Goal: Task Accomplishment & Management: Manage account settings

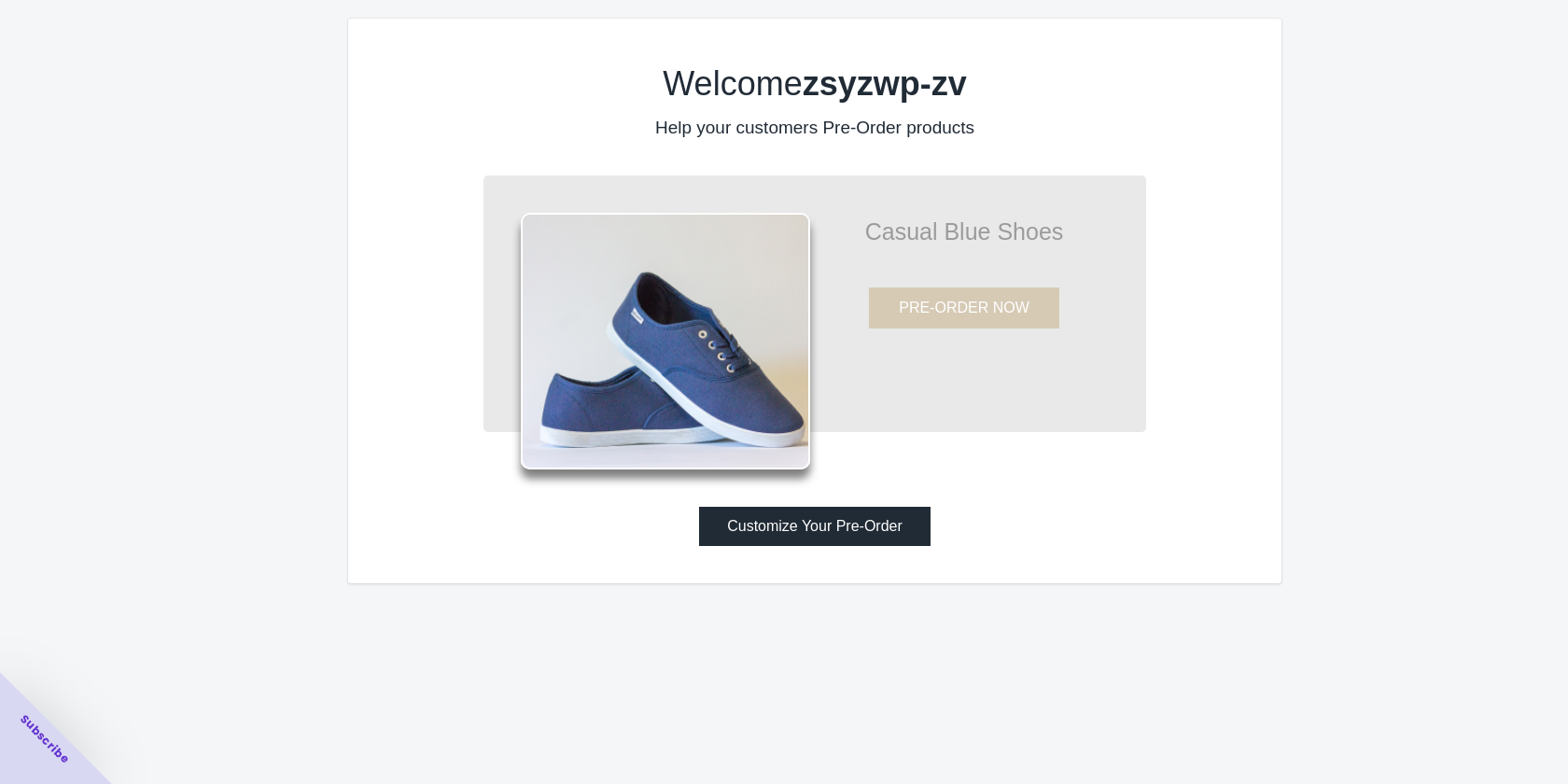
click at [784, 539] on button "Customize Your Pre-Order" at bounding box center [814, 527] width 231 height 40
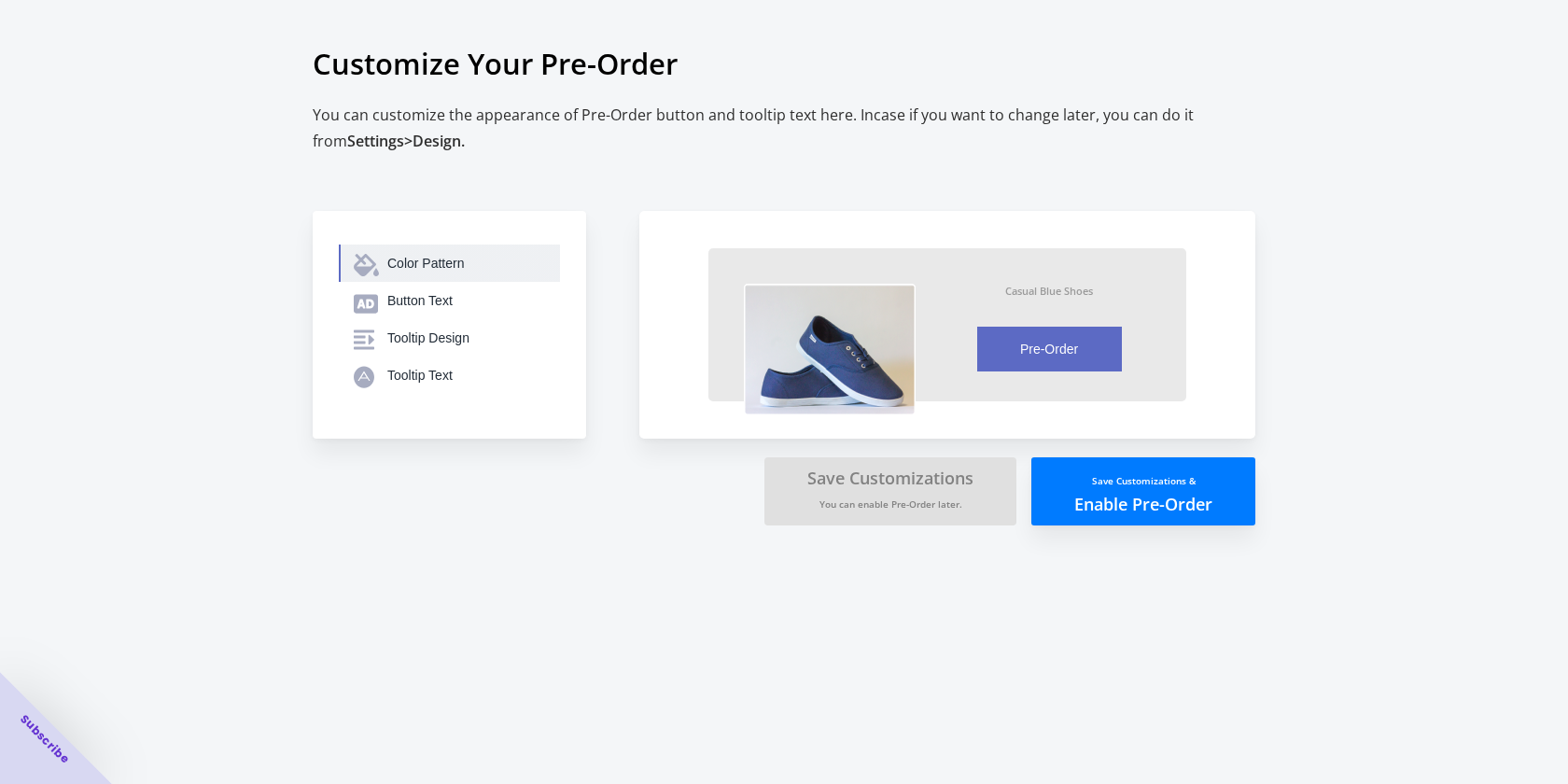
click at [435, 265] on div "Color Pattern" at bounding box center [466, 264] width 158 height 19
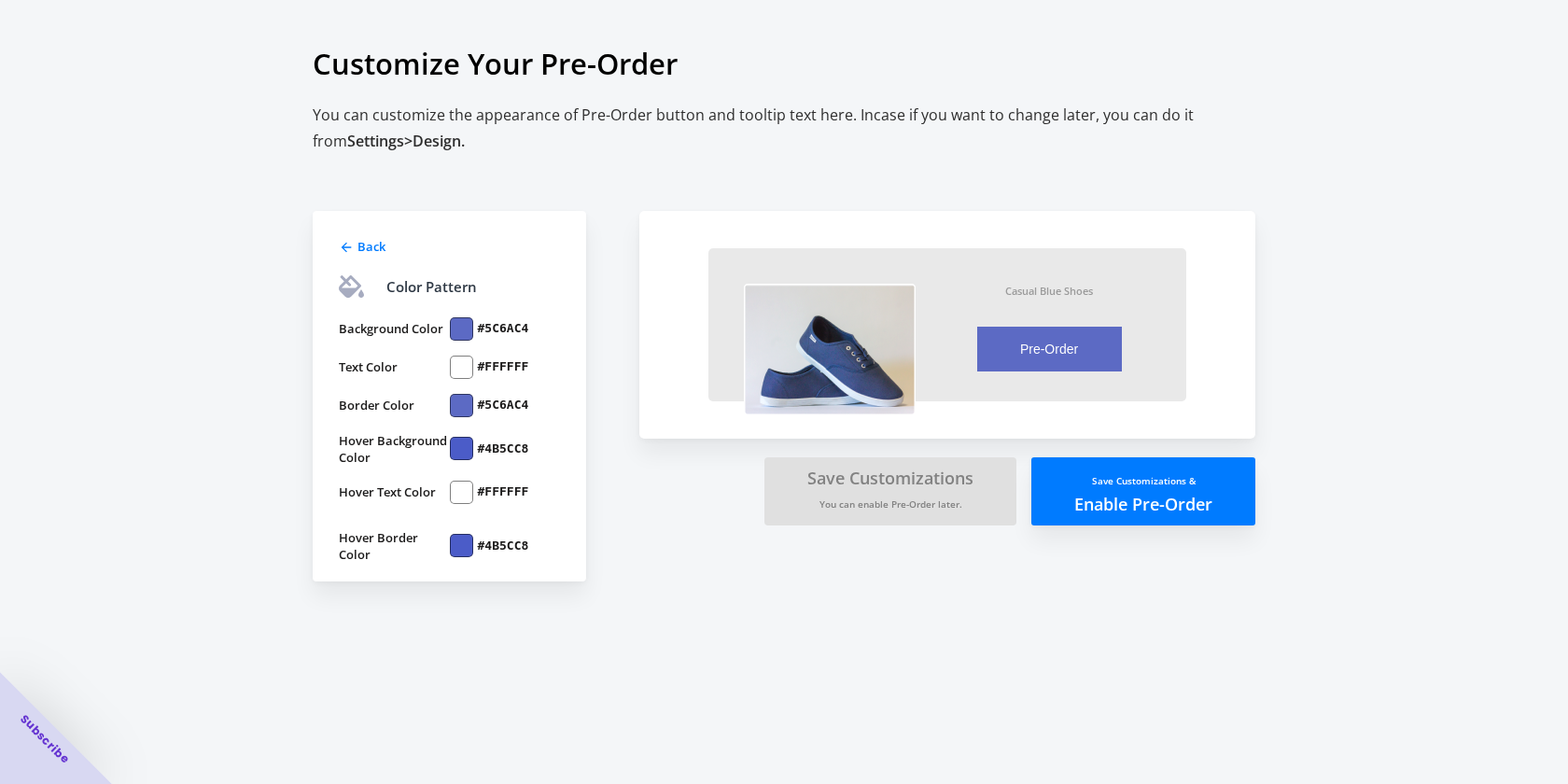
click at [457, 329] on div at bounding box center [461, 329] width 24 height 24
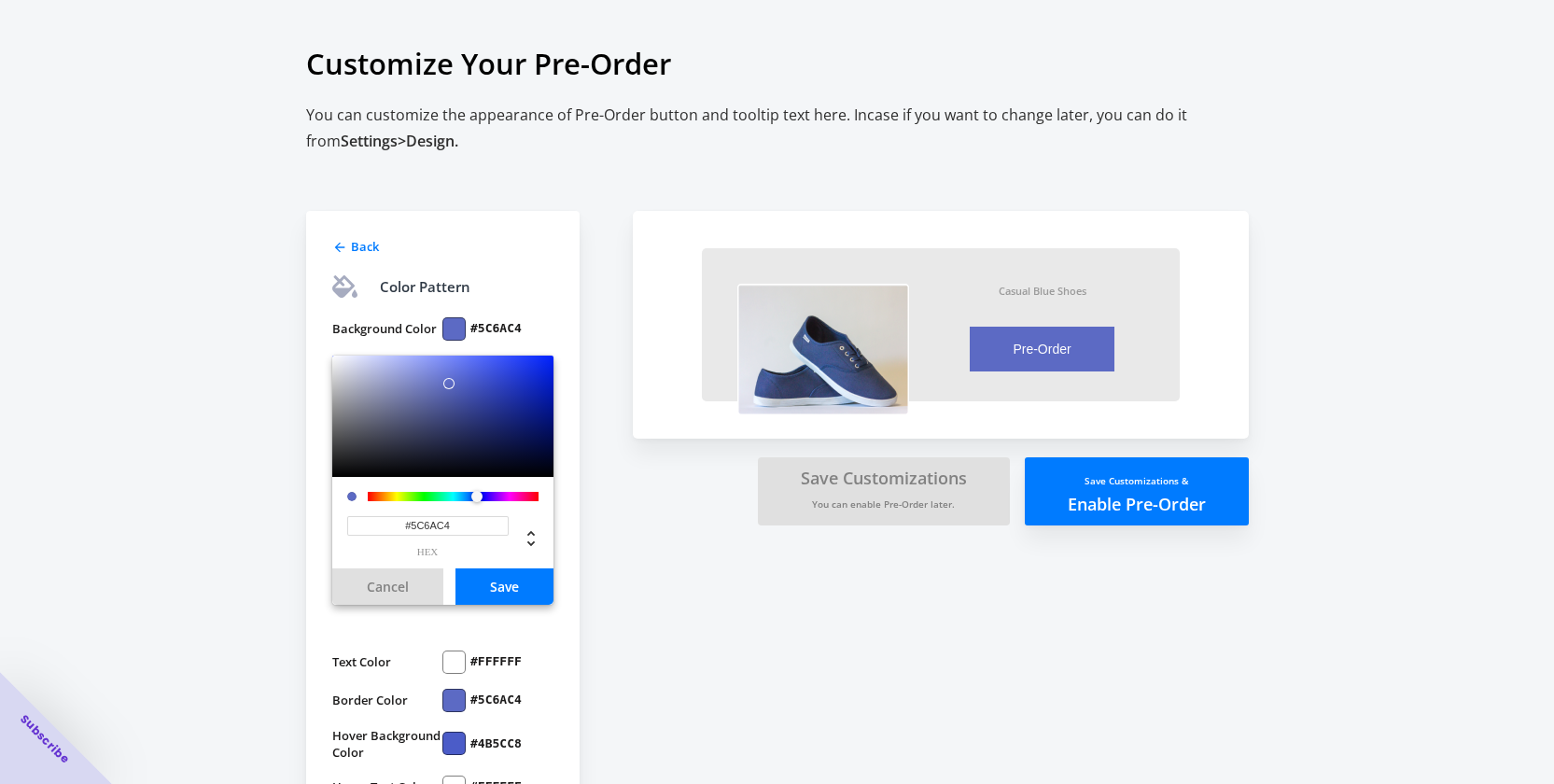
drag, startPoint x: 470, startPoint y: 523, endPoint x: 363, endPoint y: 517, distance: 107.2
click at [363, 517] on input "#5C6AC4" at bounding box center [428, 525] width 162 height 20
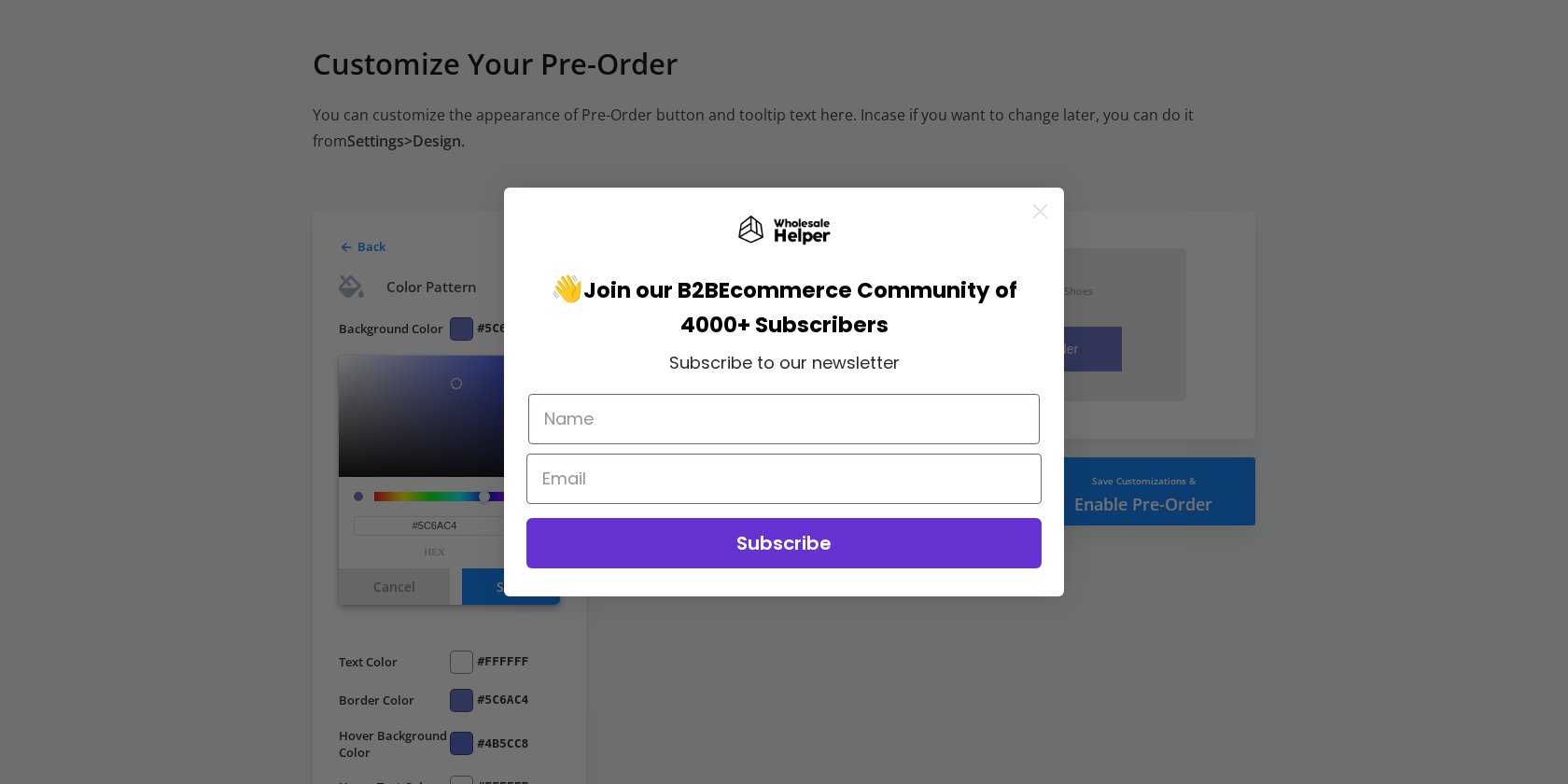
click at [1038, 199] on circle "Close dialog" at bounding box center [1040, 212] width 31 height 31
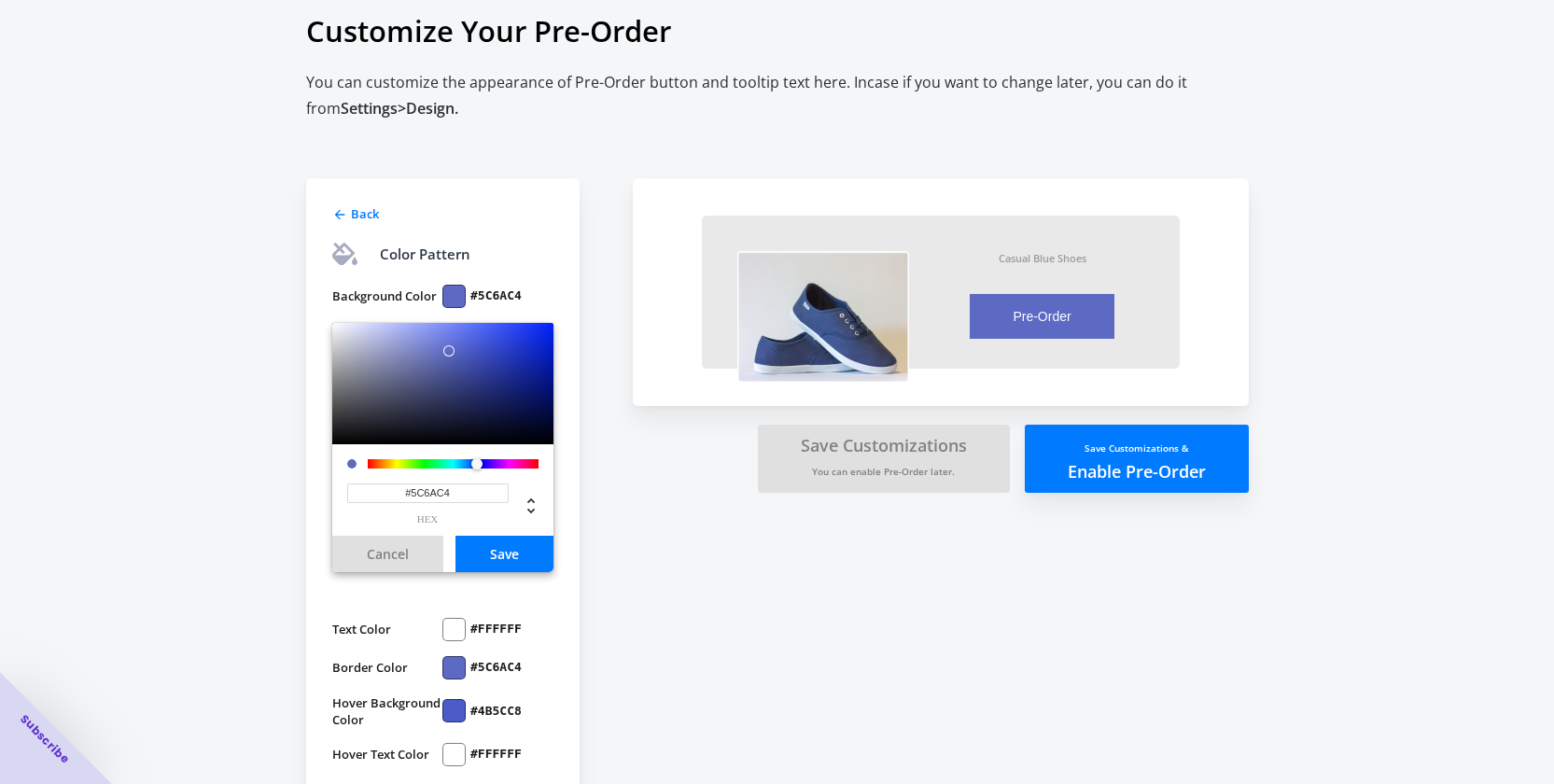
scroll to position [118, 0]
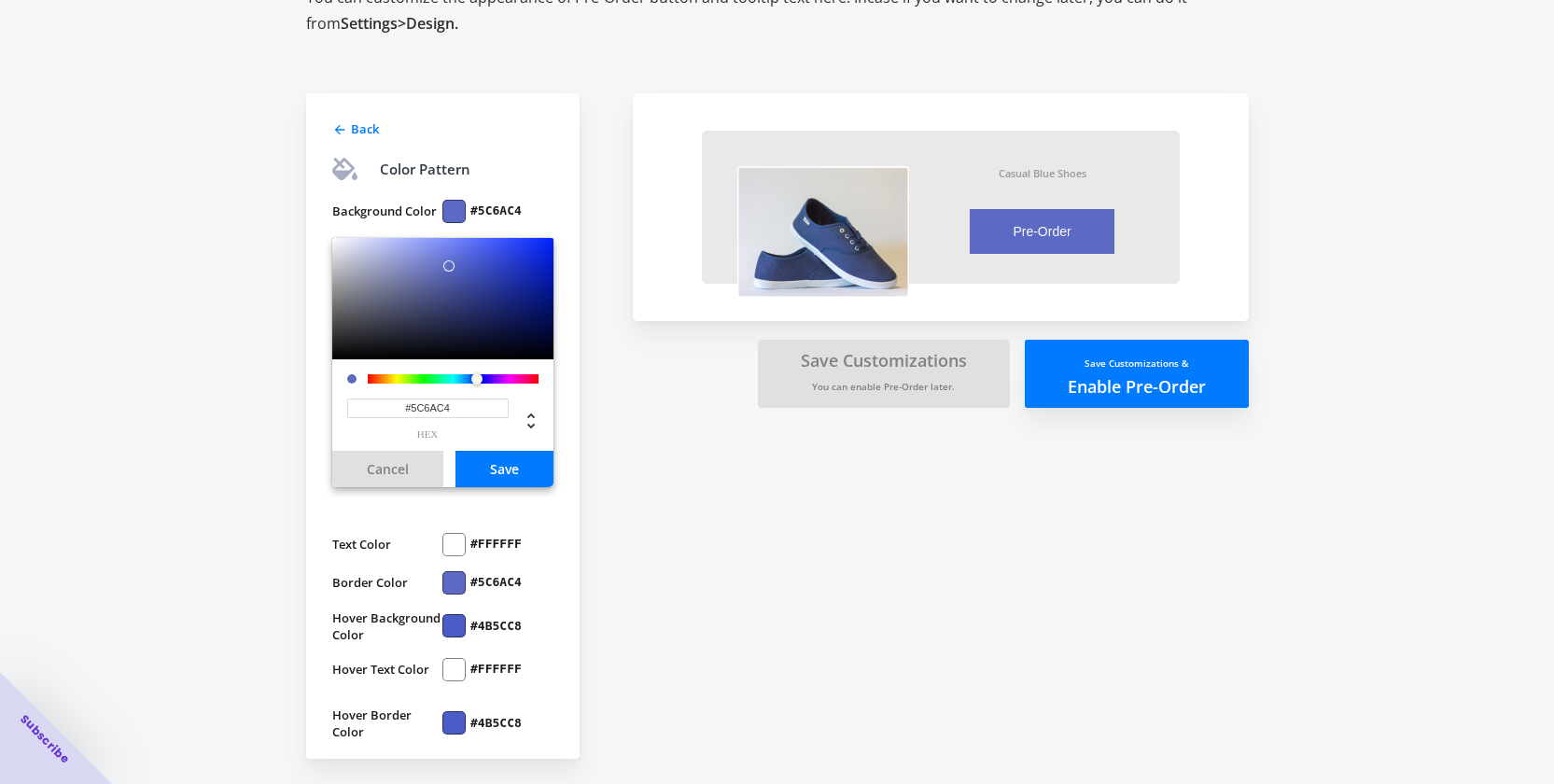
click at [454, 540] on div at bounding box center [453, 544] width 24 height 24
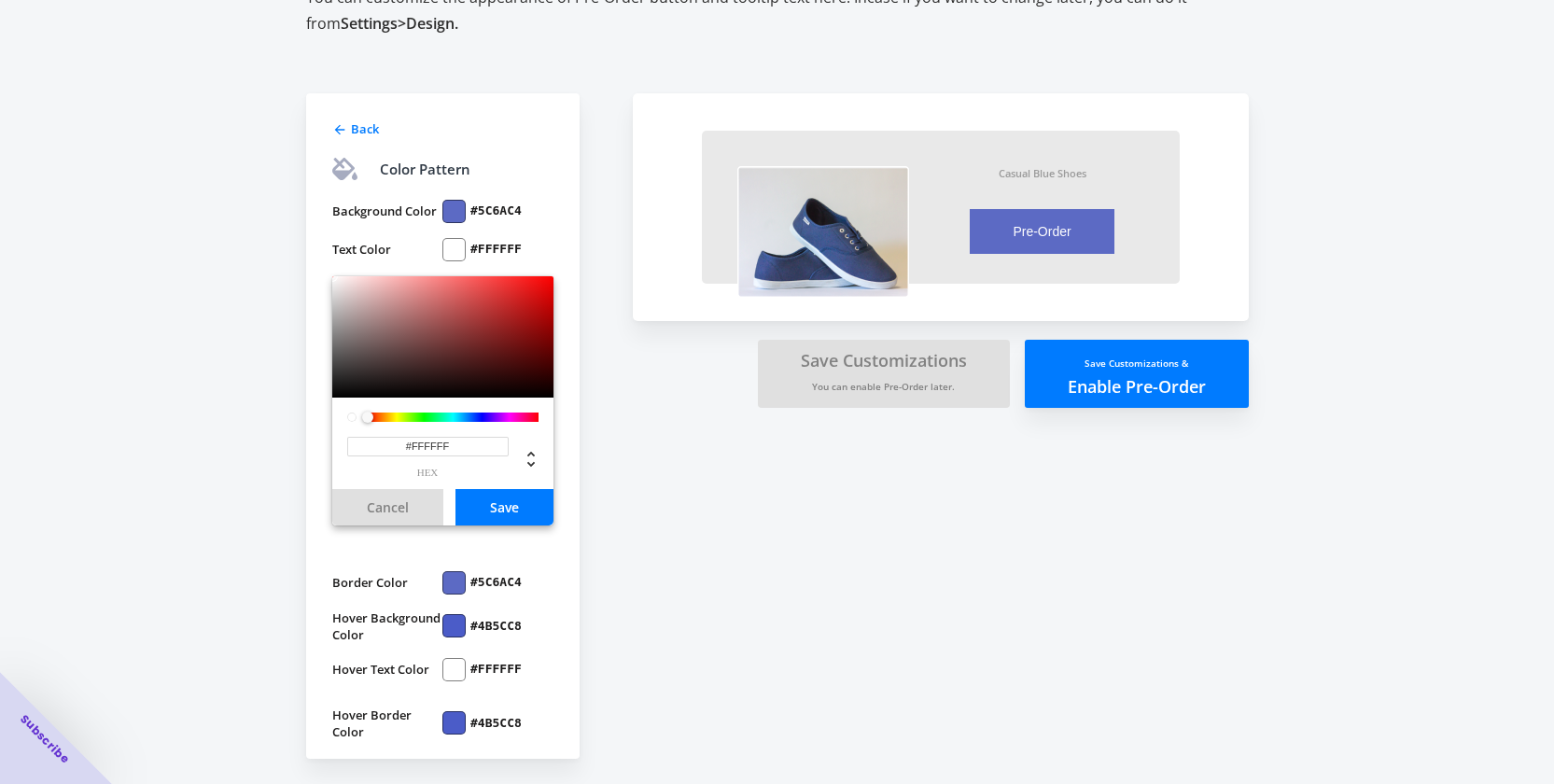
drag, startPoint x: 395, startPoint y: 441, endPoint x: 356, endPoint y: 451, distance: 40.3
click at [346, 446] on div "#FFFFFF hex" at bounding box center [425, 456] width 167 height 41
paste input "FFD700"
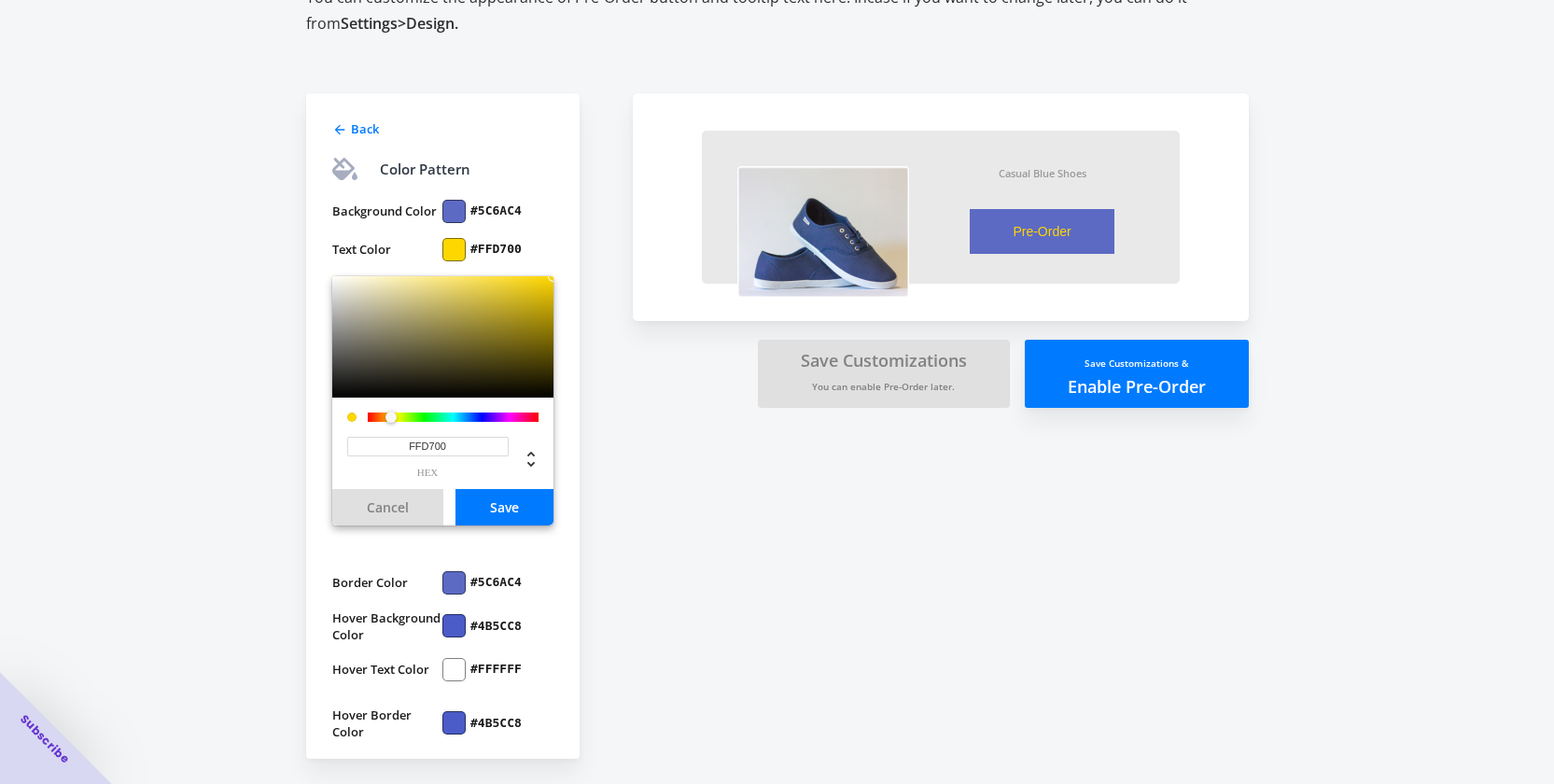
type input "#FFD700"
click at [499, 489] on button "Save" at bounding box center [504, 507] width 98 height 37
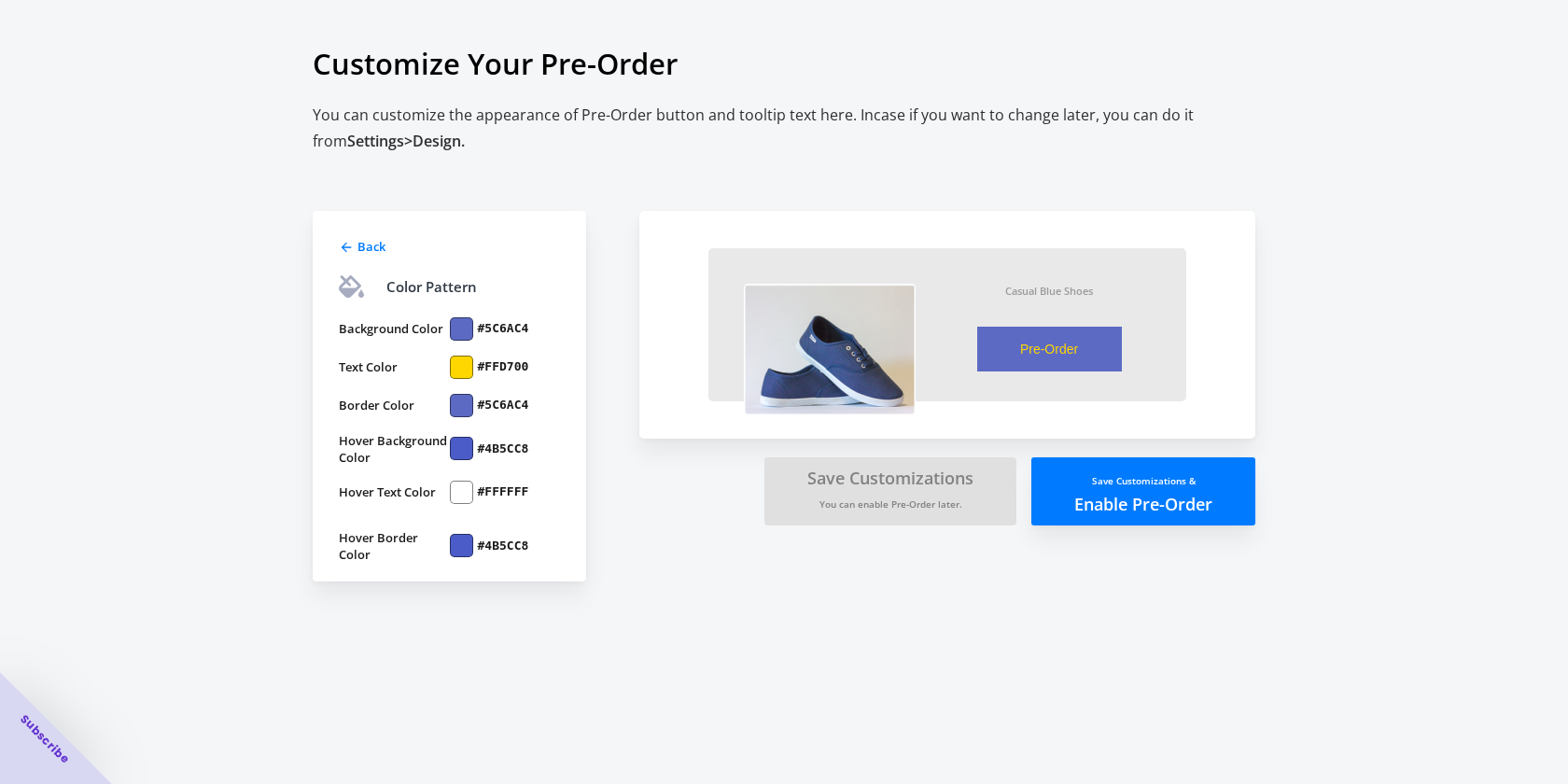
click at [466, 331] on div at bounding box center [461, 329] width 24 height 24
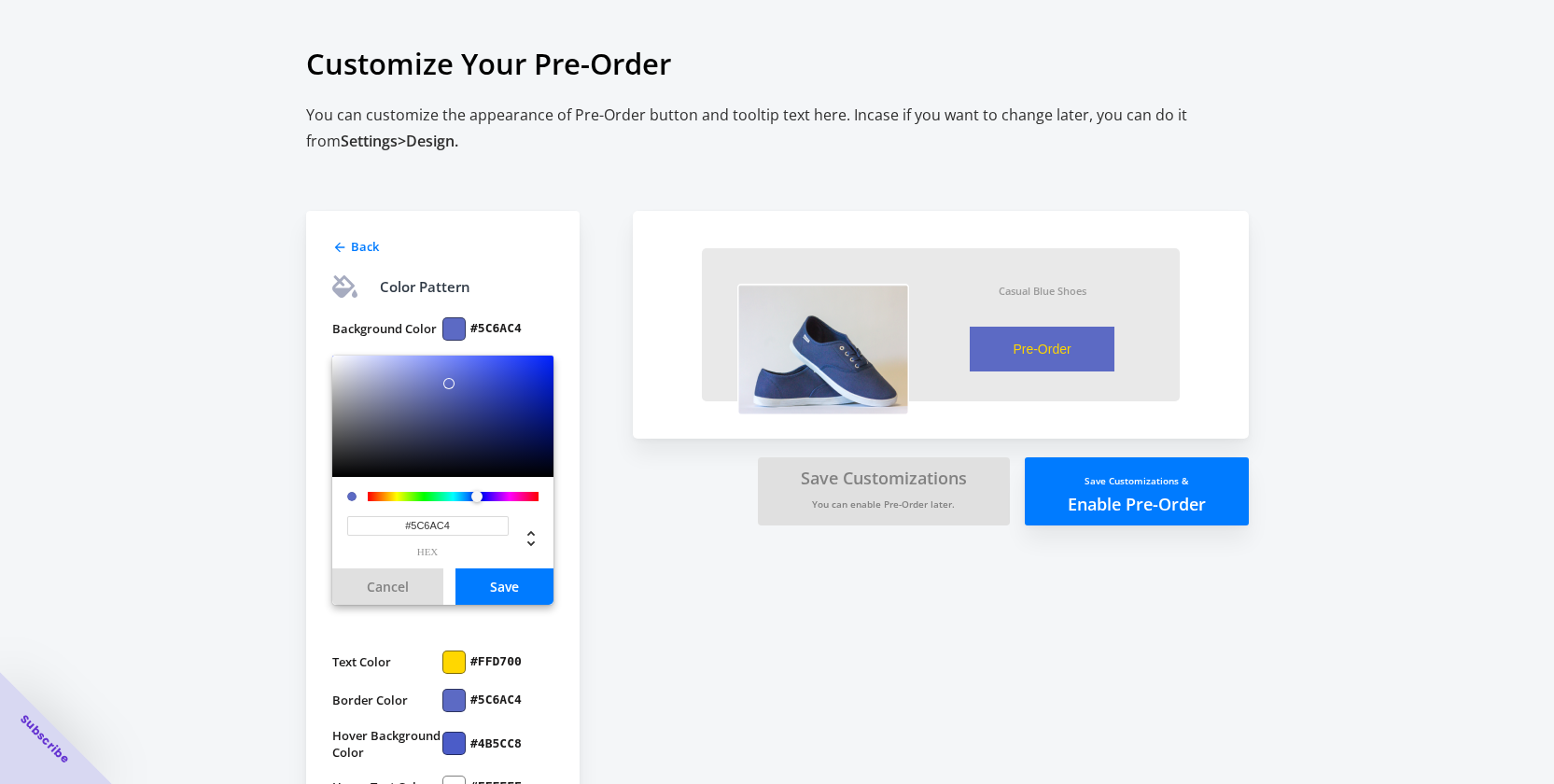
drag, startPoint x: 457, startPoint y: 522, endPoint x: 433, endPoint y: 567, distance: 51.0
click at [316, 530] on div "Back Color Pattern Background Color #5C6AC4 #5C6AC4 hex Cancel Save Text Color …" at bounding box center [443, 543] width 274 height 666
paste input "121212"
type input "#121212"
click at [508, 586] on button "Save" at bounding box center [504, 587] width 98 height 37
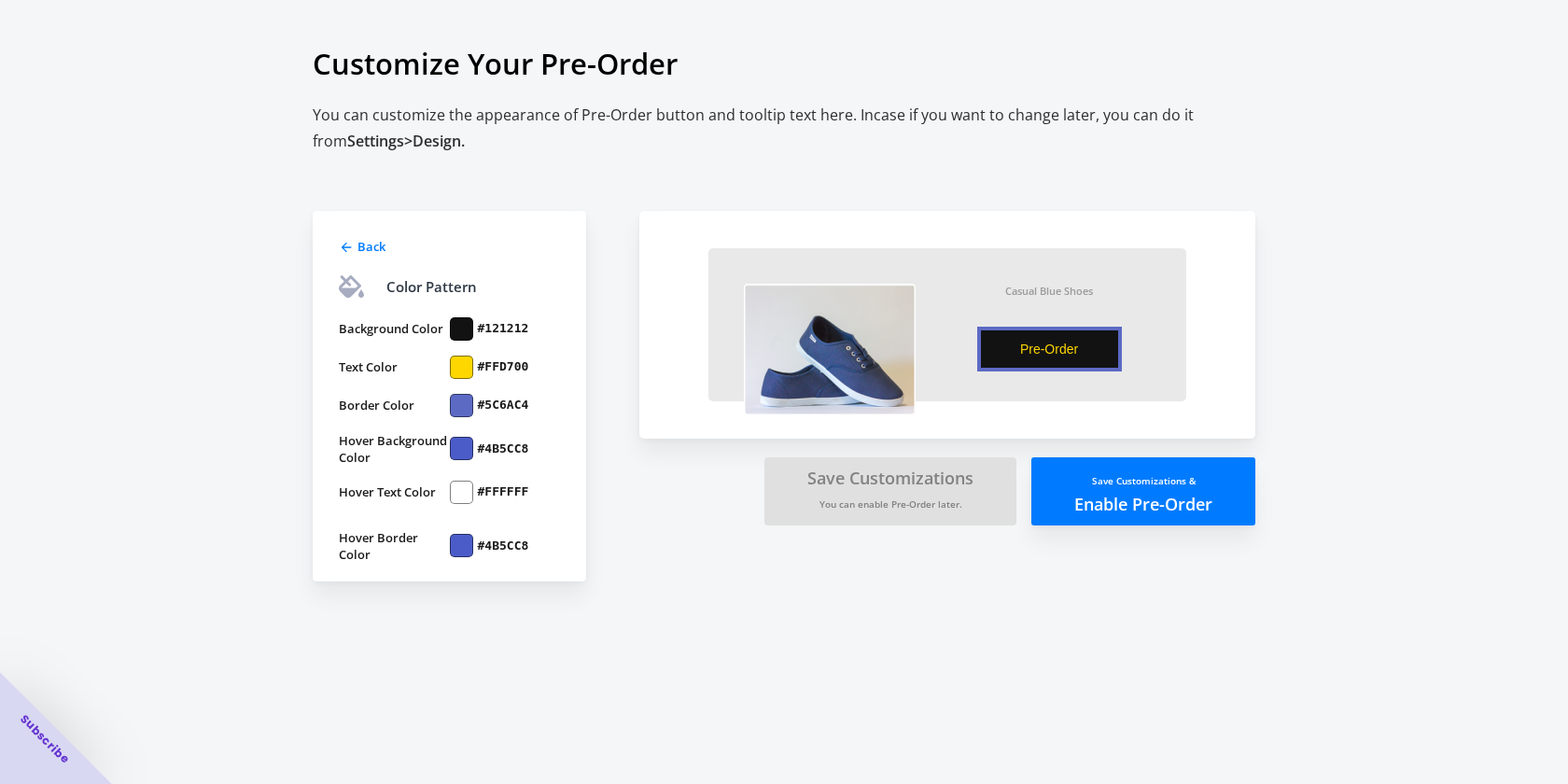
click at [467, 407] on div at bounding box center [461, 405] width 24 height 24
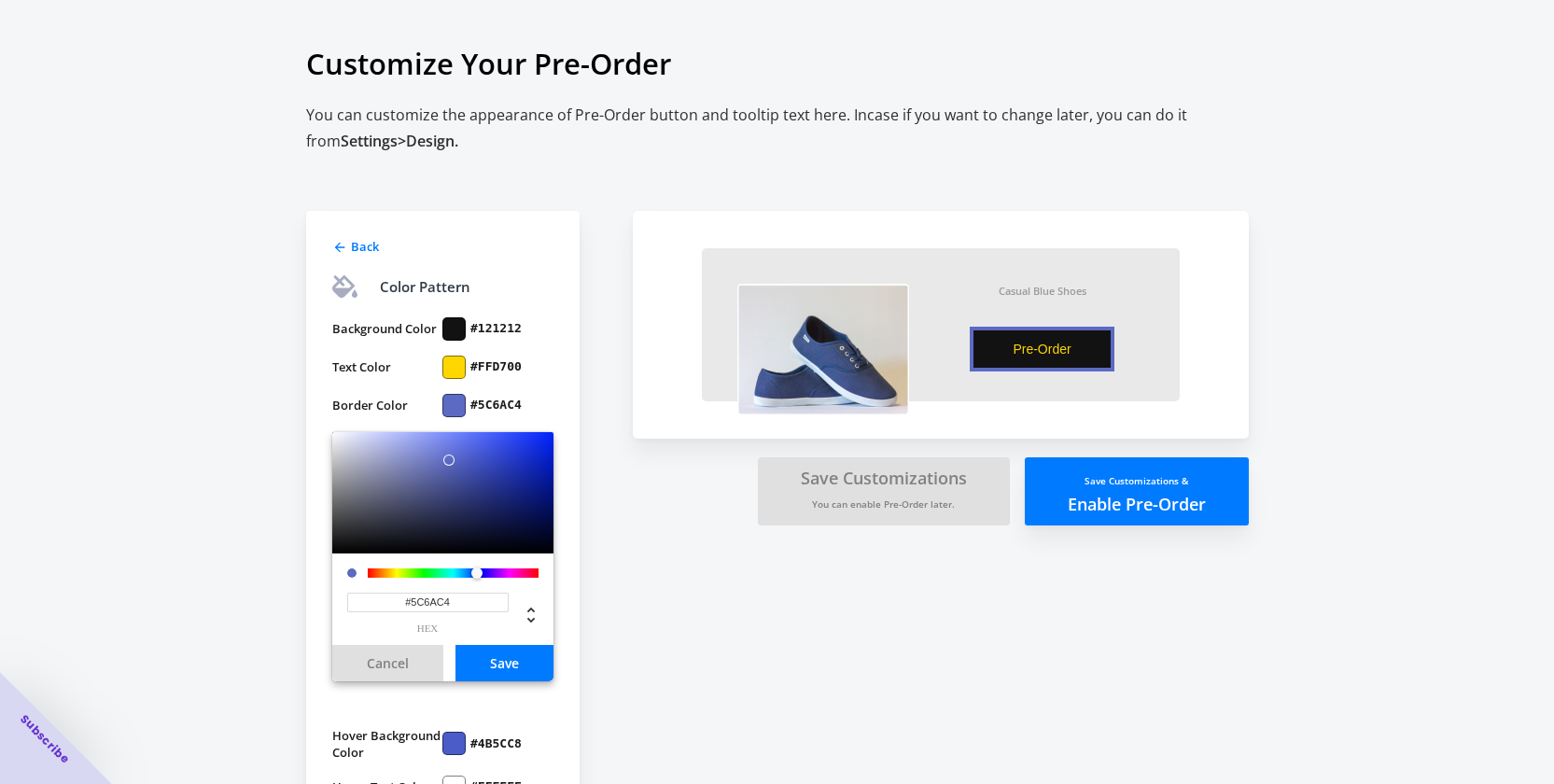
drag, startPoint x: 479, startPoint y: 590, endPoint x: 399, endPoint y: 597, distance: 80.3
click at [356, 592] on div "#5C6AC4 hex" at bounding box center [443, 605] width 192 height 56
drag, startPoint x: 451, startPoint y: 602, endPoint x: 390, endPoint y: 605, distance: 61.1
click at [320, 594] on div "Back Color Pattern Background Color #121212 Text Color #FFD700 Border Color #5C…" at bounding box center [443, 543] width 274 height 666
paste input "121212"
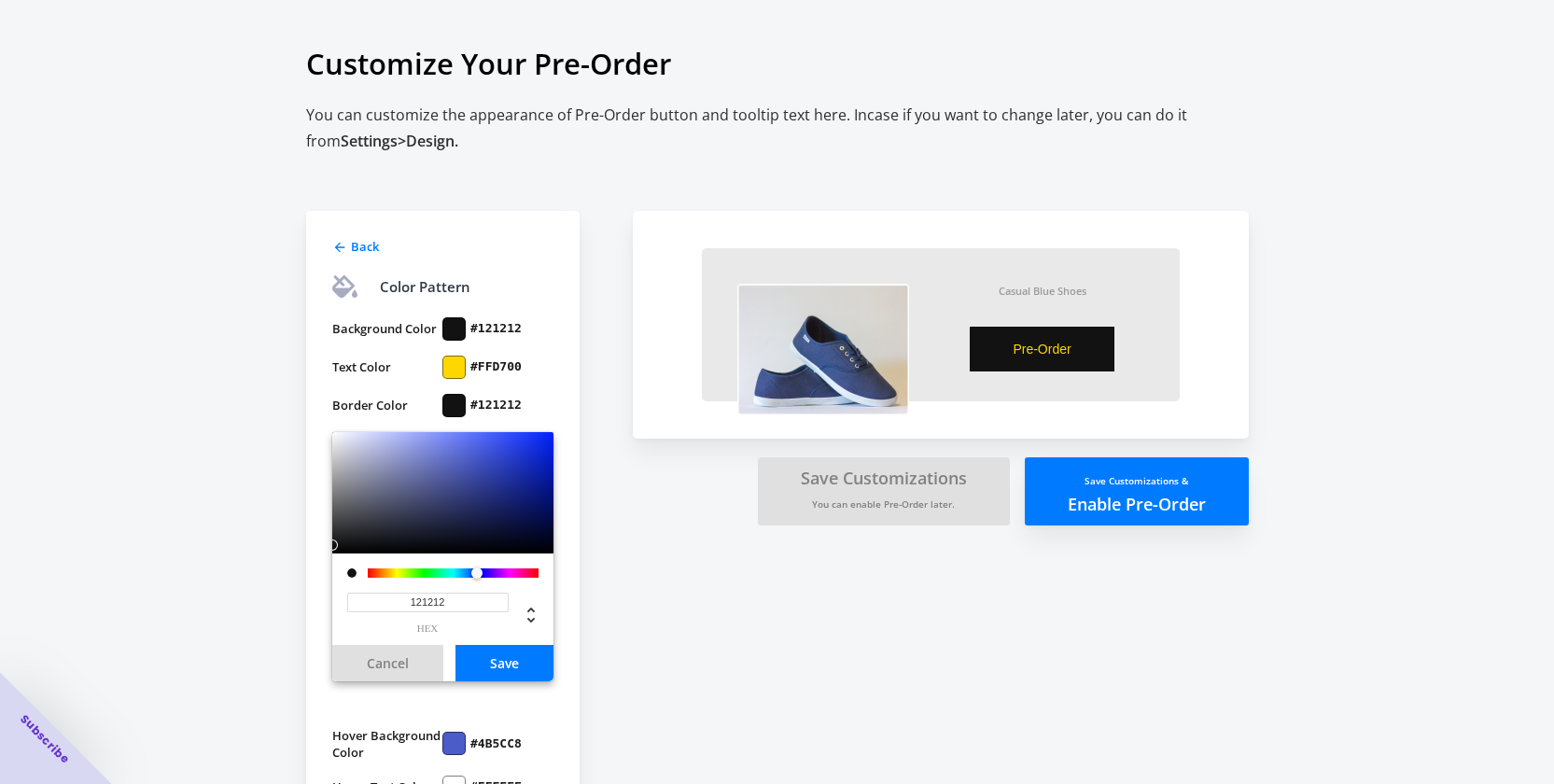
type input "#121212"
click at [494, 655] on button "Save" at bounding box center [504, 663] width 98 height 37
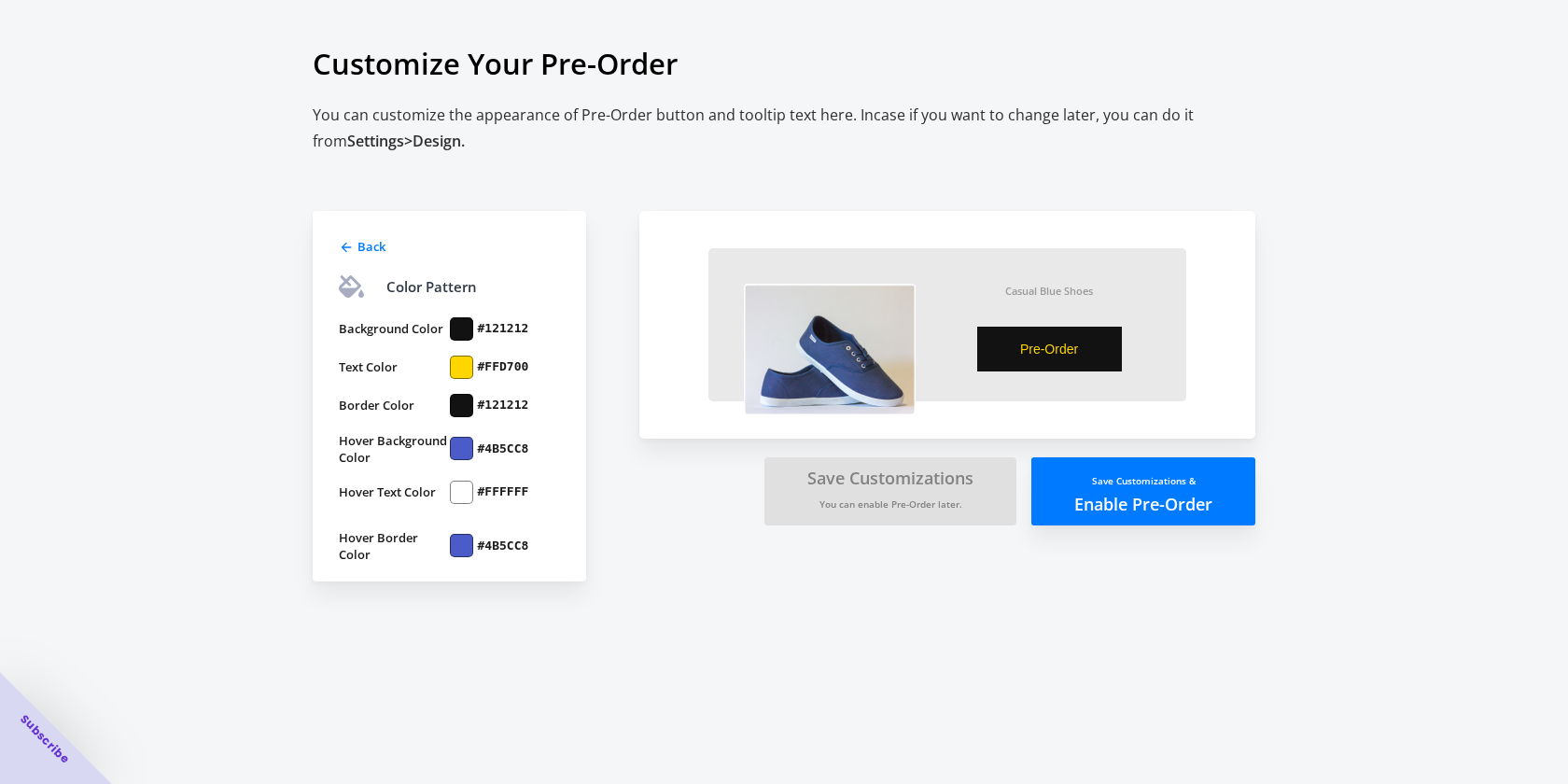
click at [468, 451] on div at bounding box center [461, 448] width 24 height 24
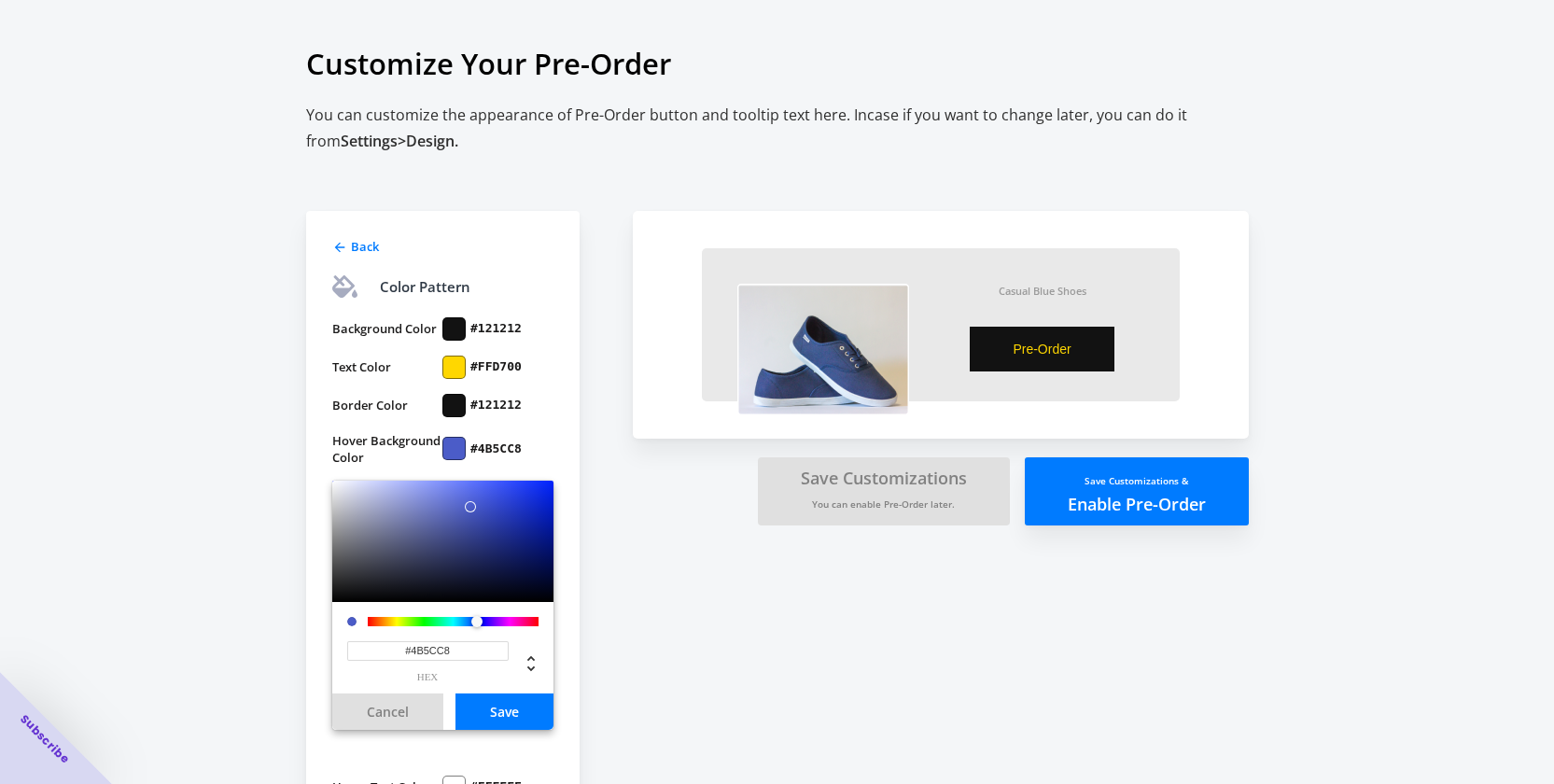
drag, startPoint x: 488, startPoint y: 648, endPoint x: 355, endPoint y: 642, distance: 133.1
click at [355, 642] on input "#4B5CC8" at bounding box center [428, 651] width 162 height 20
paste input "121212"
type input "#121212"
click at [490, 713] on button "Save" at bounding box center [504, 711] width 98 height 37
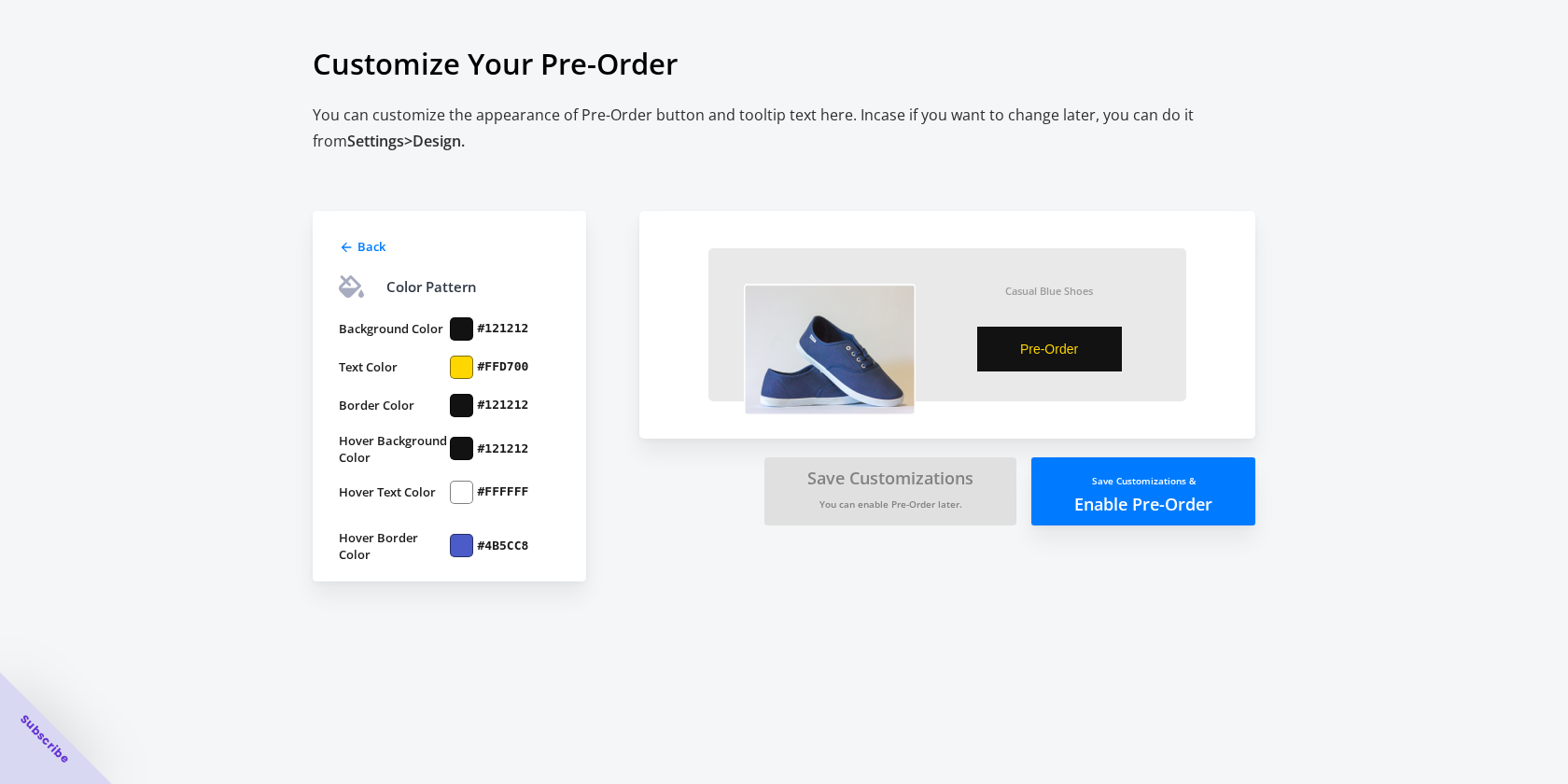
click at [463, 546] on div at bounding box center [461, 545] width 24 height 24
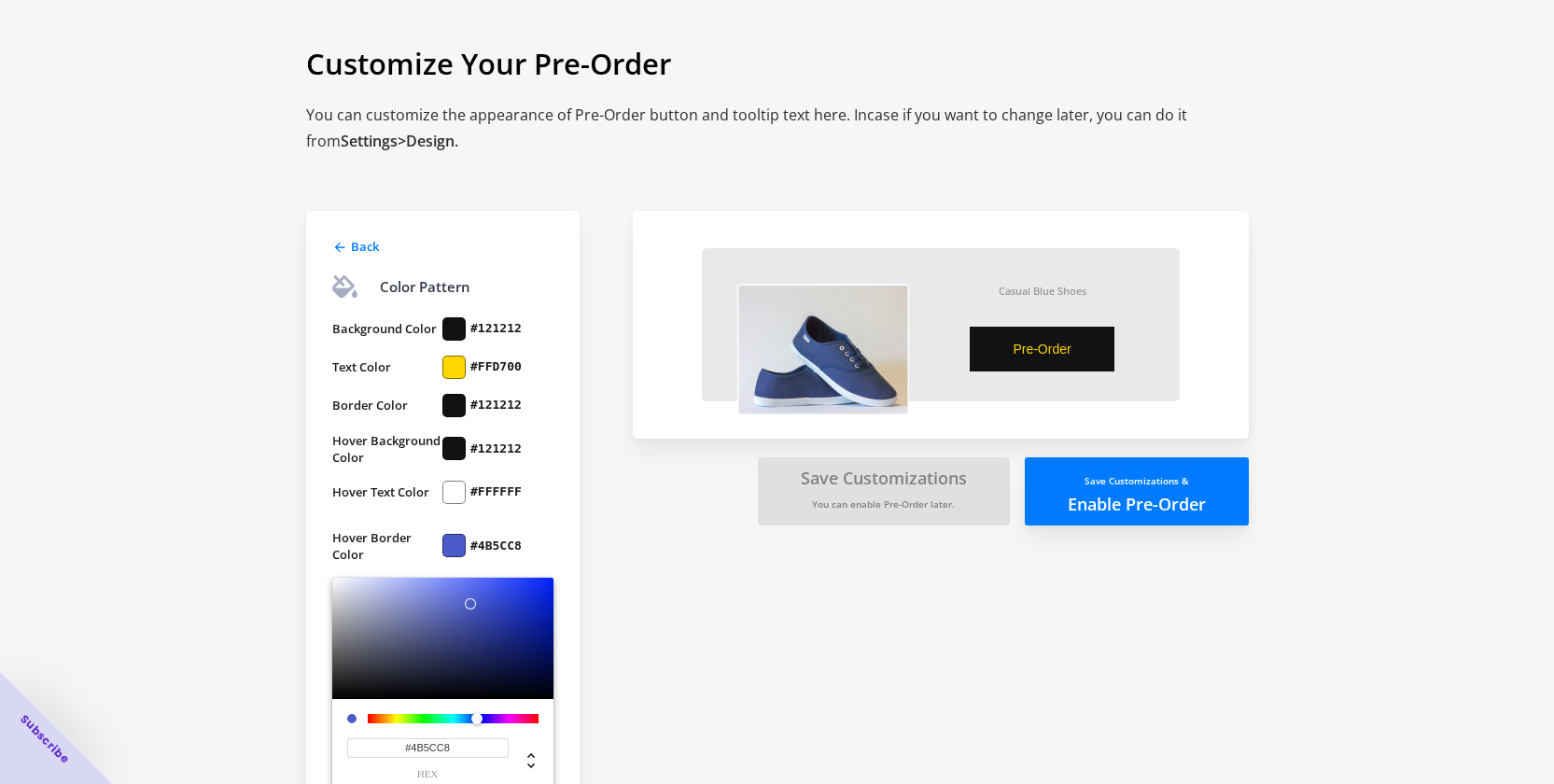
drag, startPoint x: 484, startPoint y: 748, endPoint x: 344, endPoint y: 743, distance: 140.1
click at [343, 742] on div "#4B5CC8 hex" at bounding box center [425, 758] width 167 height 41
paste input "121212"
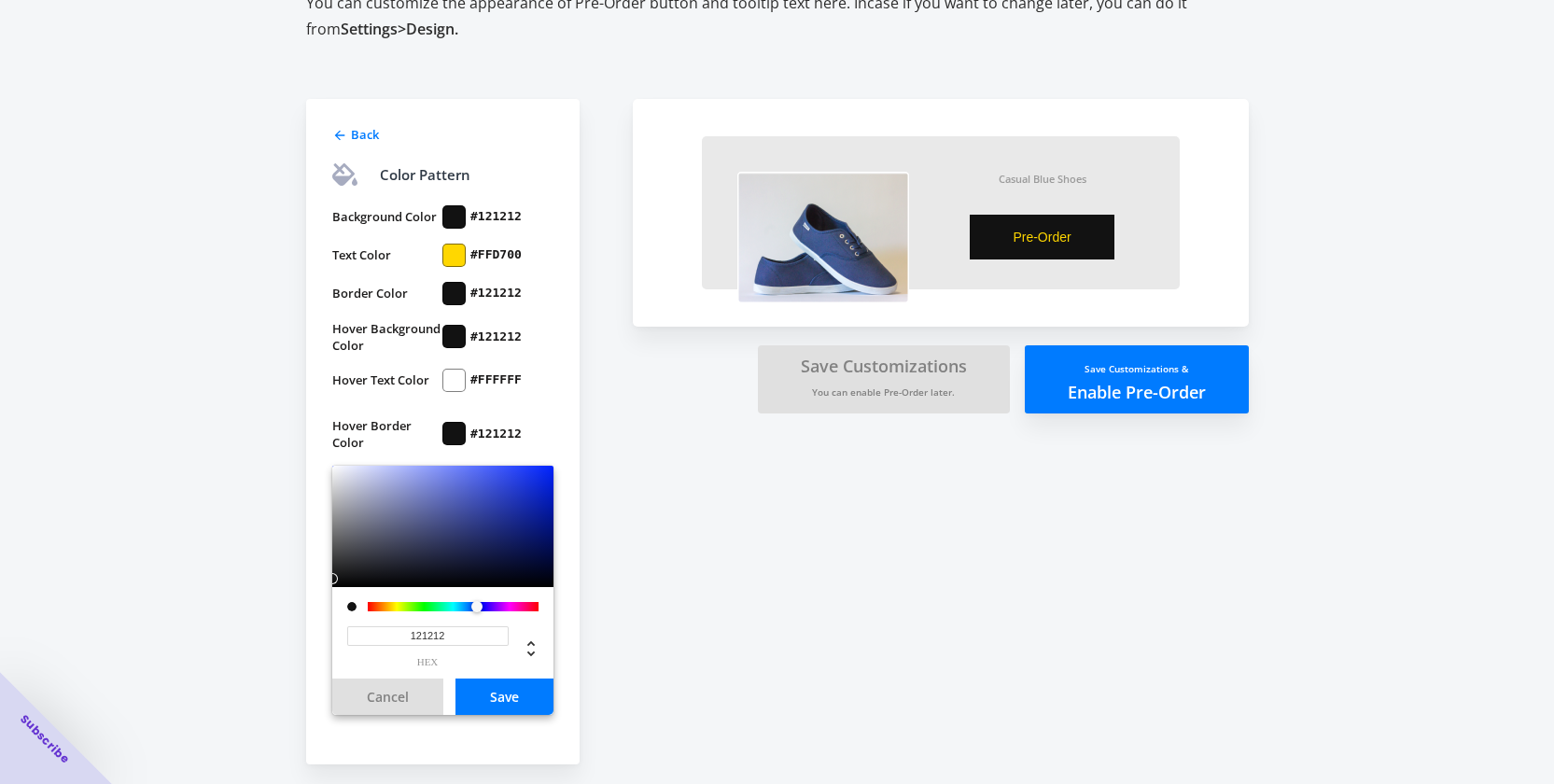
scroll to position [118, 0]
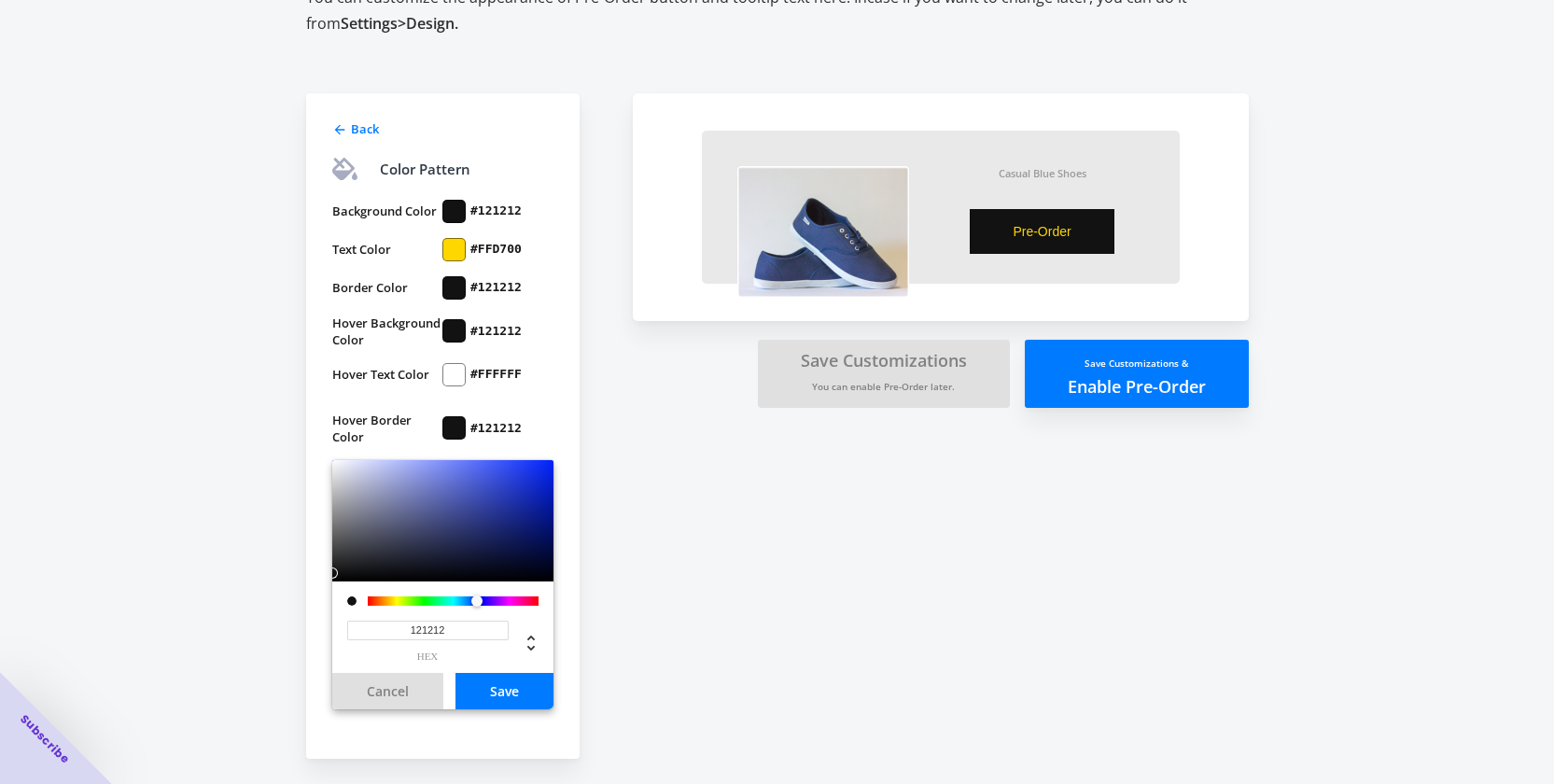
type input "#121212"
click at [504, 706] on button "Save" at bounding box center [504, 690] width 98 height 37
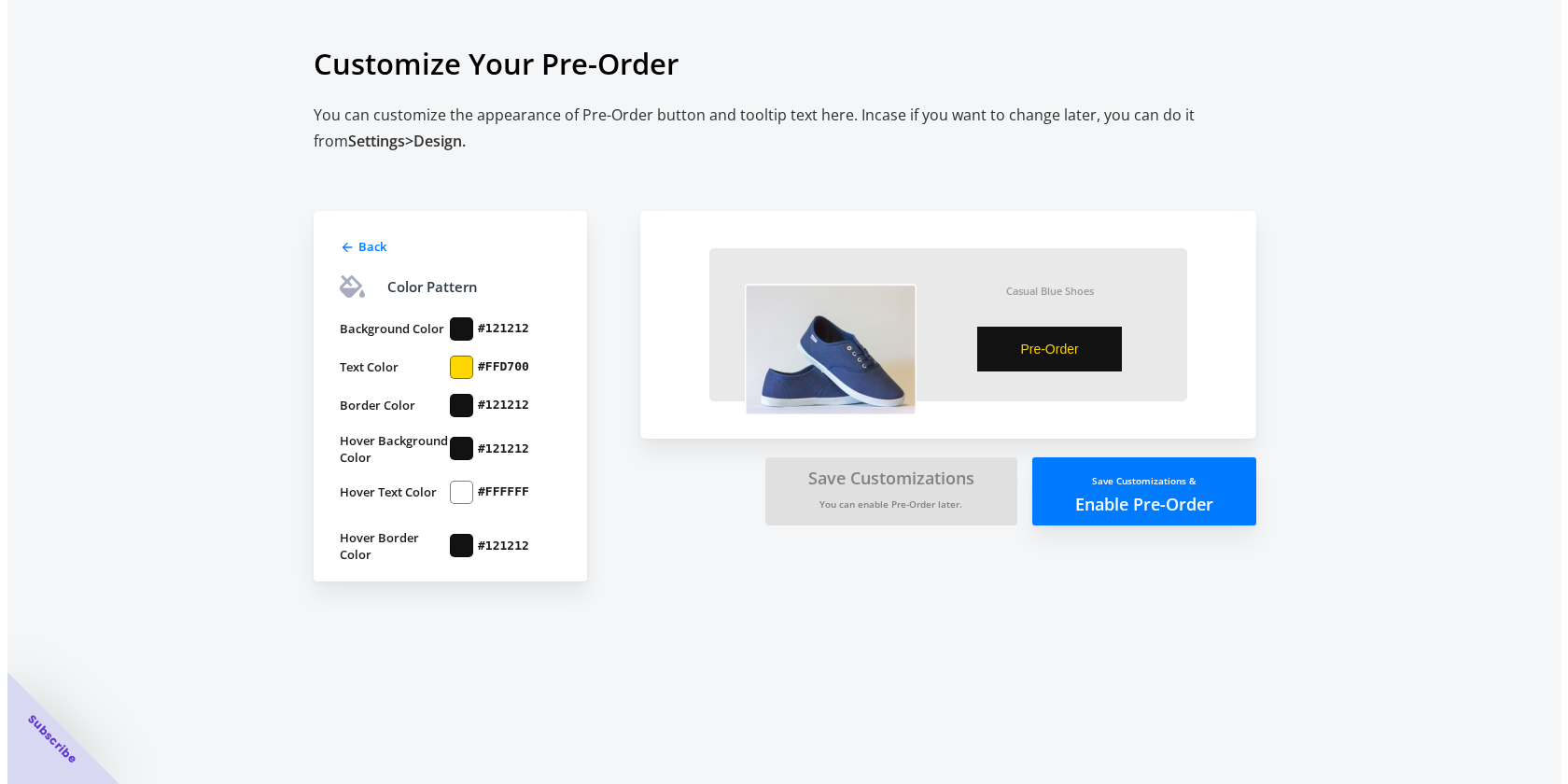
scroll to position [0, 0]
click at [1117, 496] on button "Save Customizations & Enable Pre-Order" at bounding box center [1143, 491] width 224 height 68
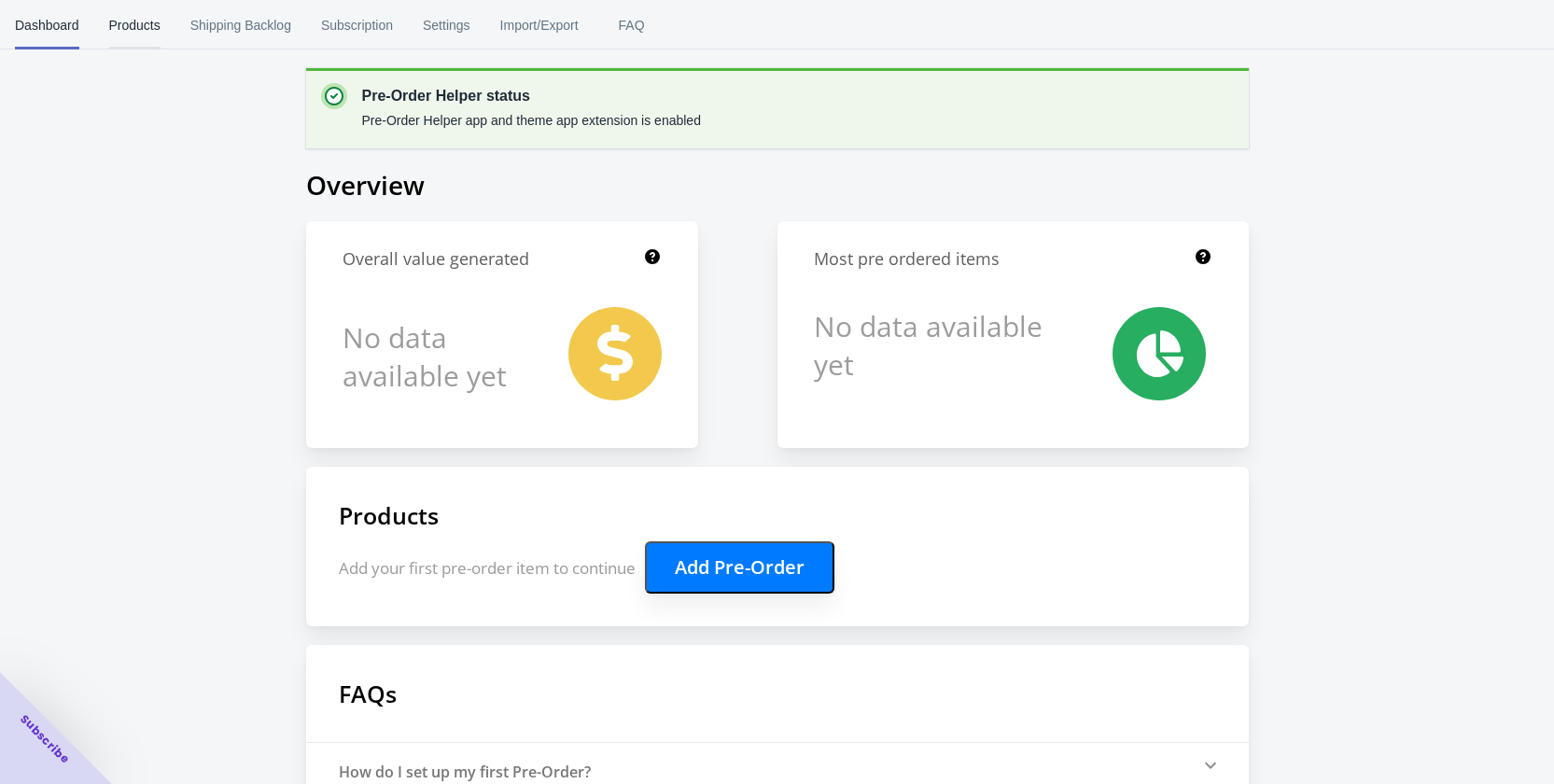
click at [148, 32] on span "Products" at bounding box center [135, 25] width 51 height 48
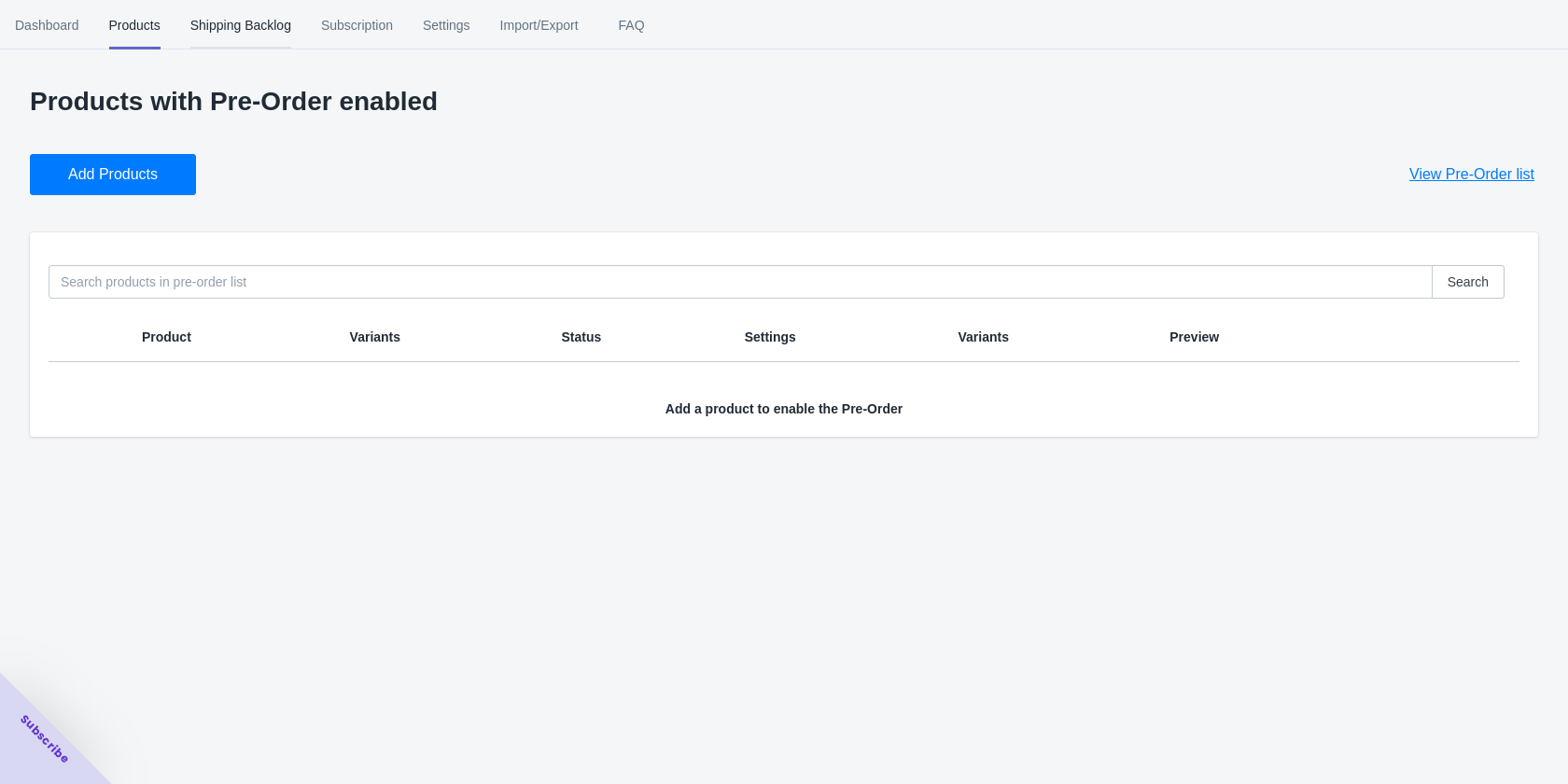
click at [239, 31] on span "Shipping Backlog" at bounding box center [241, 25] width 101 height 48
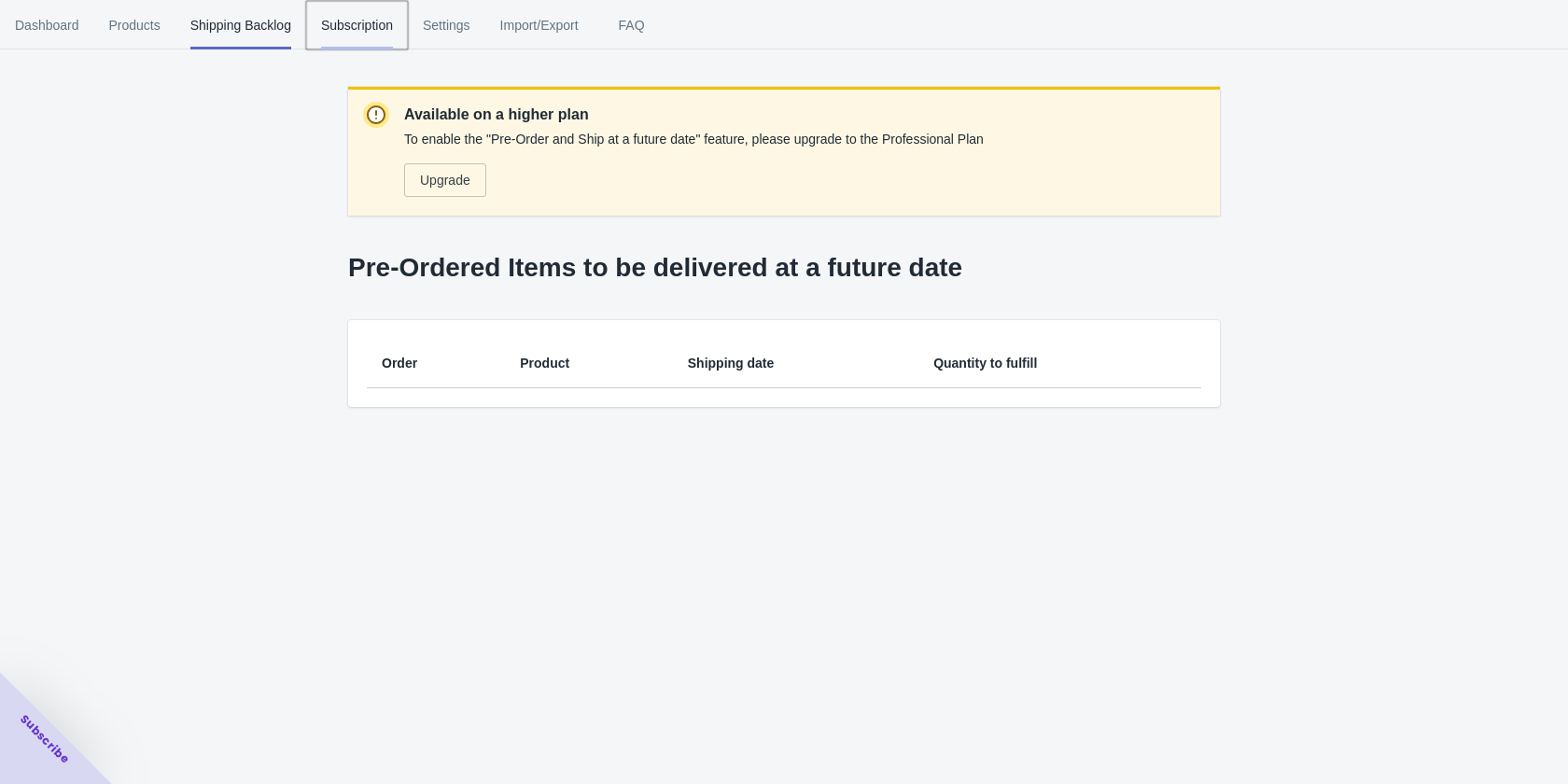
click at [361, 35] on span "Subscription" at bounding box center [357, 25] width 72 height 48
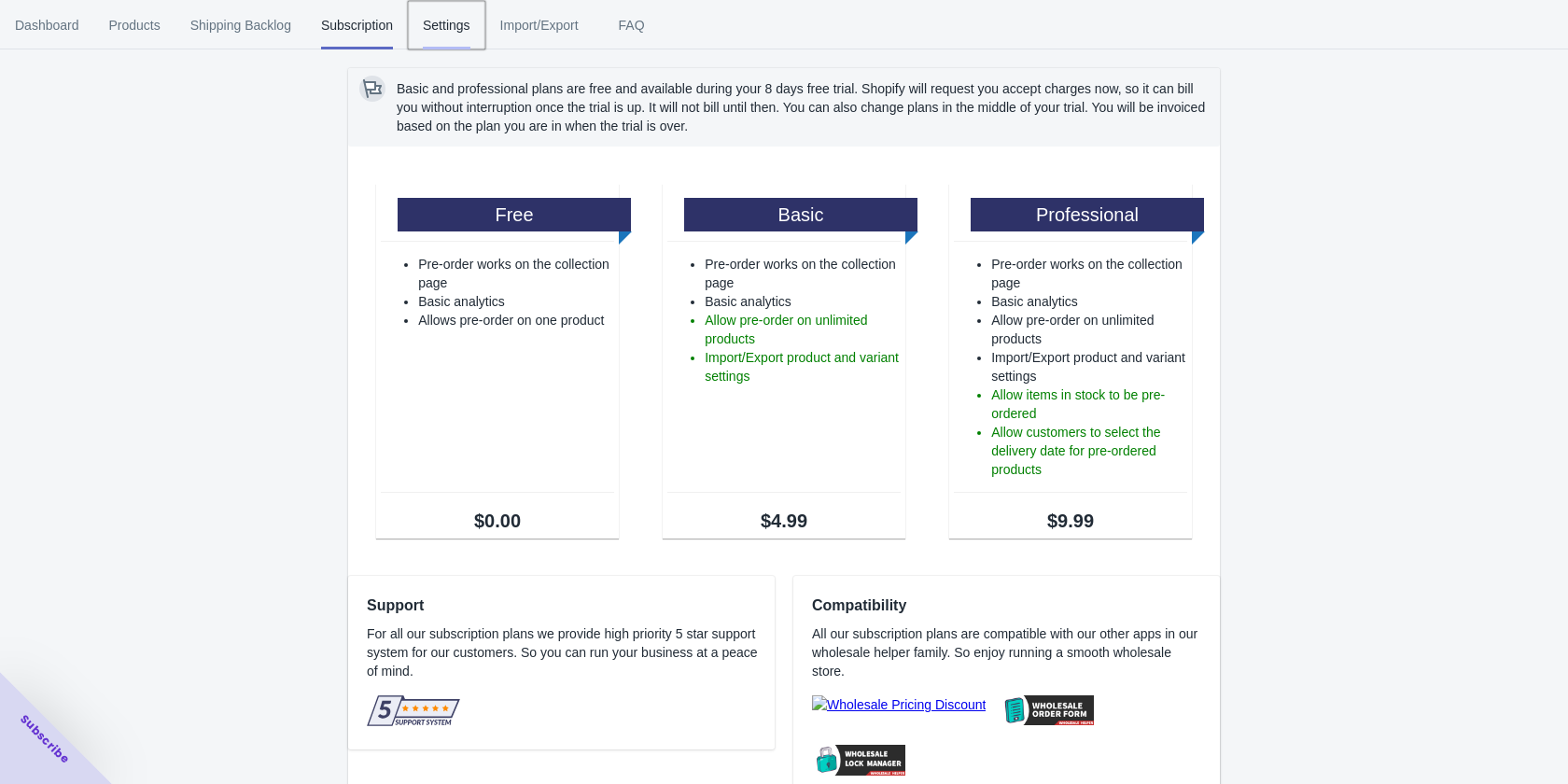
click at [452, 34] on span "Settings" at bounding box center [447, 25] width 47 height 48
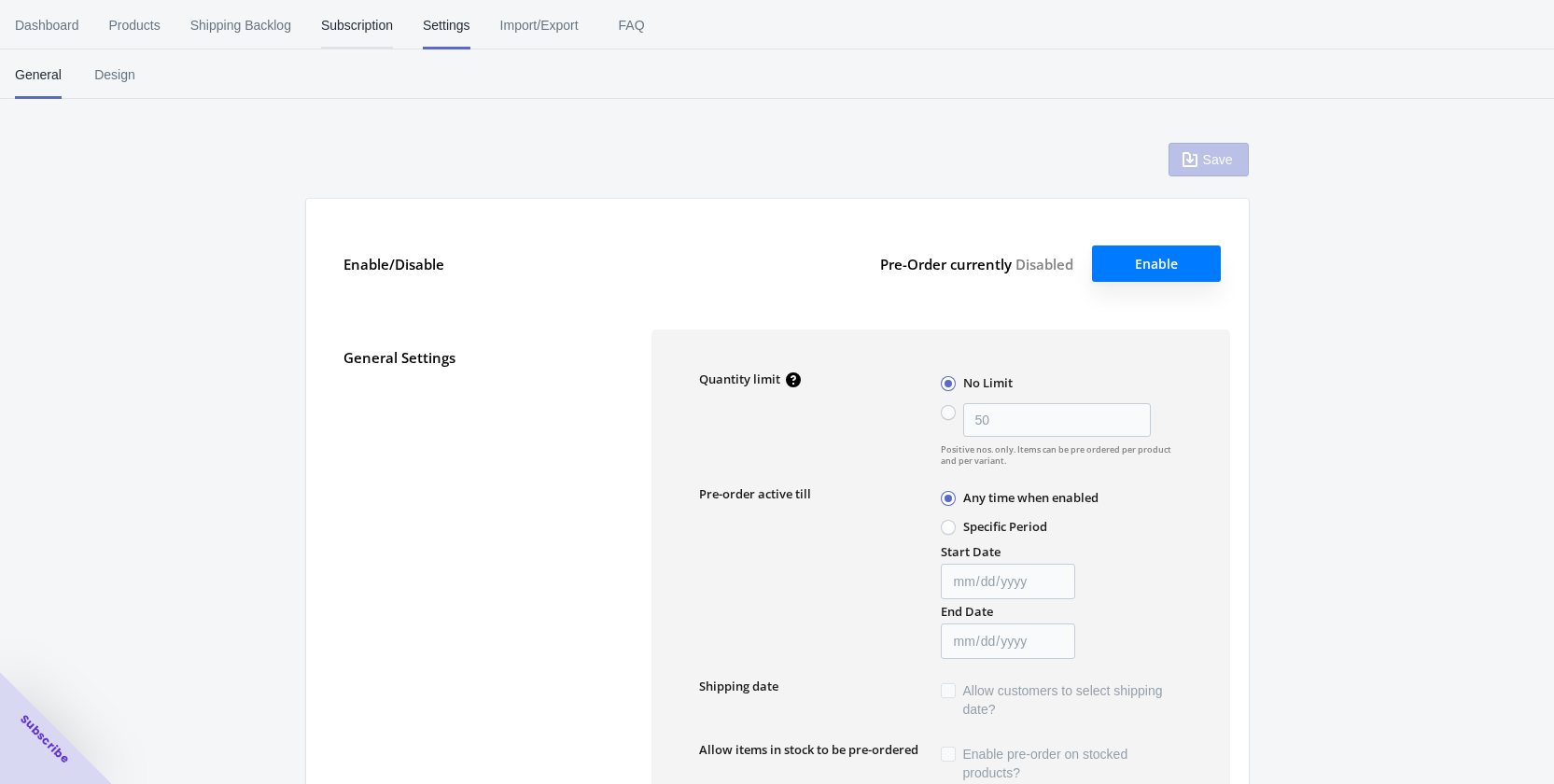
type input "50"
type textarea "Inventory level is <qty>. Some of the items will be pre-ordered."
type textarea "Only <qty> items left in stock."
type textarea "A maximum of <qty> products can be pre ordered."
click at [356, 27] on span "Subscription" at bounding box center [357, 25] width 72 height 48
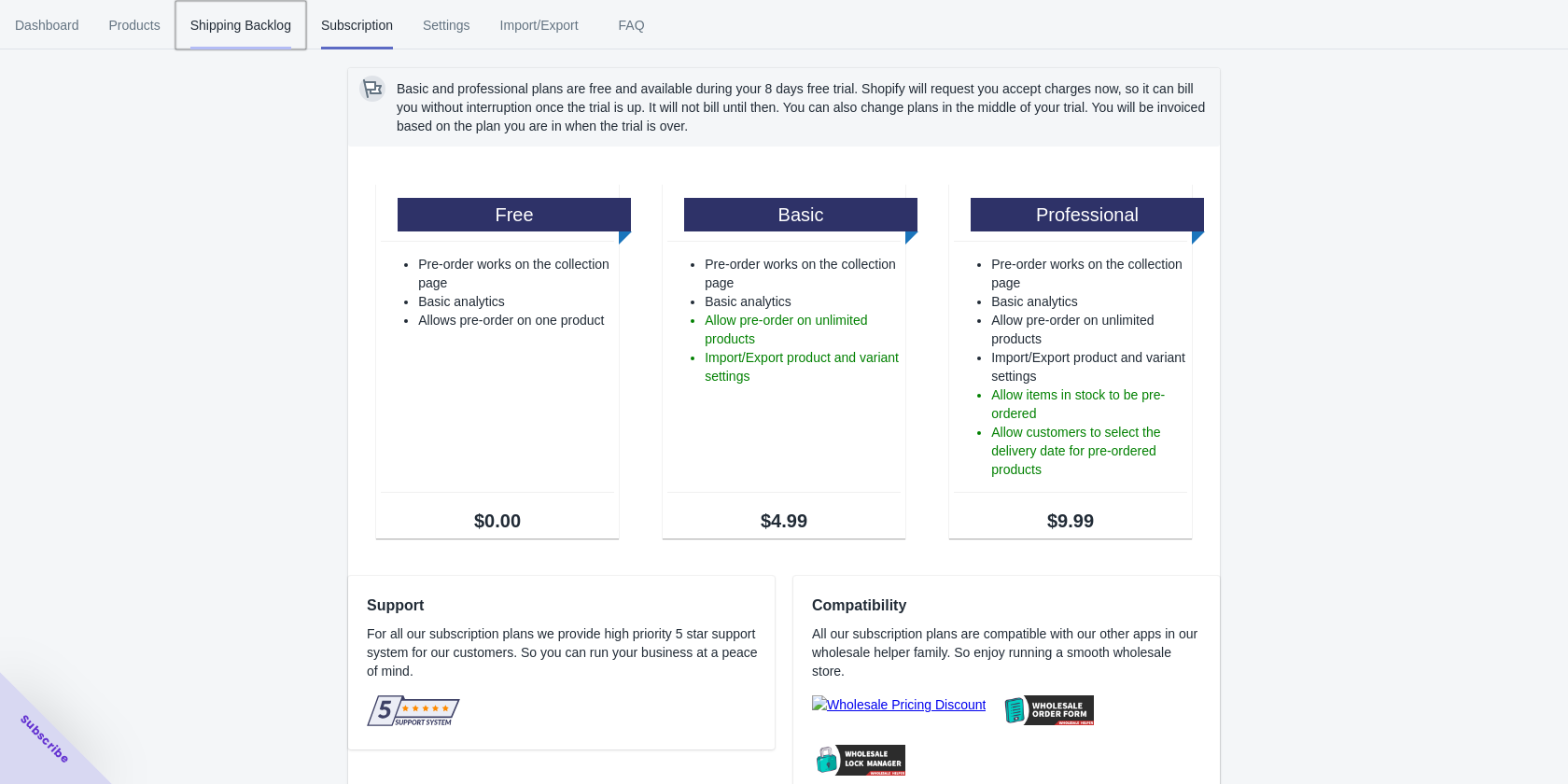
click at [253, 29] on span "Shipping Backlog" at bounding box center [241, 25] width 101 height 48
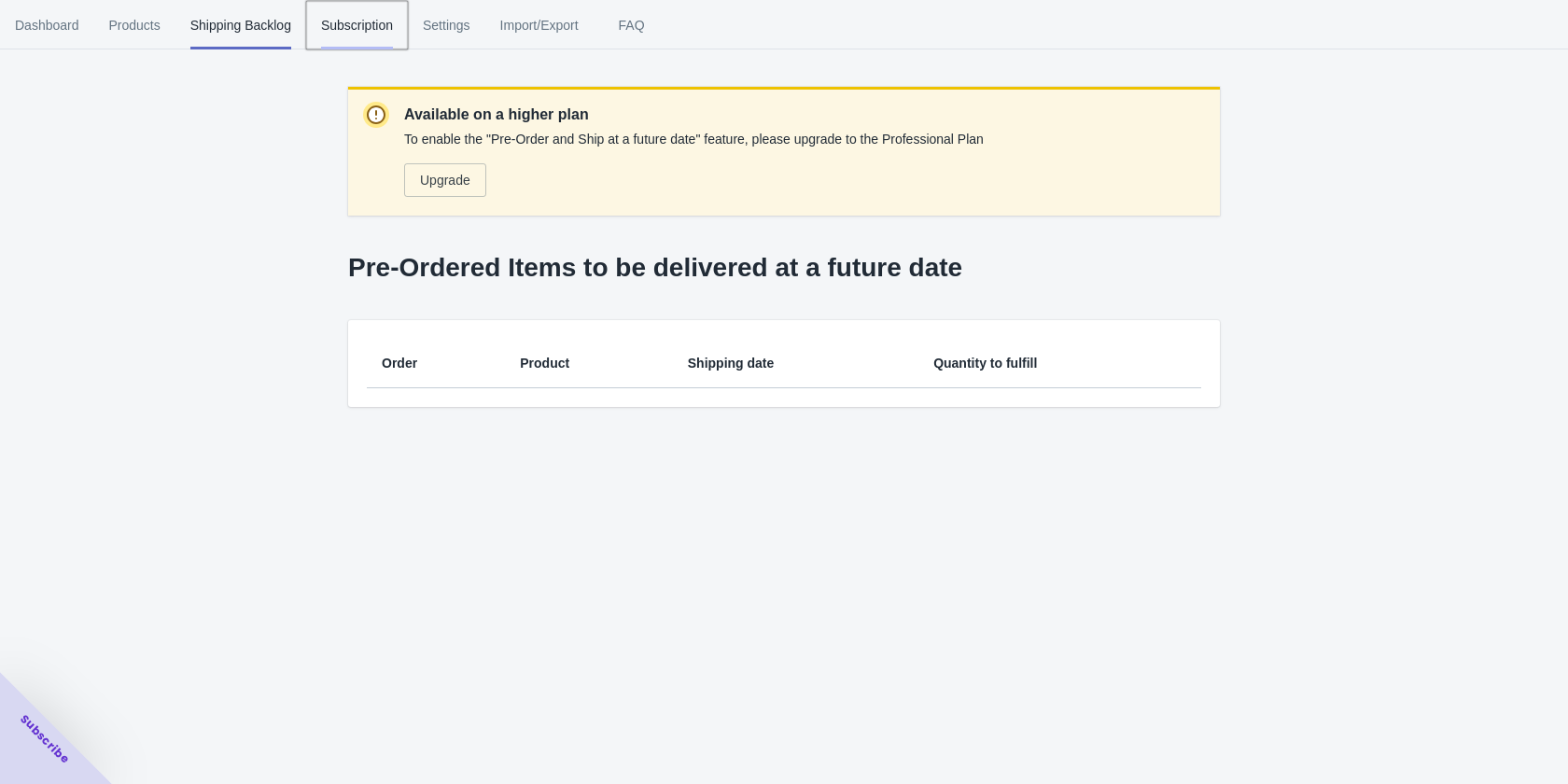
click at [357, 22] on span "Subscription" at bounding box center [357, 25] width 72 height 48
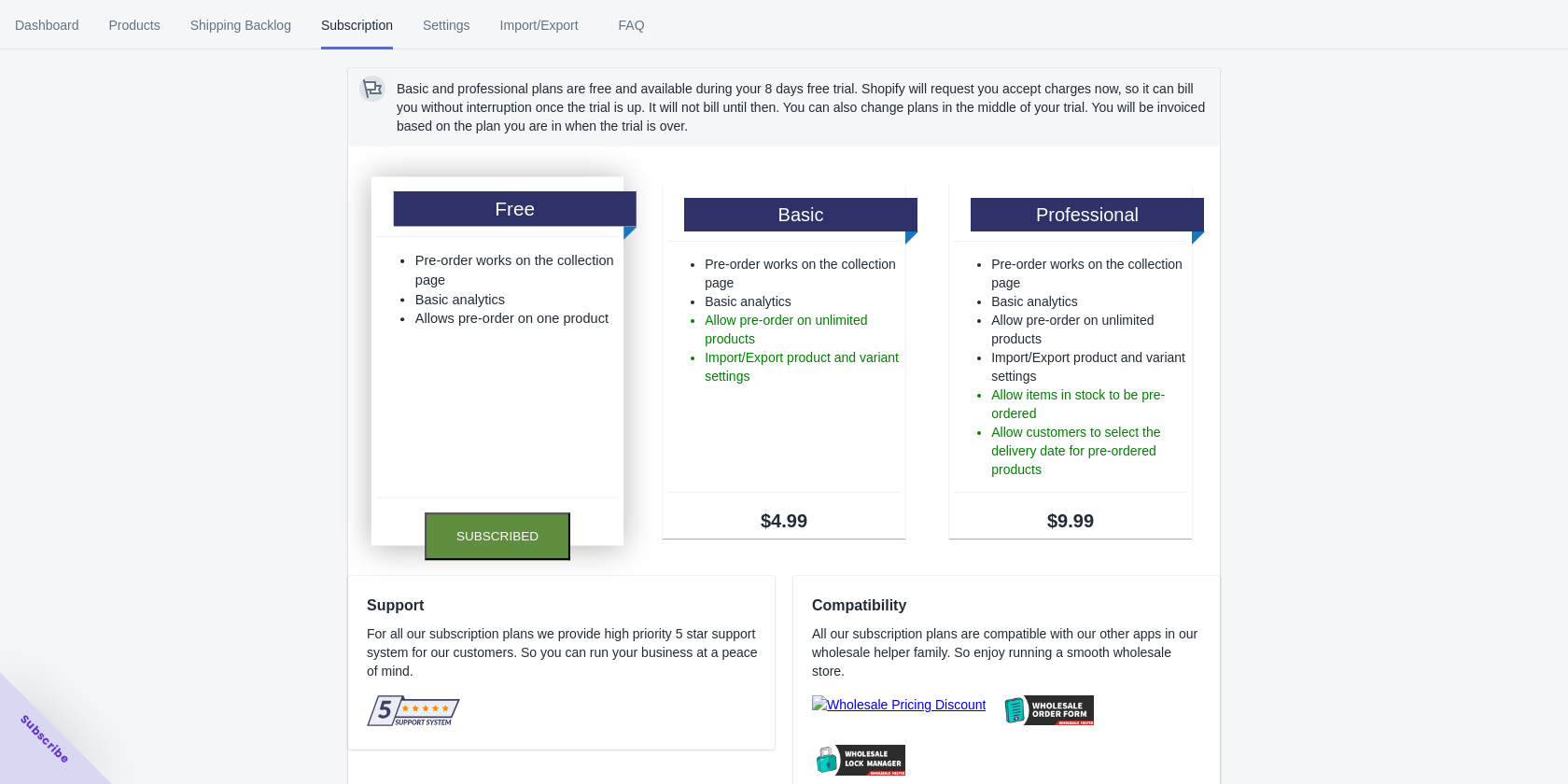
click at [490, 541] on button "Subscribed" at bounding box center [498, 537] width 145 height 47
click at [497, 200] on h1 "Free" at bounding box center [515, 209] width 243 height 35
click at [494, 296] on li "Basic analytics" at bounding box center [517, 298] width 203 height 20
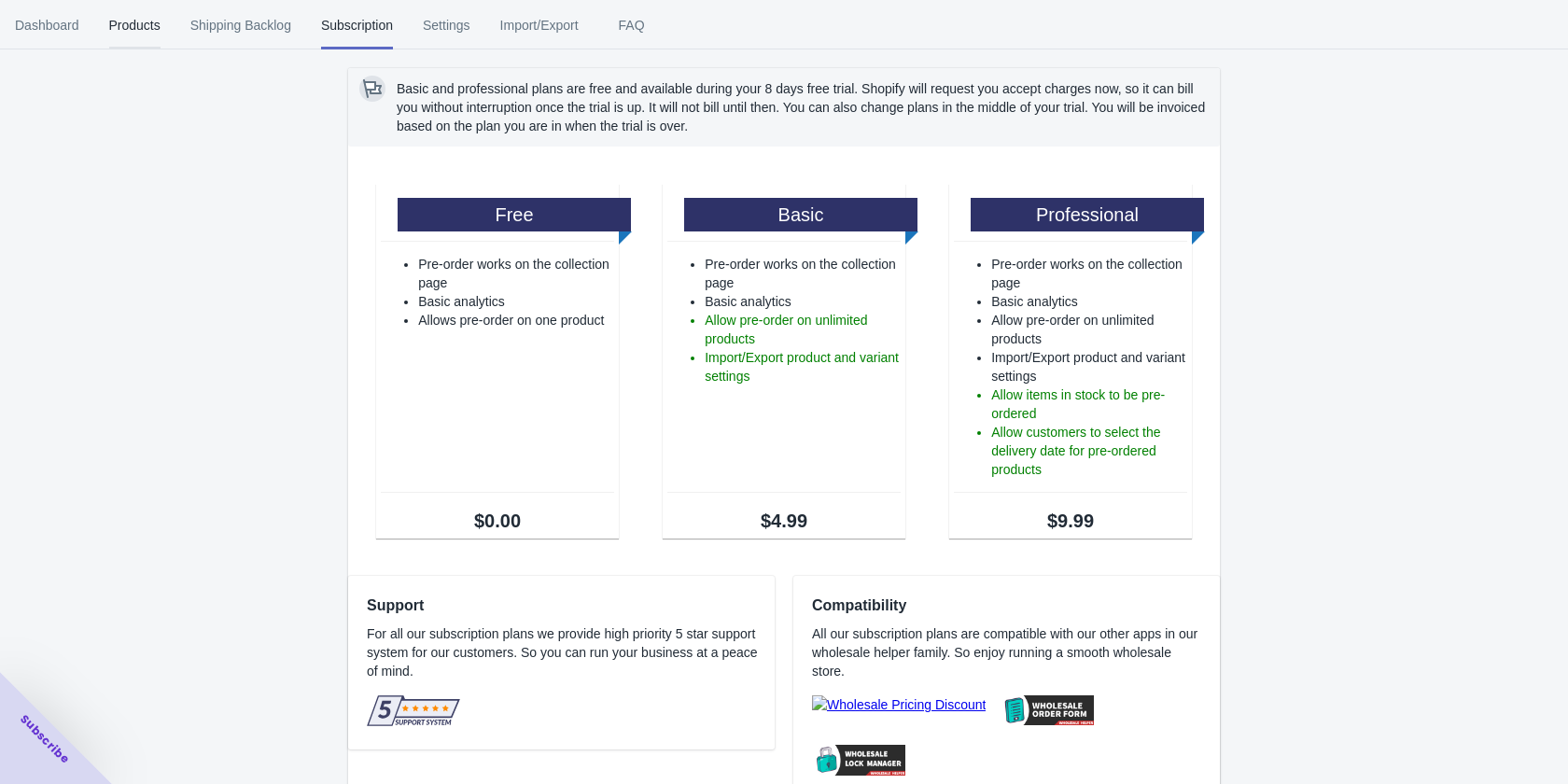
click at [120, 29] on span "Products" at bounding box center [135, 25] width 51 height 48
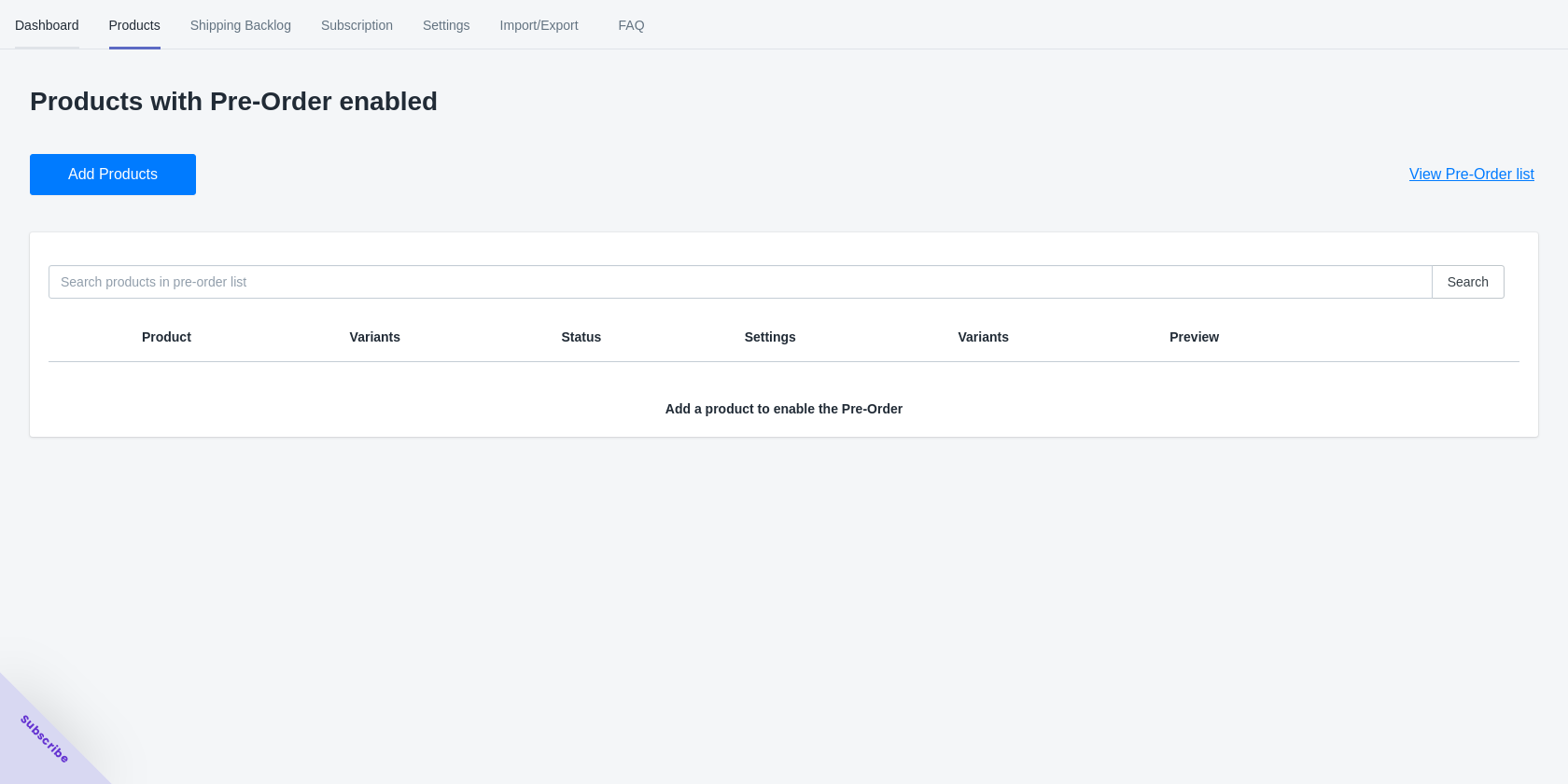
click at [43, 16] on span "Dashboard" at bounding box center [47, 25] width 64 height 48
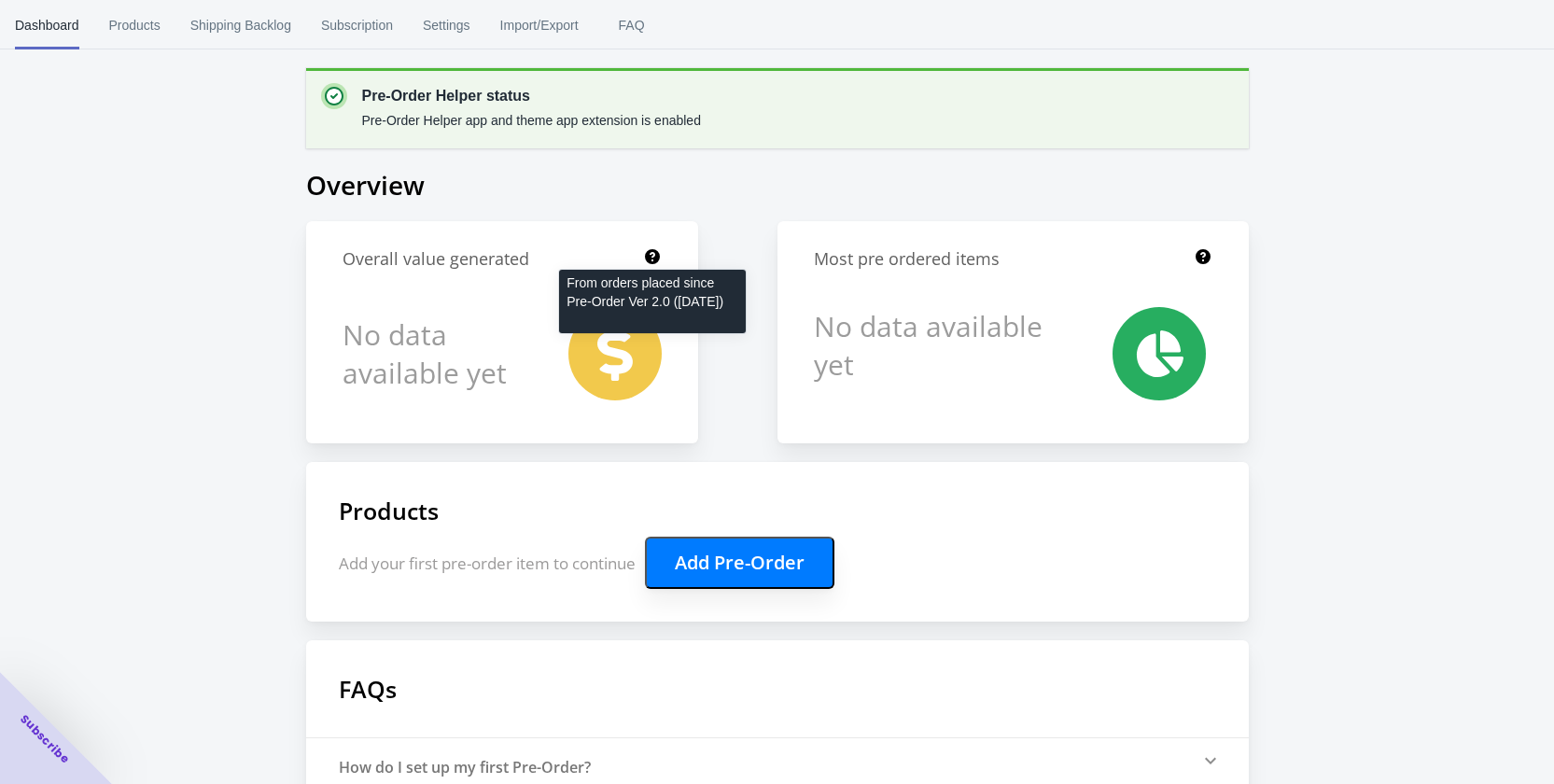
click at [653, 263] on icon at bounding box center [653, 257] width 15 height 15
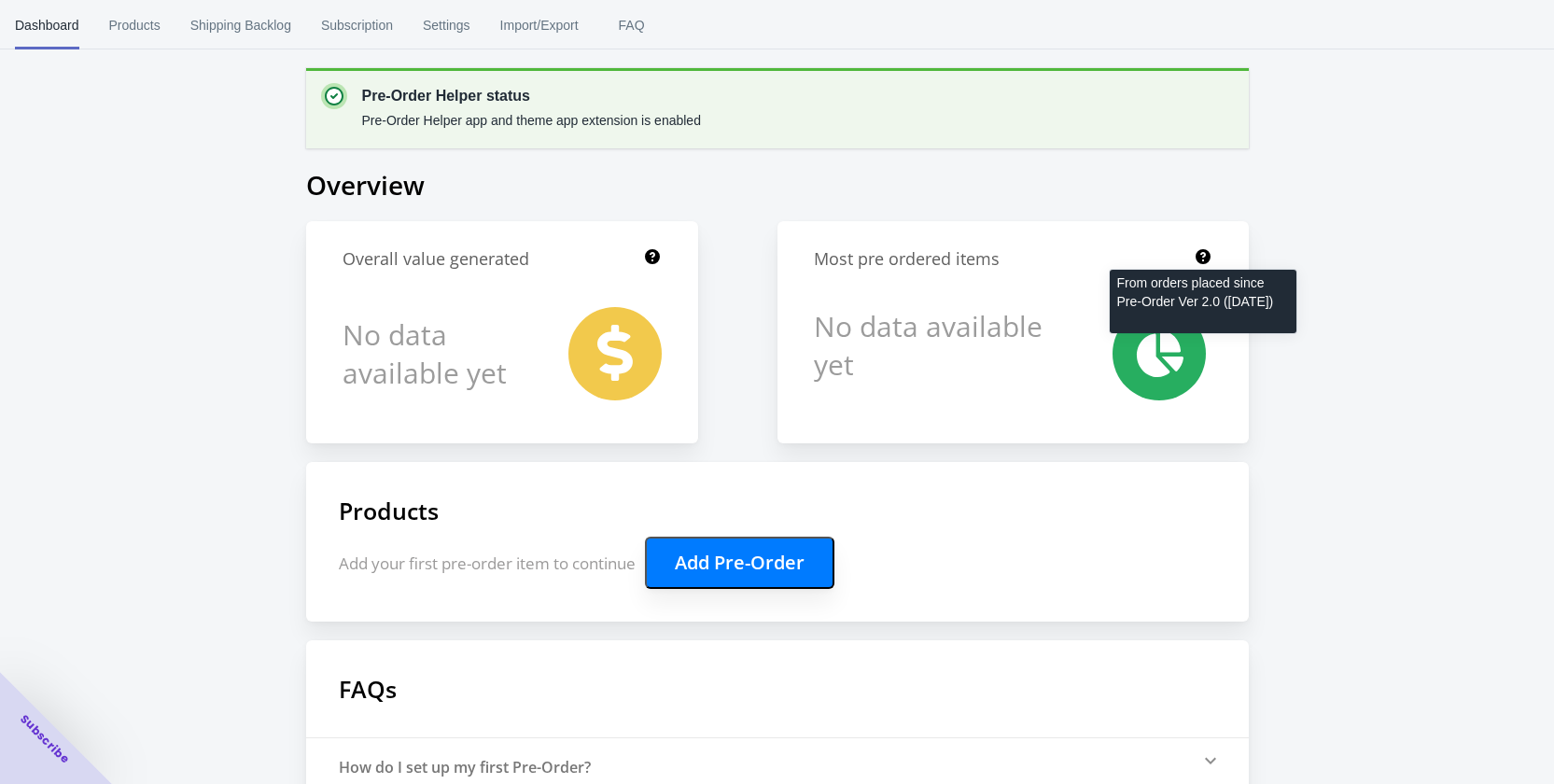
click at [1195, 251] on icon at bounding box center [1204, 257] width 19 height 19
click at [1135, 197] on h1 "Overview" at bounding box center [777, 185] width 943 height 36
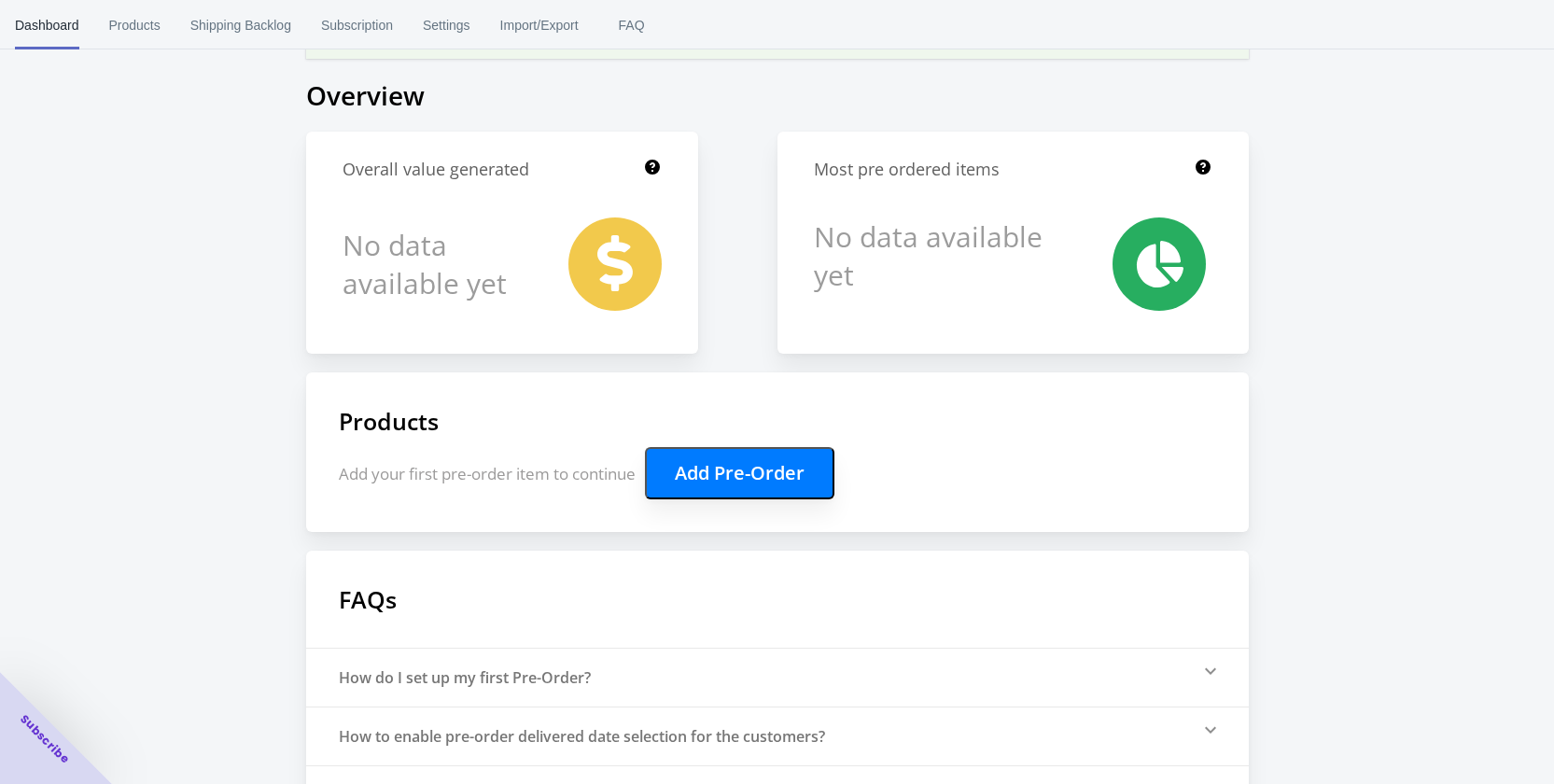
scroll to position [79, 0]
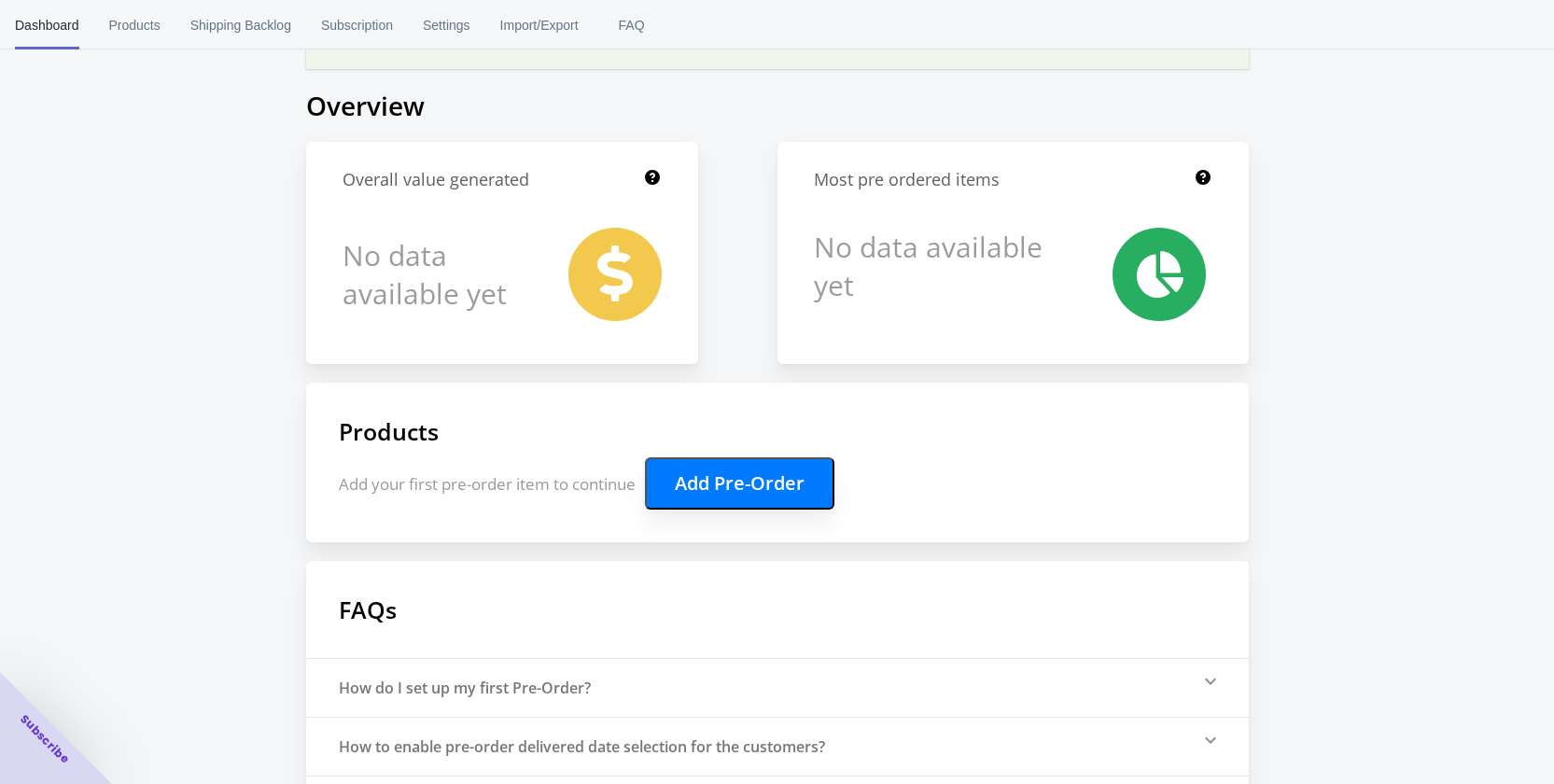
click at [742, 478] on button "Add Pre-Order" at bounding box center [740, 483] width 190 height 52
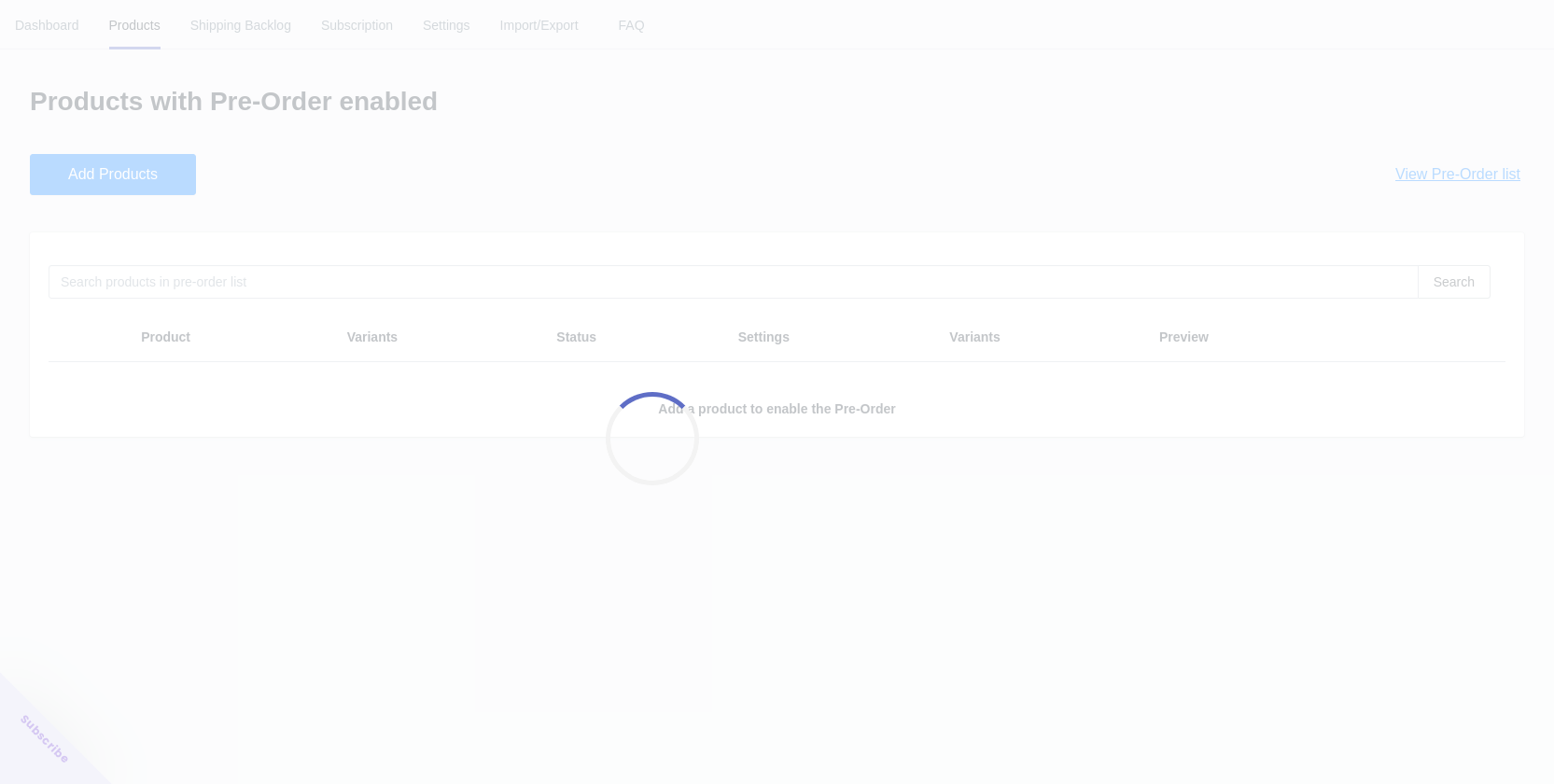
scroll to position [0, 0]
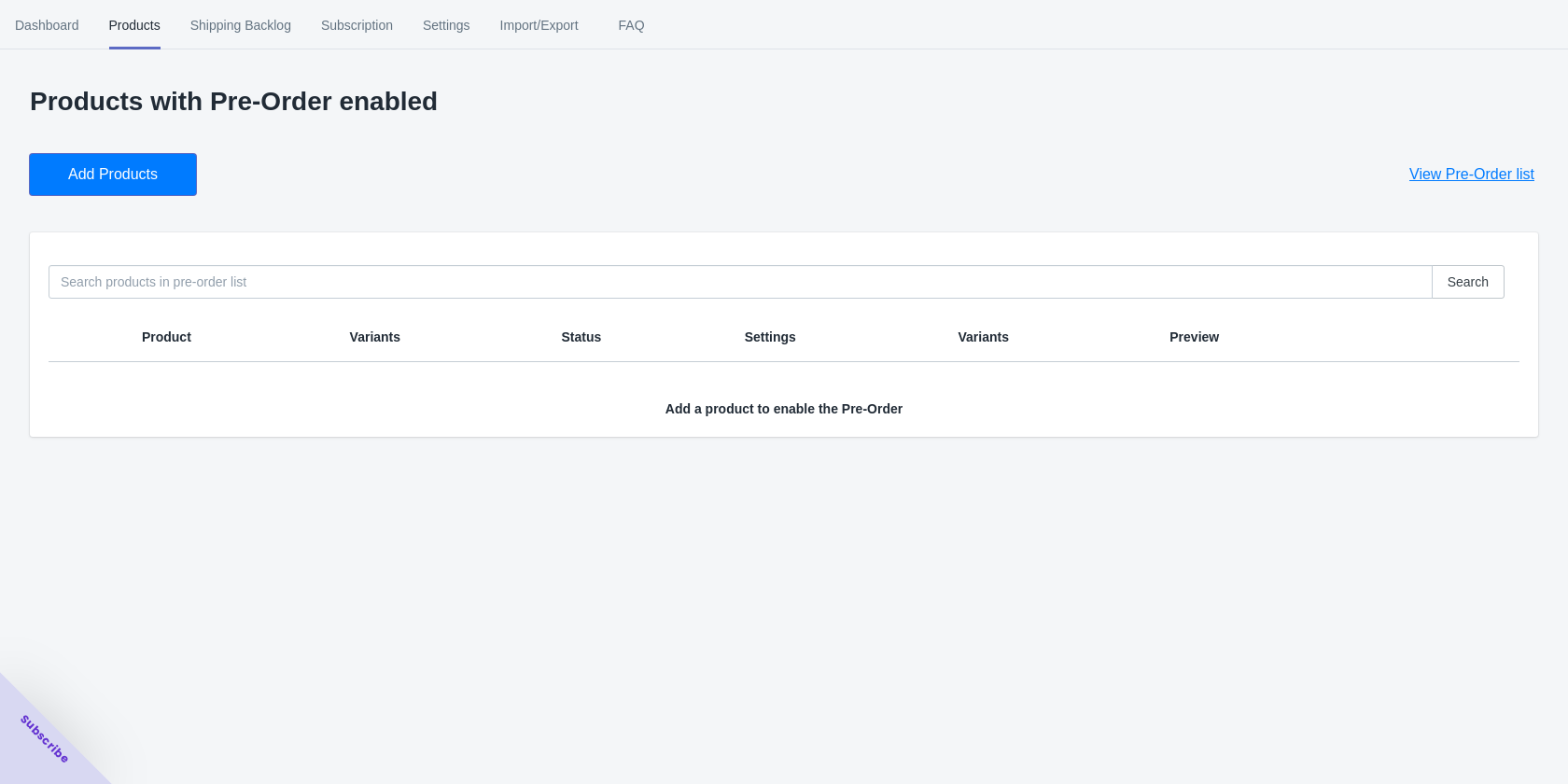
click at [117, 178] on span "Add Products" at bounding box center [112, 175] width 90 height 19
click at [152, 168] on span "Add Products" at bounding box center [112, 175] width 90 height 19
click at [157, 165] on span "Add Products" at bounding box center [112, 175] width 90 height 19
click at [83, 27] on button "Dashboard" at bounding box center [47, 25] width 94 height 48
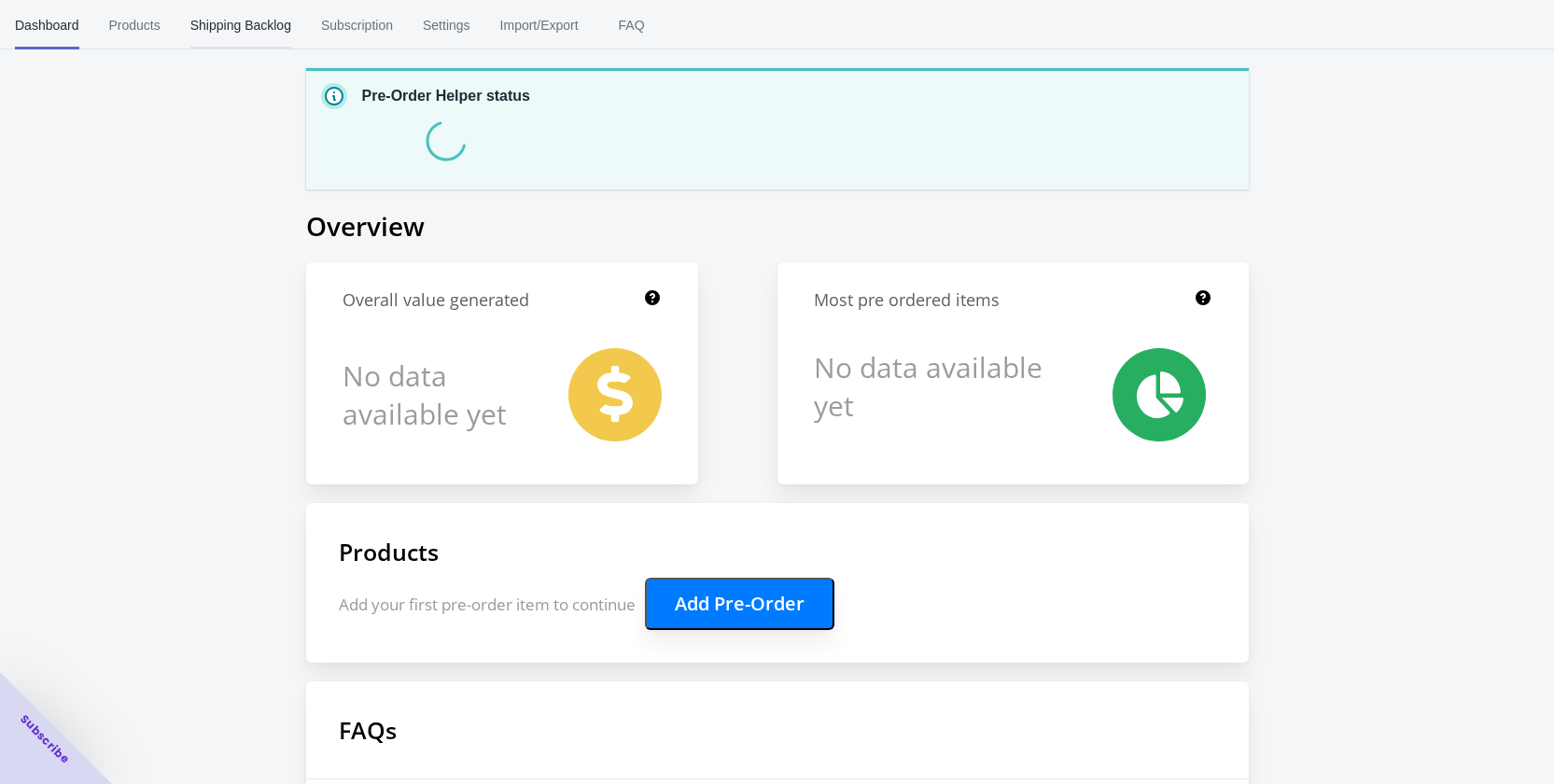
click at [176, 24] on button "Shipping Backlog" at bounding box center [241, 25] width 130 height 48
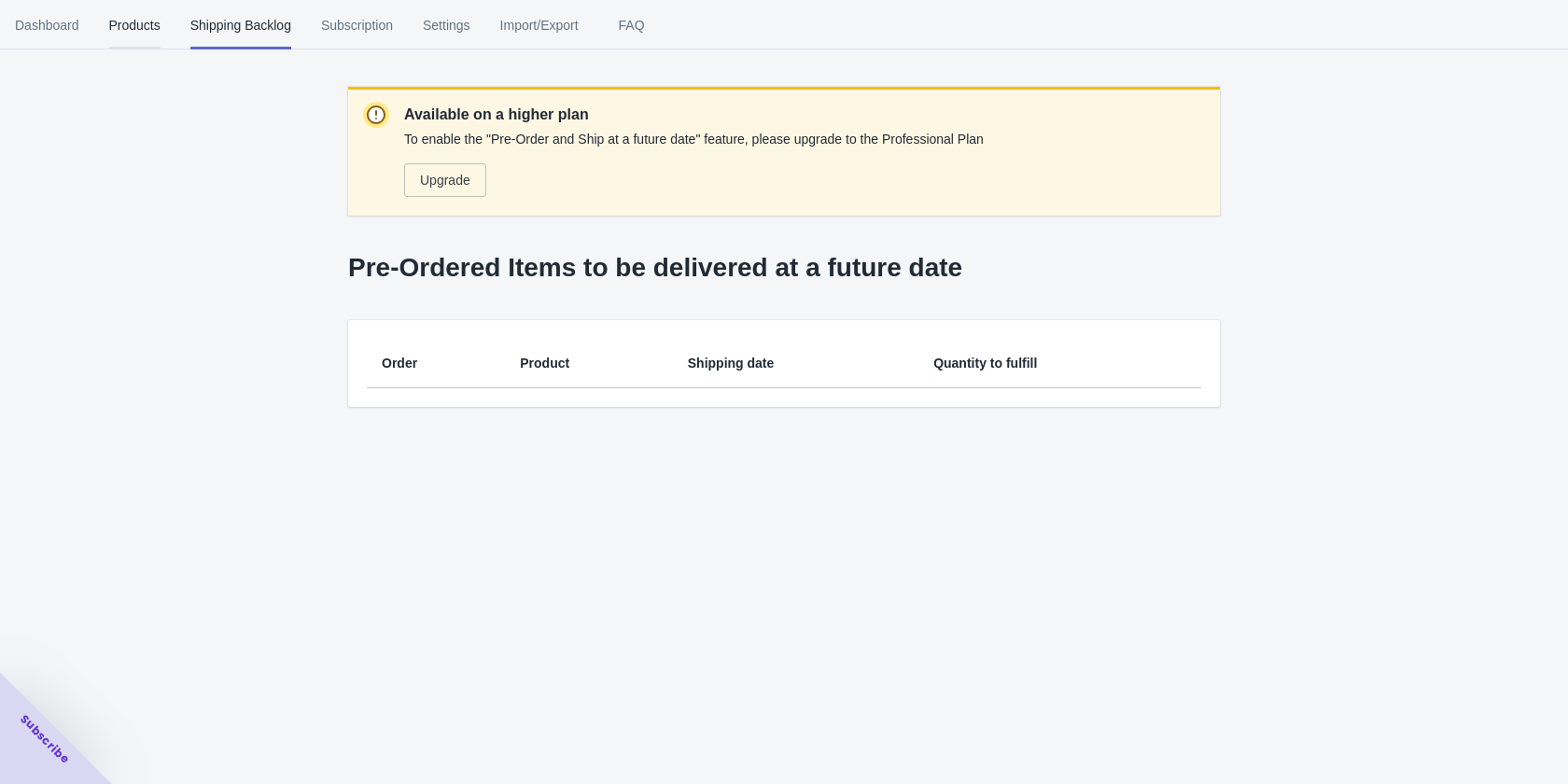
click at [132, 26] on span "Products" at bounding box center [135, 25] width 51 height 48
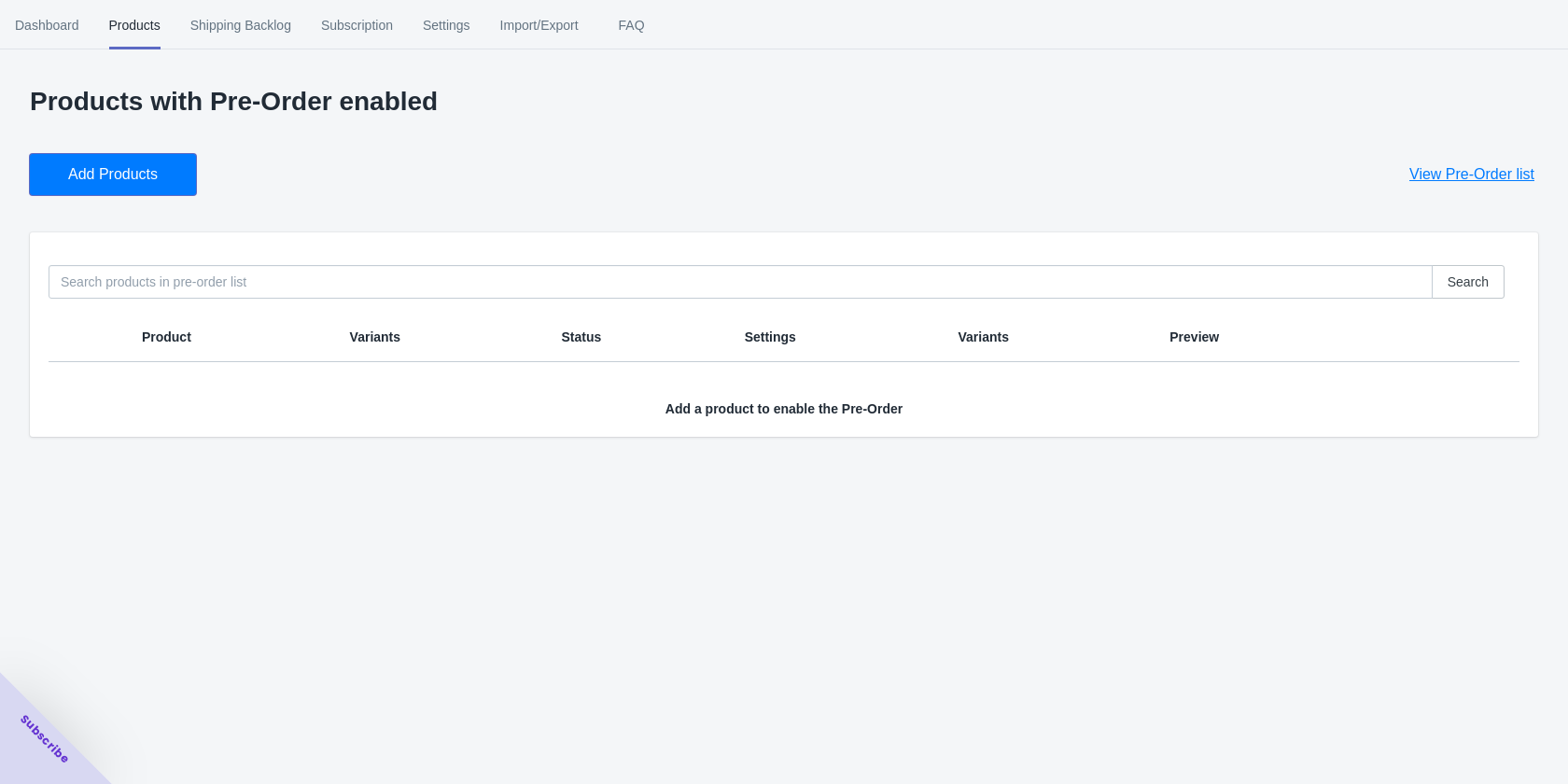
click at [176, 171] on button "Add Products" at bounding box center [113, 174] width 166 height 41
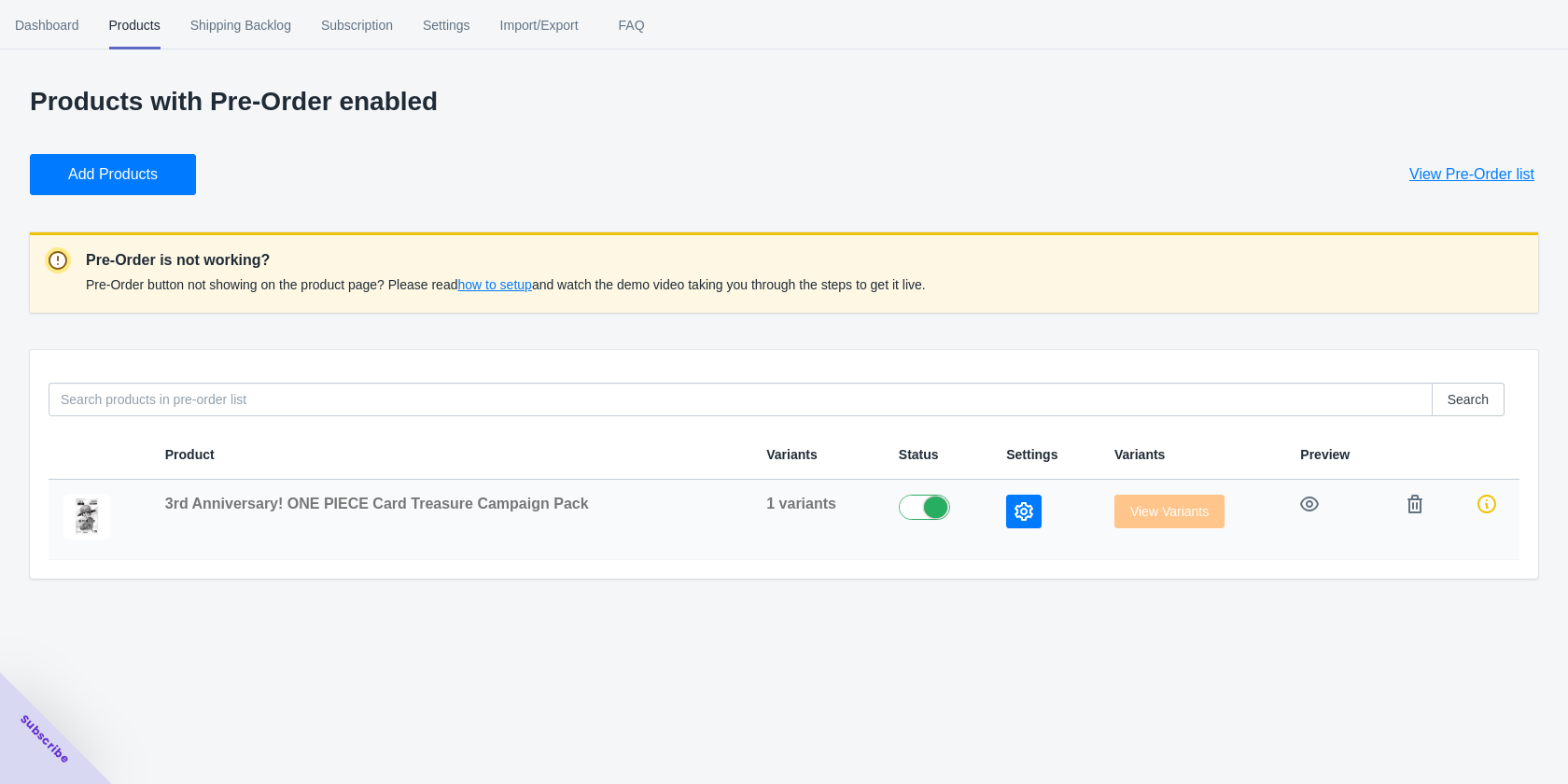
click at [918, 513] on label at bounding box center [938, 506] width 77 height 23
click at [920, 509] on label at bounding box center [938, 506] width 77 height 23
click at [1014, 516] on icon "button" at bounding box center [1024, 512] width 19 height 19
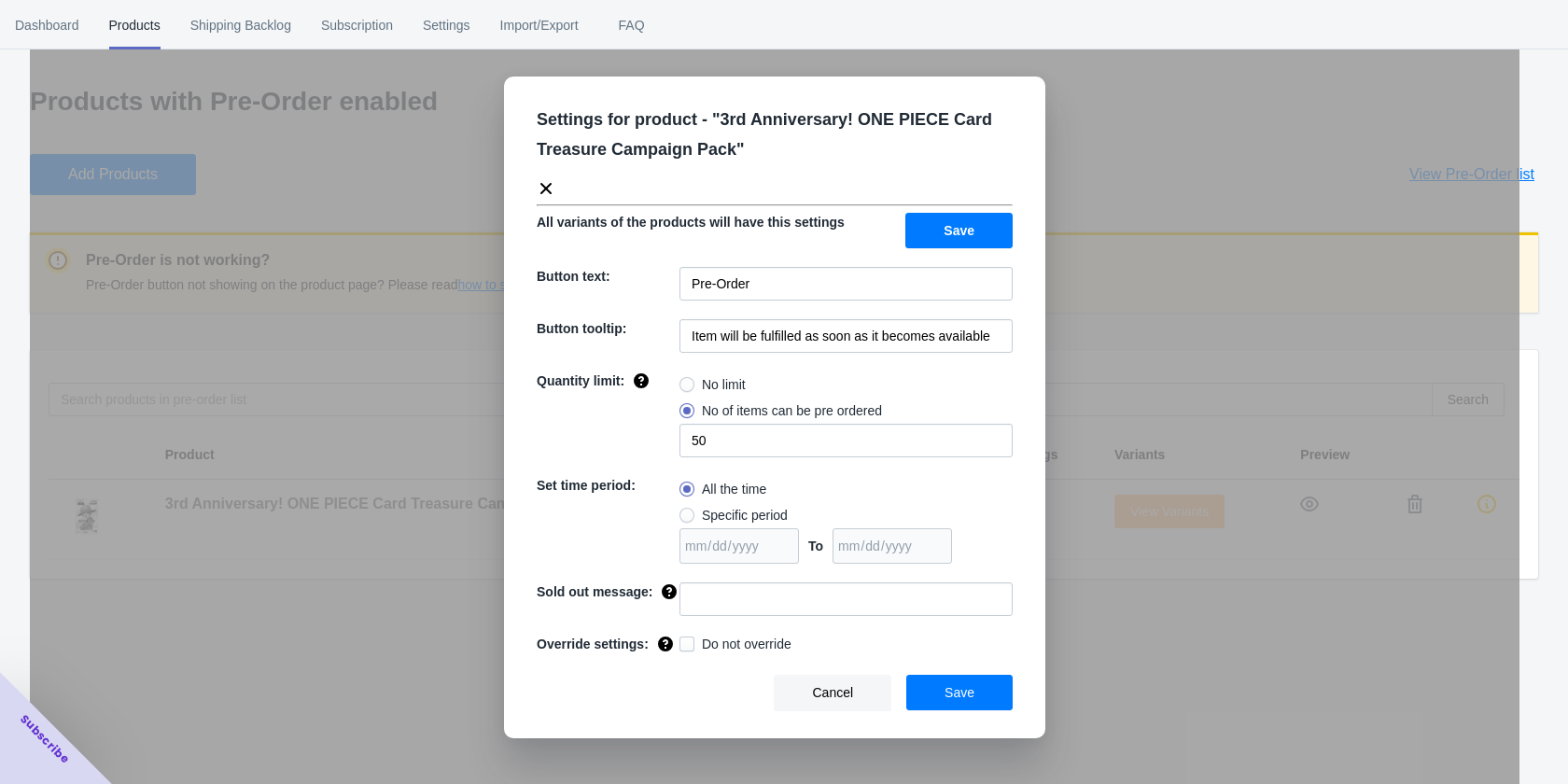
click at [592, 191] on div "Settings for product - " 3rd Anniversary! ONE PIECE Card Treasure Campaign Pack…" at bounding box center [767, 144] width 491 height 109
click at [551, 183] on icon at bounding box center [546, 189] width 11 height 11
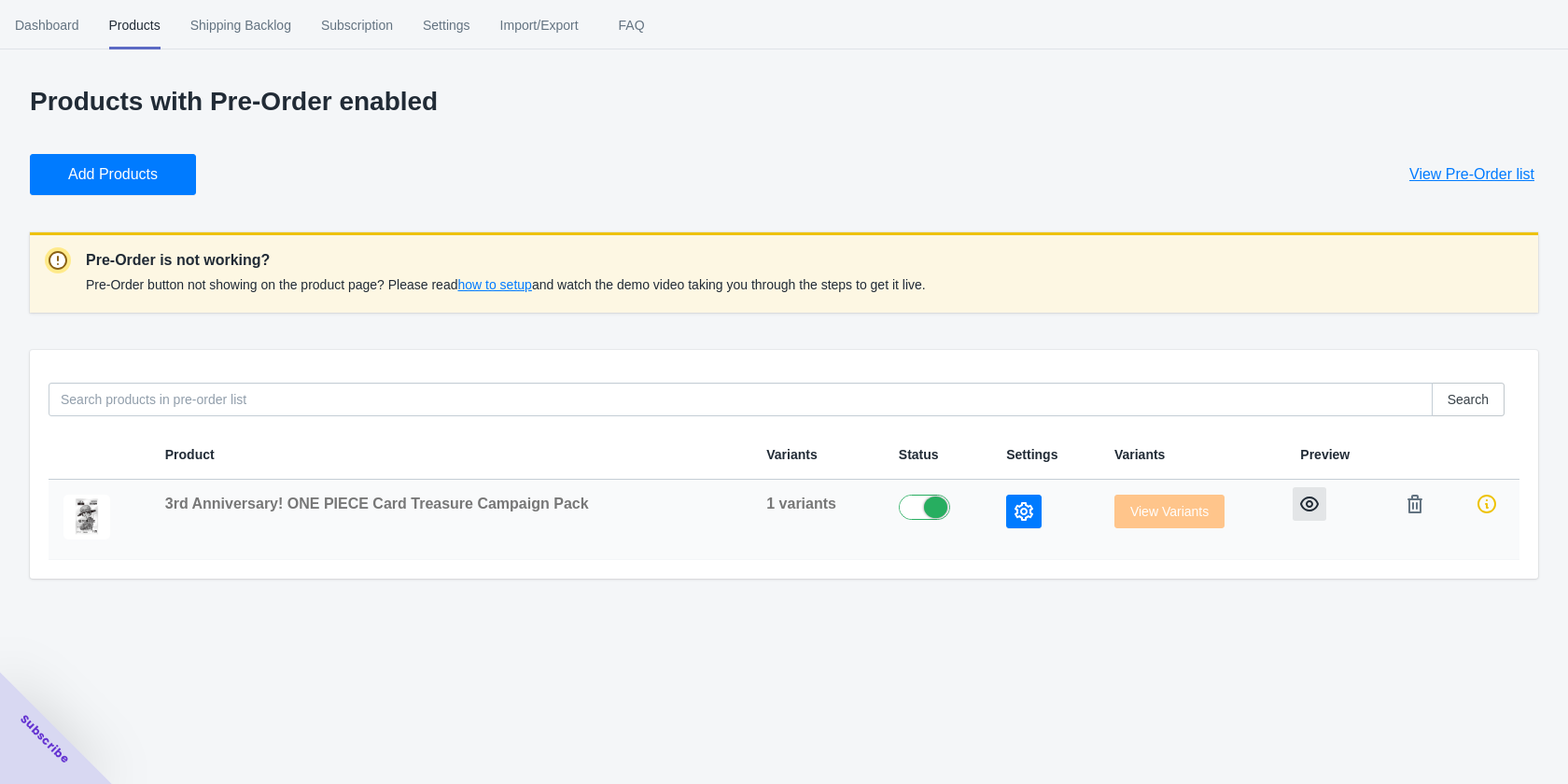
click at [1304, 511] on icon "button" at bounding box center [1310, 504] width 19 height 15
click at [915, 500] on label at bounding box center [938, 506] width 77 height 23
click at [160, 180] on button "Add Products" at bounding box center [113, 174] width 166 height 41
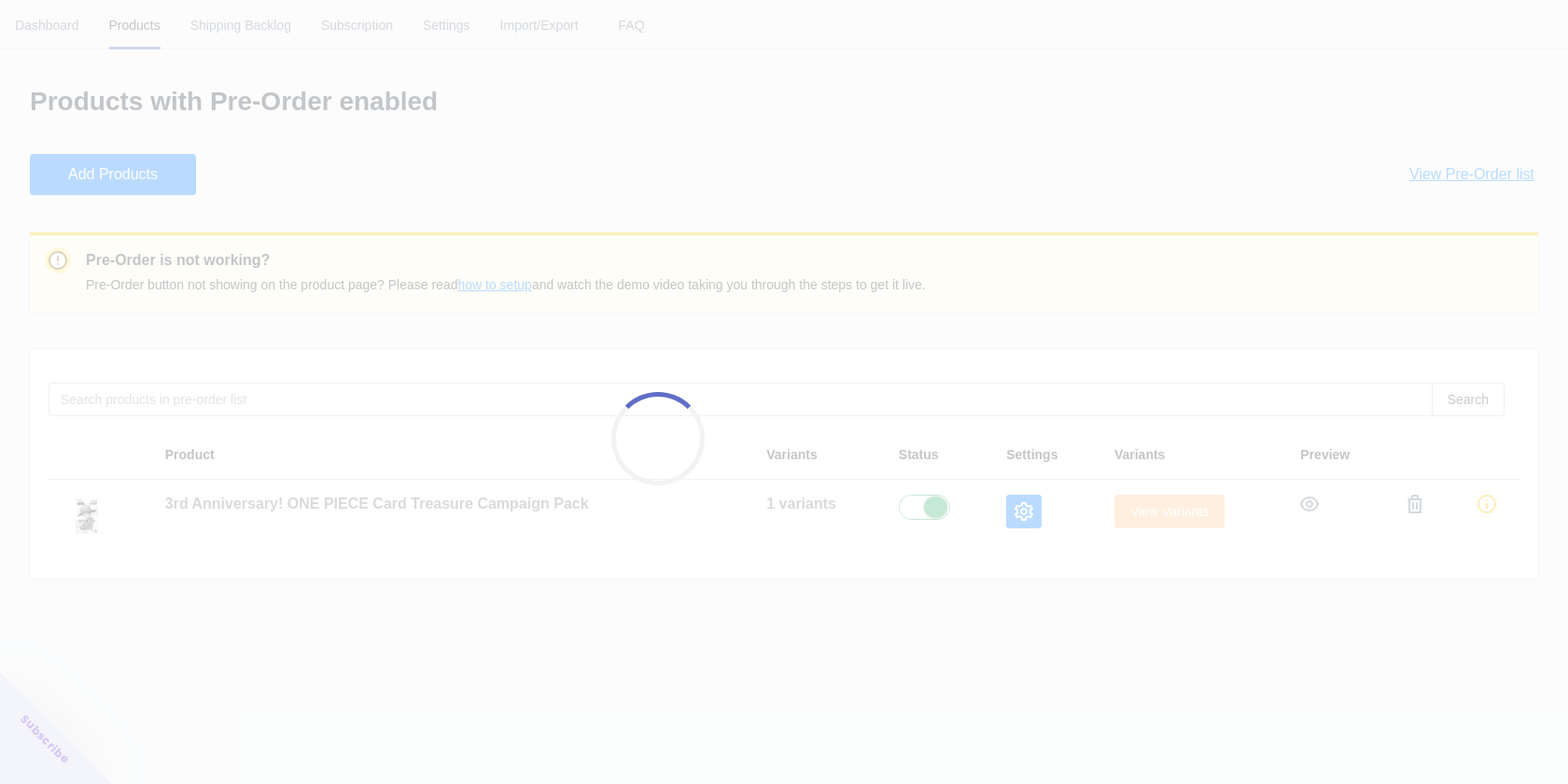
checkbox input "true"
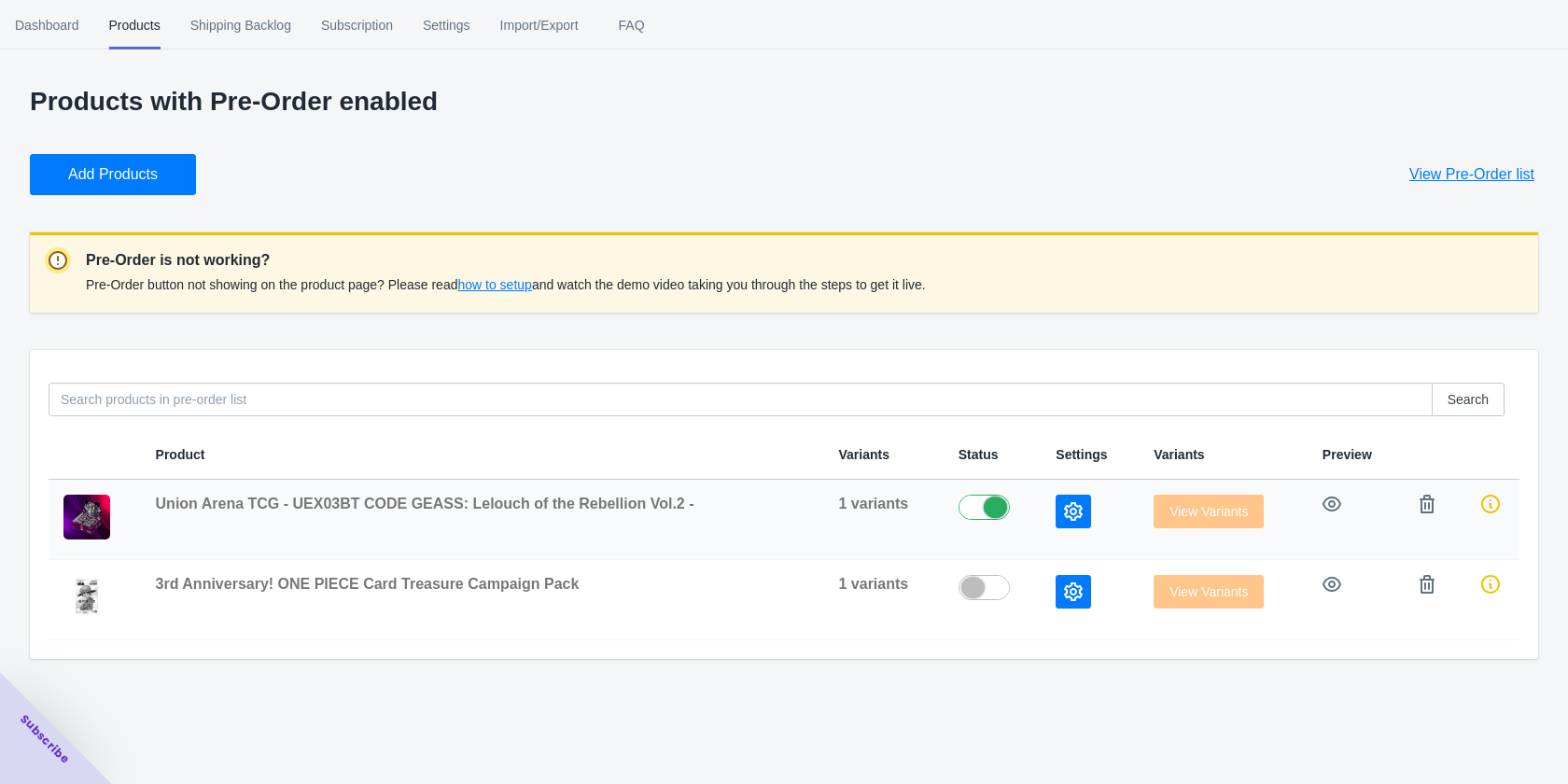
click at [1076, 510] on button "button" at bounding box center [1074, 512] width 36 height 34
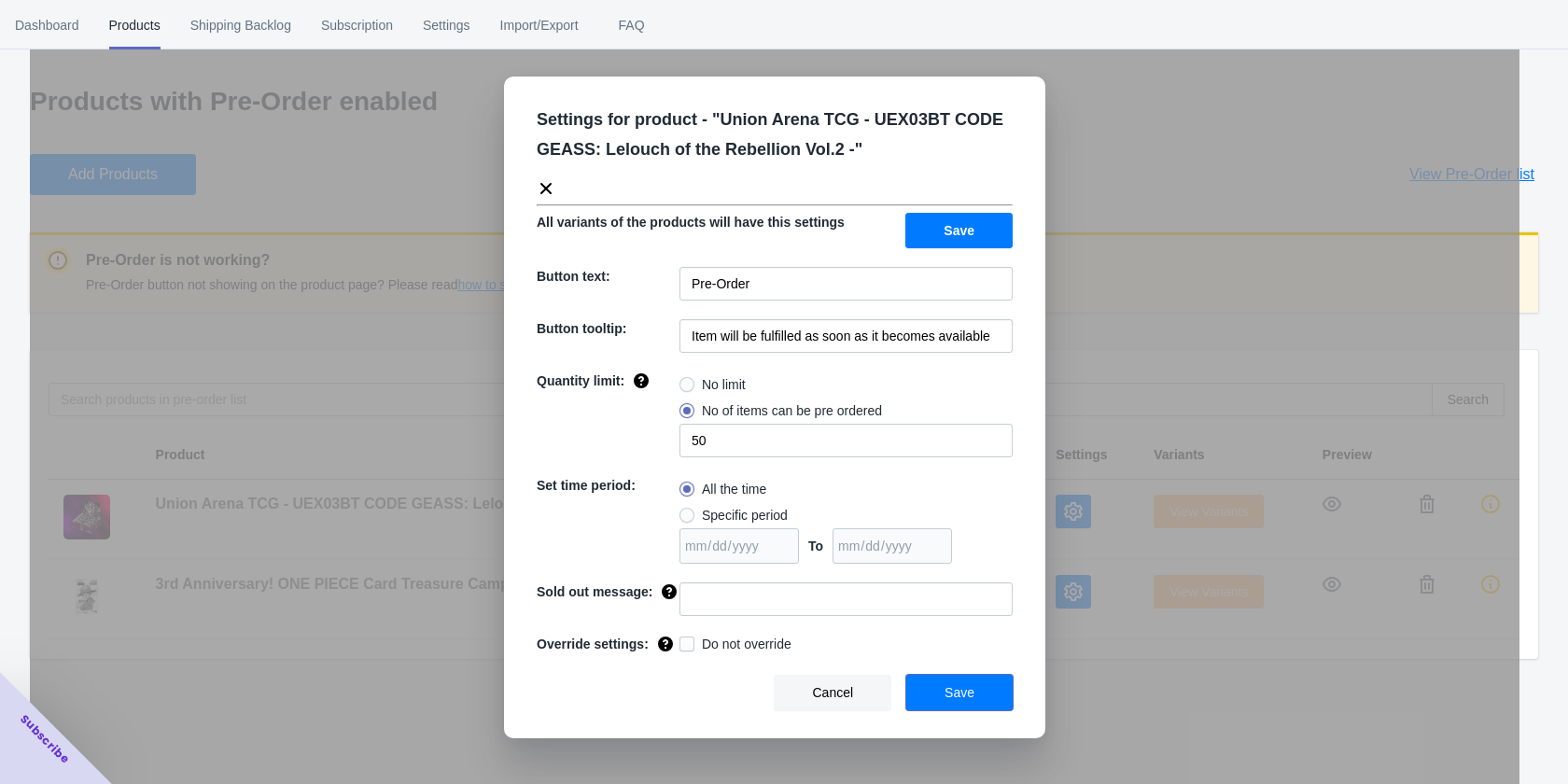
click at [948, 685] on span "Save" at bounding box center [960, 692] width 30 height 15
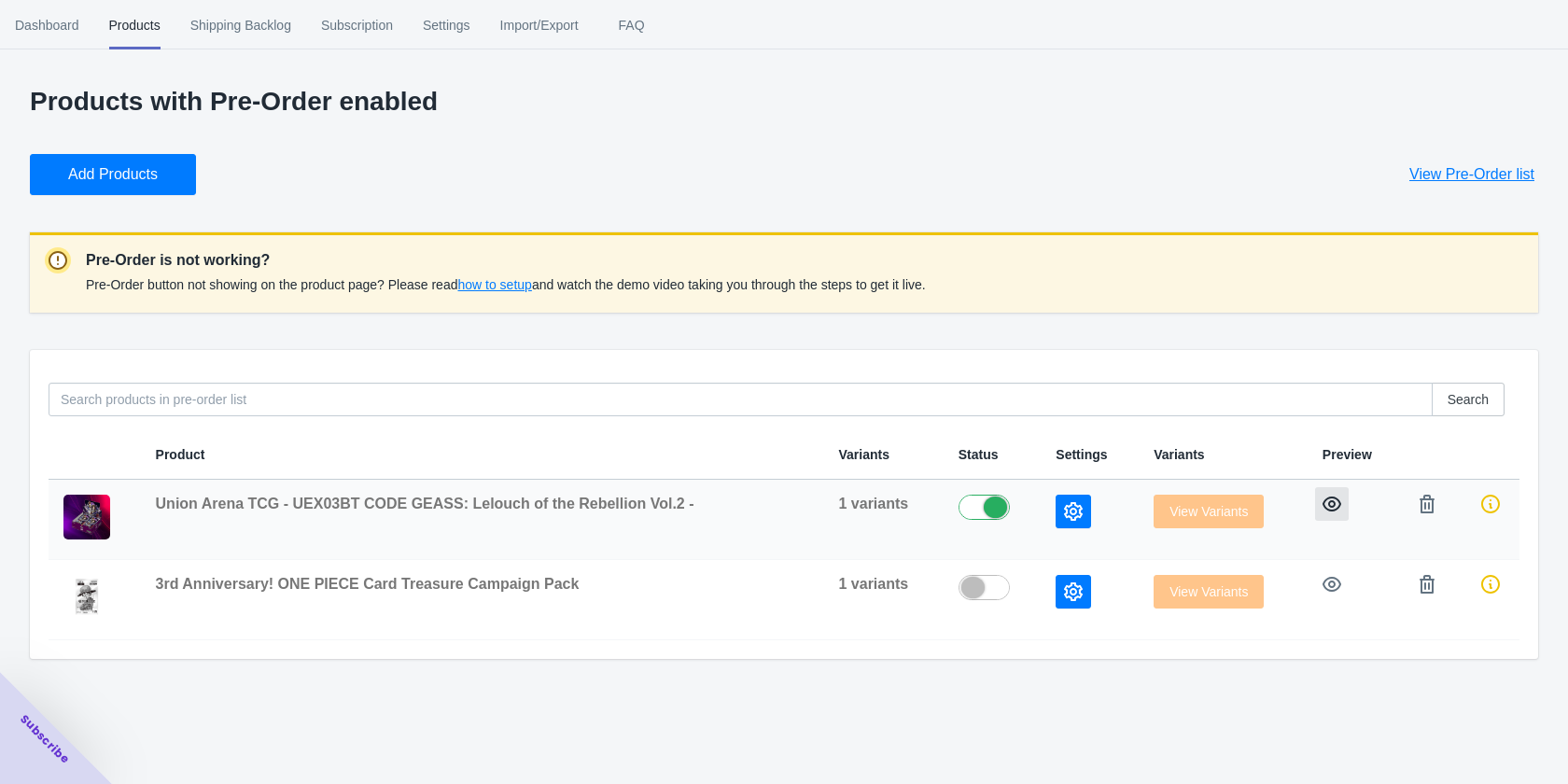
click at [1322, 506] on icon "button" at bounding box center [1332, 504] width 19 height 19
click at [1065, 504] on icon "button" at bounding box center [1074, 512] width 19 height 19
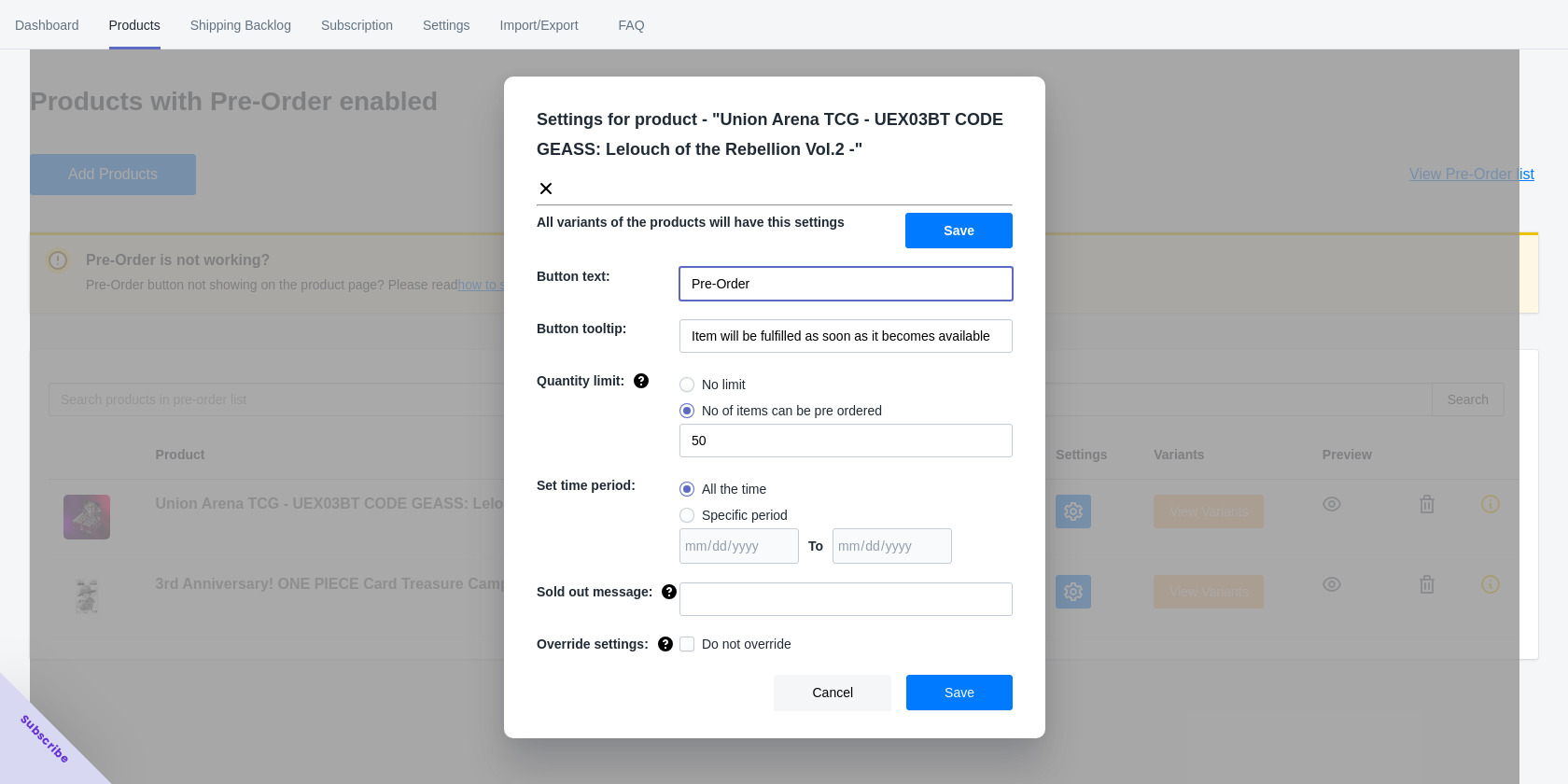
click at [781, 282] on input "Pre-Order" at bounding box center [845, 284] width 333 height 34
click at [965, 235] on span "Save" at bounding box center [959, 230] width 31 height 15
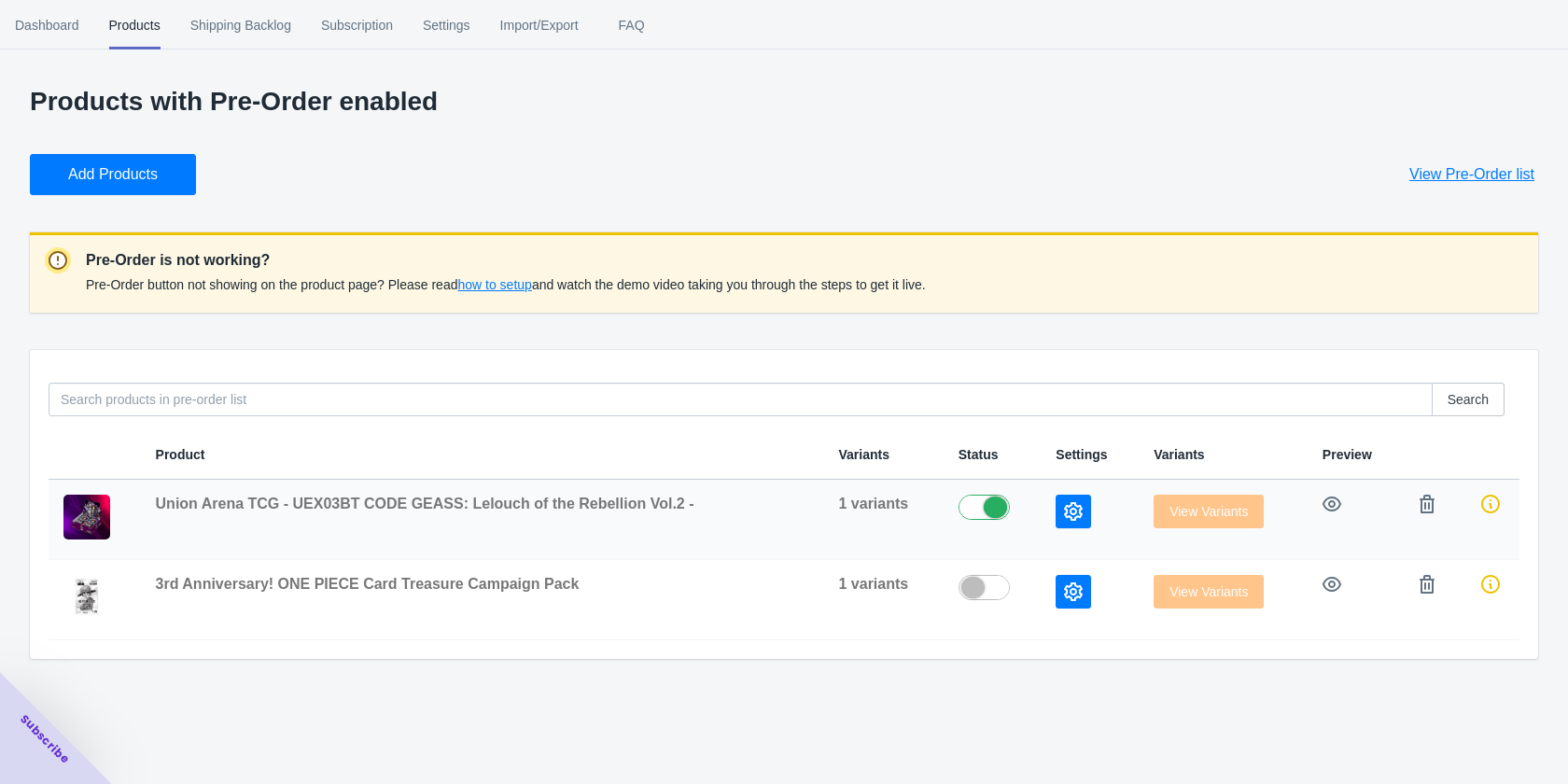
click at [1077, 522] on button "button" at bounding box center [1074, 512] width 36 height 34
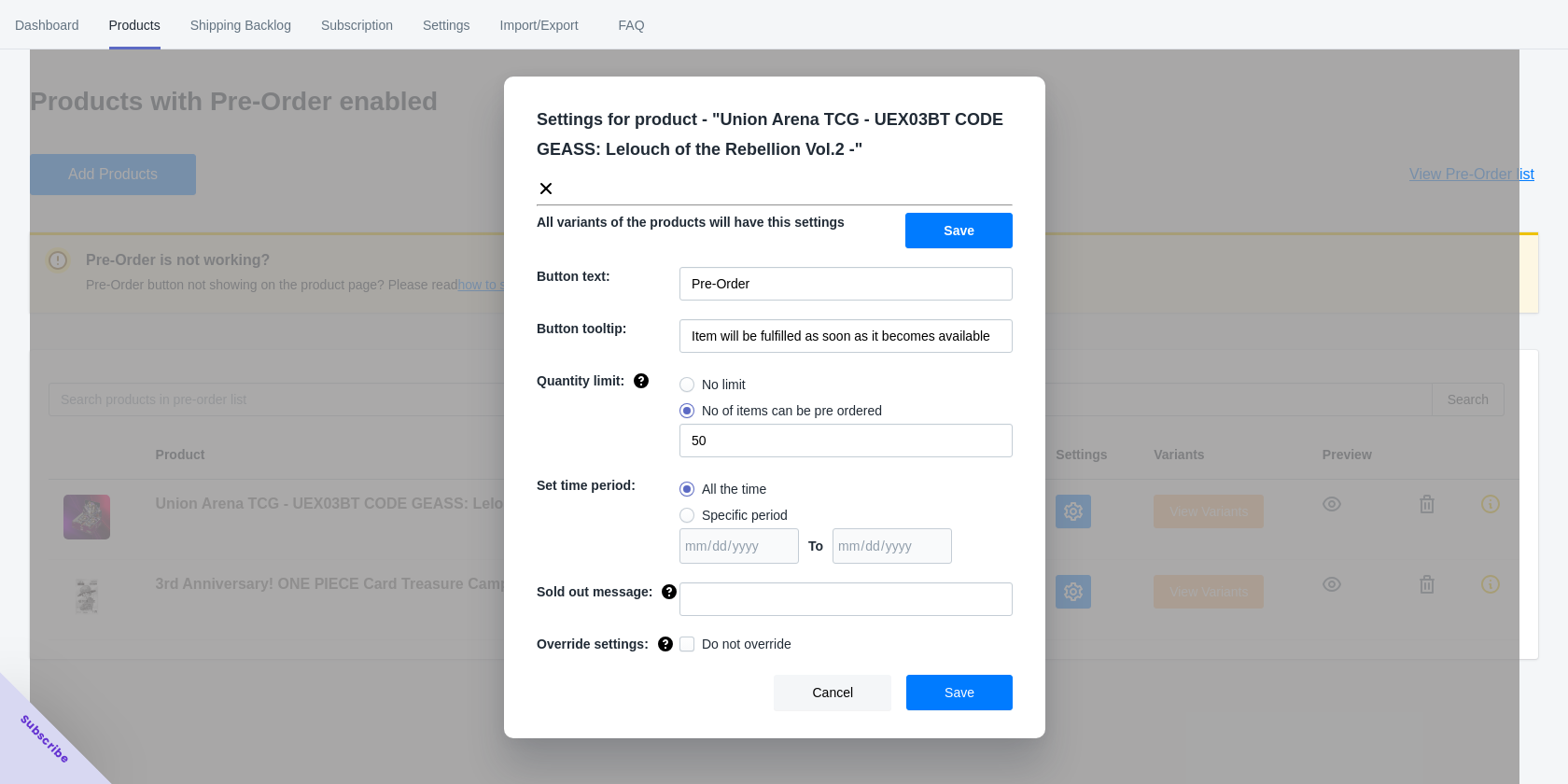
click at [540, 191] on icon at bounding box center [546, 189] width 19 height 19
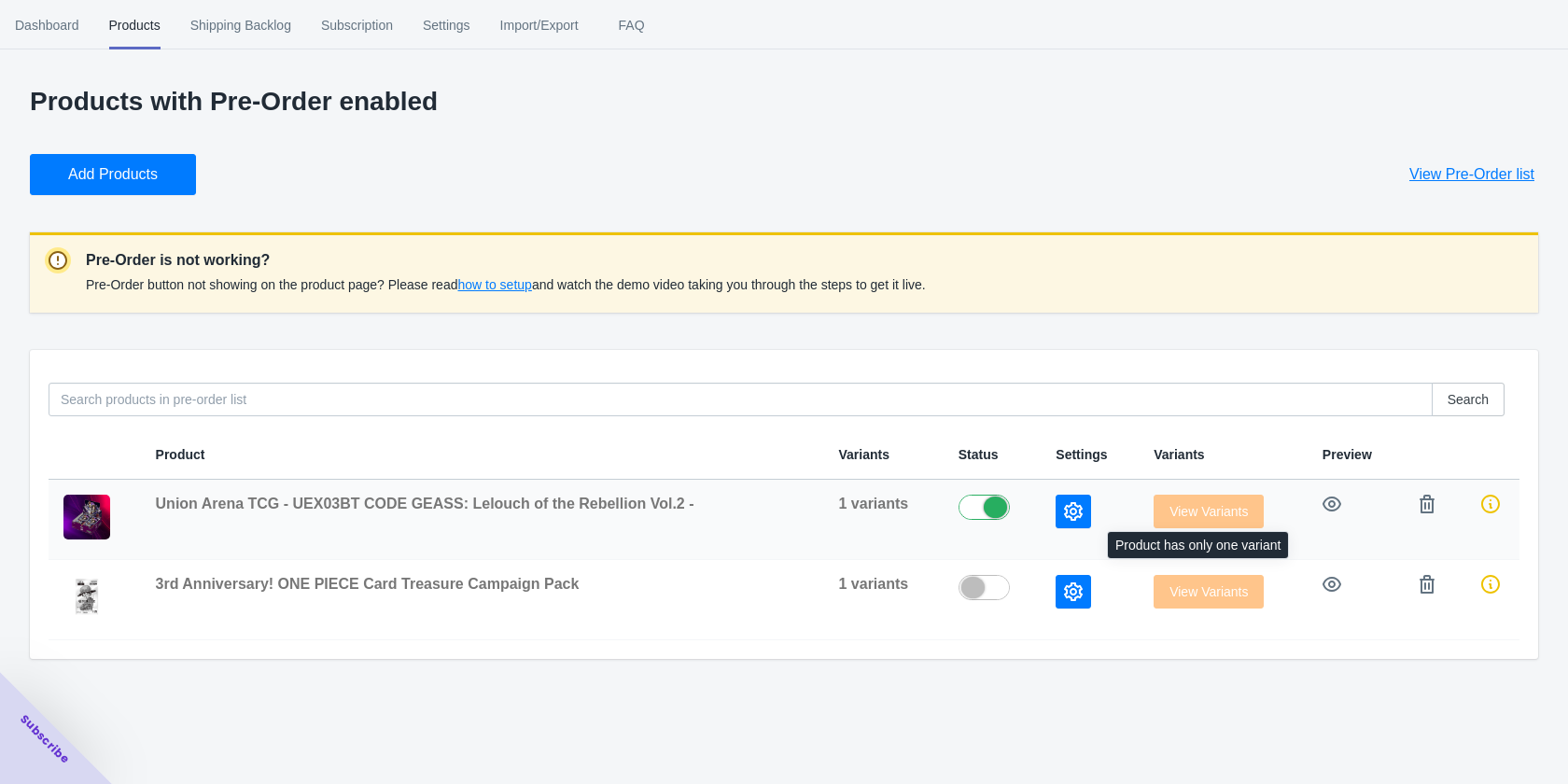
click at [1225, 516] on span "View Variants" at bounding box center [1208, 512] width 111 height 15
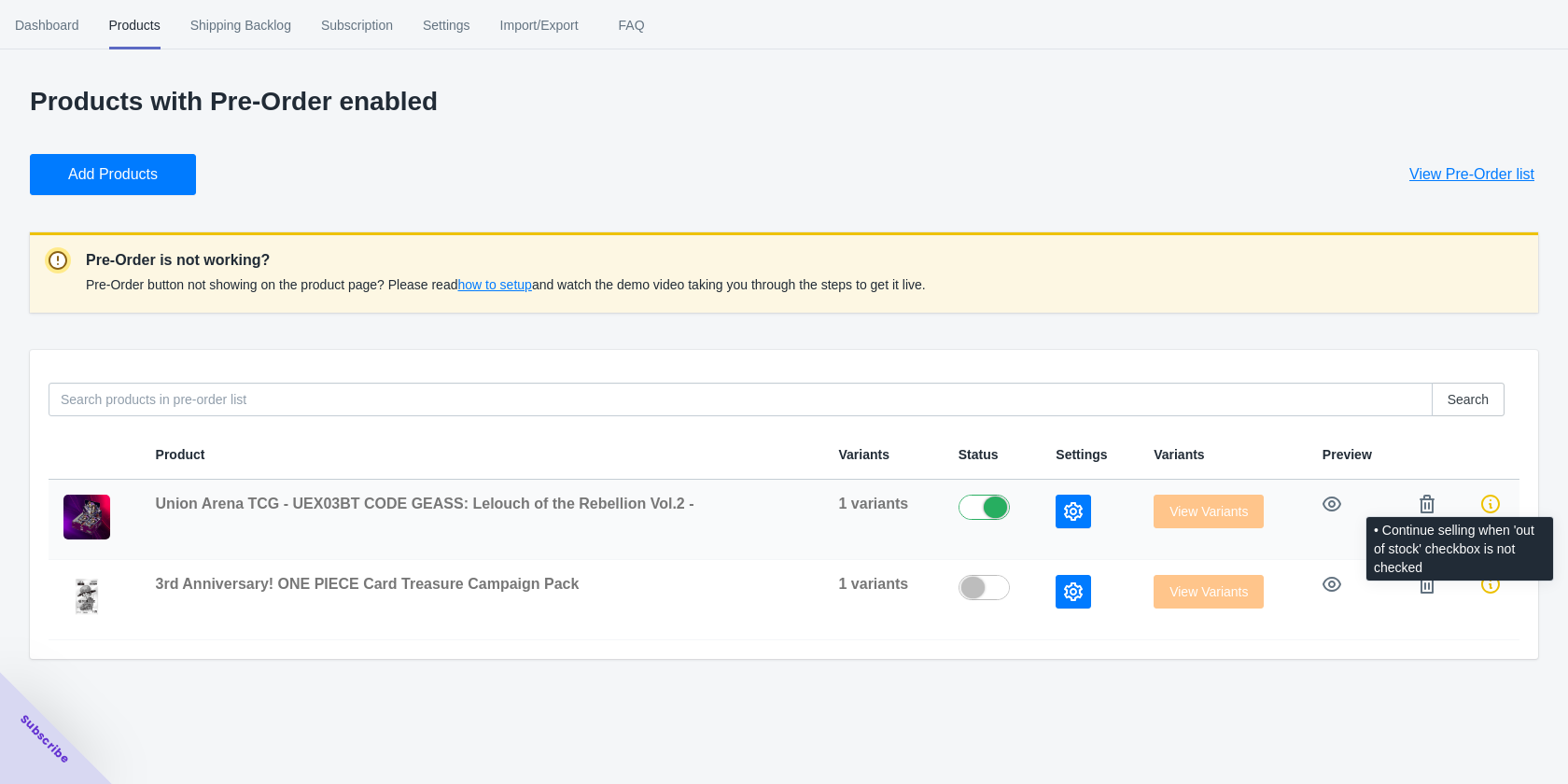
click at [1491, 510] on icon at bounding box center [1491, 504] width 19 height 19
click at [1488, 495] on icon at bounding box center [1491, 504] width 19 height 19
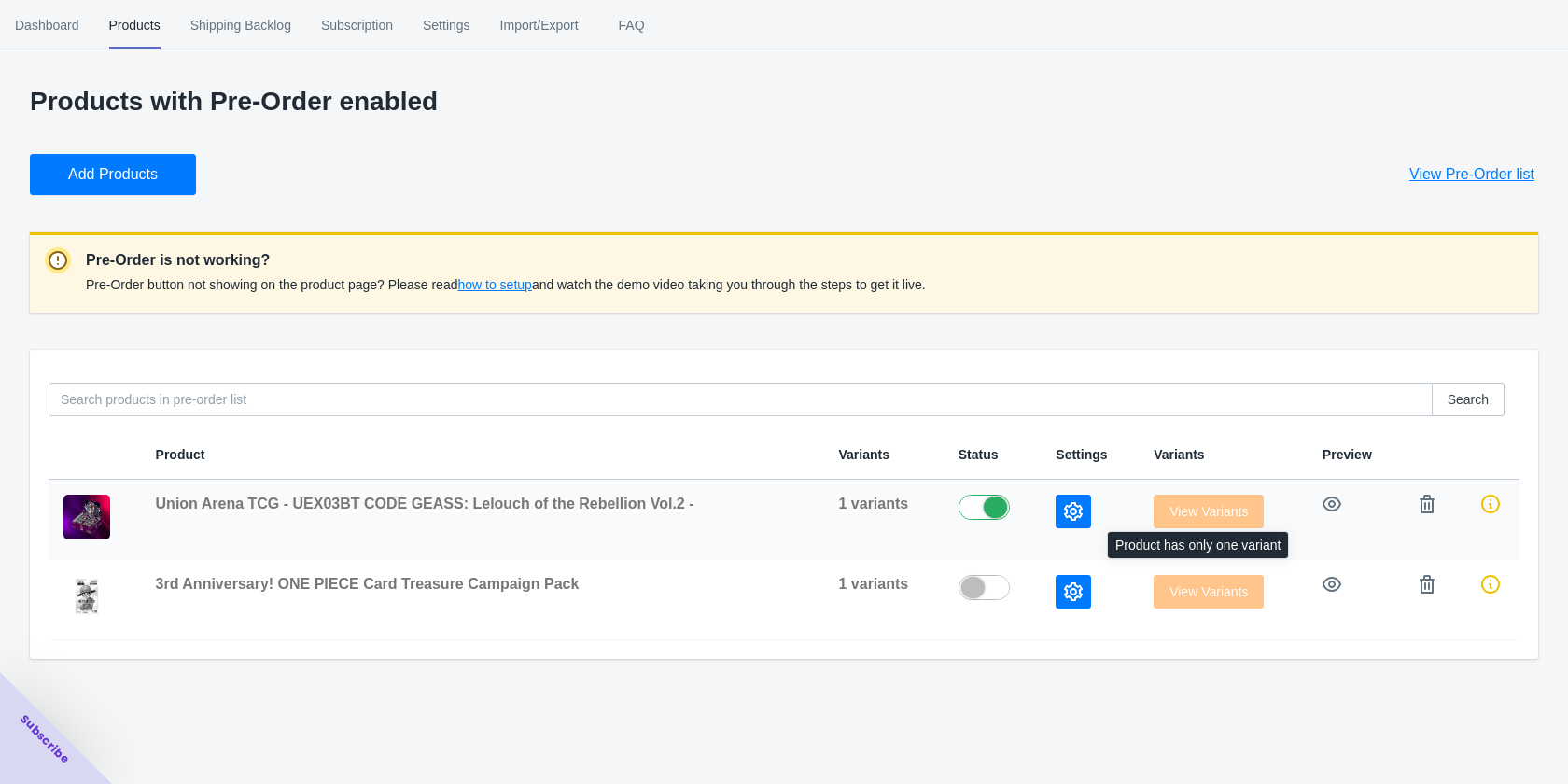
click at [1218, 513] on span "View Variants" at bounding box center [1208, 512] width 111 height 15
click at [1244, 531] on td "View Variants" at bounding box center [1223, 520] width 169 height 80
click at [1213, 520] on div "View Variants" at bounding box center [1222, 512] width 139 height 34
click at [1335, 497] on icon "button" at bounding box center [1332, 504] width 19 height 19
click at [1071, 518] on icon "button" at bounding box center [1074, 512] width 19 height 19
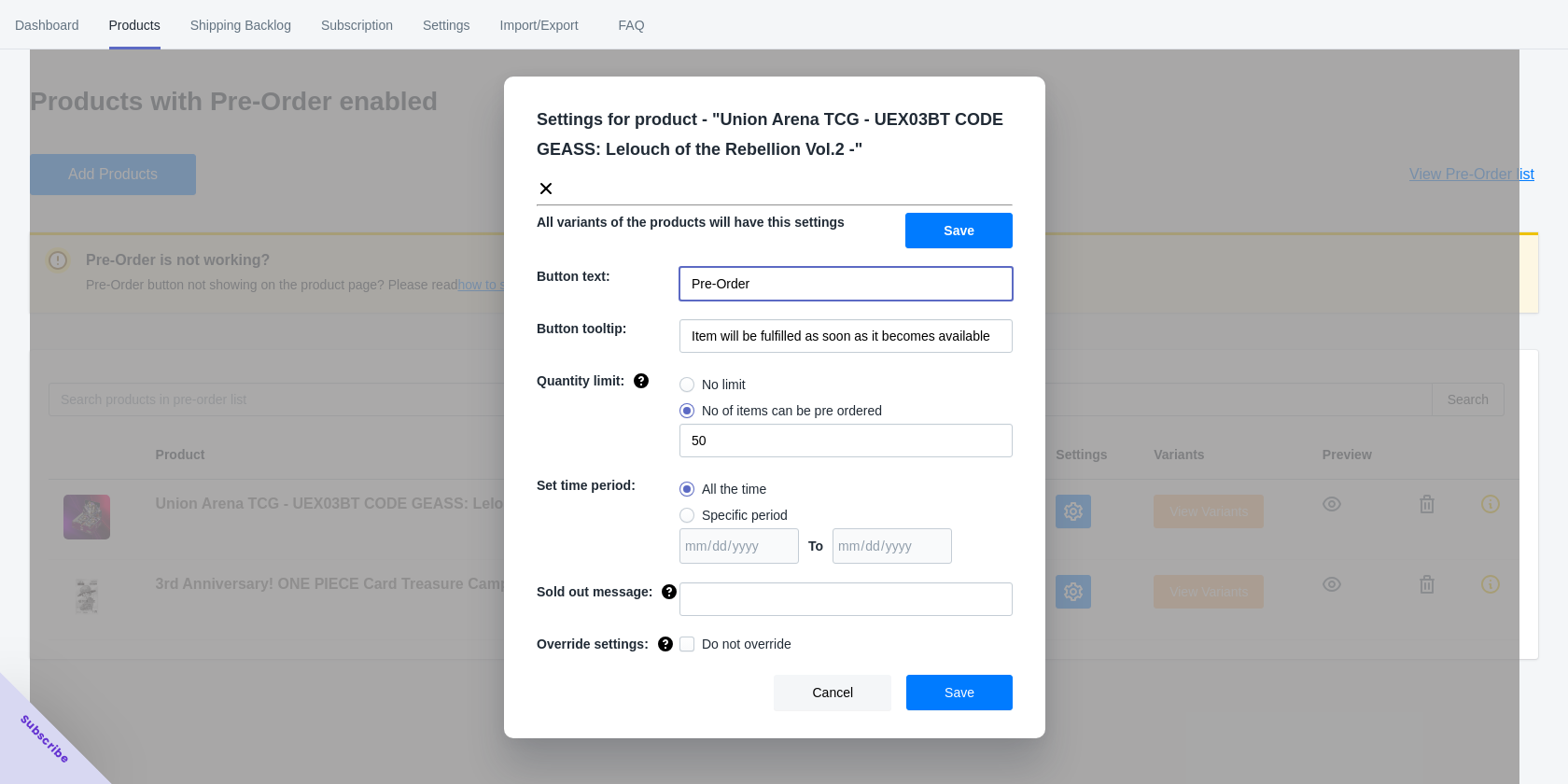
click at [754, 295] on input "Pre-Order" at bounding box center [845, 284] width 333 height 34
click at [938, 228] on button "Save" at bounding box center [960, 230] width 108 height 36
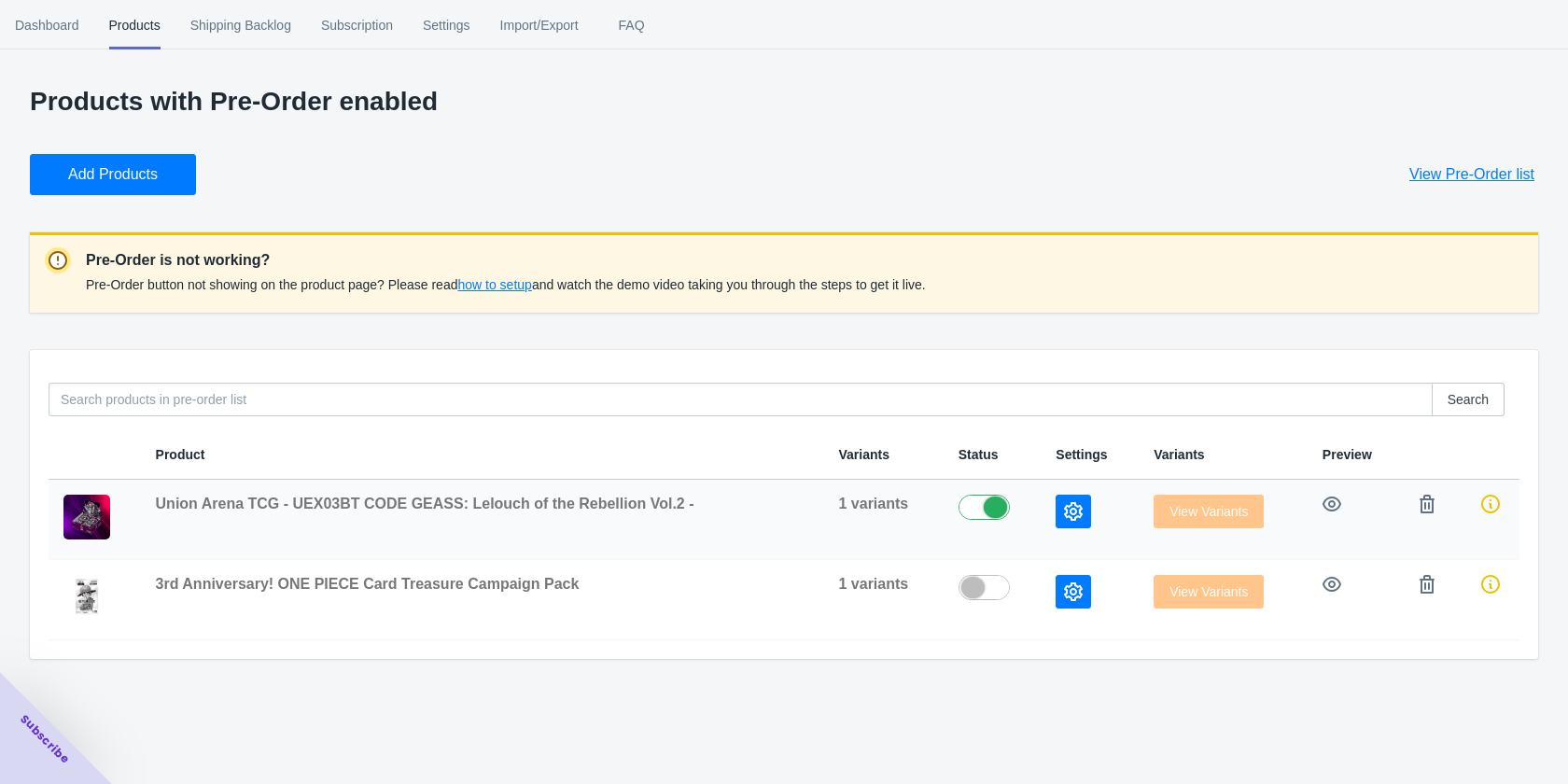
click at [792, 512] on div "Union Arena TCG - UEX03BT CODE GEASS: Lelouch of the Rebellion Vol.2 -" at bounding box center [483, 504] width 654 height 19
click at [566, 496] on span "Union Arena TCG - UEX03BT CODE GEASS: Lelouch of the Rebellion Vol.2 -" at bounding box center [425, 503] width 538 height 16
click at [520, 507] on span "Union Arena TCG - UEX03BT CODE GEASS: Lelouch of the Rebellion Vol.2 -" at bounding box center [425, 503] width 538 height 16
click at [82, 514] on img at bounding box center [86, 517] width 46 height 44
click at [43, 37] on span "Dashboard" at bounding box center [47, 25] width 64 height 48
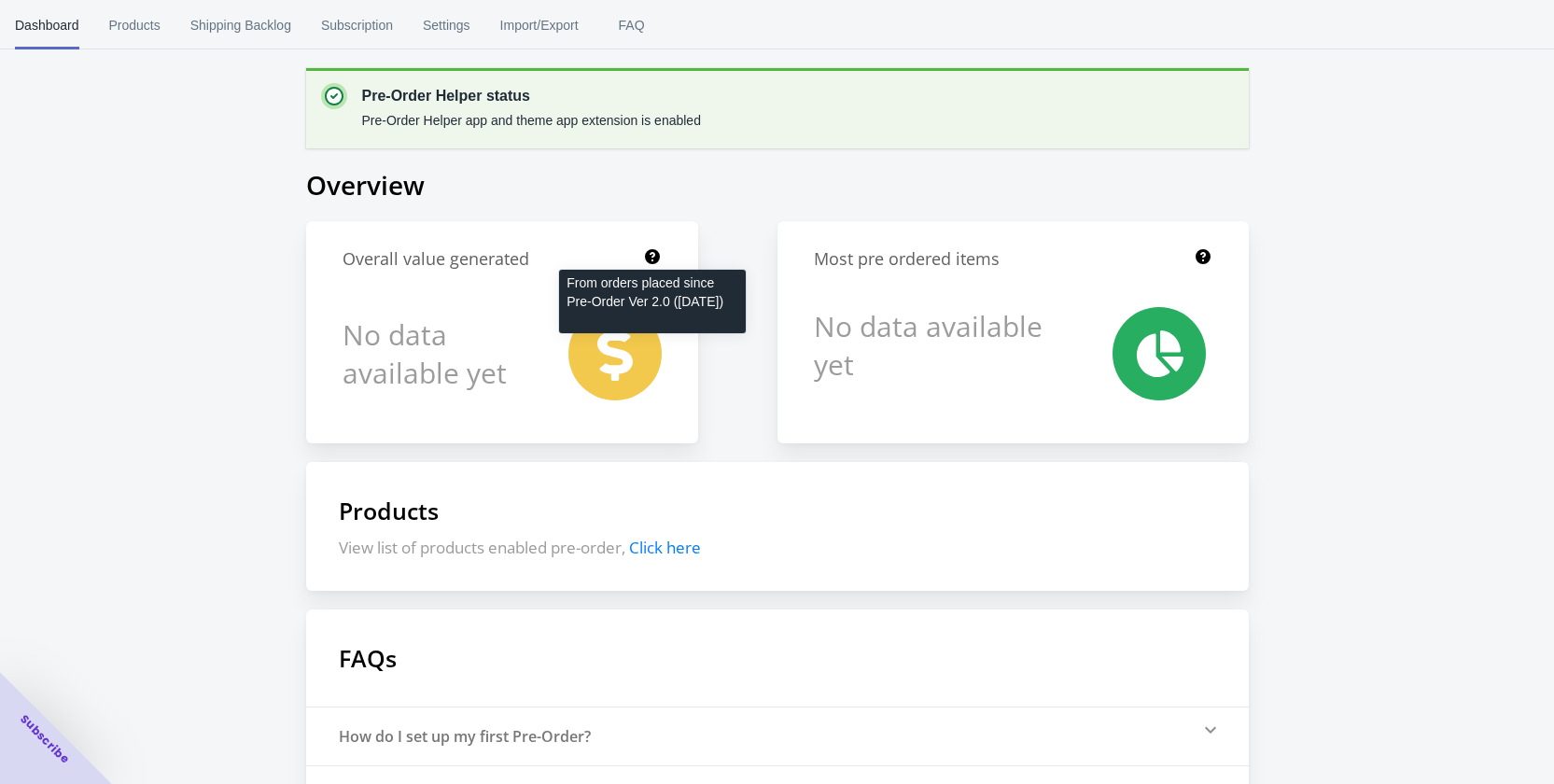
click at [604, 345] on div "From orders placed since Pre-Order Ver 2.0 ([DATE])" at bounding box center [652, 307] width 216 height 82
click at [367, 9] on span "Subscription" at bounding box center [357, 25] width 72 height 48
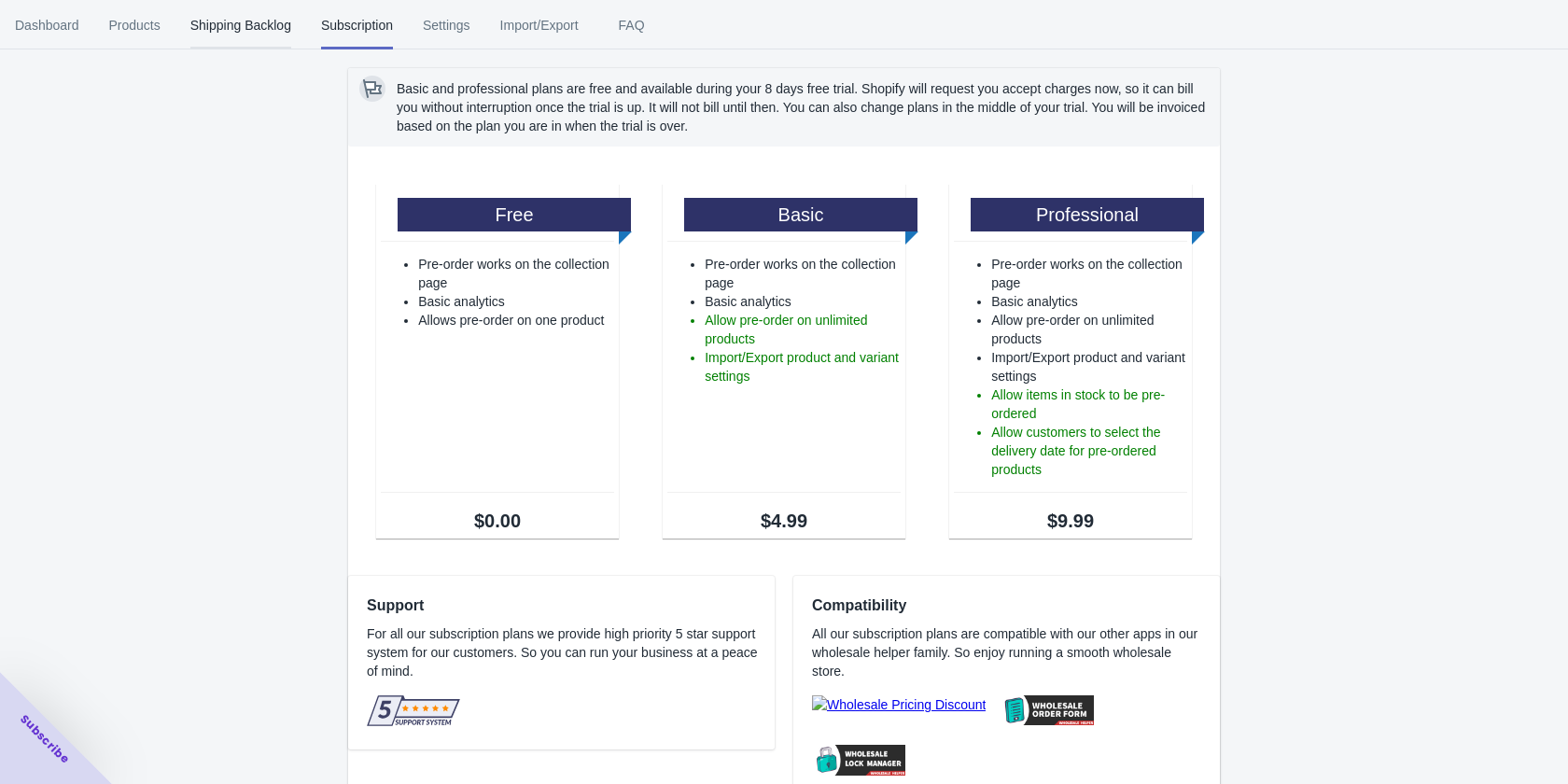
click at [253, 36] on span "Shipping Backlog" at bounding box center [241, 25] width 101 height 48
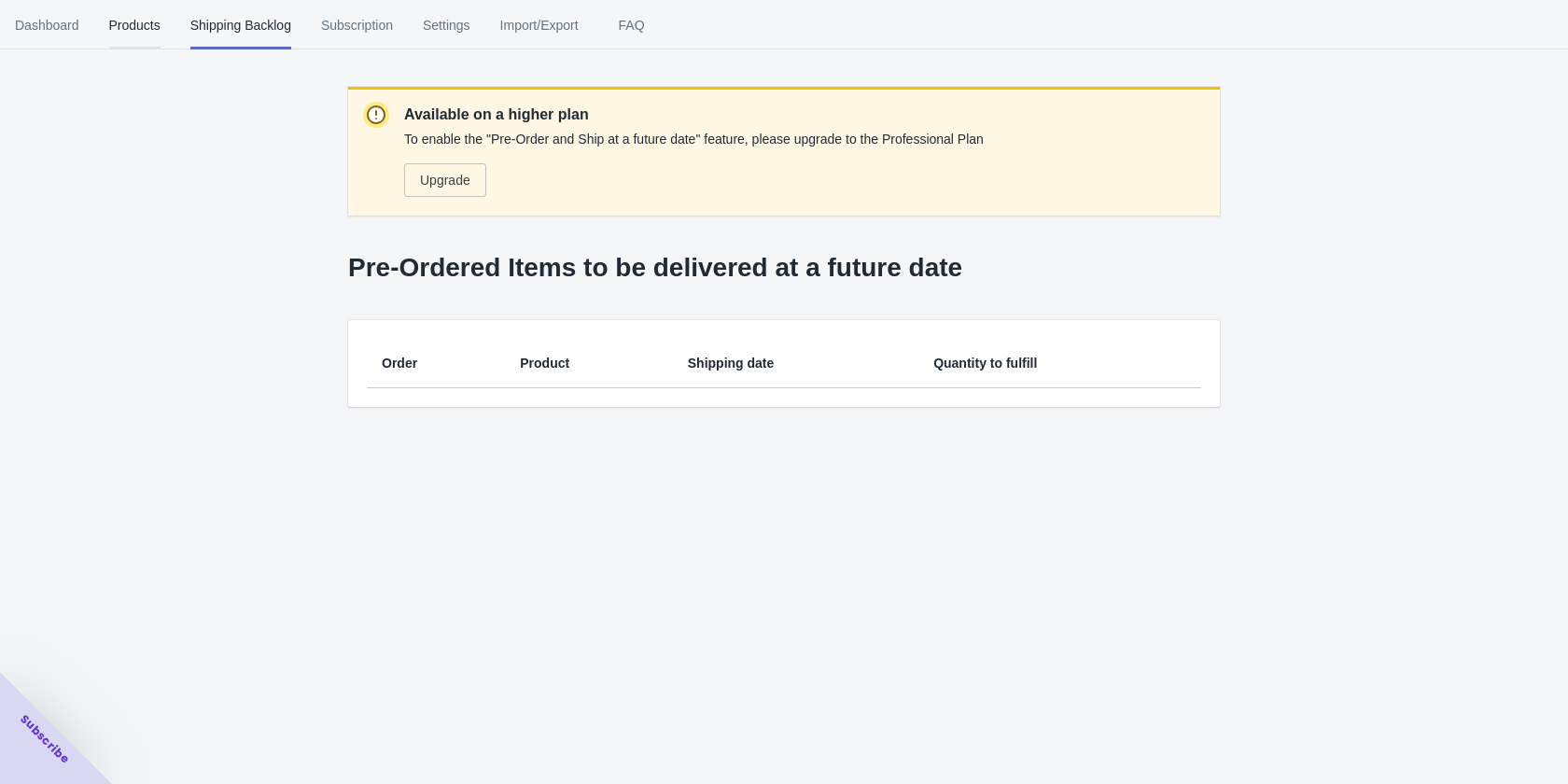
click at [154, 31] on span "Products" at bounding box center [135, 25] width 51 height 48
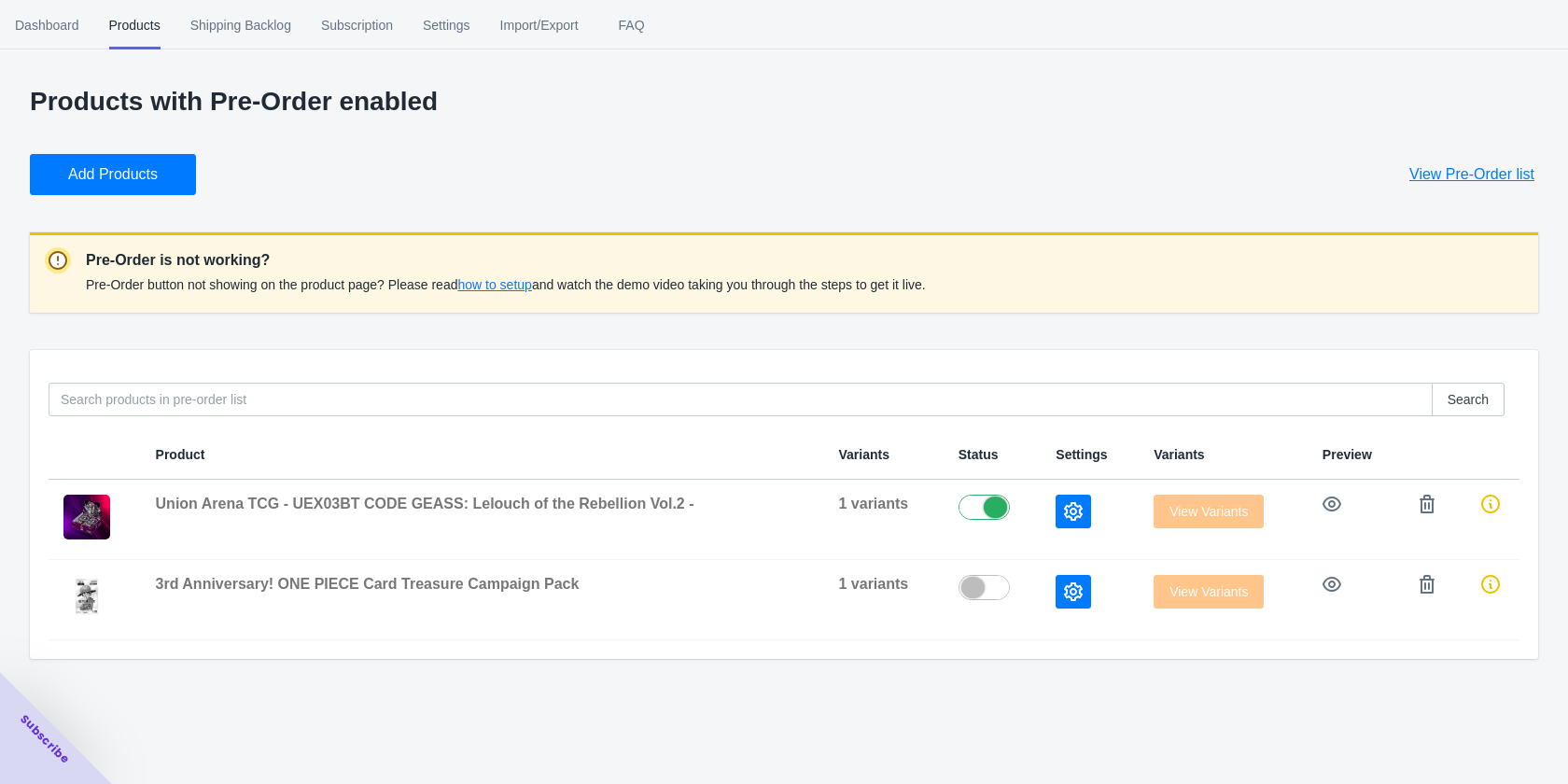
click at [504, 286] on span "how to setup" at bounding box center [494, 284] width 74 height 15
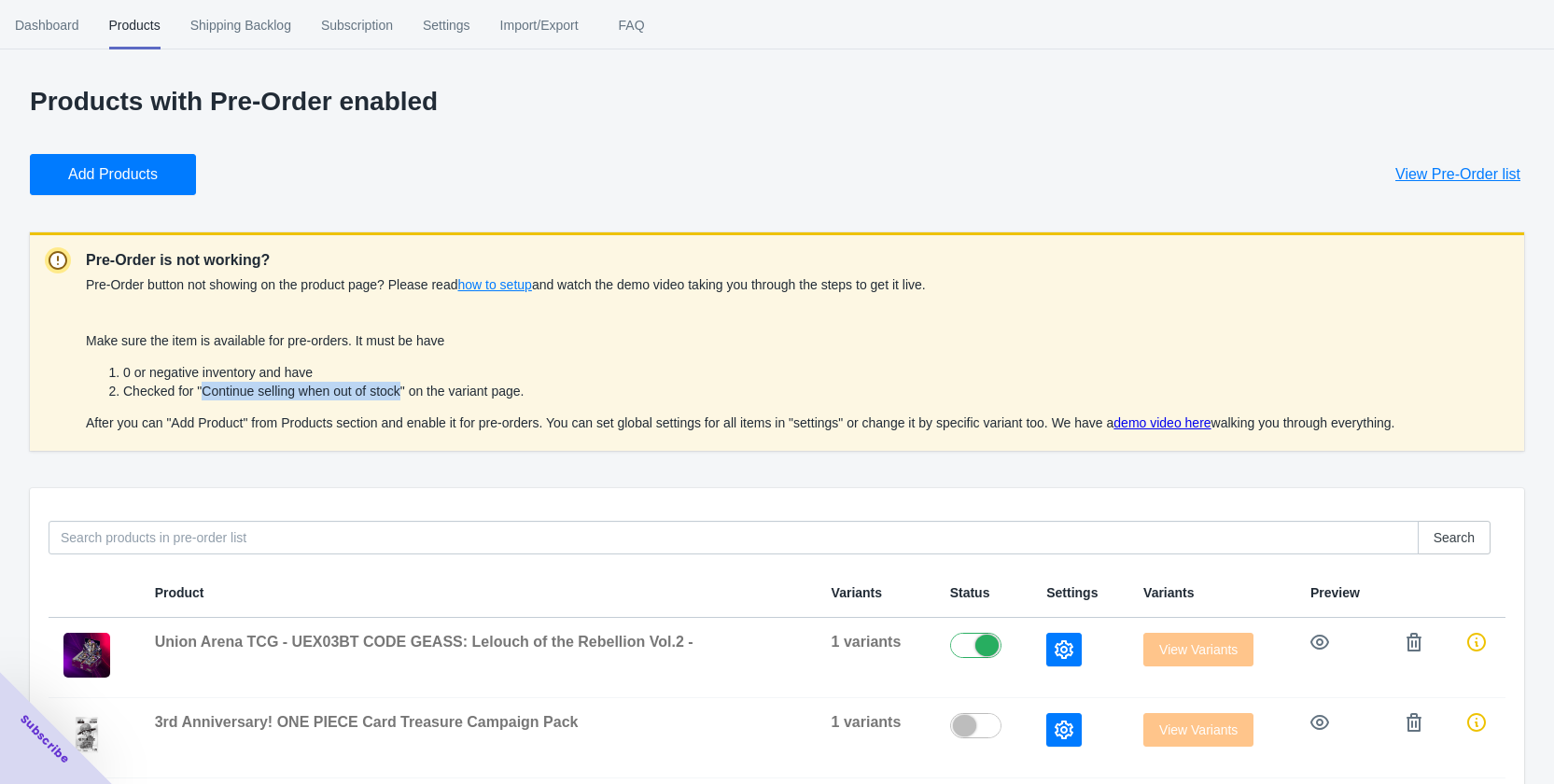
drag, startPoint x: 201, startPoint y: 388, endPoint x: 401, endPoint y: 389, distance: 200.0
click at [401, 389] on li "Checked for "Continue selling when out of stock" on the variant page." at bounding box center [759, 391] width 1272 height 19
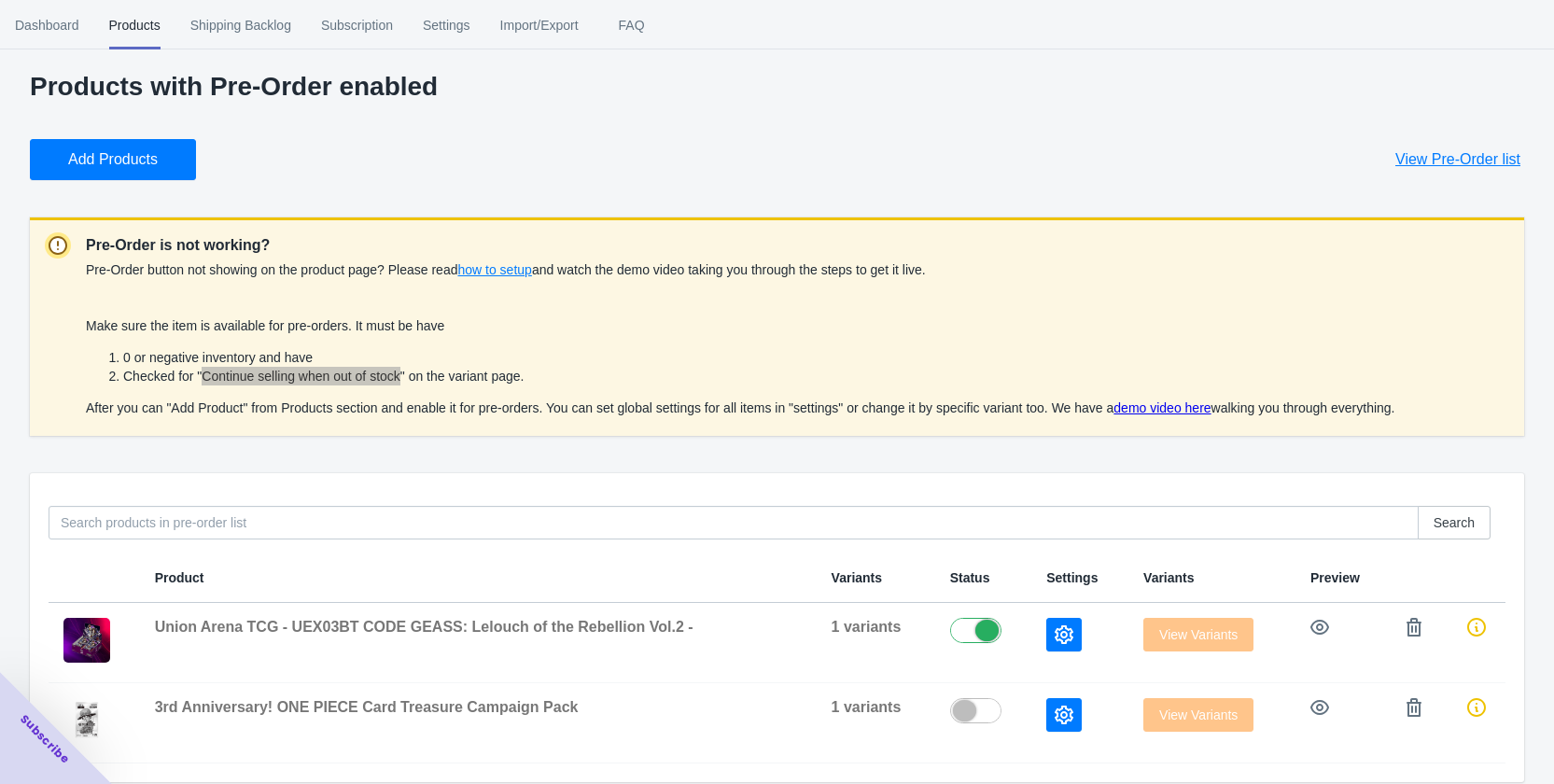
scroll to position [32, 0]
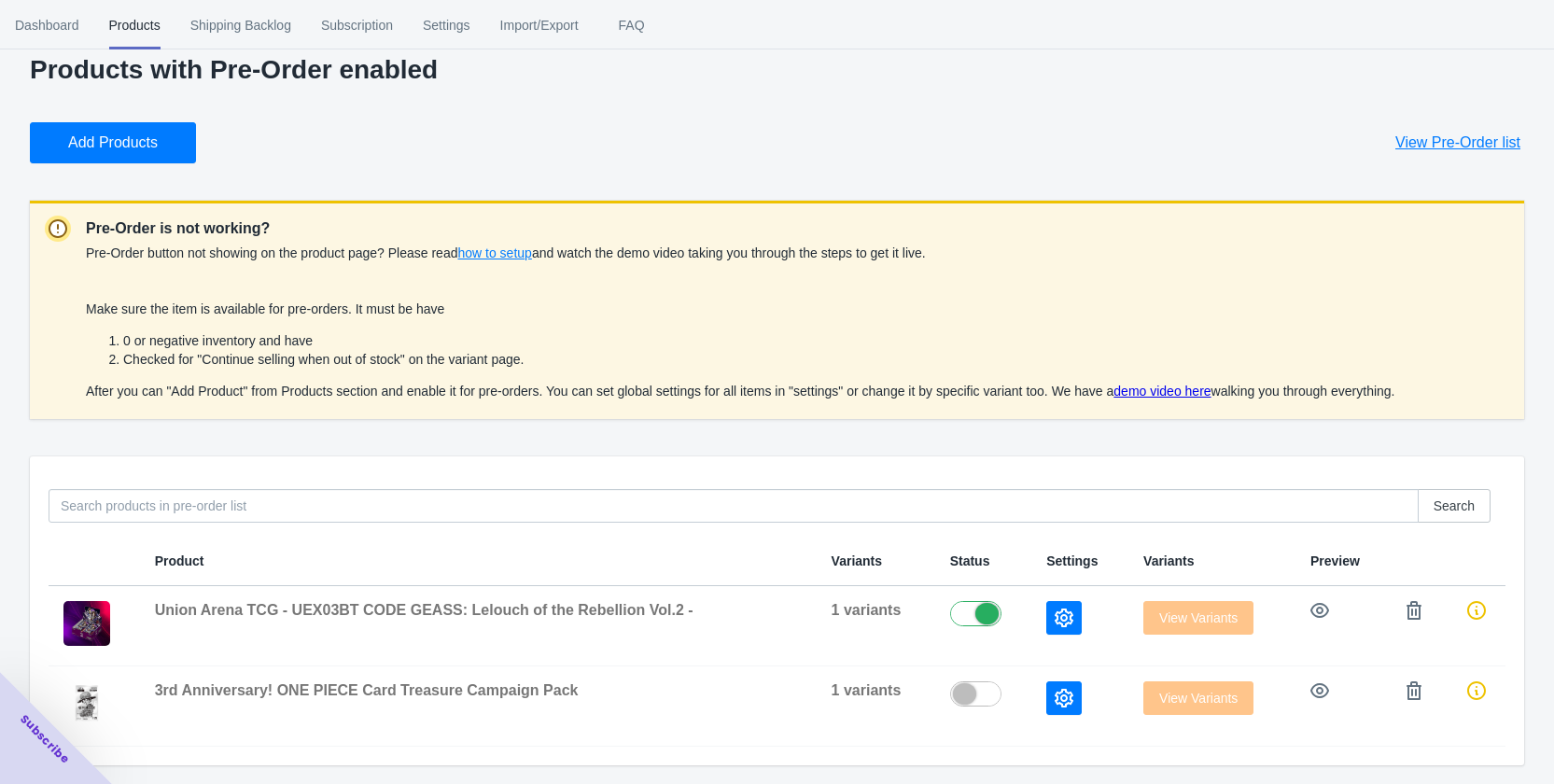
click at [975, 616] on label at bounding box center [983, 612] width 67 height 23
checkbox input "false"
click at [1411, 604] on icon "button" at bounding box center [1414, 610] width 15 height 19
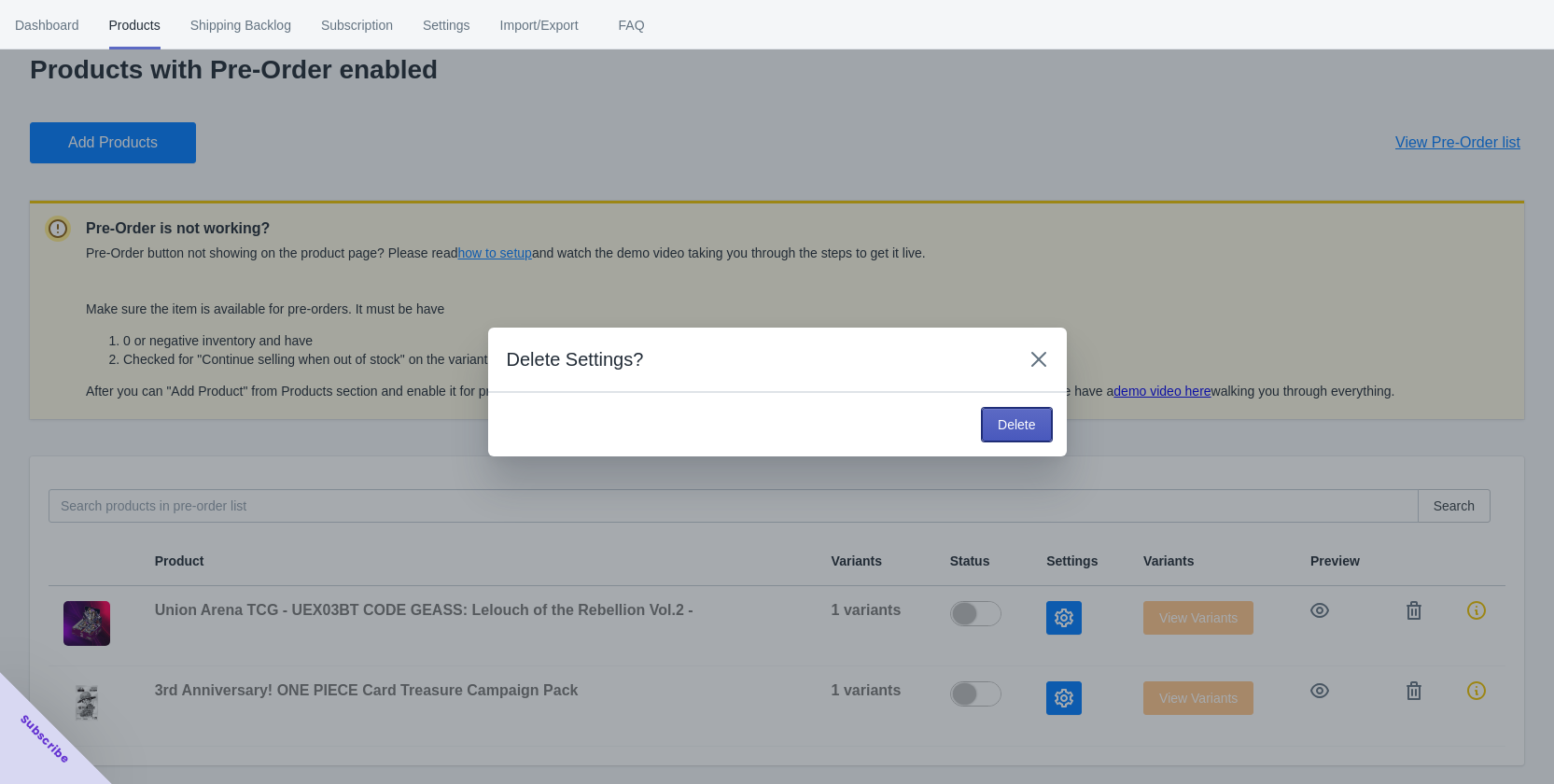
click at [1017, 430] on span "Delete" at bounding box center [1016, 425] width 38 height 15
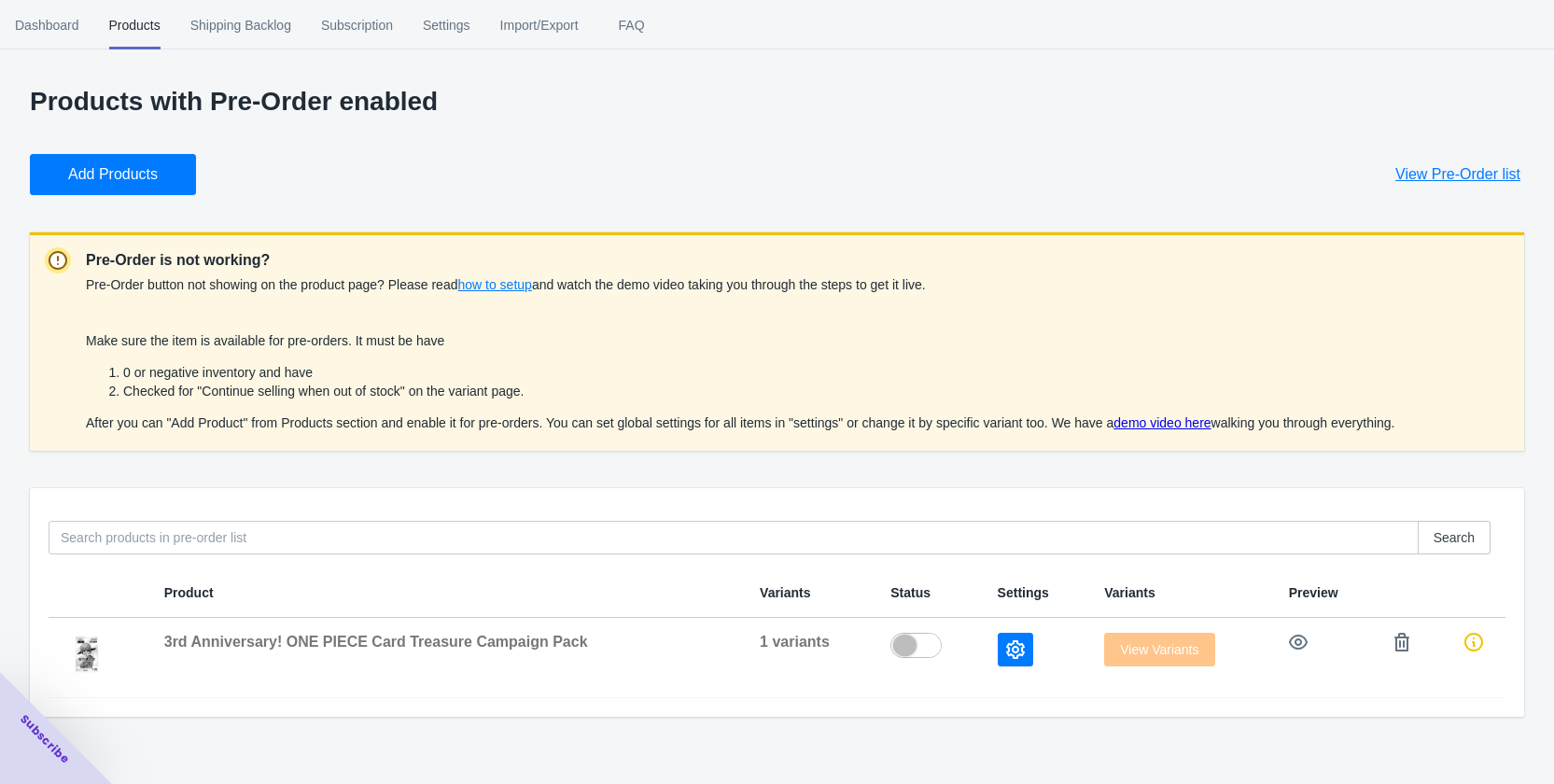
scroll to position [0, 0]
click at [1415, 636] on icon "button" at bounding box center [1415, 642] width 19 height 19
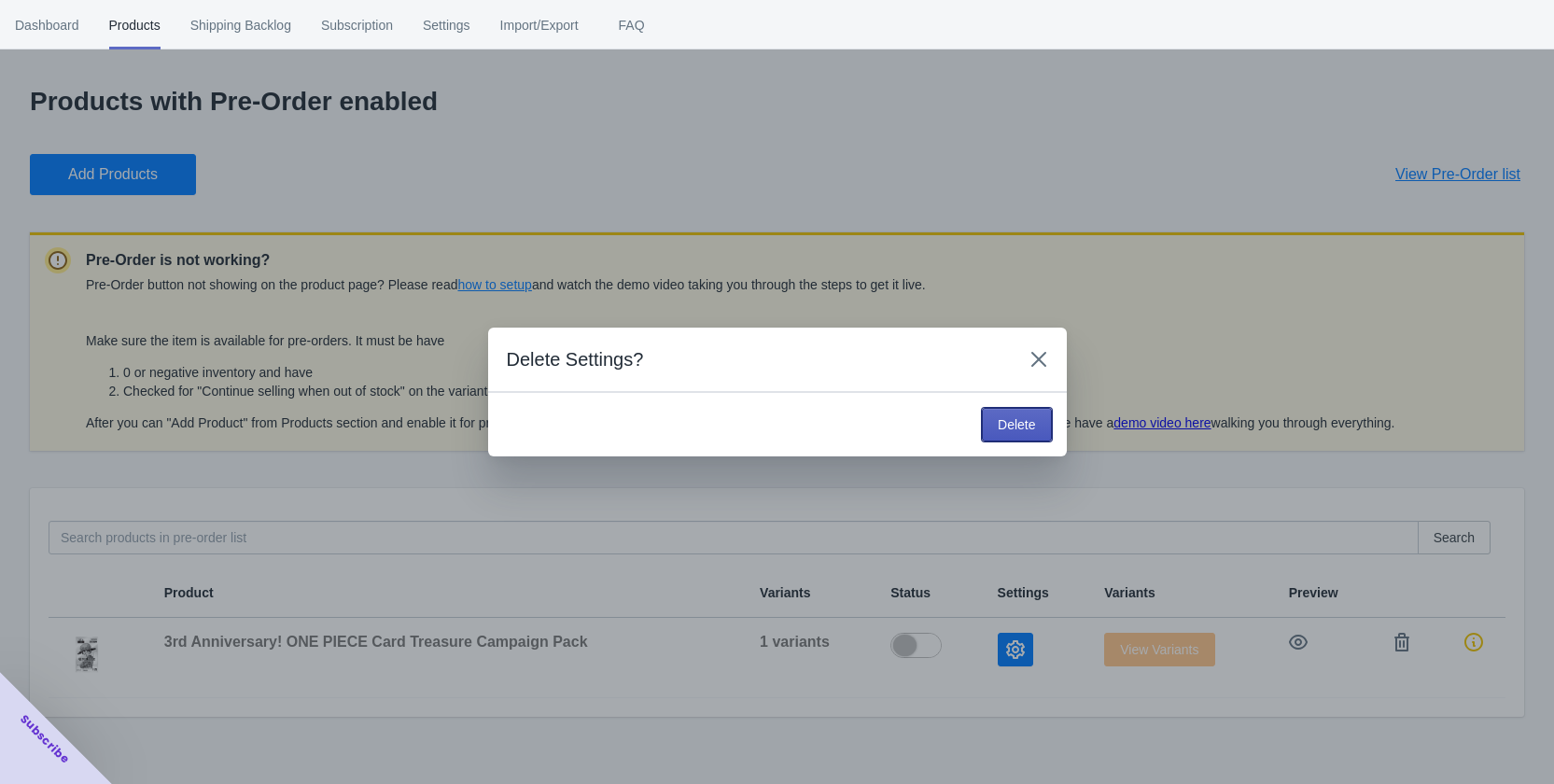
click at [1010, 424] on span "Delete" at bounding box center [1016, 425] width 38 height 15
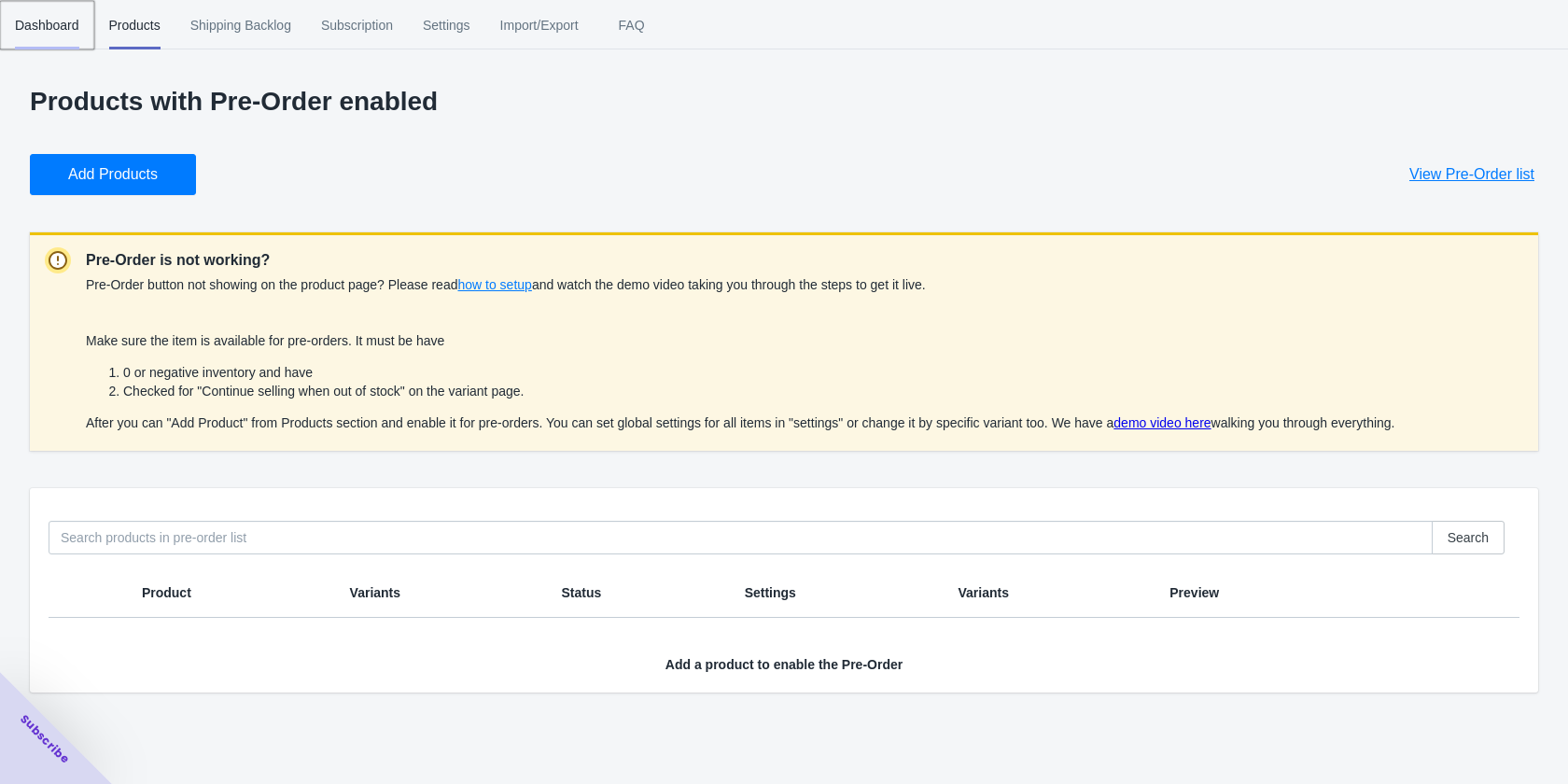
click at [54, 36] on span "Dashboard" at bounding box center [47, 25] width 64 height 48
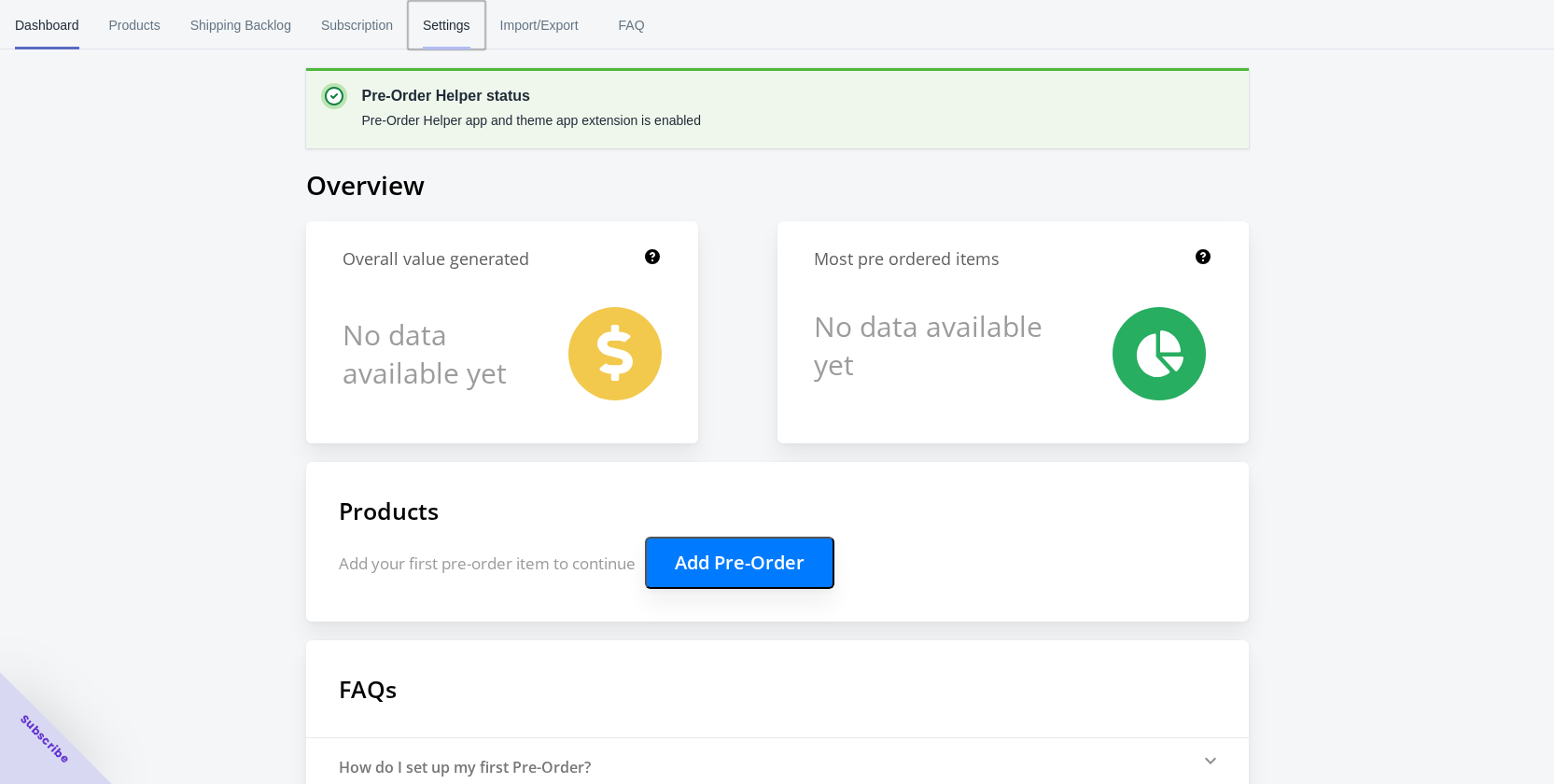
click at [434, 31] on span "Settings" at bounding box center [447, 25] width 47 height 48
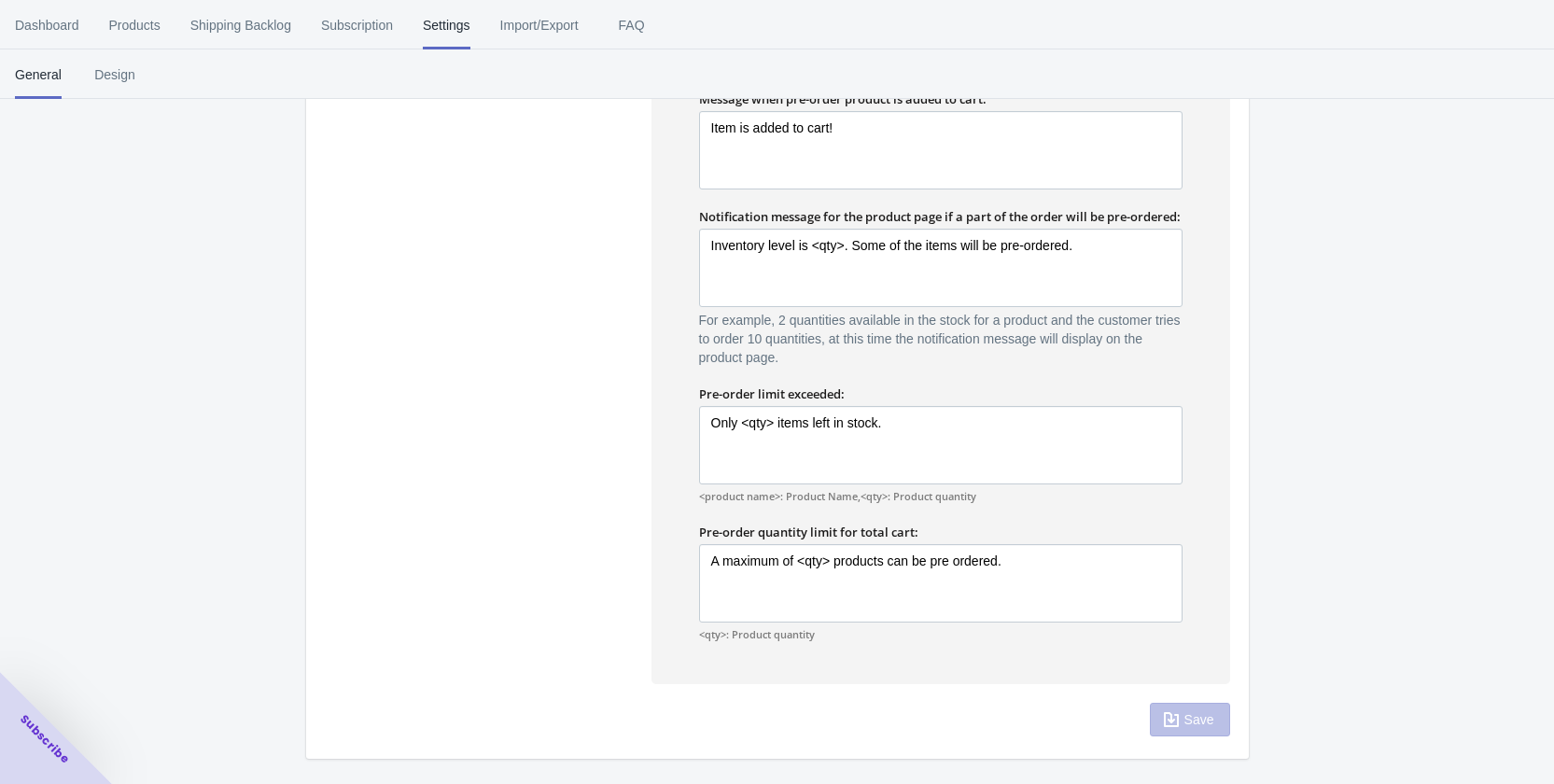
scroll to position [1145, 0]
click at [105, 85] on span "Design" at bounding box center [114, 74] width 46 height 48
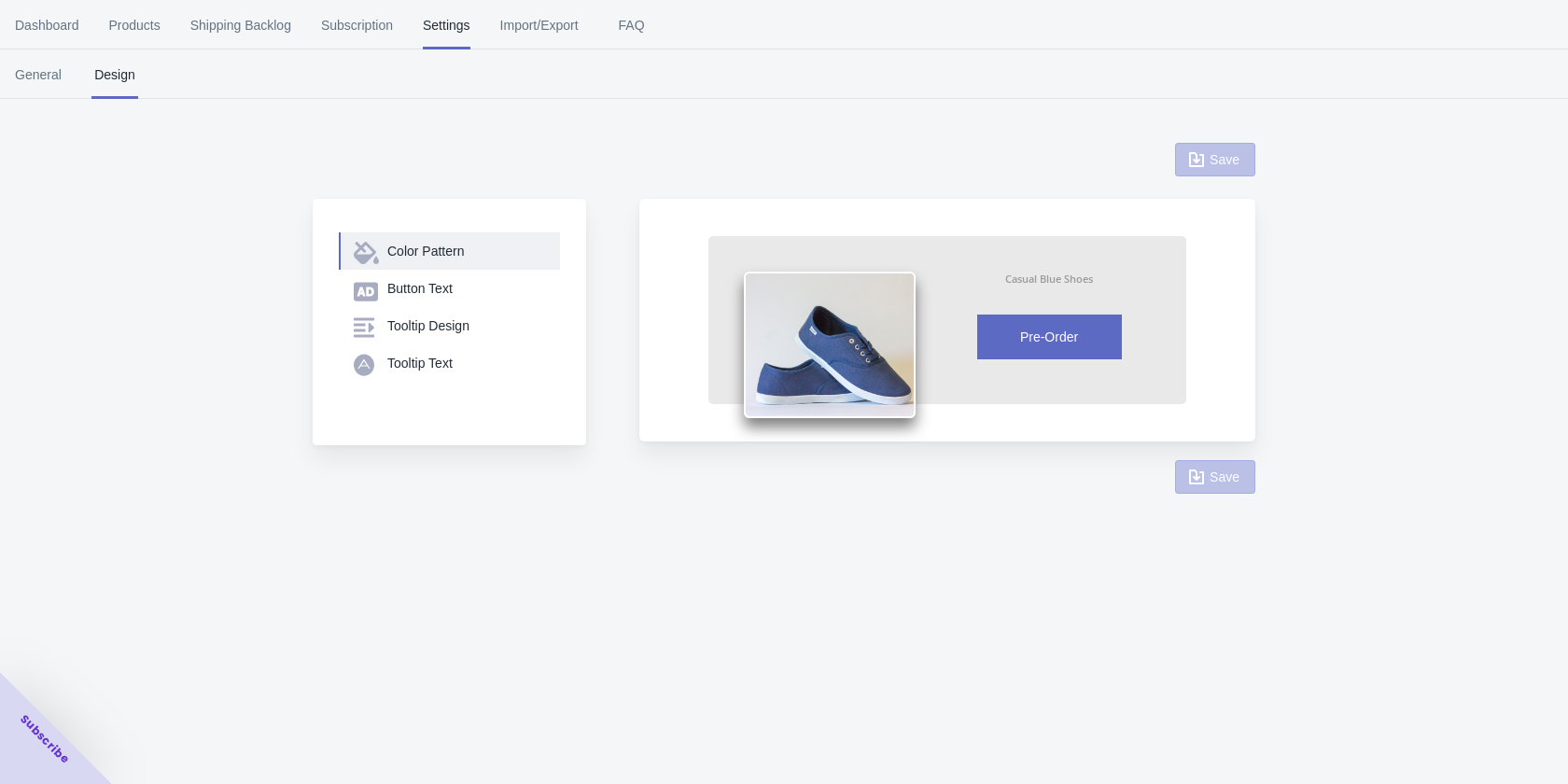
click at [469, 260] on div "Color Pattern" at bounding box center [466, 251] width 158 height 19
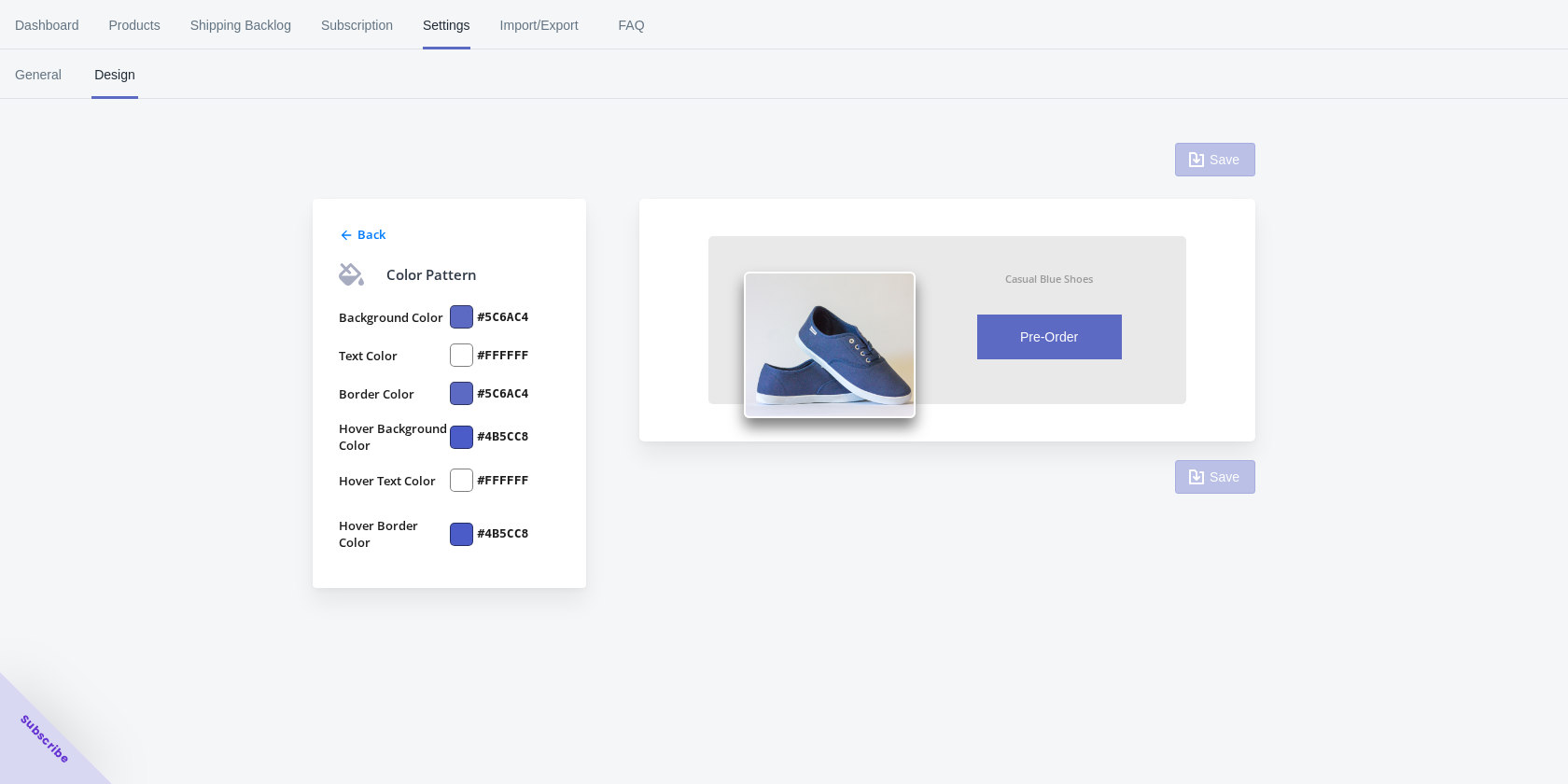
click at [344, 242] on icon at bounding box center [347, 235] width 15 height 15
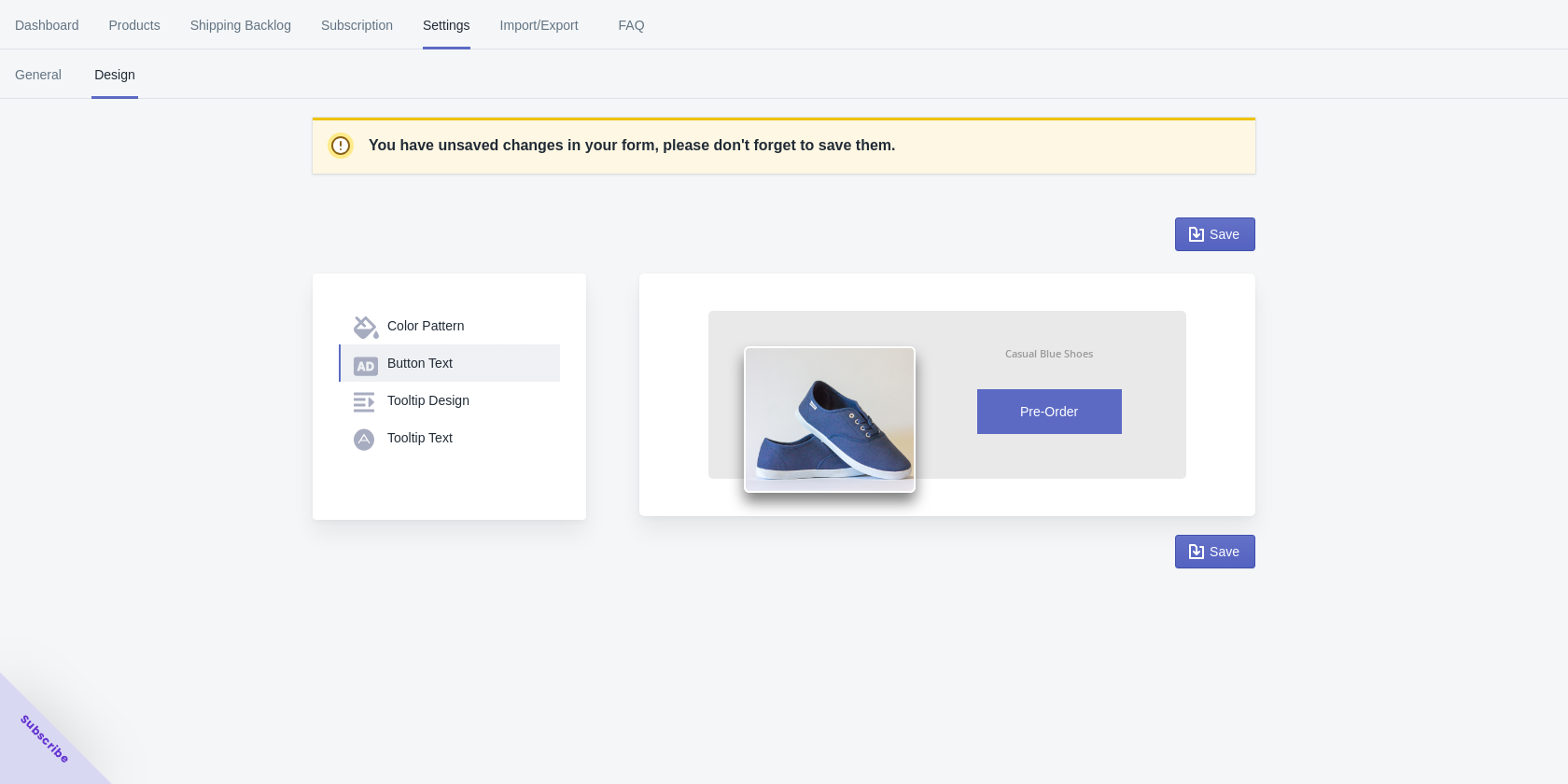
click at [440, 359] on div "Button Text" at bounding box center [466, 364] width 158 height 19
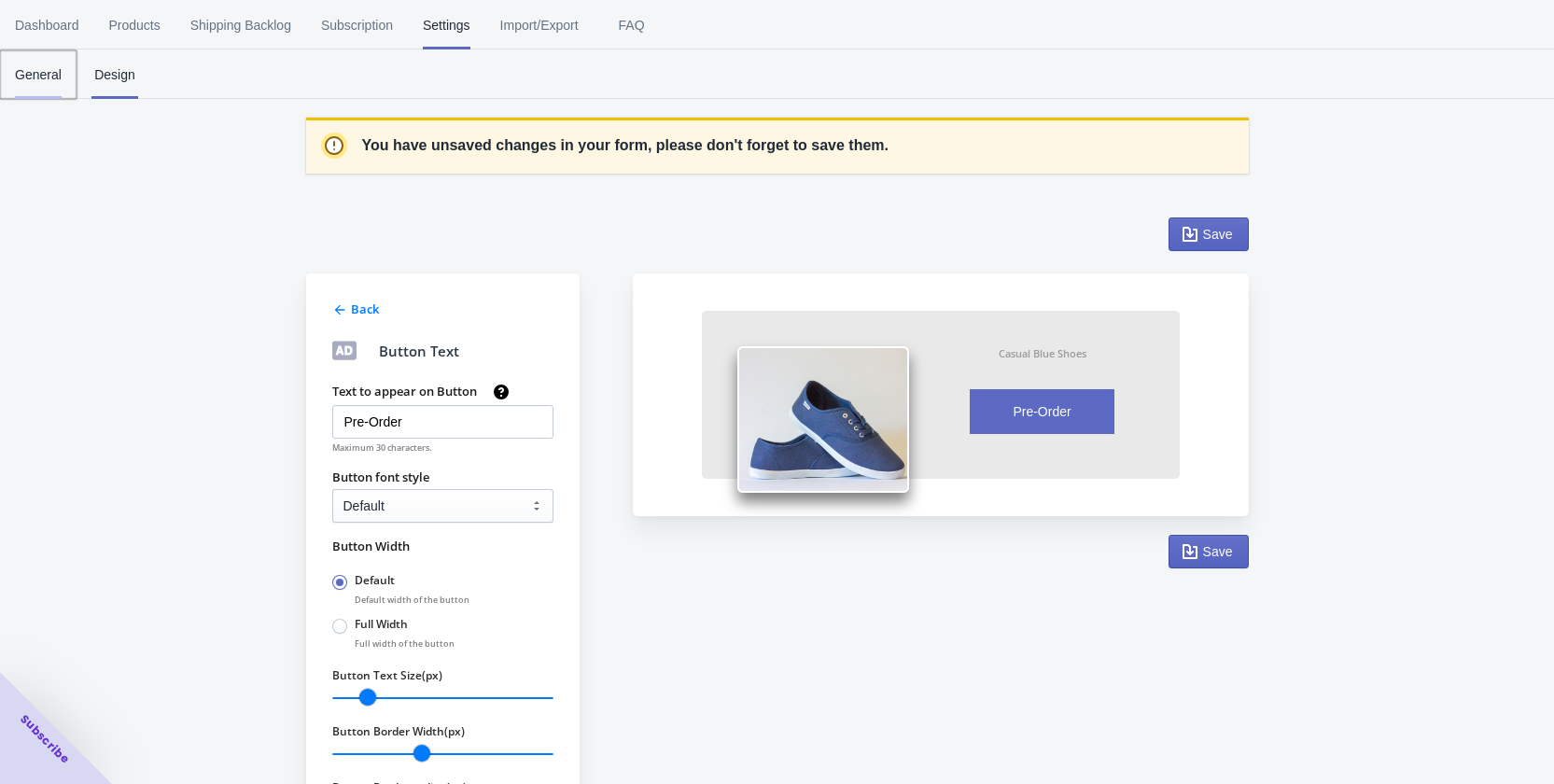
click at [48, 77] on span "General" at bounding box center [38, 74] width 46 height 48
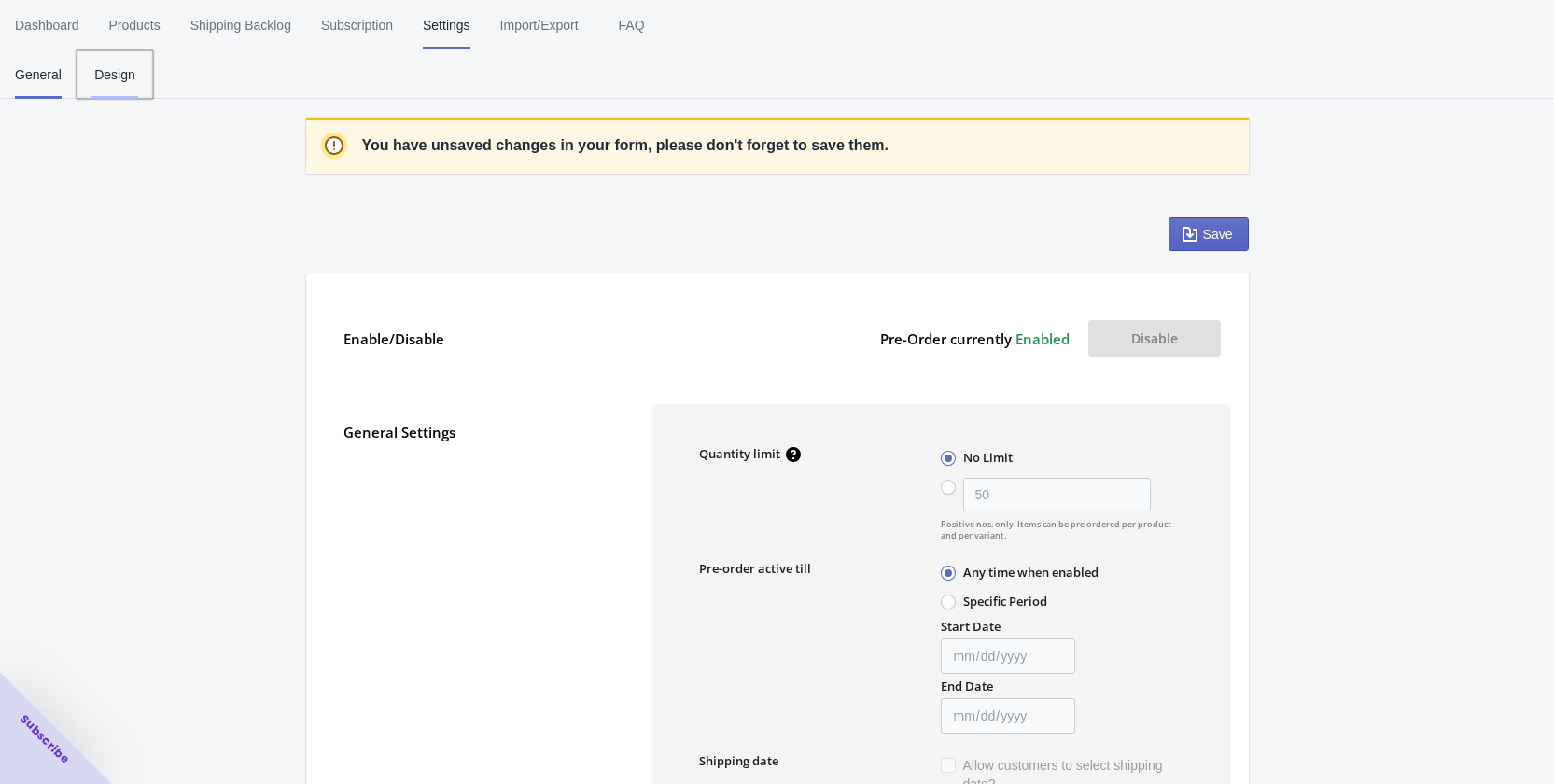
click at [126, 86] on span "Design" at bounding box center [114, 74] width 46 height 48
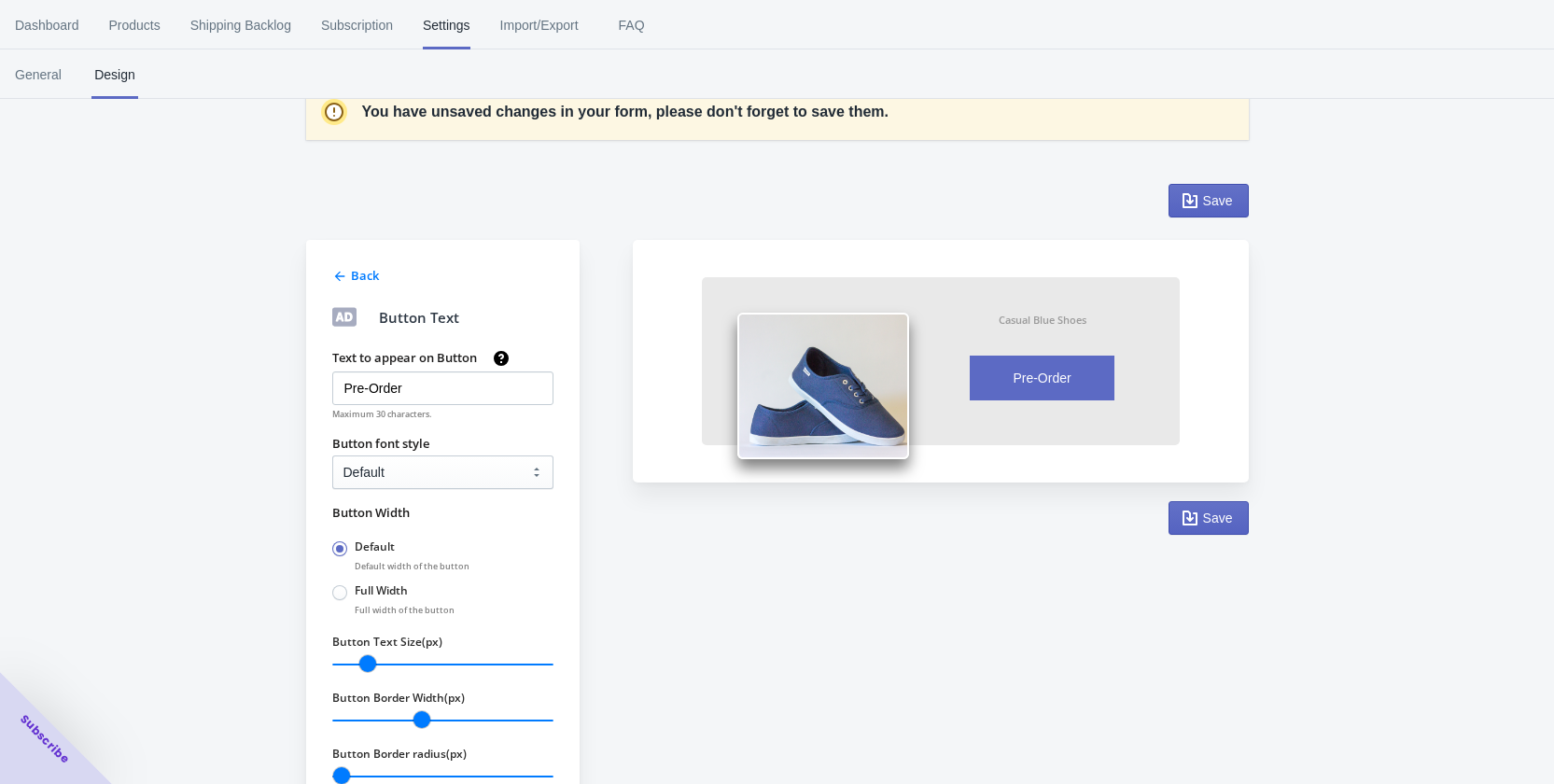
scroll to position [118, 0]
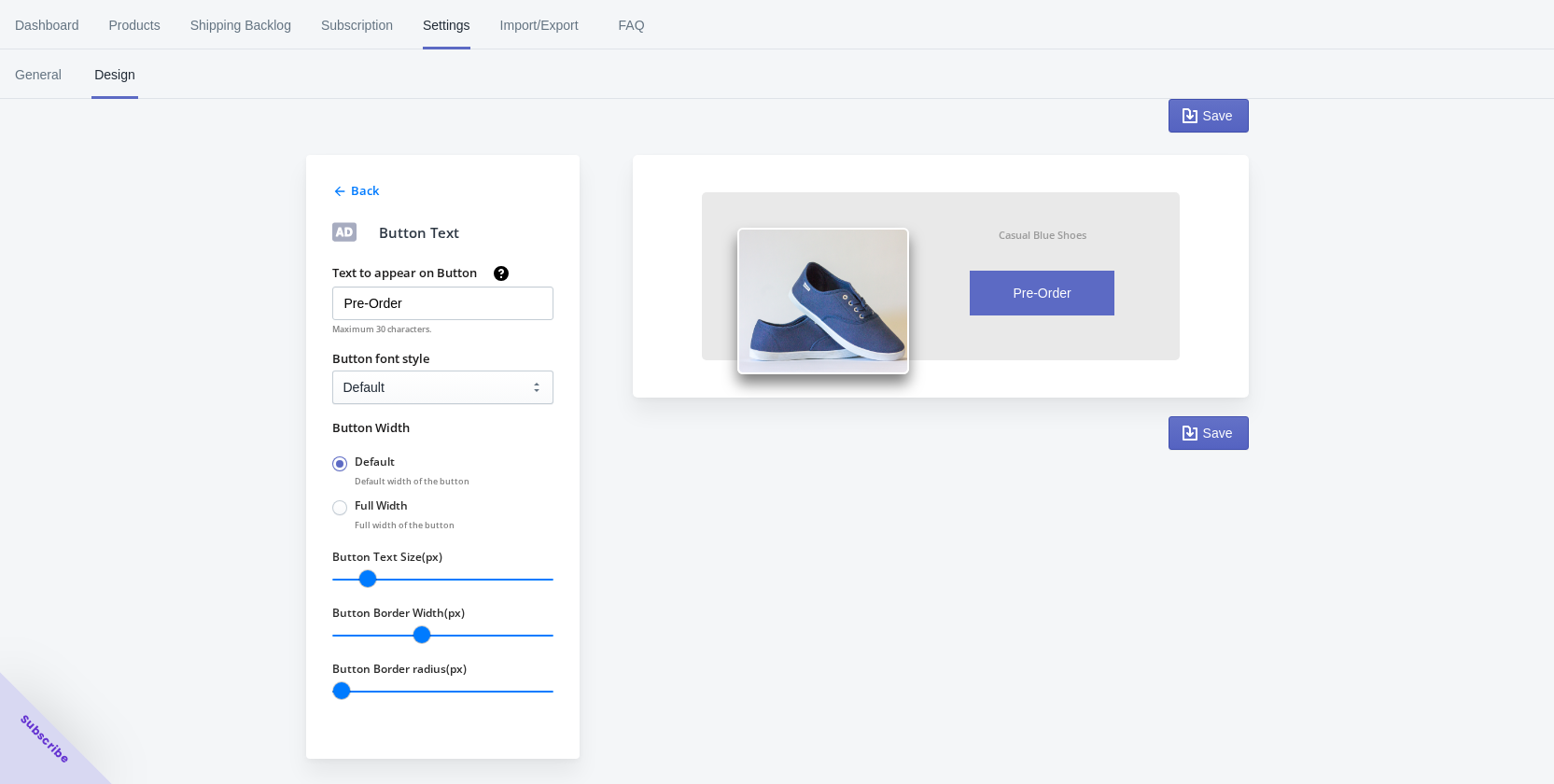
click at [335, 192] on icon at bounding box center [339, 192] width 10 height 10
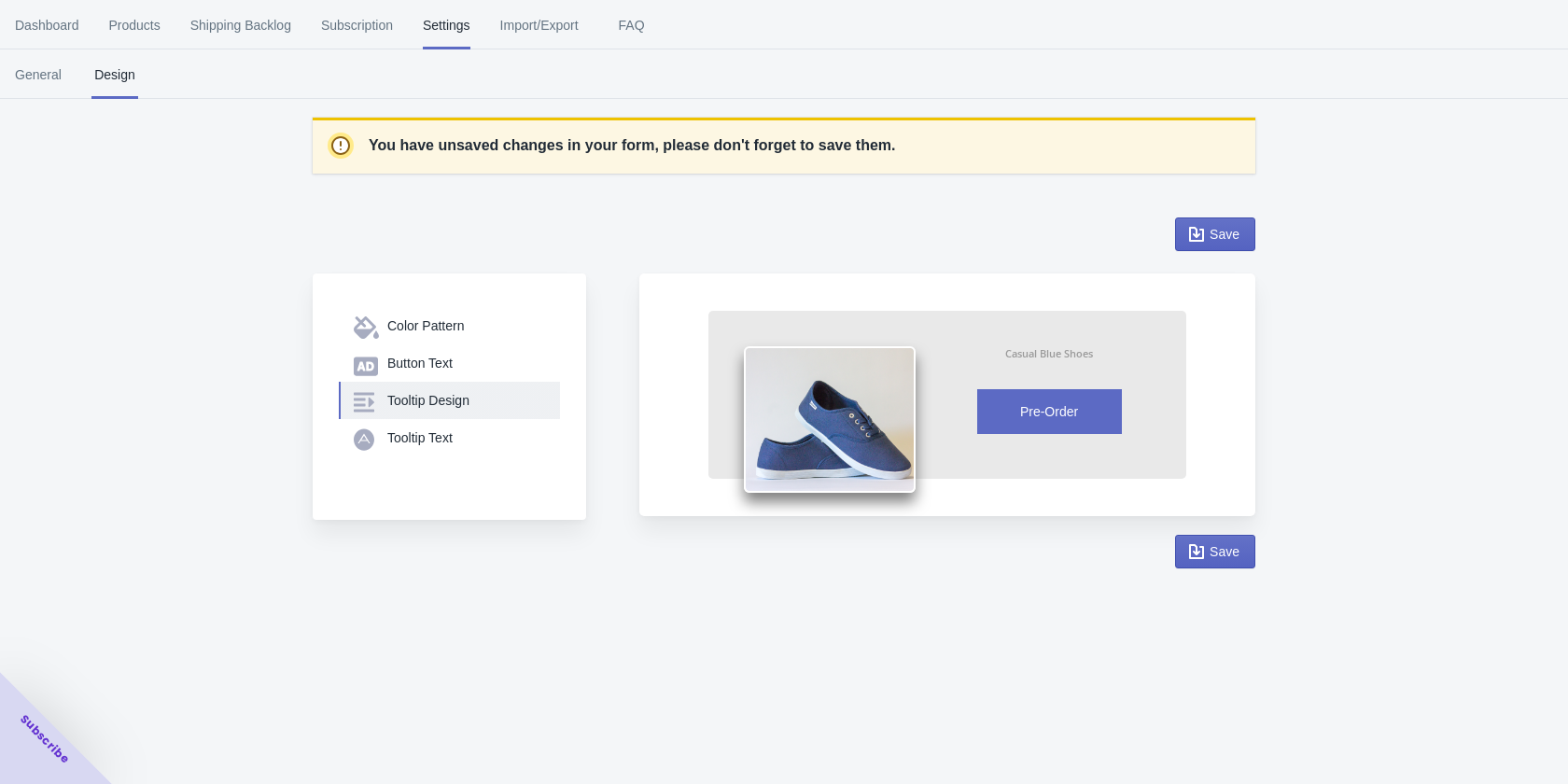
click at [466, 409] on div "Tooltip Design" at bounding box center [466, 401] width 158 height 19
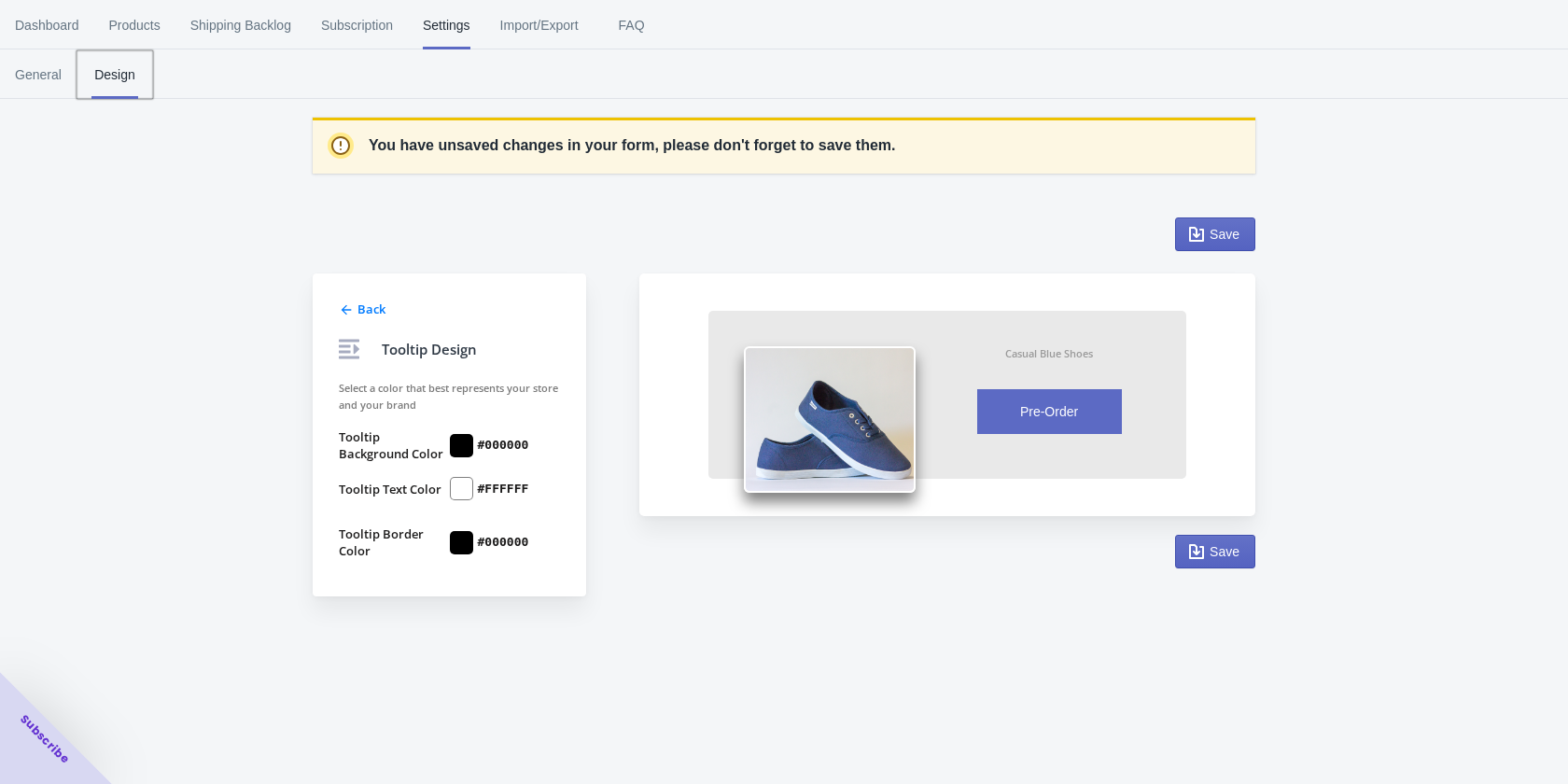
click at [108, 77] on span "Design" at bounding box center [114, 74] width 46 height 48
click at [369, 316] on span "Back" at bounding box center [371, 309] width 28 height 17
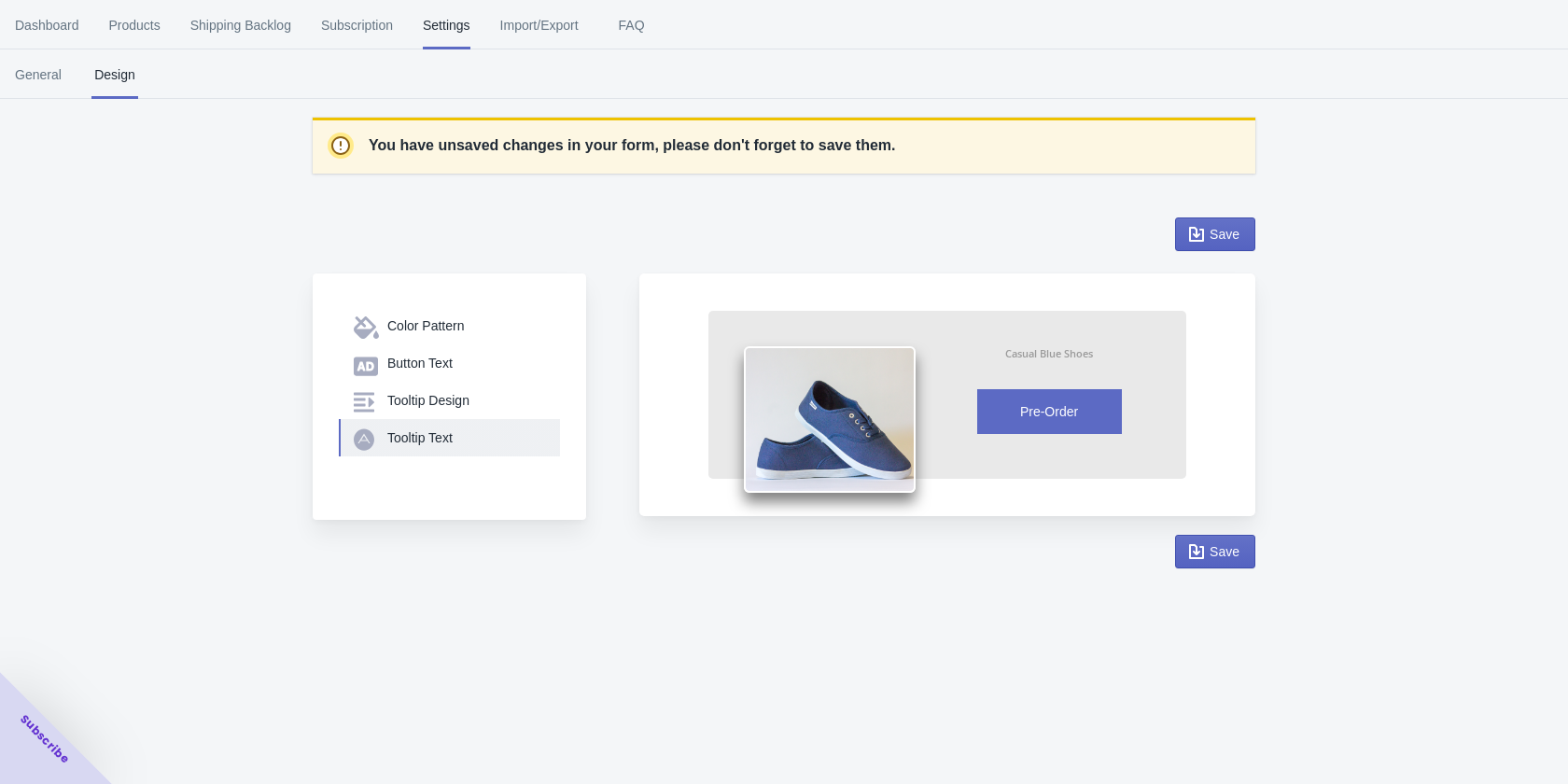
click at [418, 447] on button "Tooltip Text" at bounding box center [450, 438] width 221 height 38
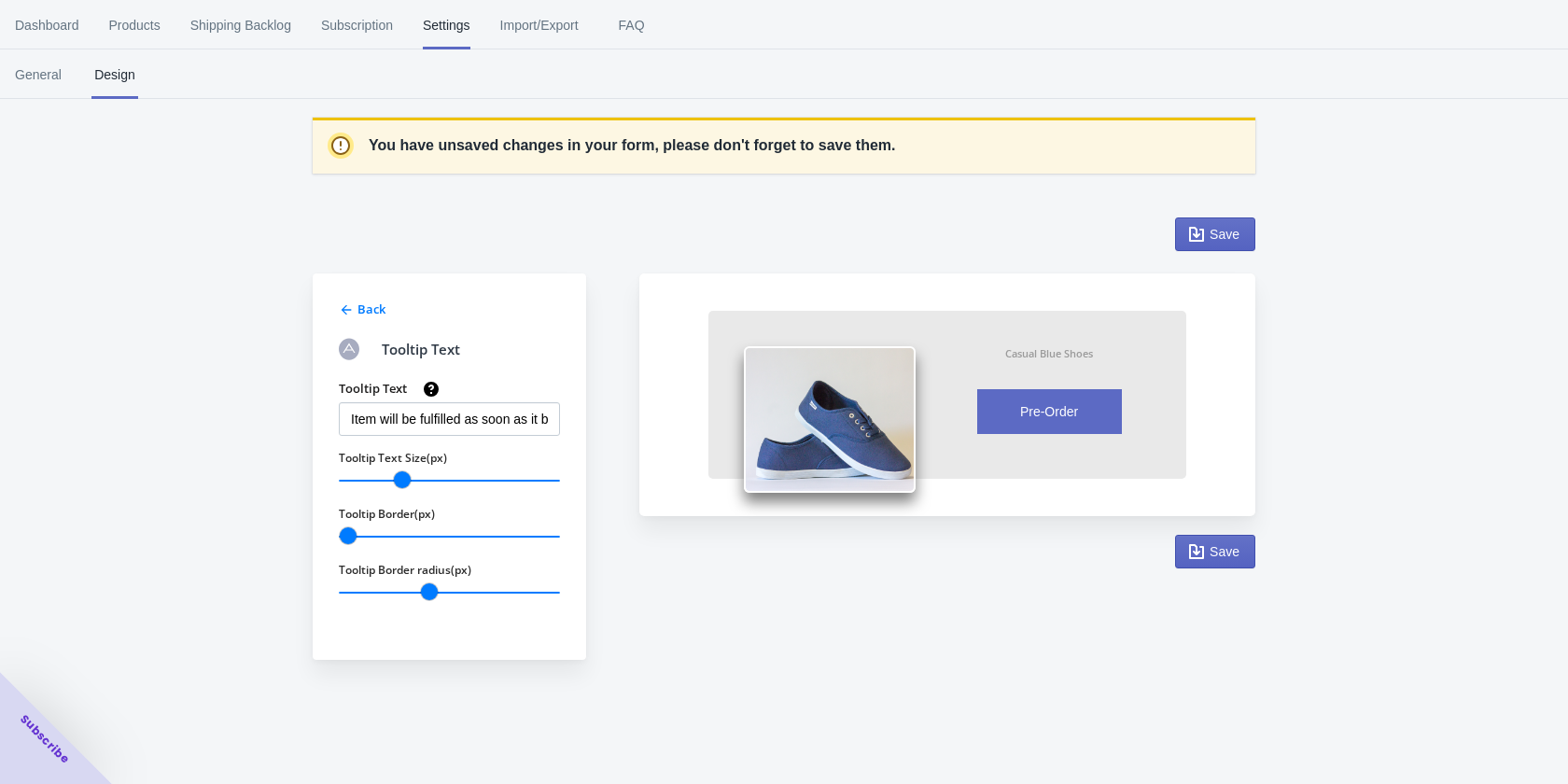
click at [351, 303] on icon at bounding box center [347, 310] width 15 height 15
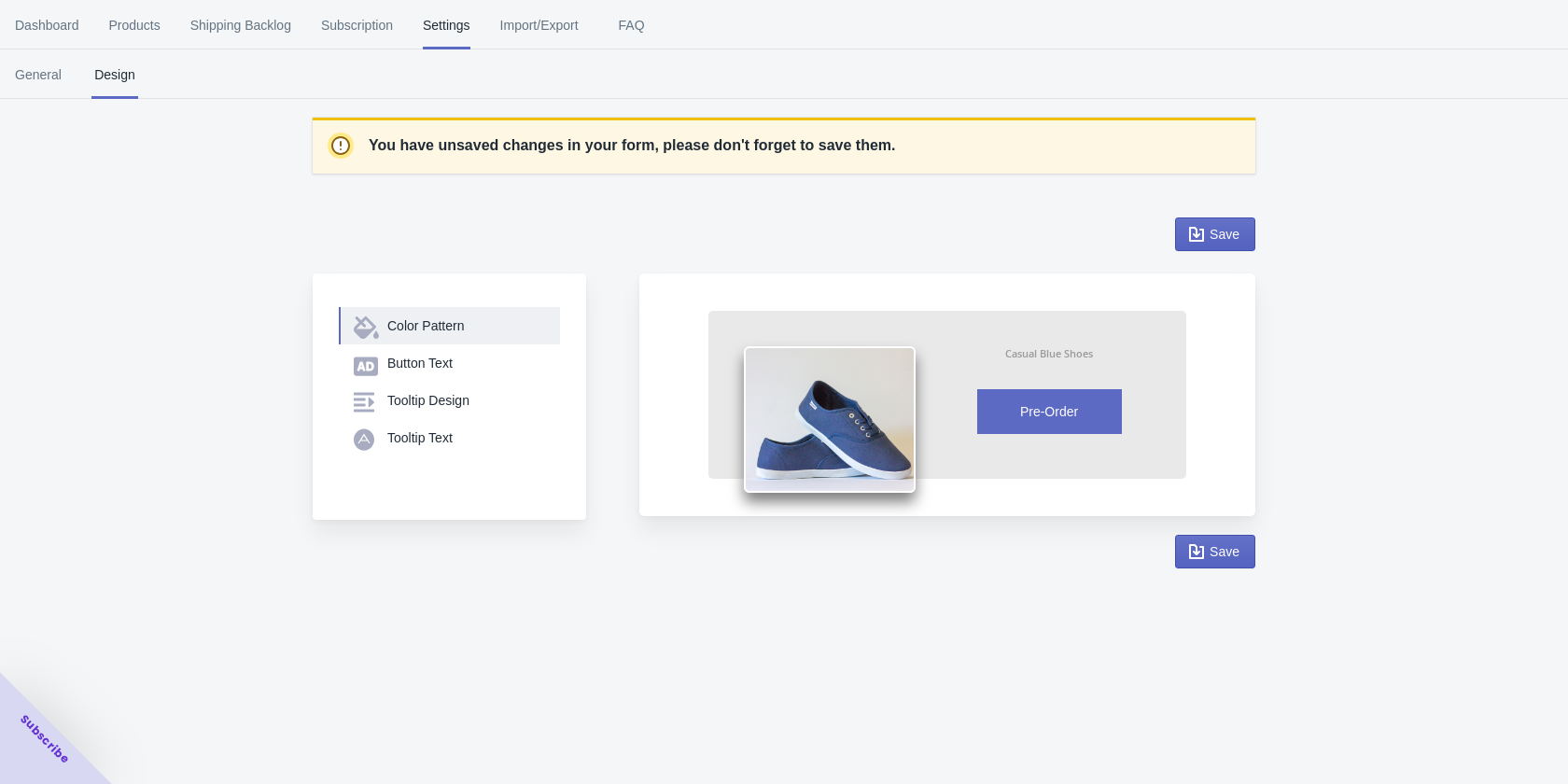
click at [384, 337] on button "Color Pattern" at bounding box center [450, 326] width 221 height 38
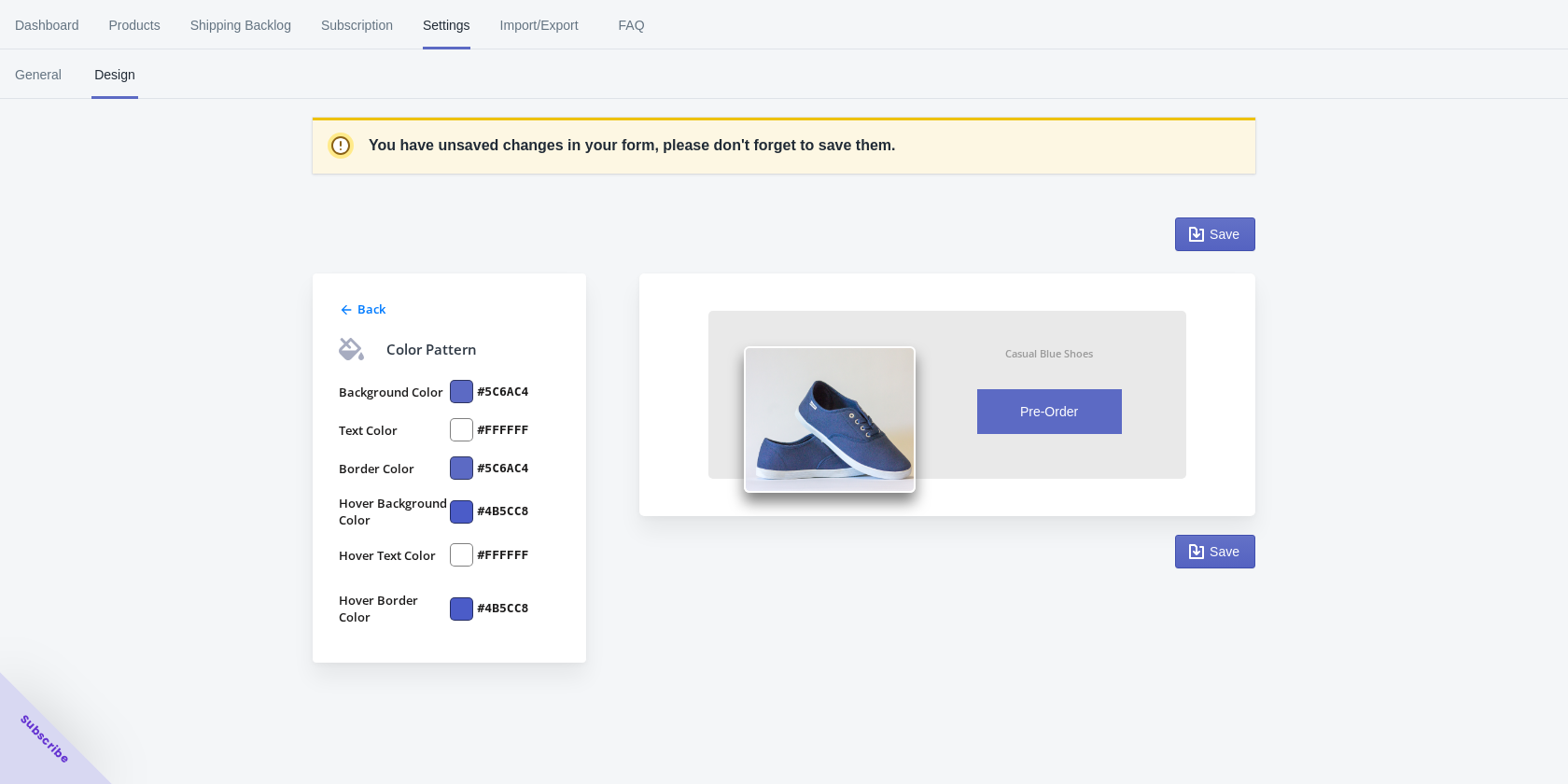
click at [467, 392] on div at bounding box center [461, 391] width 24 height 24
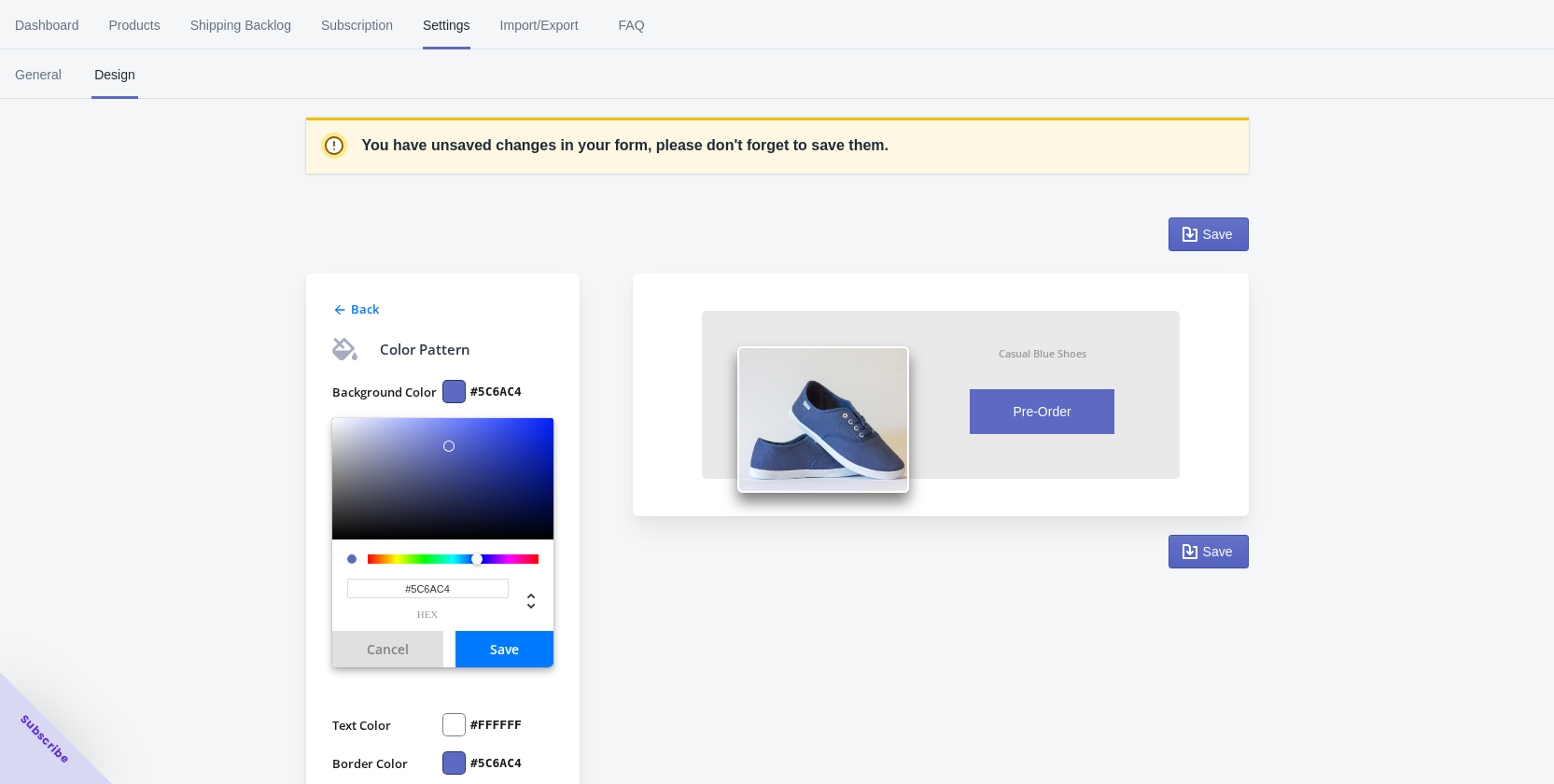
click at [459, 600] on div "#5C6AC4 hex" at bounding box center [428, 599] width 162 height 41
drag, startPoint x: 470, startPoint y: 586, endPoint x: 350, endPoint y: 583, distance: 120.0
click at [350, 583] on input "#5C6AC4" at bounding box center [428, 588] width 162 height 20
paste input "121212"
type input "#121212"
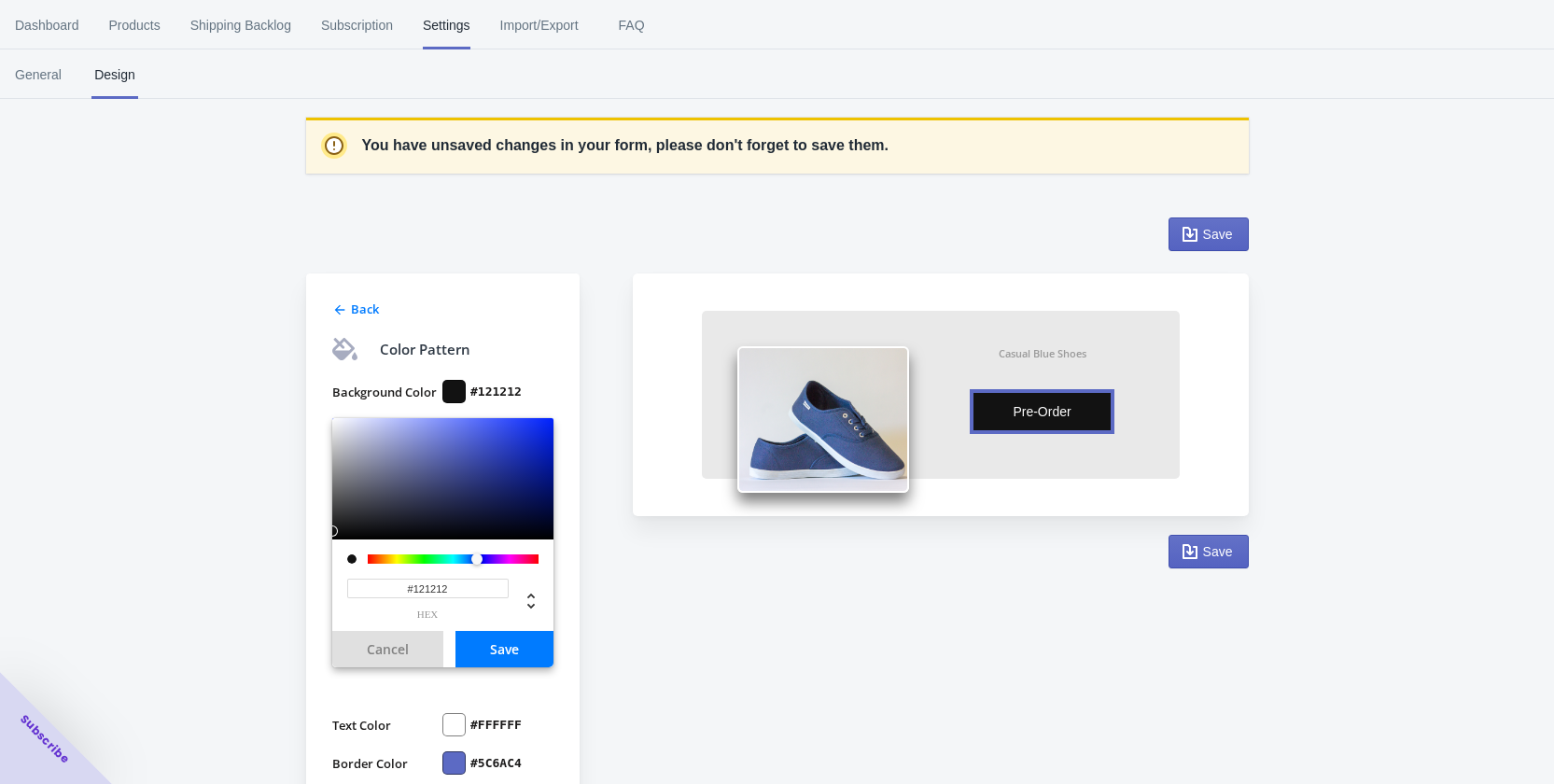
click at [501, 650] on button "Save" at bounding box center [504, 649] width 98 height 37
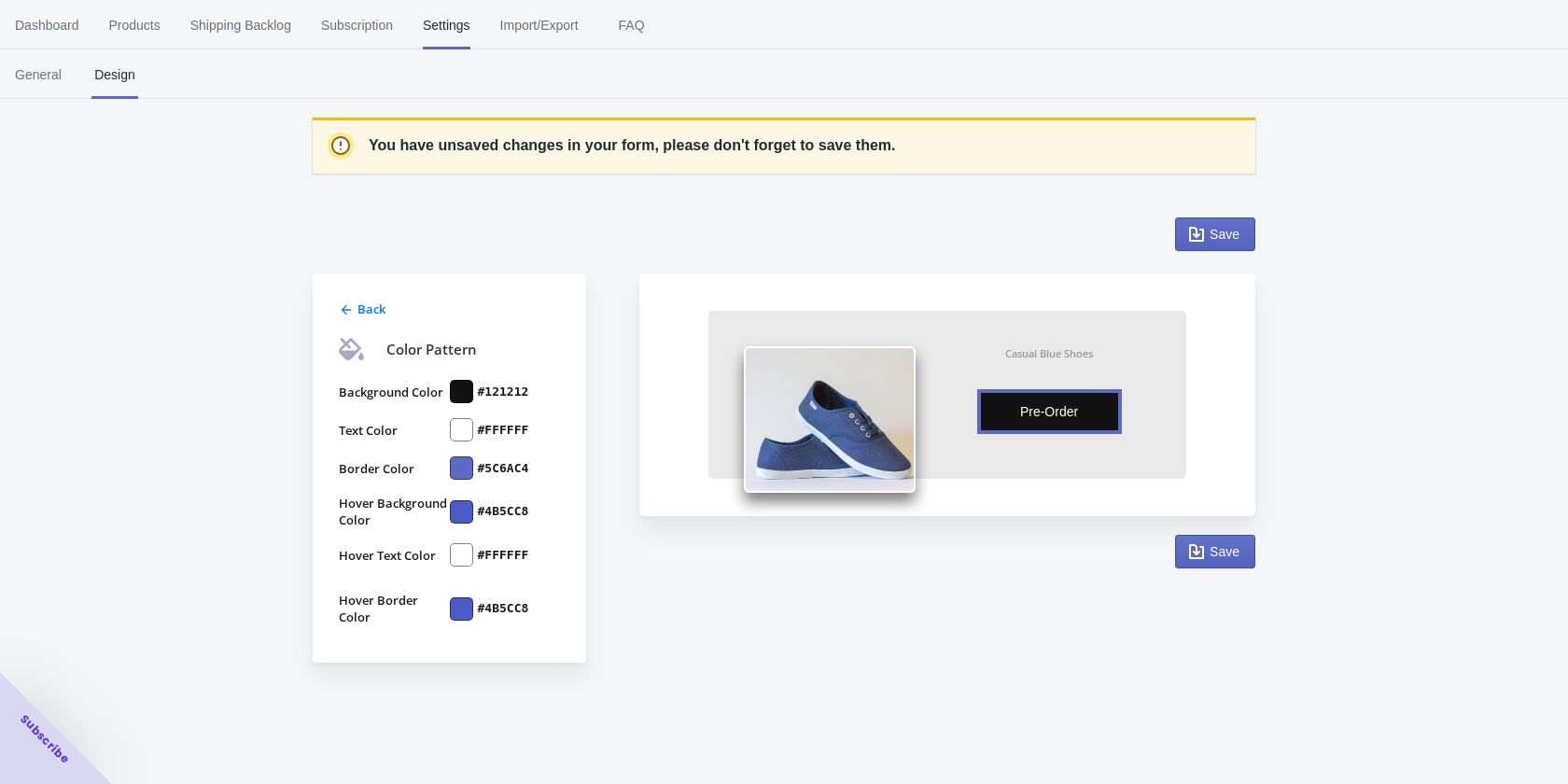
click at [469, 430] on div at bounding box center [461, 430] width 24 height 24
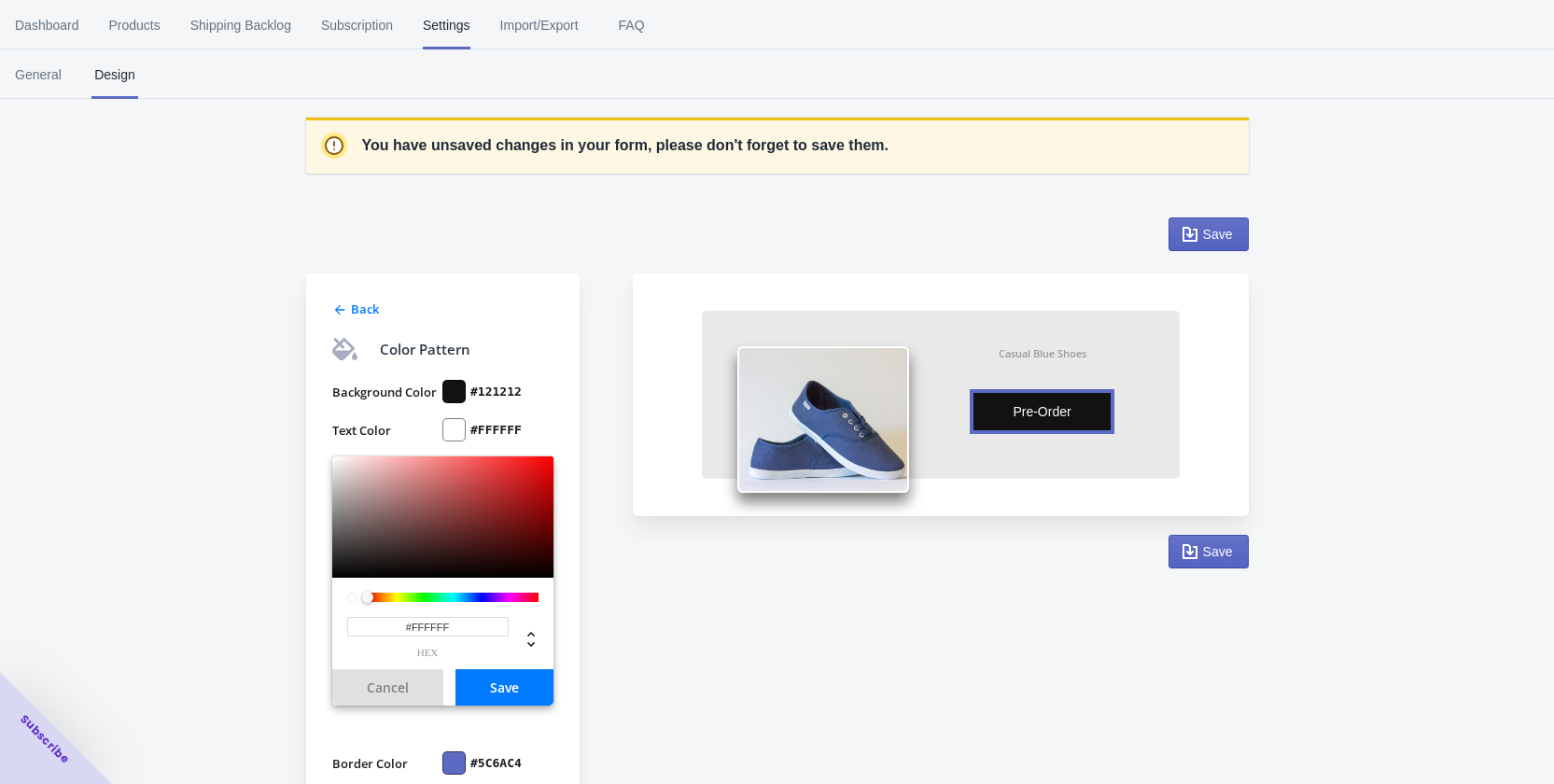
drag, startPoint x: 465, startPoint y: 618, endPoint x: 408, endPoint y: 634, distance: 59.2
click at [333, 622] on div "#FFFFFF hex" at bounding box center [443, 623] width 221 height 92
paste input "FFD700"
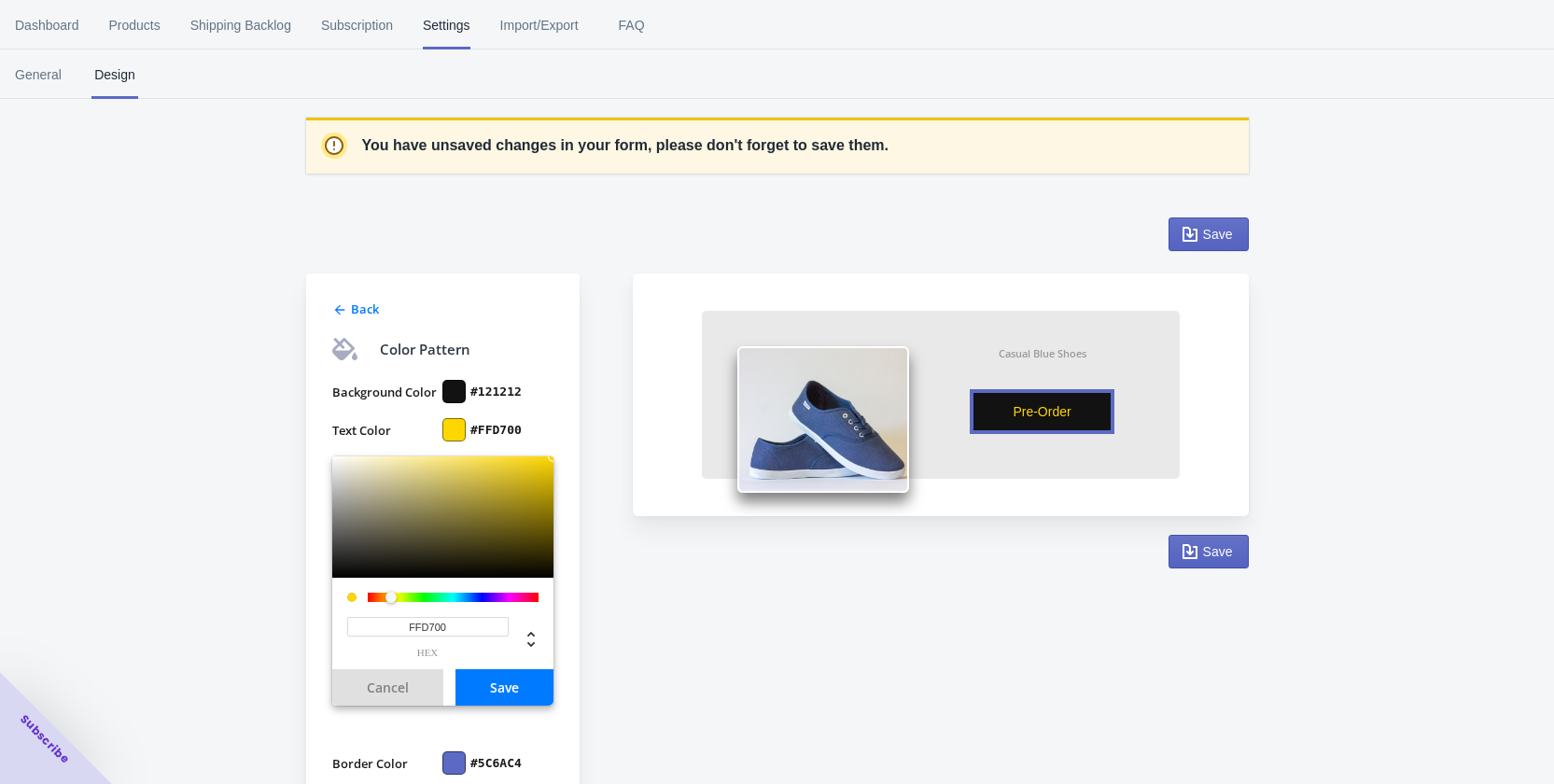
type input "#FFD700"
click at [508, 685] on button "Save" at bounding box center [504, 688] width 98 height 37
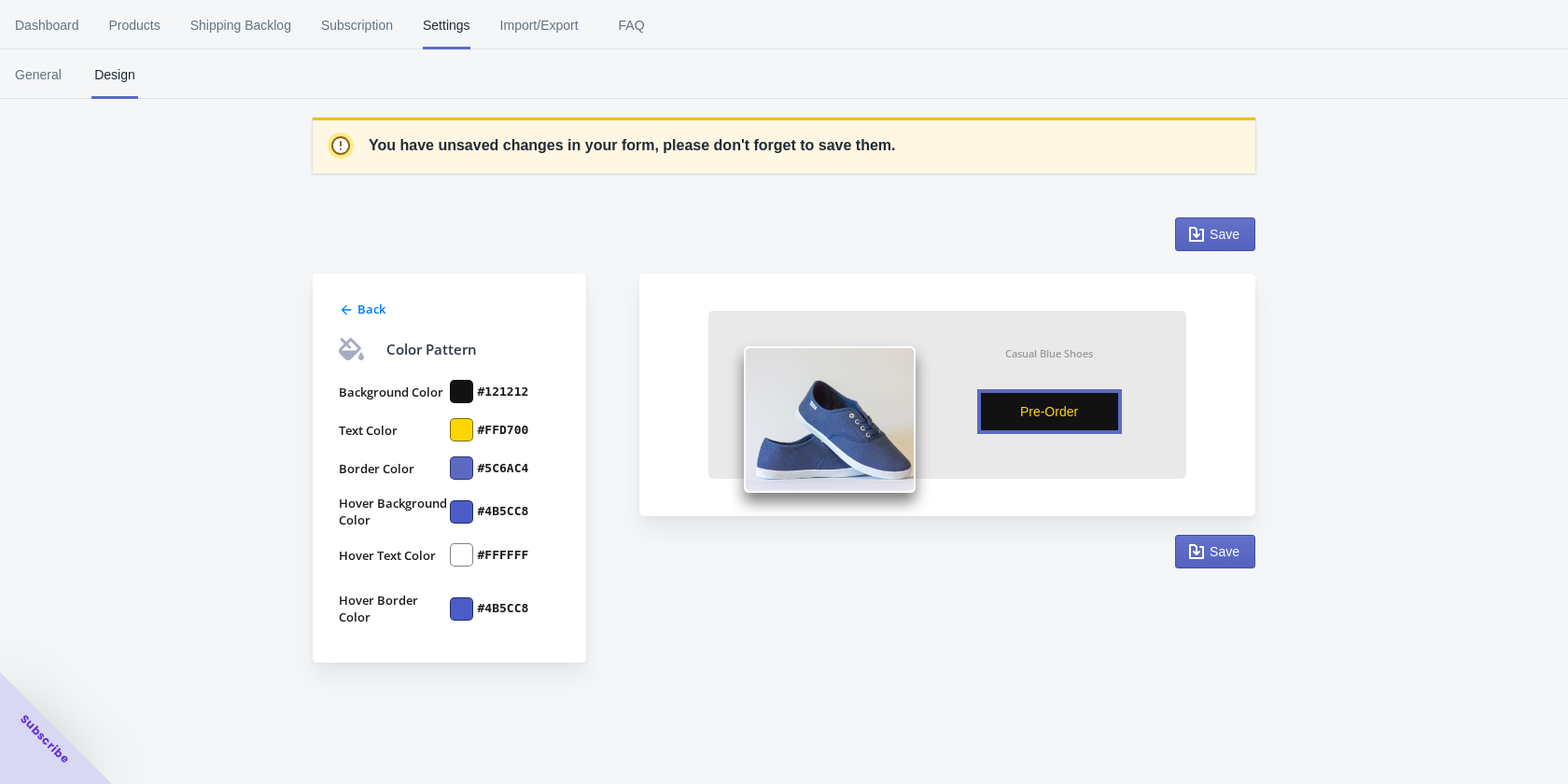
click at [458, 388] on div at bounding box center [461, 391] width 24 height 24
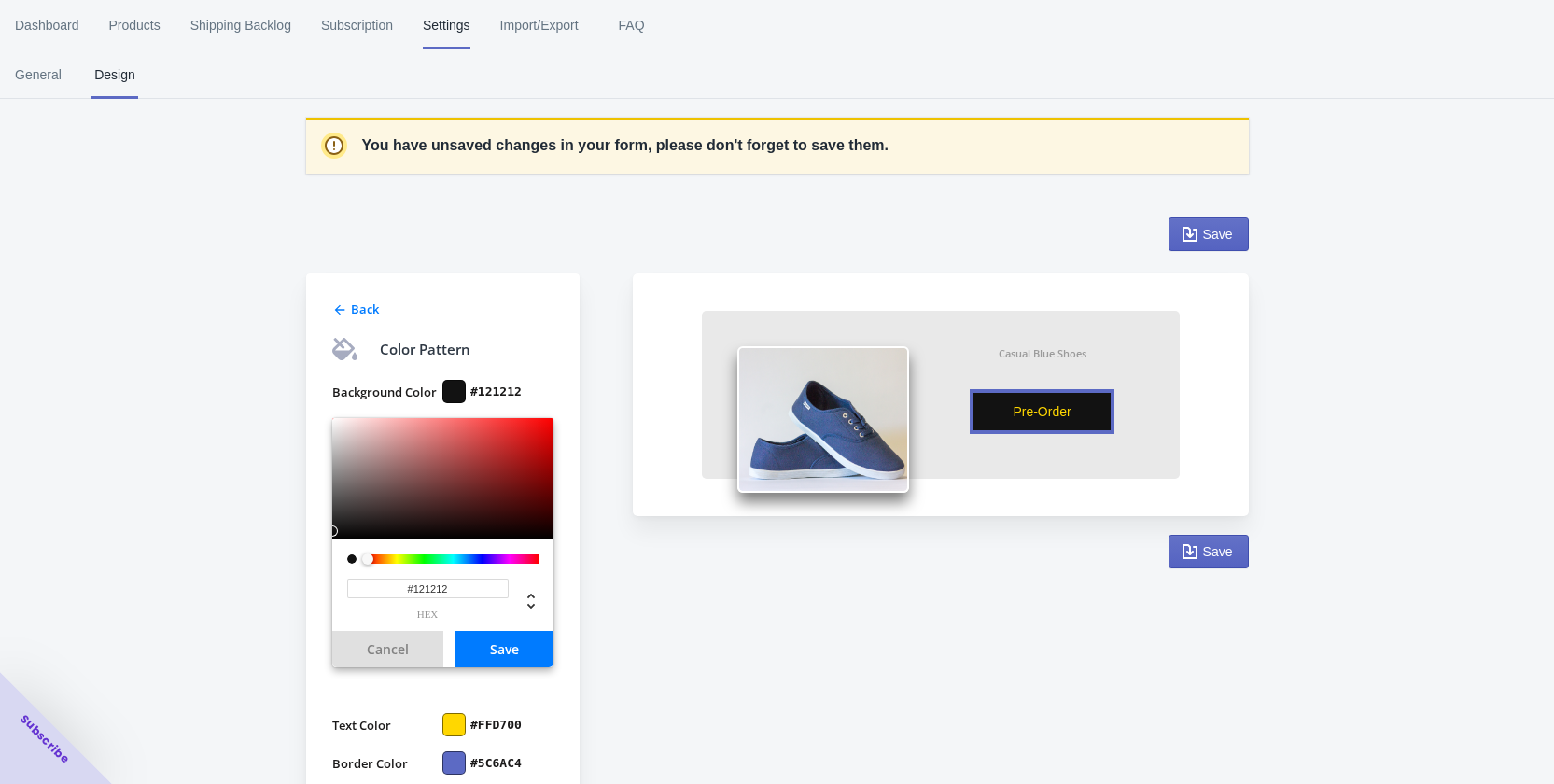
click at [475, 719] on label "#FFD700" at bounding box center [496, 725] width 51 height 17
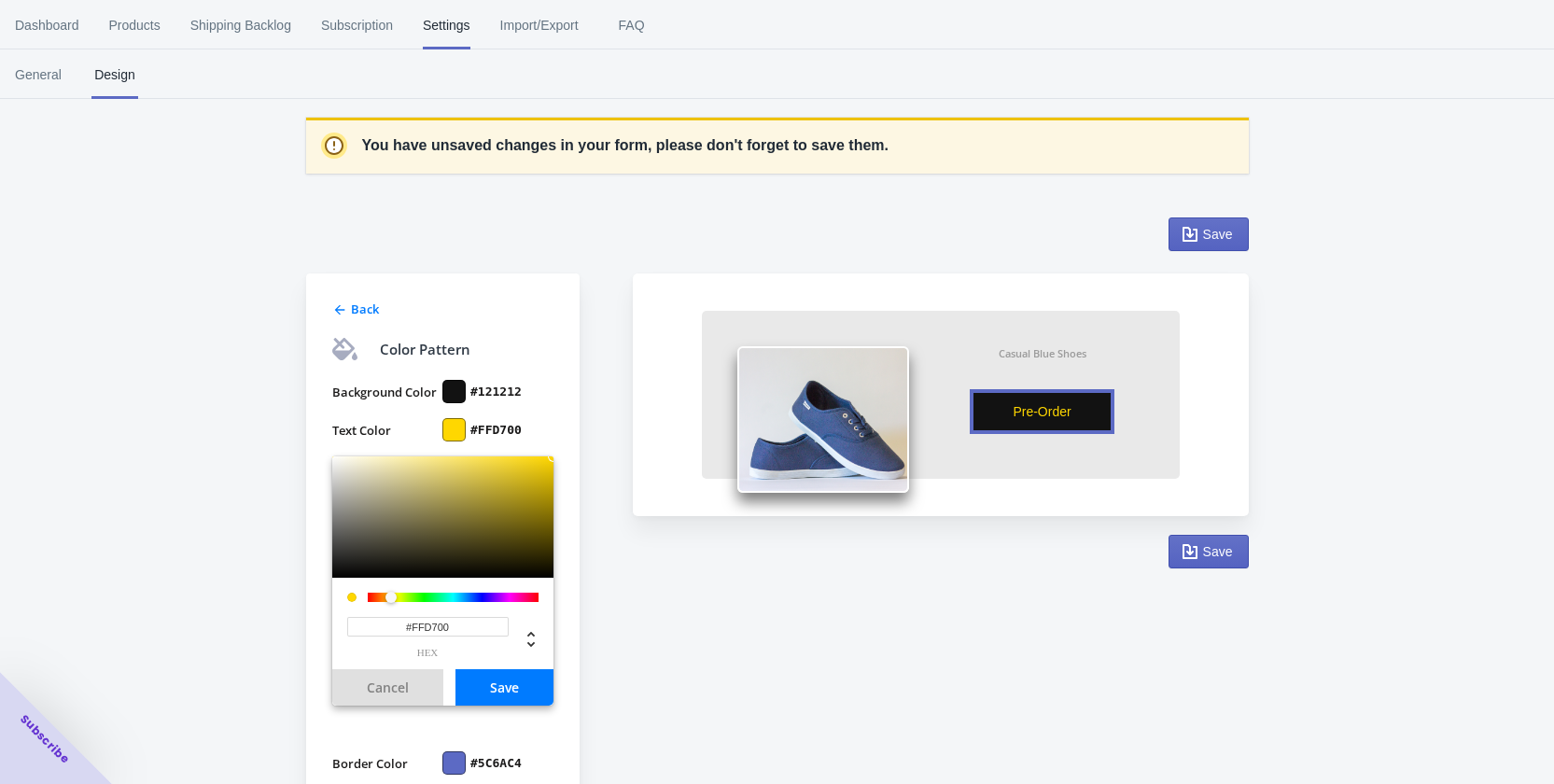
click at [589, 435] on div "Back Color Pattern Background Color #121212 Text Color #FFD700 #FFD700 hex Canc…" at bounding box center [460, 588] width 308 height 741
click at [592, 507] on div "Back Color Pattern Background Color #121212 Text Color #FFD700 #FFD700 hex Canc…" at bounding box center [460, 588] width 308 height 741
drag, startPoint x: 464, startPoint y: 623, endPoint x: 451, endPoint y: 622, distance: 13.0
click at [450, 622] on input "#FFD700" at bounding box center [428, 626] width 162 height 20
click at [394, 682] on button "Cancel" at bounding box center [388, 688] width 111 height 37
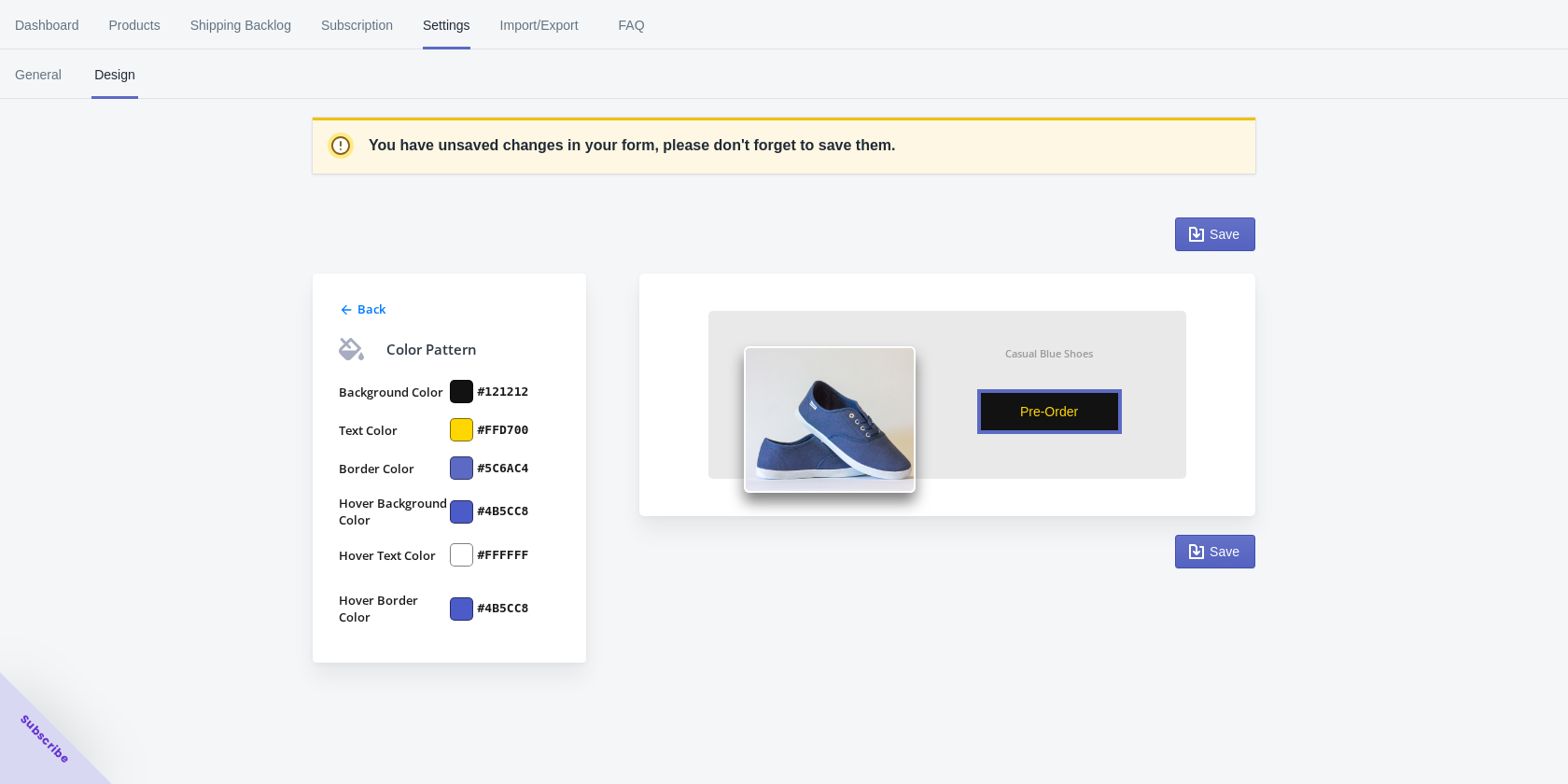
click at [461, 461] on div at bounding box center [461, 468] width 24 height 24
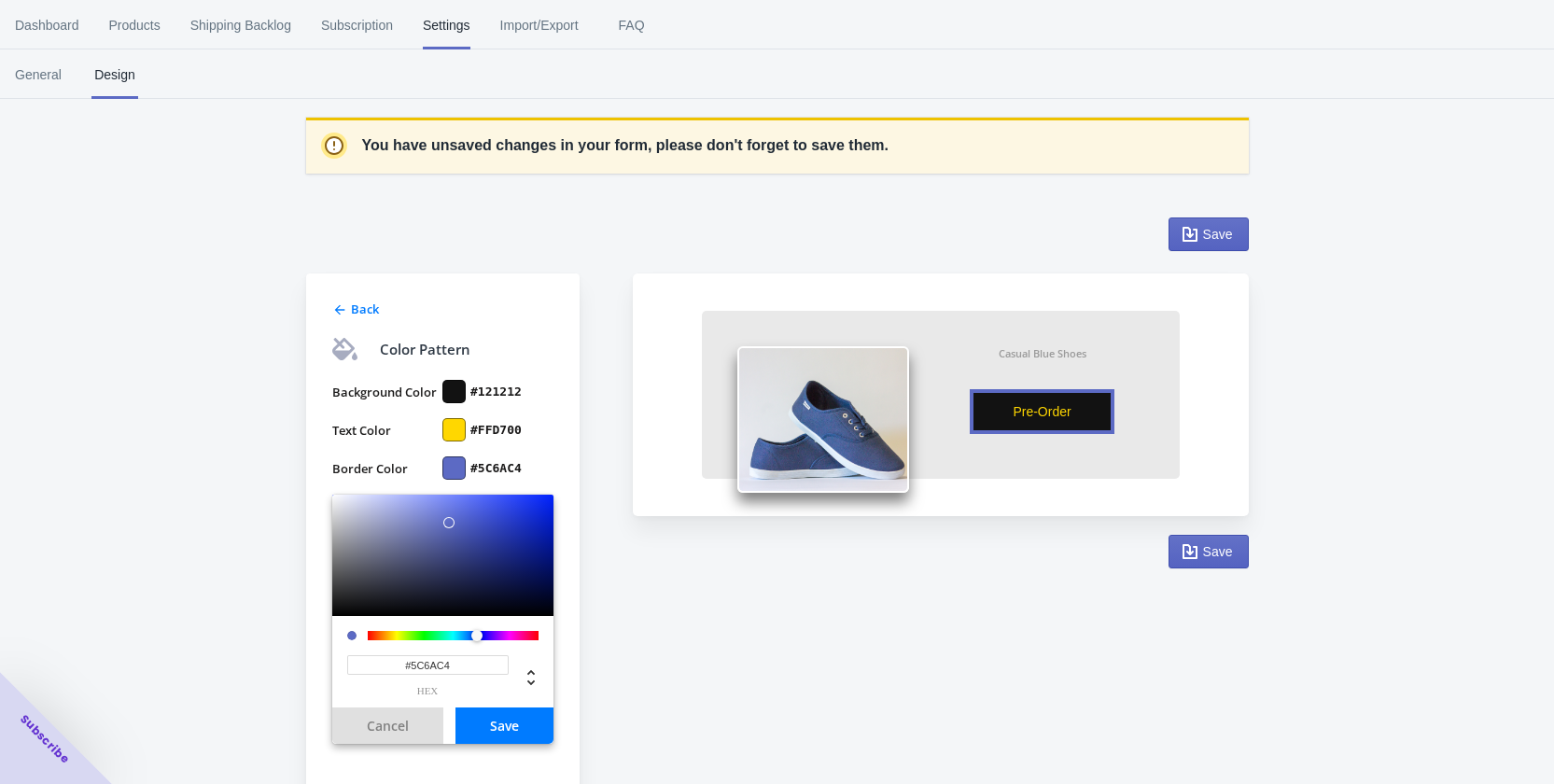
drag, startPoint x: 484, startPoint y: 658, endPoint x: 373, endPoint y: 666, distance: 111.3
click at [363, 662] on input "#5C6AC4" at bounding box center [428, 665] width 162 height 20
paste input "FFD700"
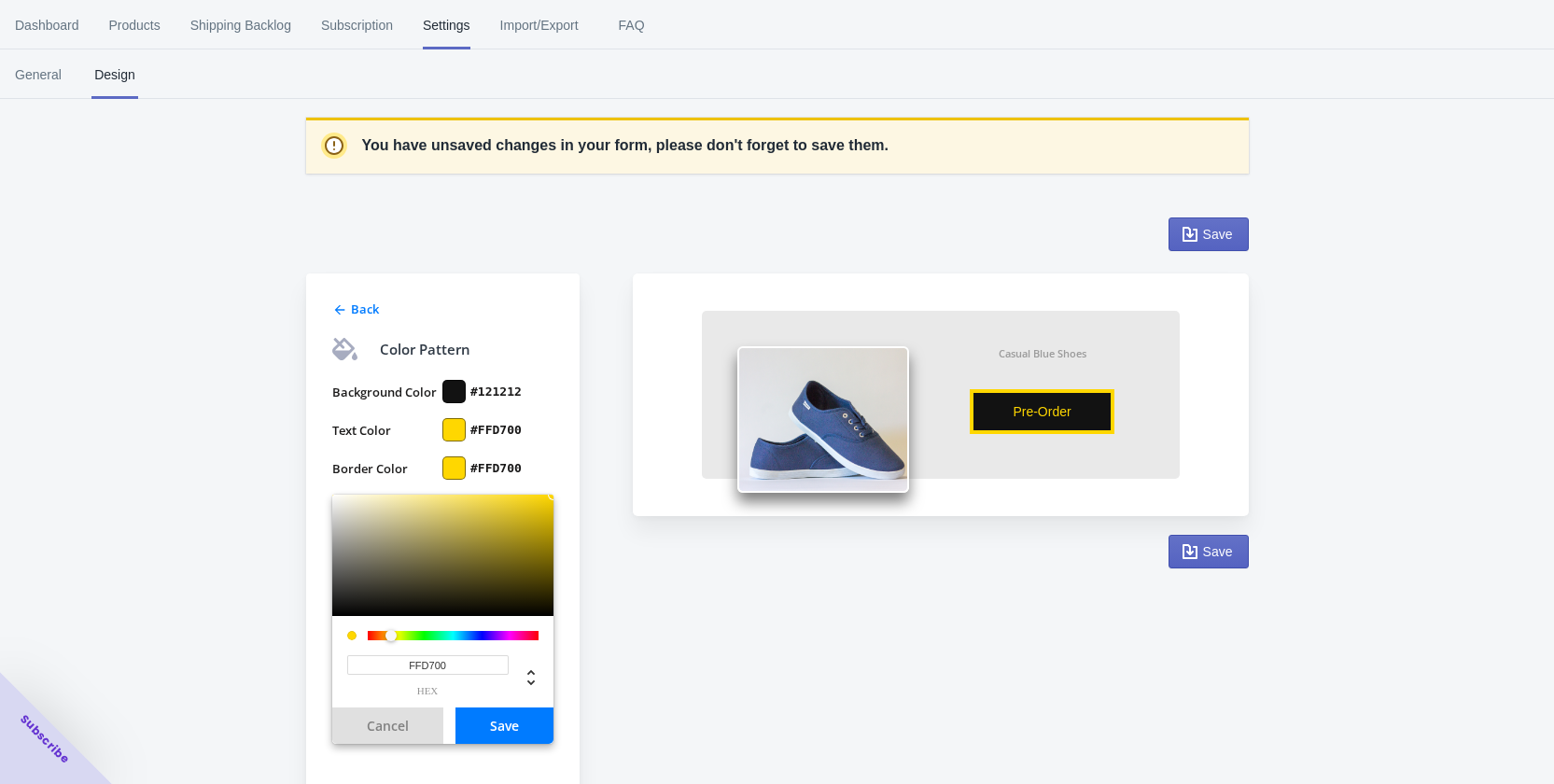
type input "#FFD700"
click at [490, 725] on button "Save" at bounding box center [504, 725] width 98 height 37
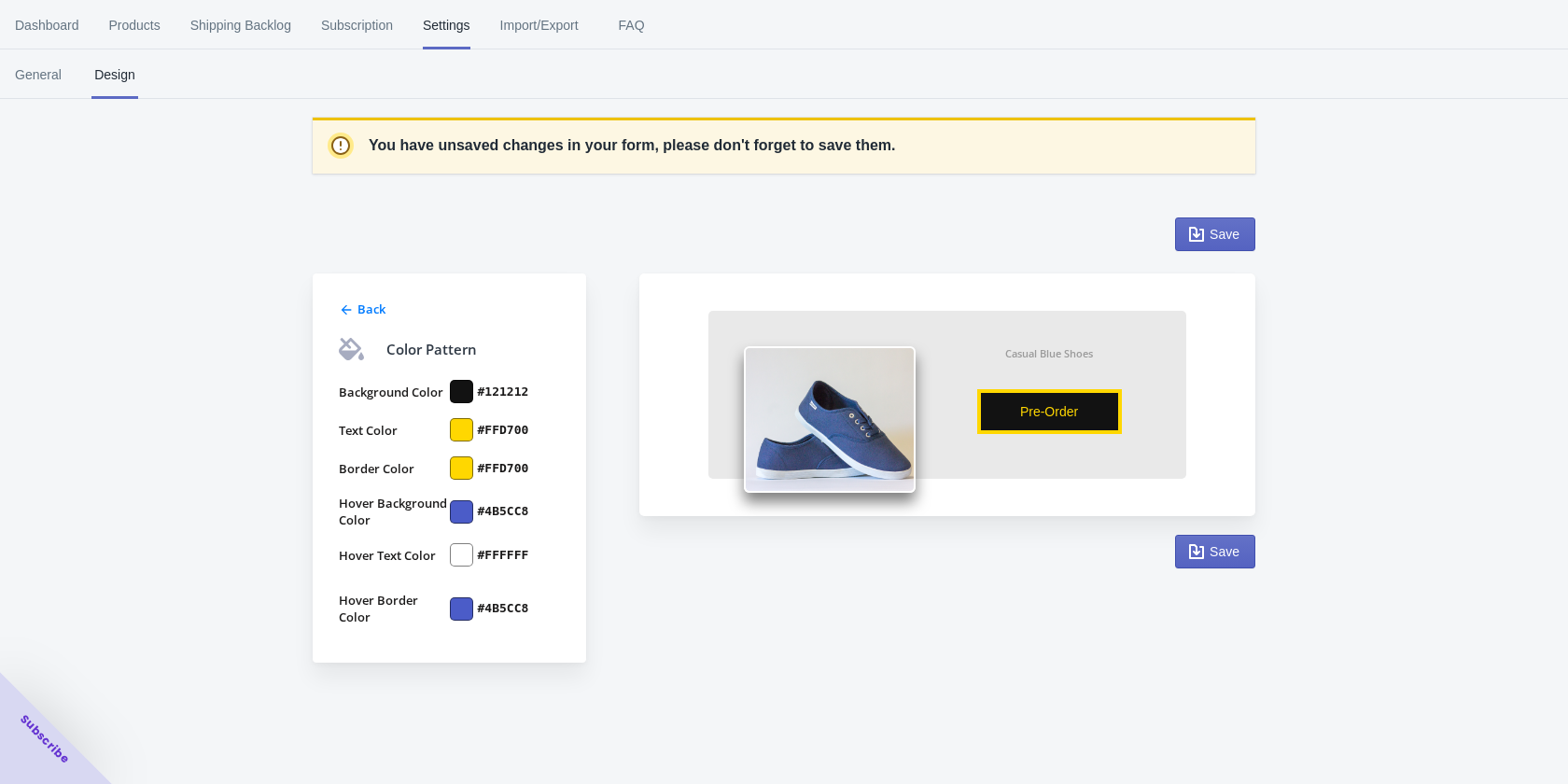
click at [462, 509] on div at bounding box center [461, 512] width 24 height 24
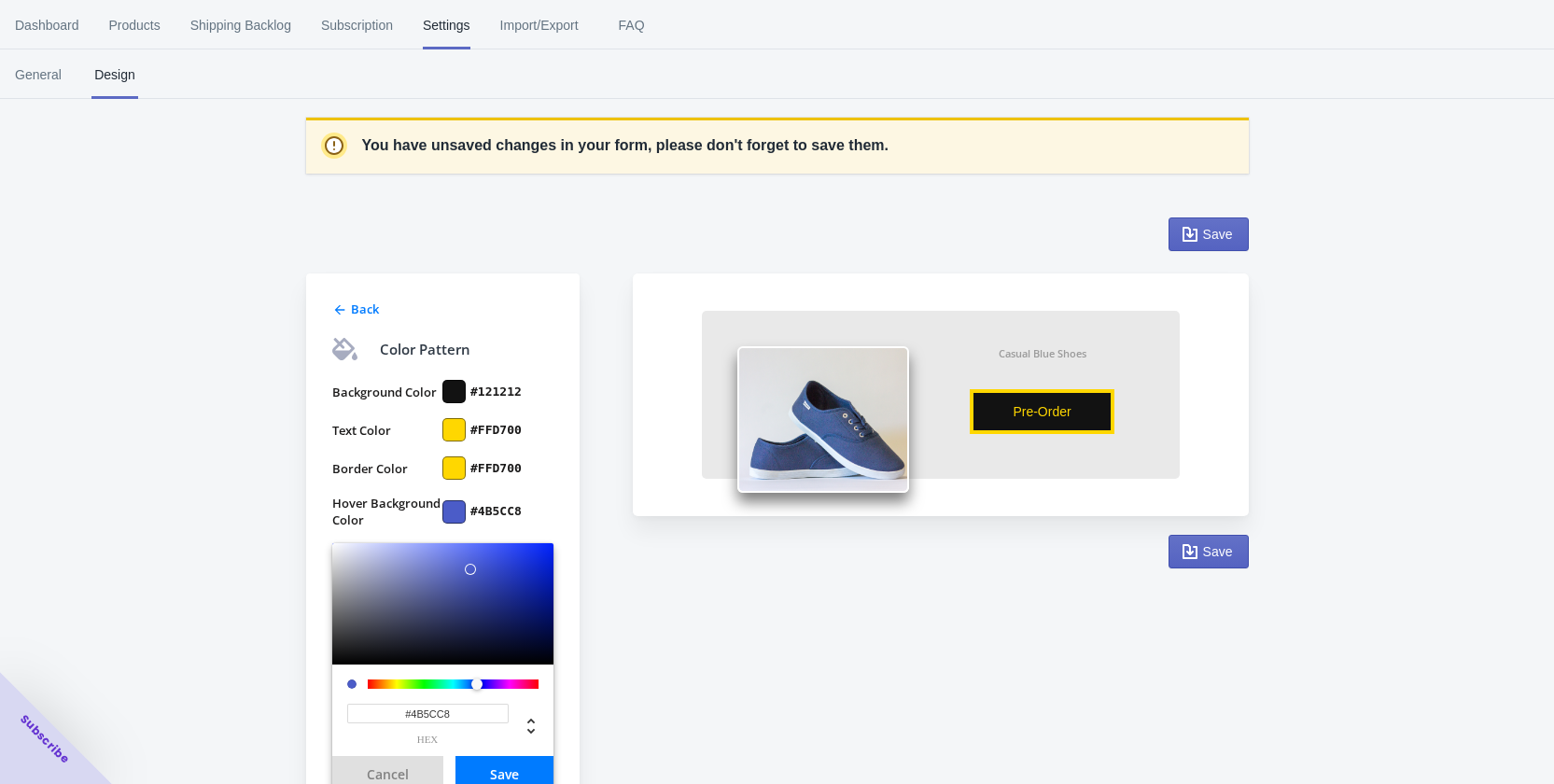
drag, startPoint x: 472, startPoint y: 707, endPoint x: 438, endPoint y: 740, distance: 47.4
click at [338, 707] on div "#4B5CC8 hex" at bounding box center [443, 710] width 221 height 92
click at [462, 394] on div at bounding box center [453, 391] width 24 height 24
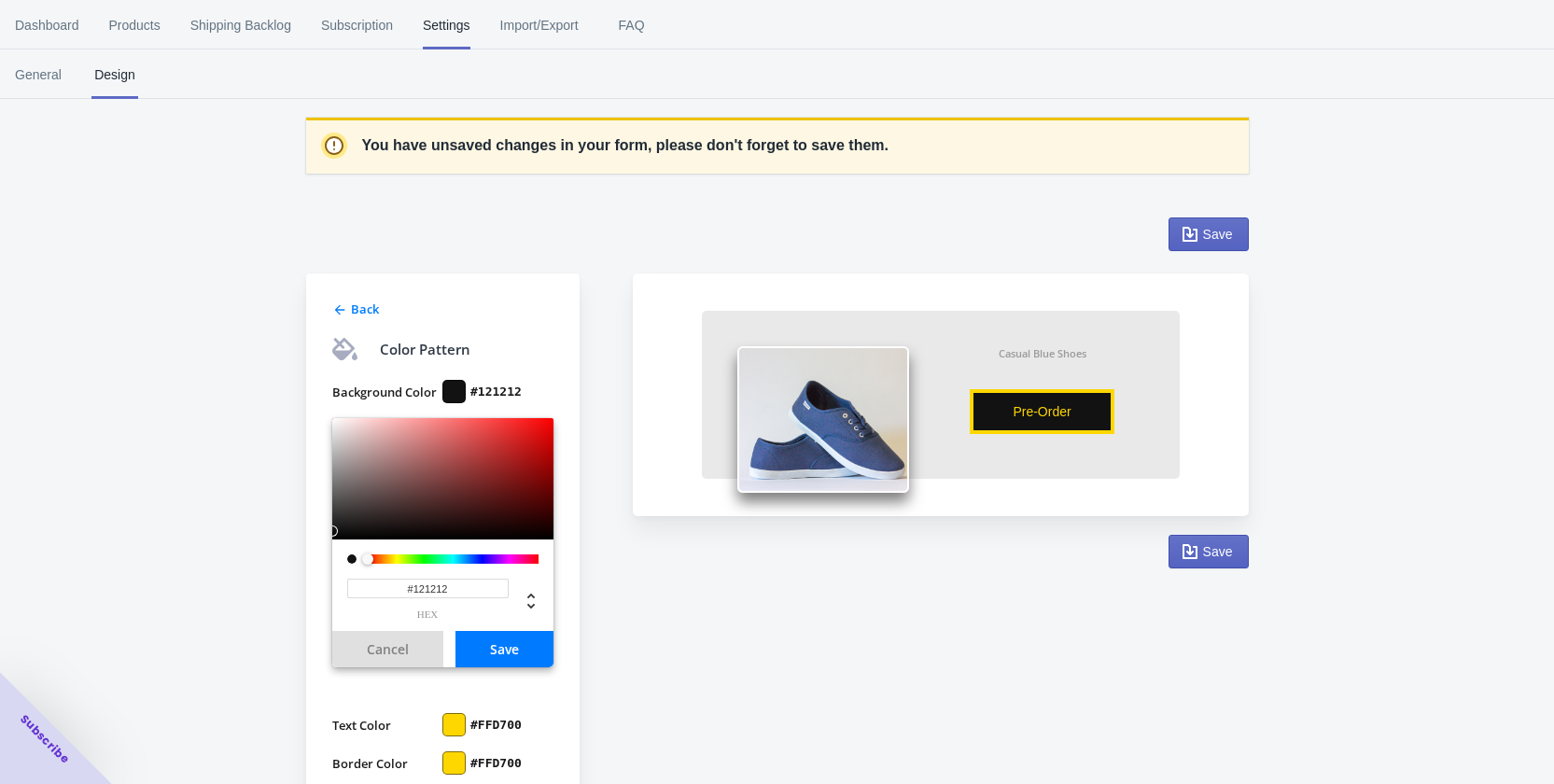
drag, startPoint x: 458, startPoint y: 591, endPoint x: 357, endPoint y: 579, distance: 101.7
click at [357, 579] on input "#121212" at bounding box center [428, 588] width 162 height 20
click at [495, 642] on button "Save" at bounding box center [504, 649] width 98 height 37
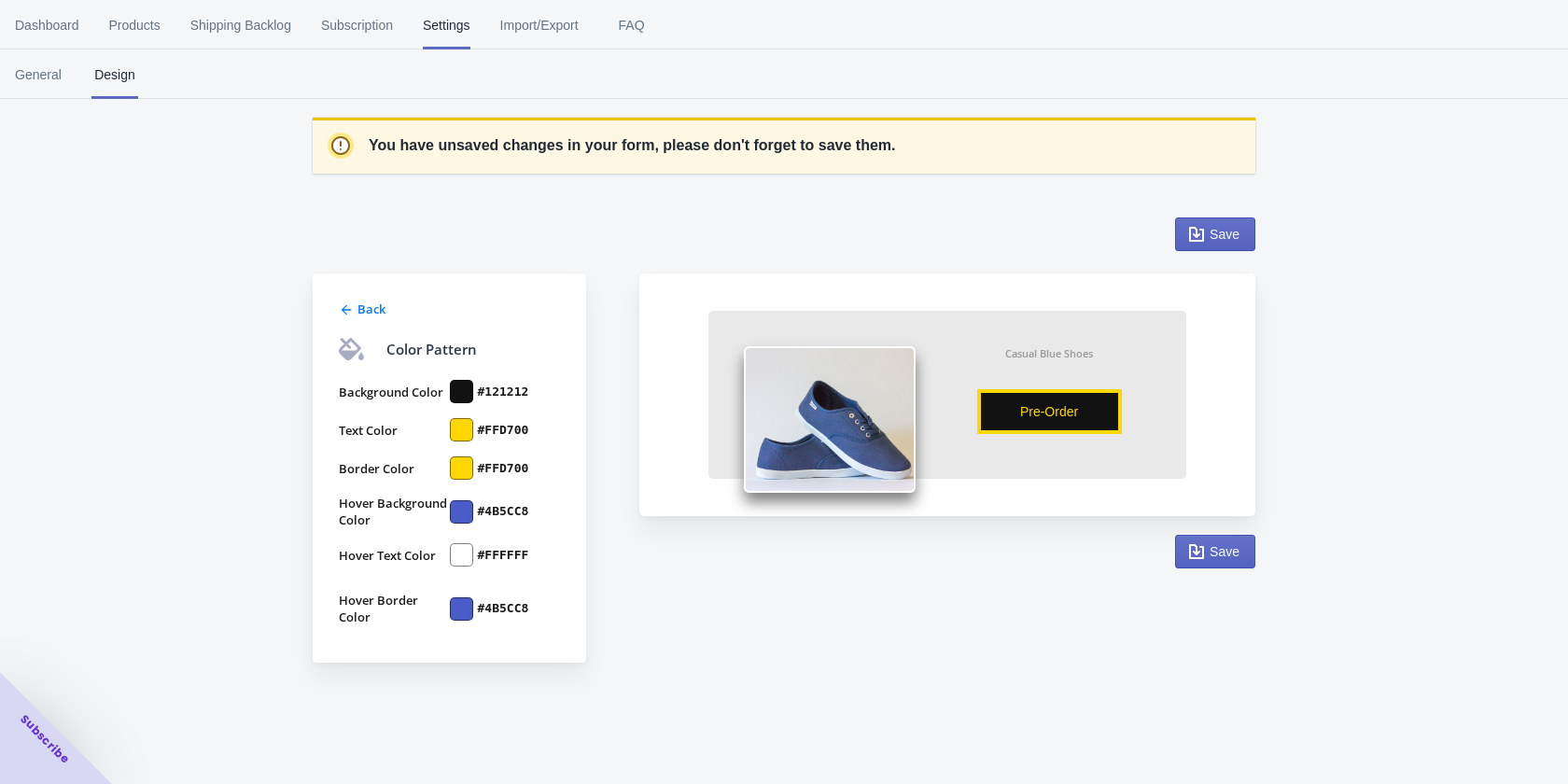
click at [469, 513] on div at bounding box center [461, 512] width 24 height 24
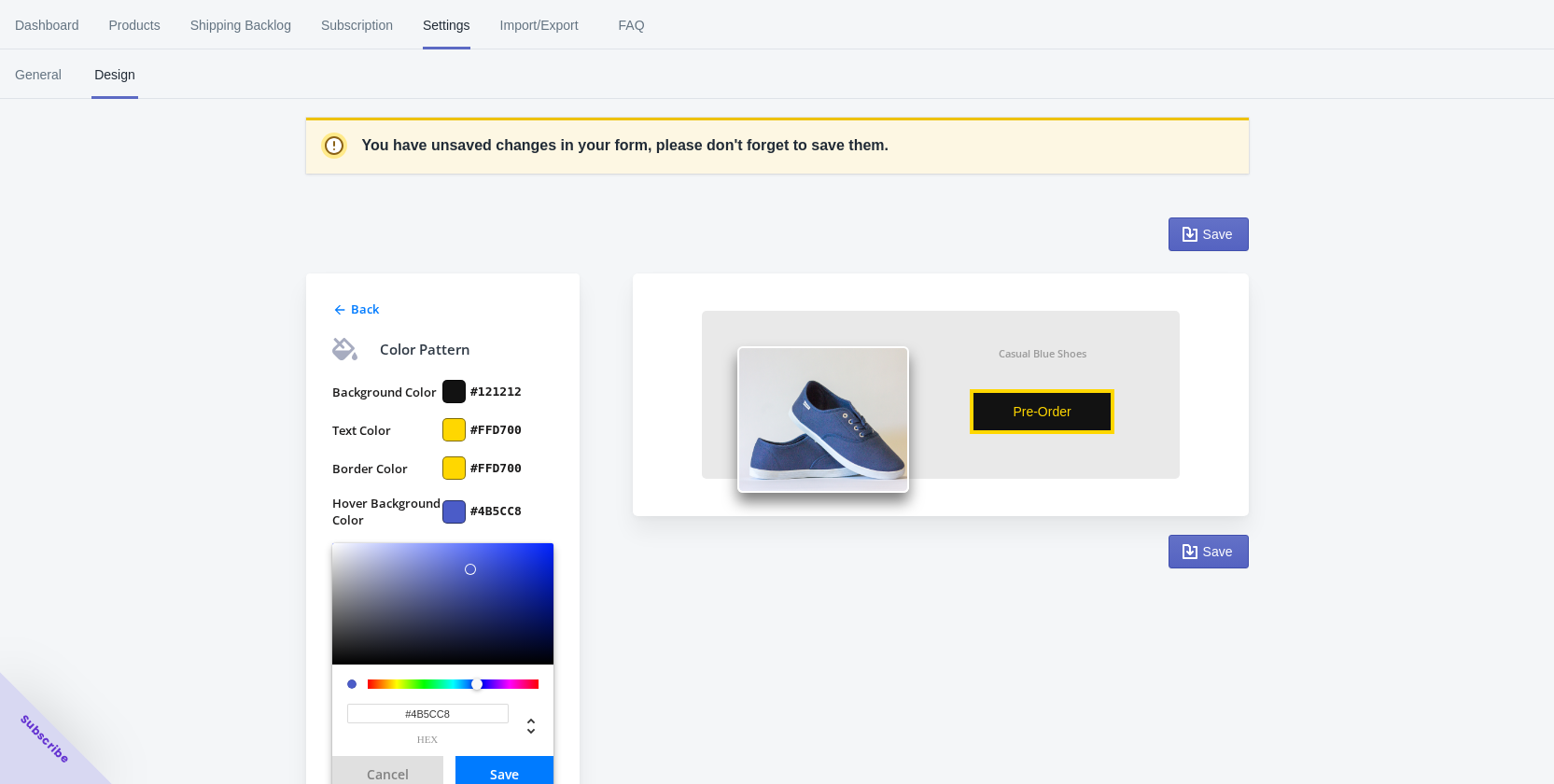
click at [463, 464] on div at bounding box center [453, 468] width 24 height 24
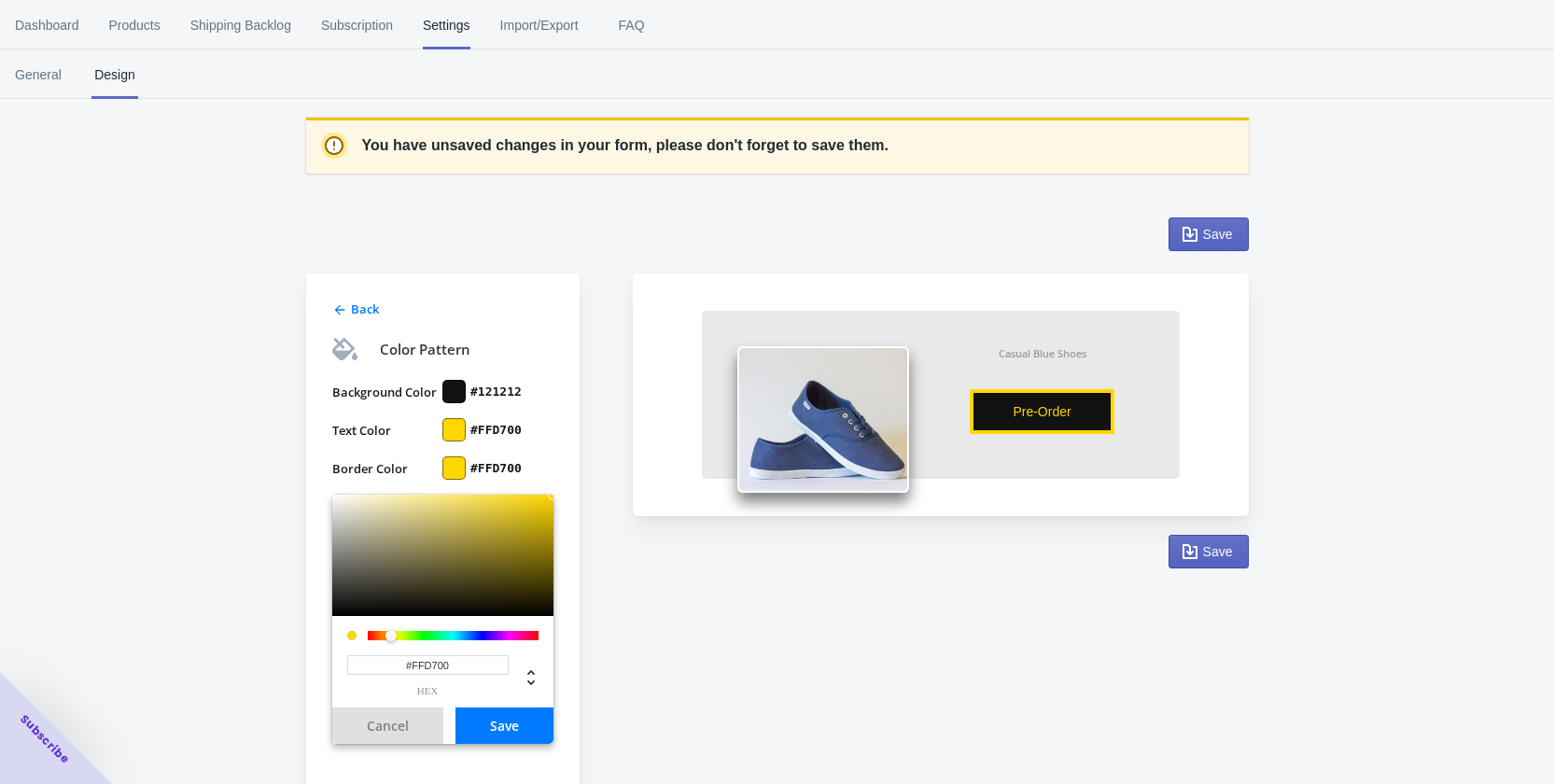
drag, startPoint x: 456, startPoint y: 663, endPoint x: 339, endPoint y: 654, distance: 117.3
click at [339, 654] on div "#FFD700 hex" at bounding box center [443, 661] width 221 height 92
paste input "121212"
type input "#121212"
drag, startPoint x: 508, startPoint y: 721, endPoint x: 494, endPoint y: 572, distance: 149.7
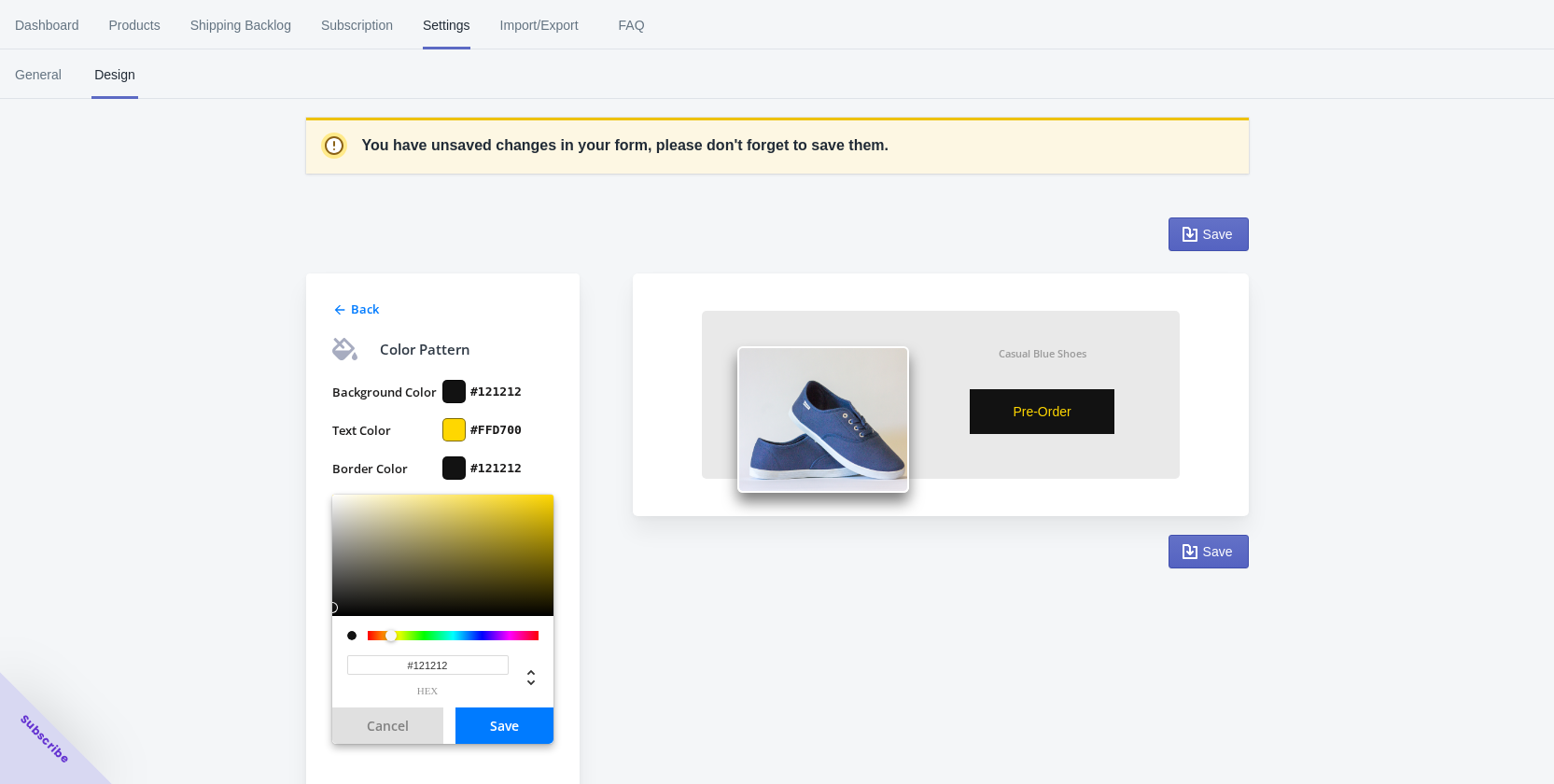
click at [508, 720] on button "Save" at bounding box center [504, 725] width 98 height 37
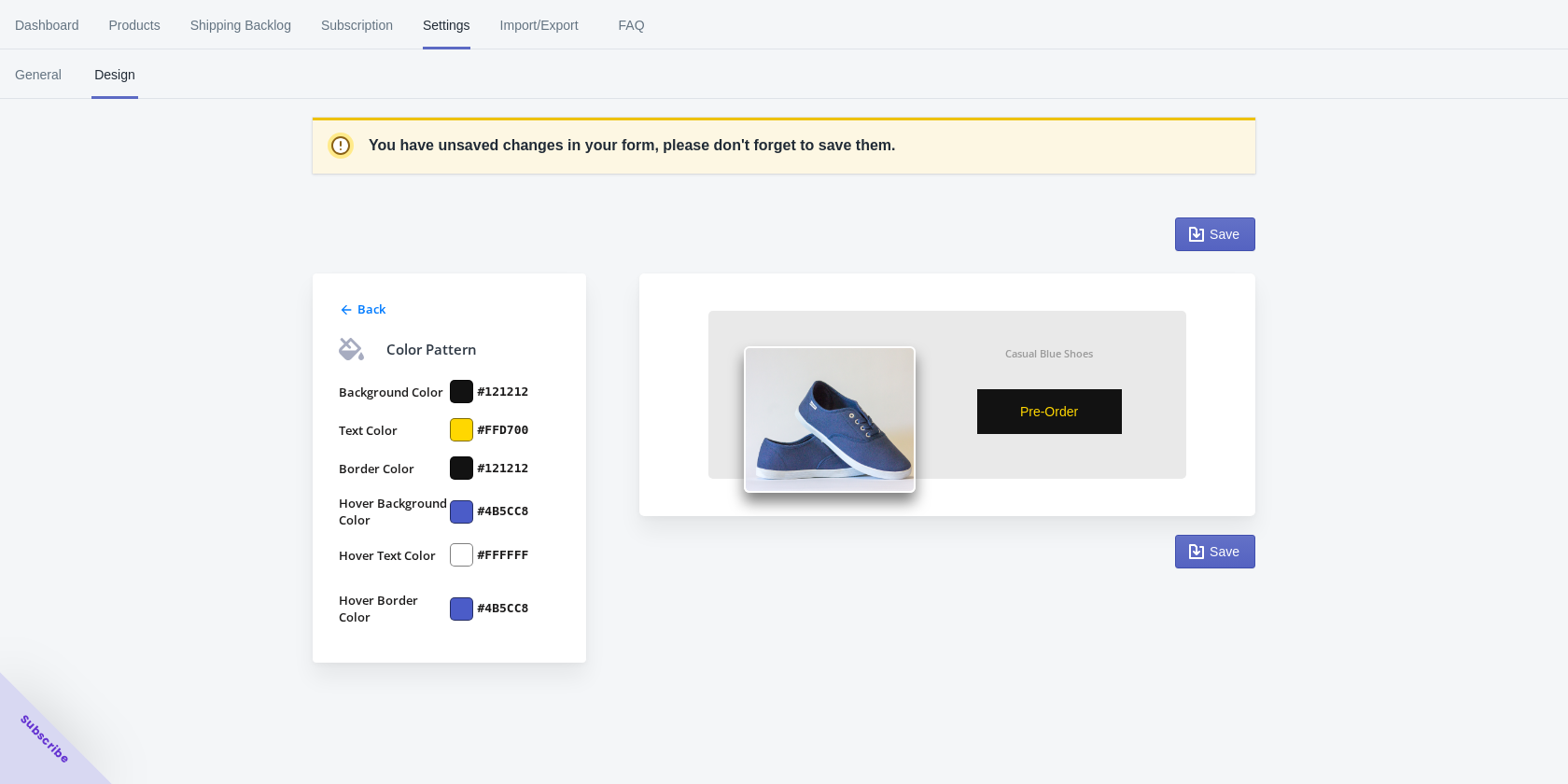
click at [464, 434] on div at bounding box center [461, 430] width 24 height 24
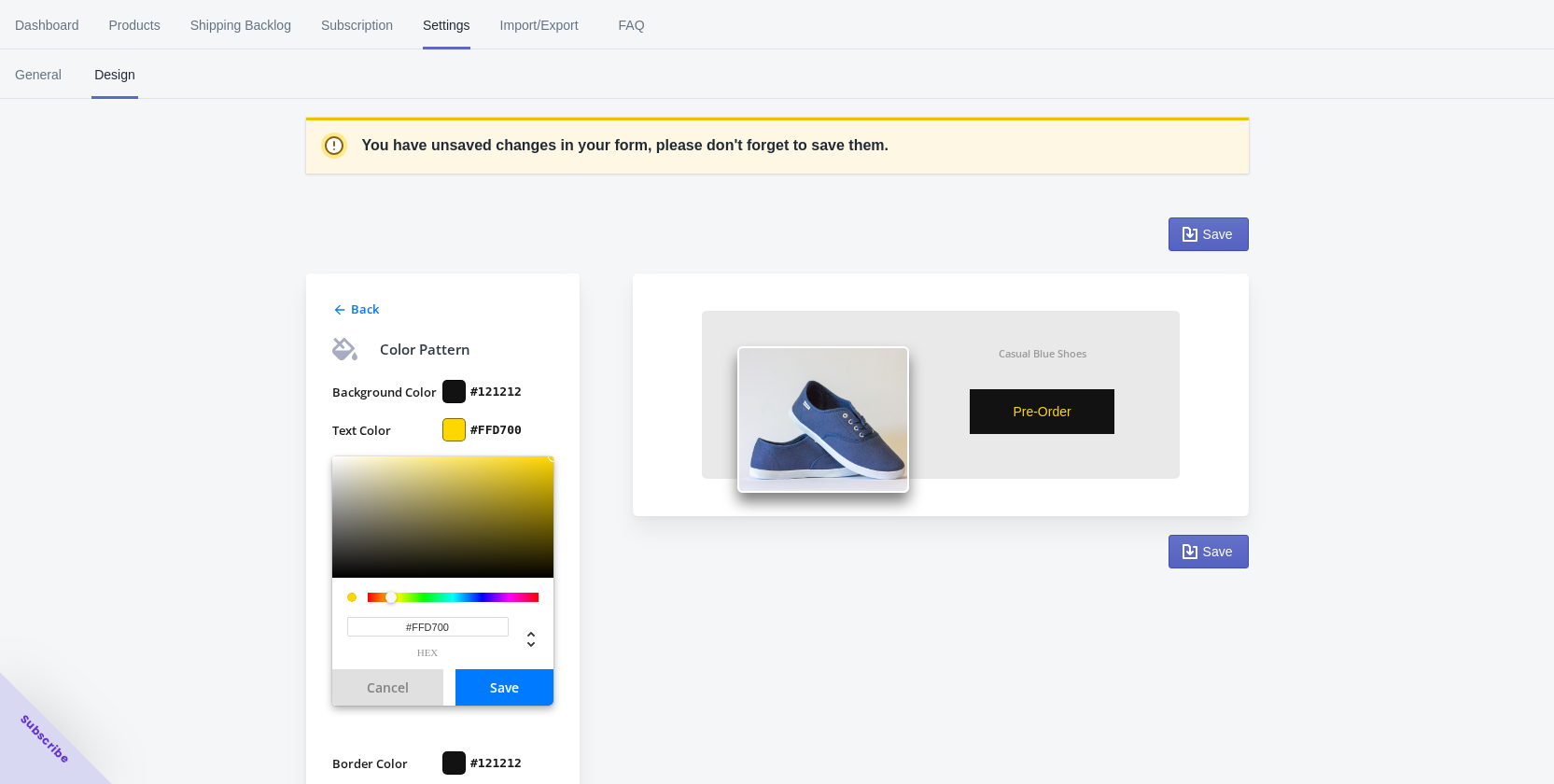
drag, startPoint x: 480, startPoint y: 621, endPoint x: 375, endPoint y: 629, distance: 105.3
click at [352, 619] on input "#FFD700" at bounding box center [428, 626] width 162 height 20
click at [502, 691] on button "Save" at bounding box center [504, 688] width 98 height 37
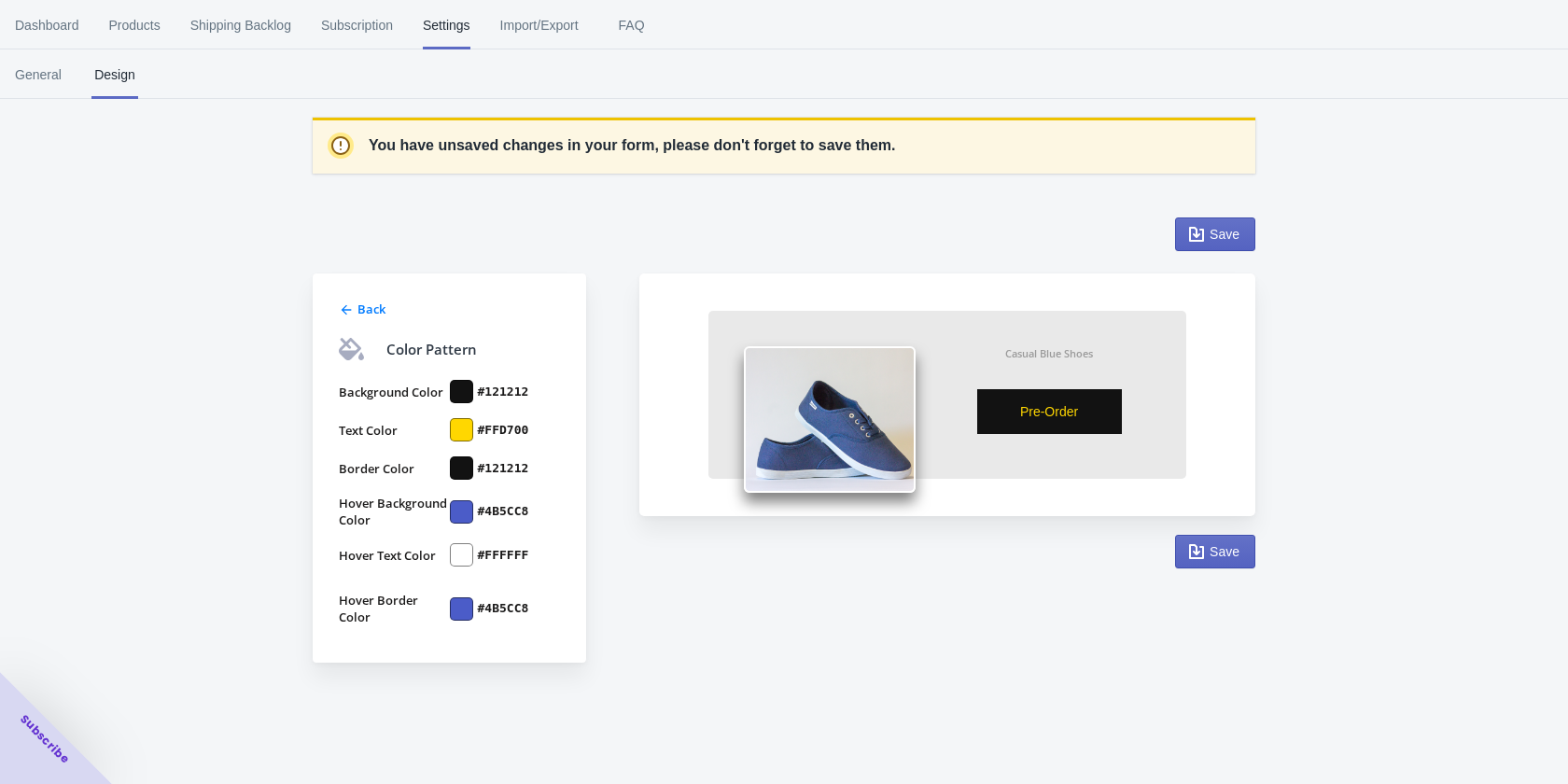
click at [462, 508] on div at bounding box center [461, 512] width 24 height 24
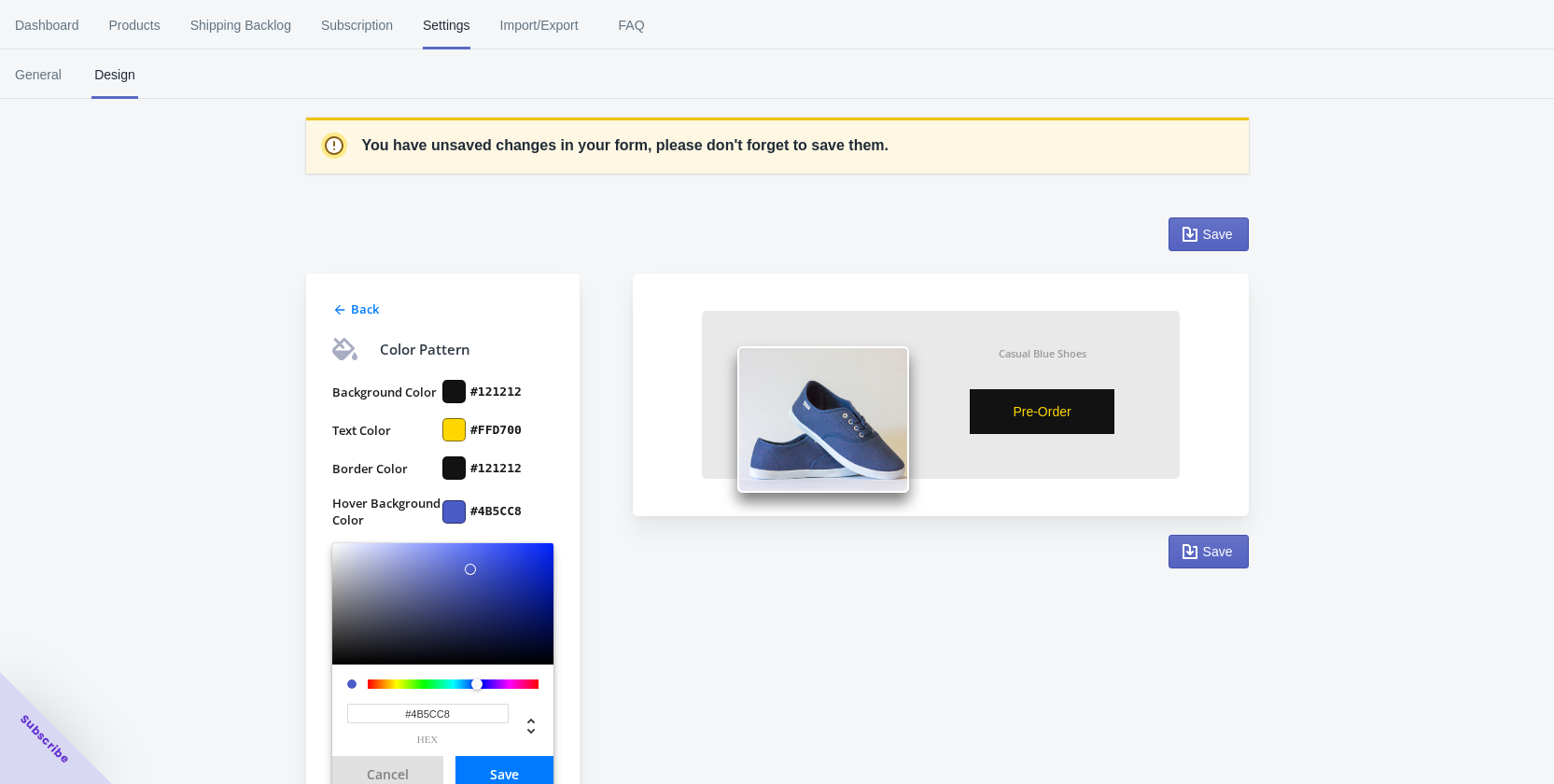
drag, startPoint x: 476, startPoint y: 707, endPoint x: 367, endPoint y: 722, distance: 110.0
click at [352, 713] on input "#4B5CC8" at bounding box center [428, 713] width 162 height 20
paste input "FFD700"
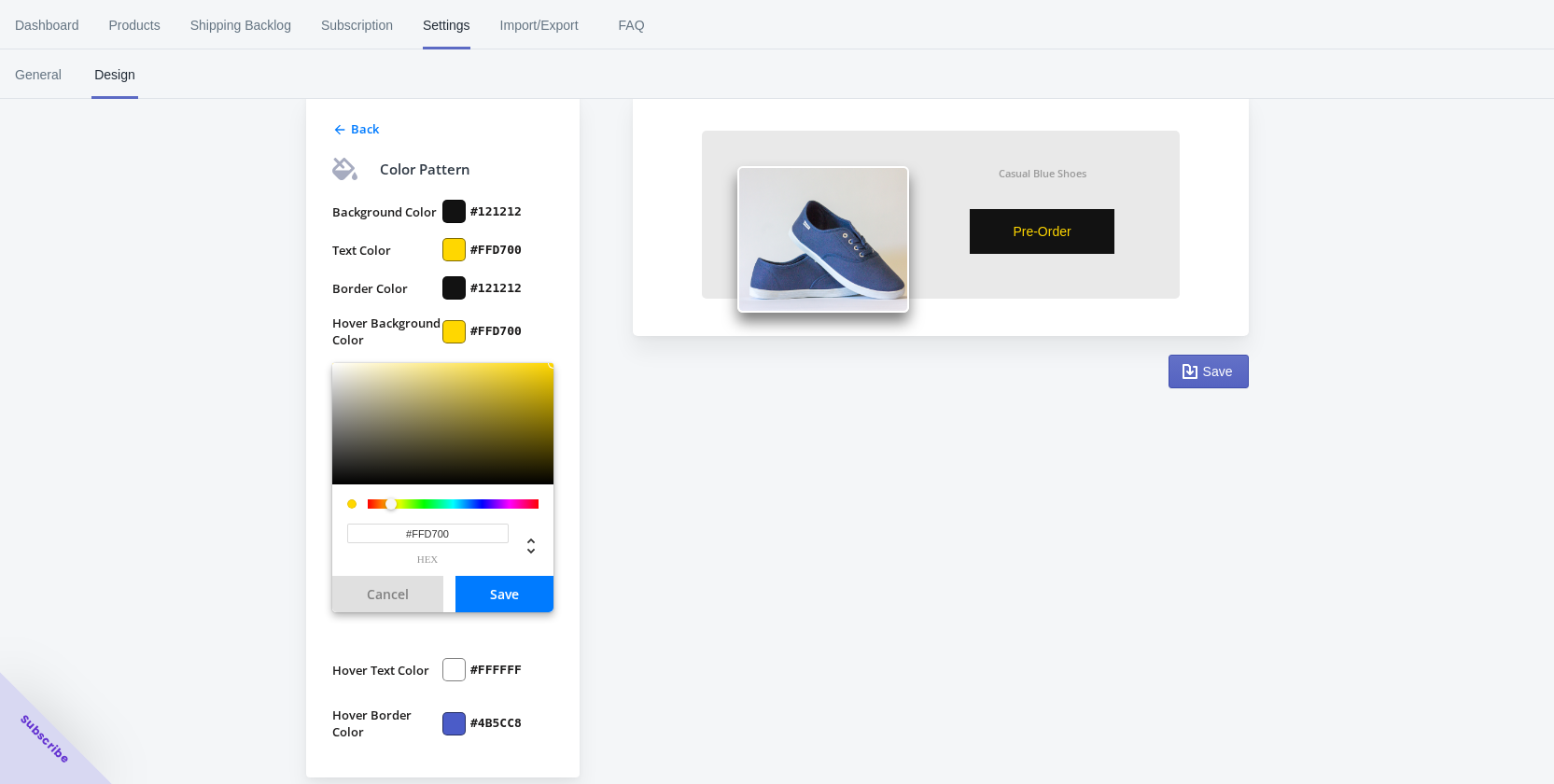
scroll to position [187, 0]
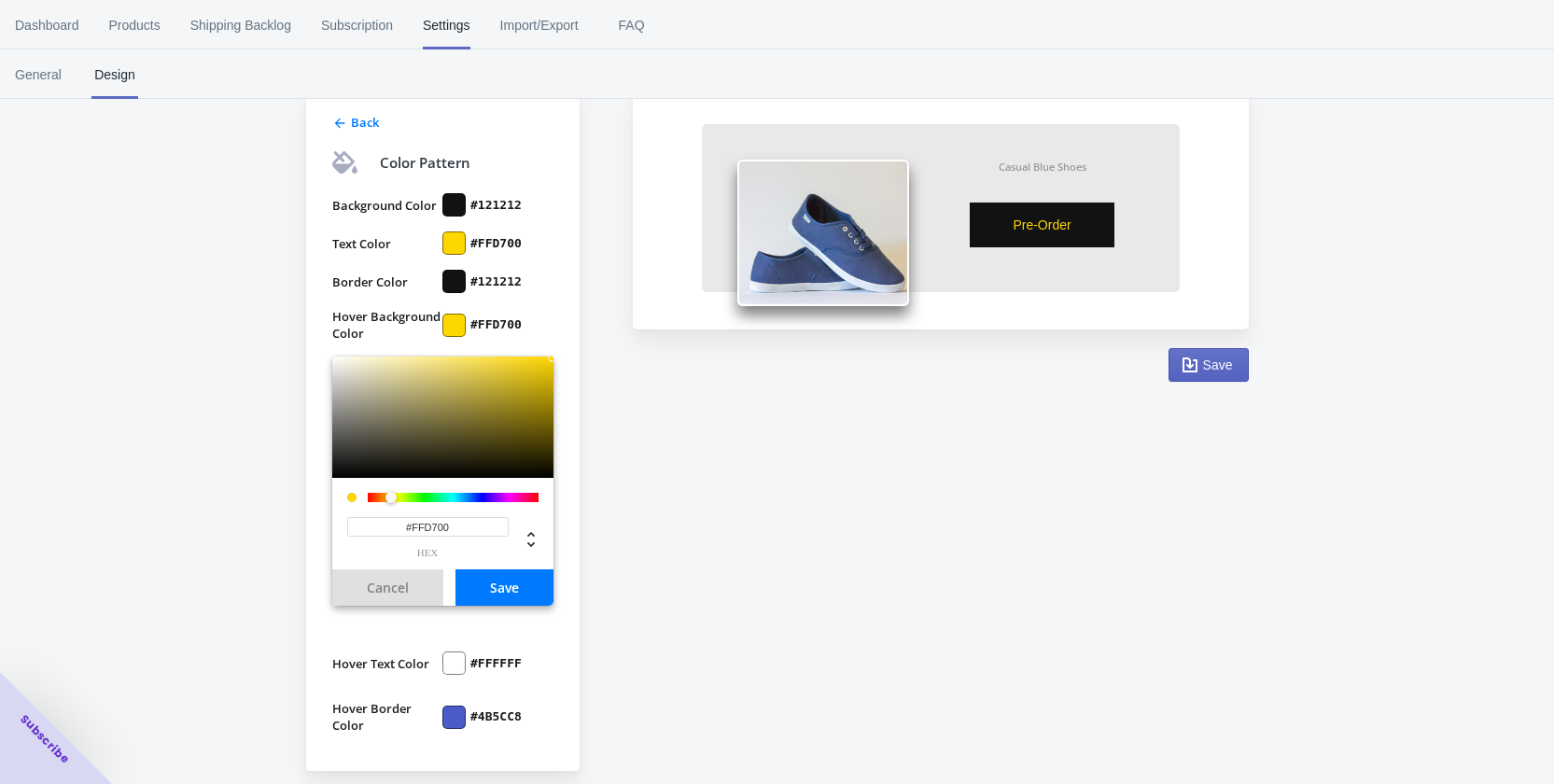
type input "#FFD700"
click at [458, 288] on div at bounding box center [453, 281] width 24 height 24
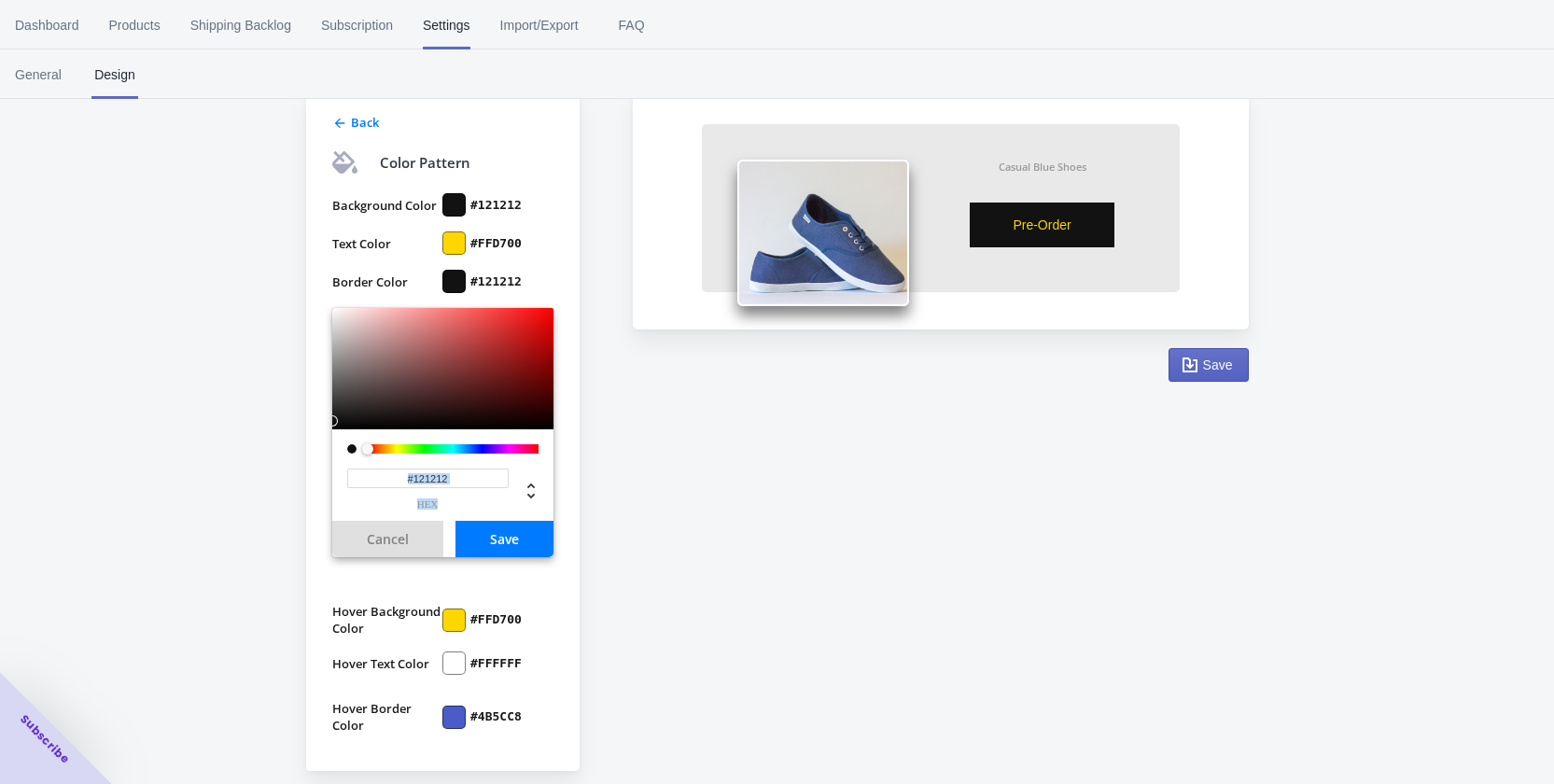
drag, startPoint x: 466, startPoint y: 489, endPoint x: 415, endPoint y: 481, distance: 51.6
click at [374, 473] on div "#121212 hex" at bounding box center [428, 488] width 162 height 41
click at [443, 482] on input "#121212" at bounding box center [428, 478] width 162 height 20
click at [477, 475] on input "#121212" at bounding box center [428, 478] width 162 height 20
drag, startPoint x: 427, startPoint y: 475, endPoint x: 384, endPoint y: 480, distance: 43.3
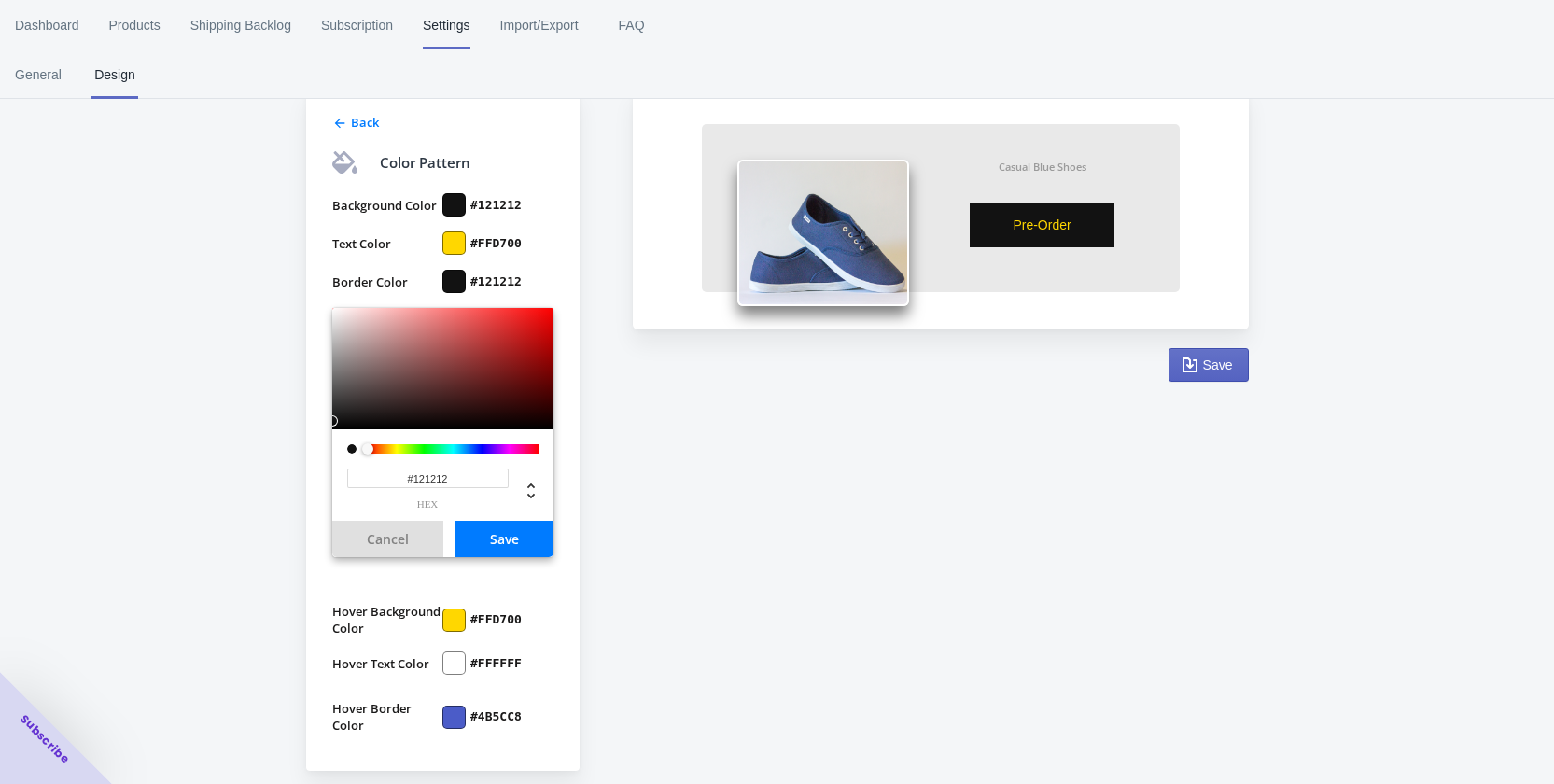
click at [367, 474] on input "#121212" at bounding box center [428, 478] width 162 height 20
click at [502, 538] on button "Save" at bounding box center [504, 538] width 98 height 37
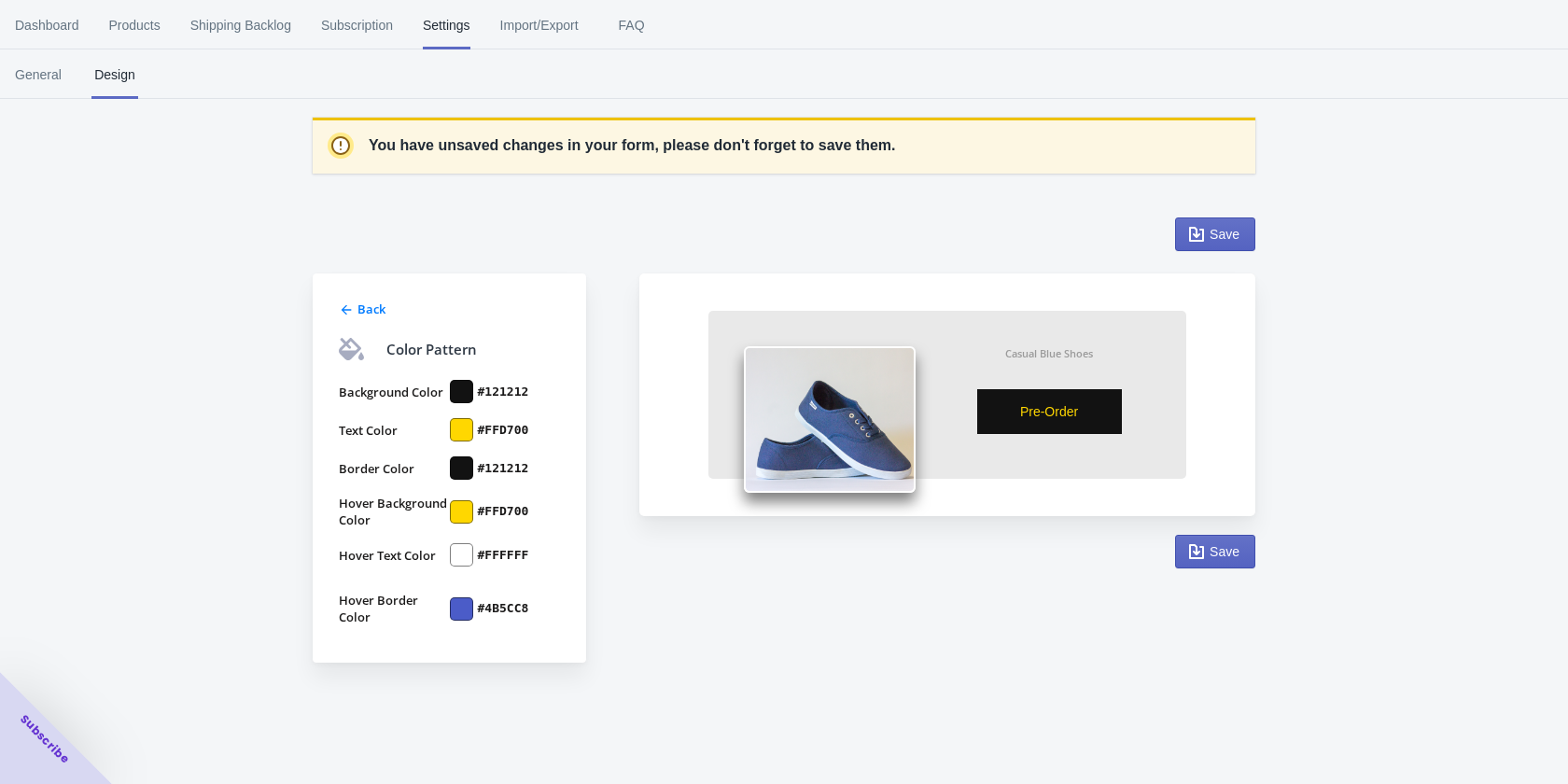
click at [465, 514] on div at bounding box center [461, 512] width 24 height 24
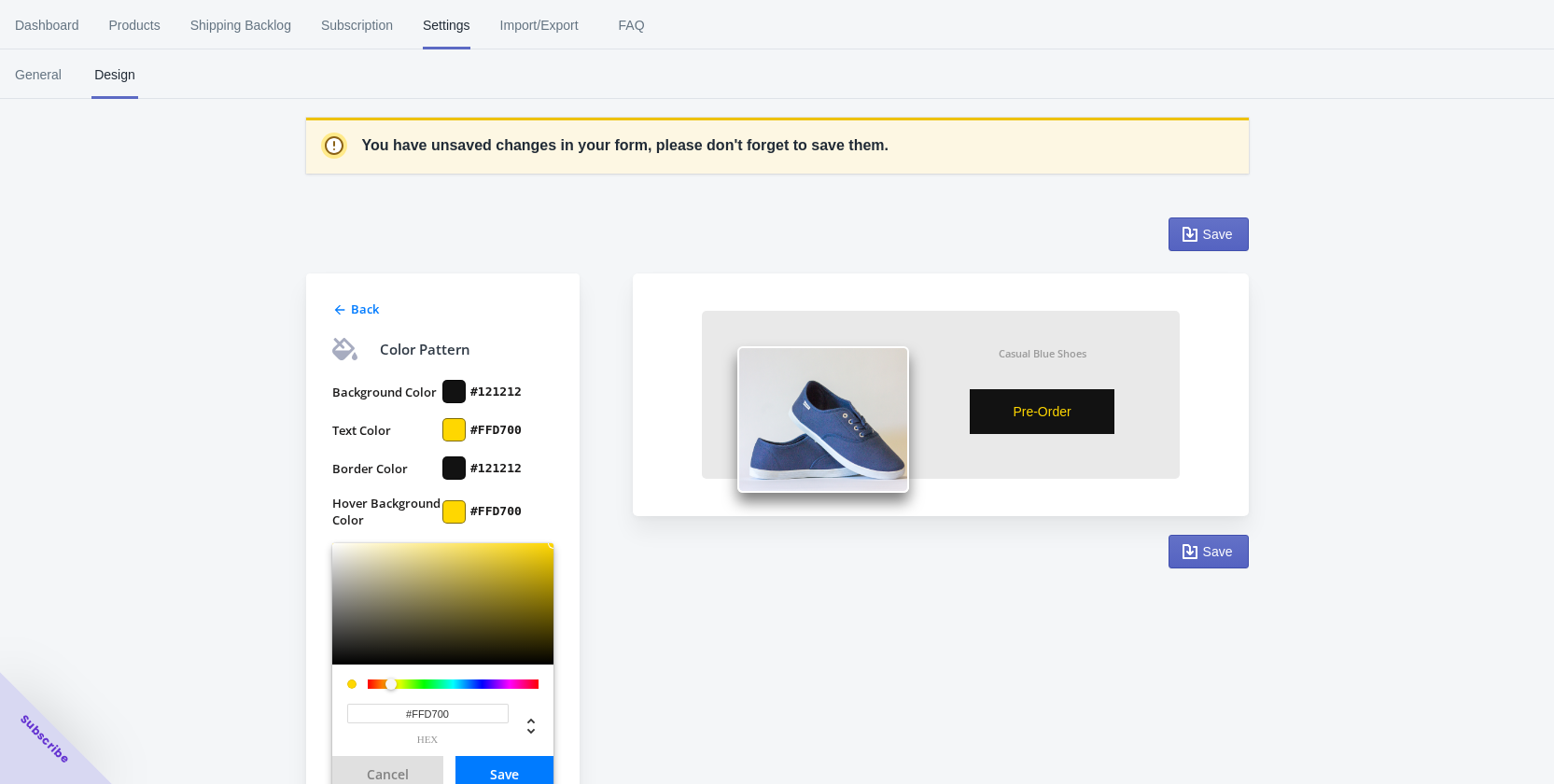
drag, startPoint x: 483, startPoint y: 705, endPoint x: 333, endPoint y: 702, distance: 150.0
click at [333, 702] on div "#FFD700 hex" at bounding box center [443, 710] width 221 height 92
paste input "121212"
type input "#121212"
click at [514, 774] on button "Save" at bounding box center [504, 774] width 98 height 37
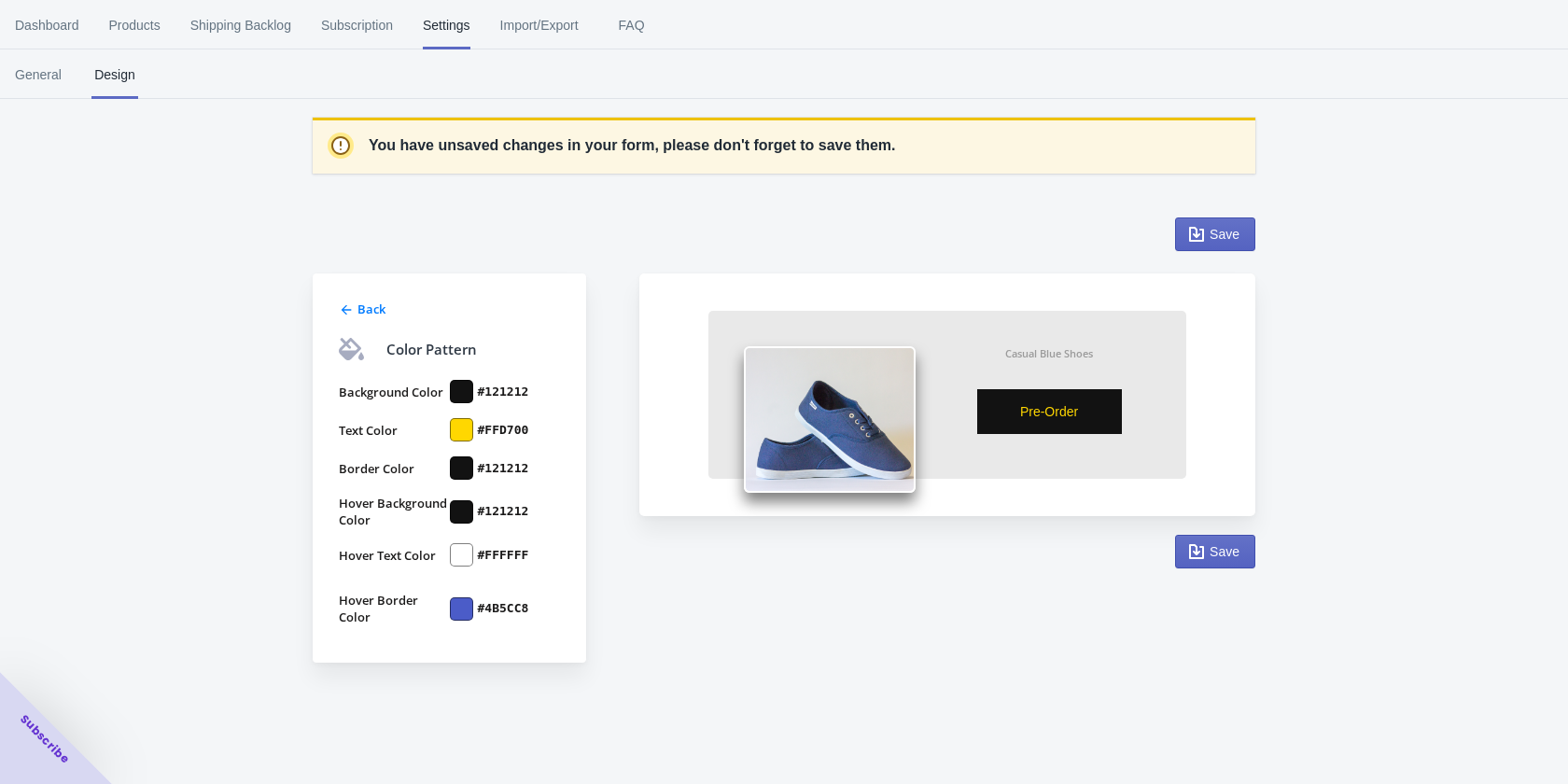
click at [456, 435] on div at bounding box center [461, 430] width 24 height 24
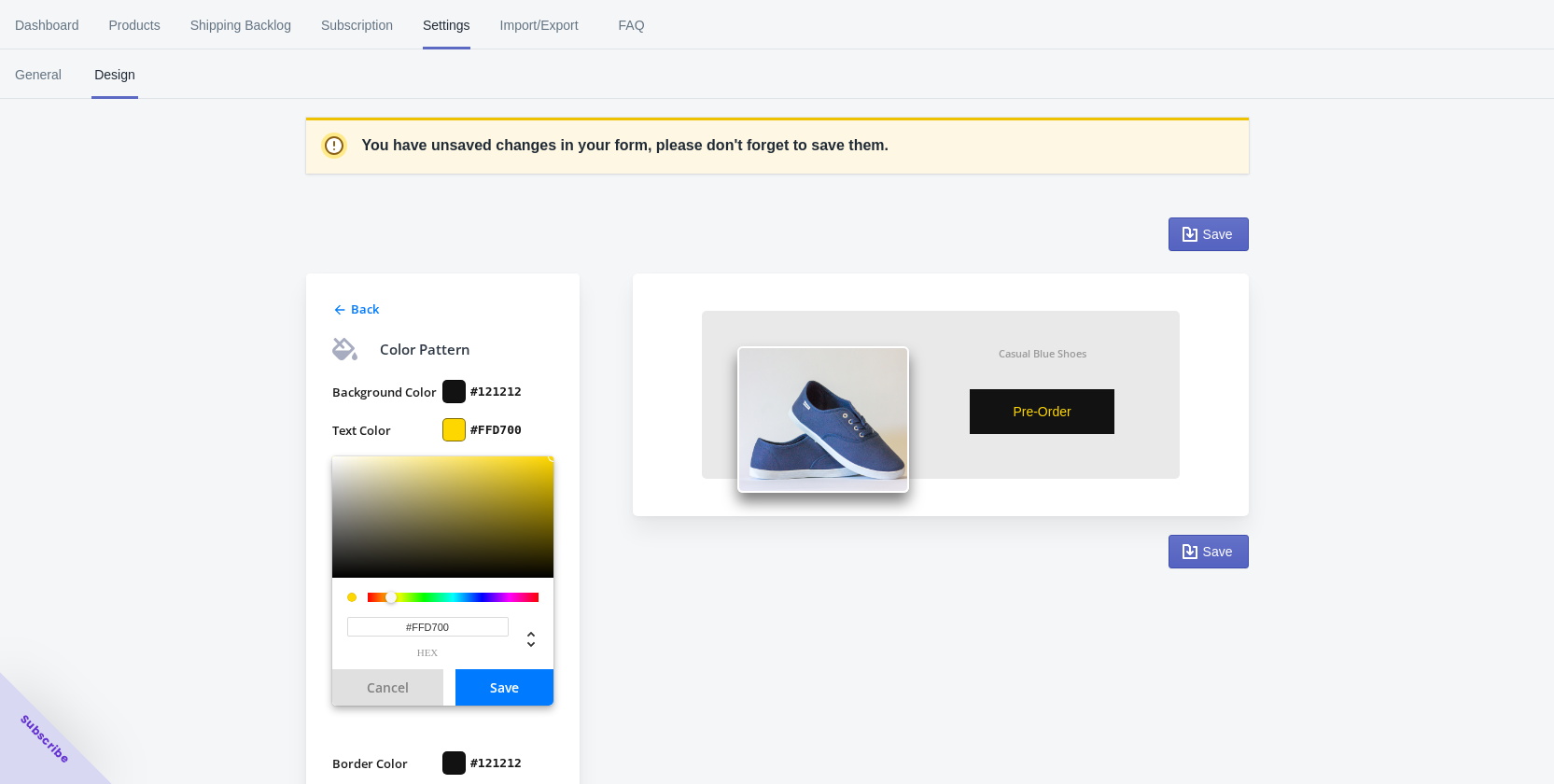
drag, startPoint x: 434, startPoint y: 626, endPoint x: 422, endPoint y: 644, distance: 21.6
click at [362, 630] on input "#FFD700" at bounding box center [428, 626] width 162 height 20
click at [518, 681] on button "Save" at bounding box center [504, 688] width 98 height 37
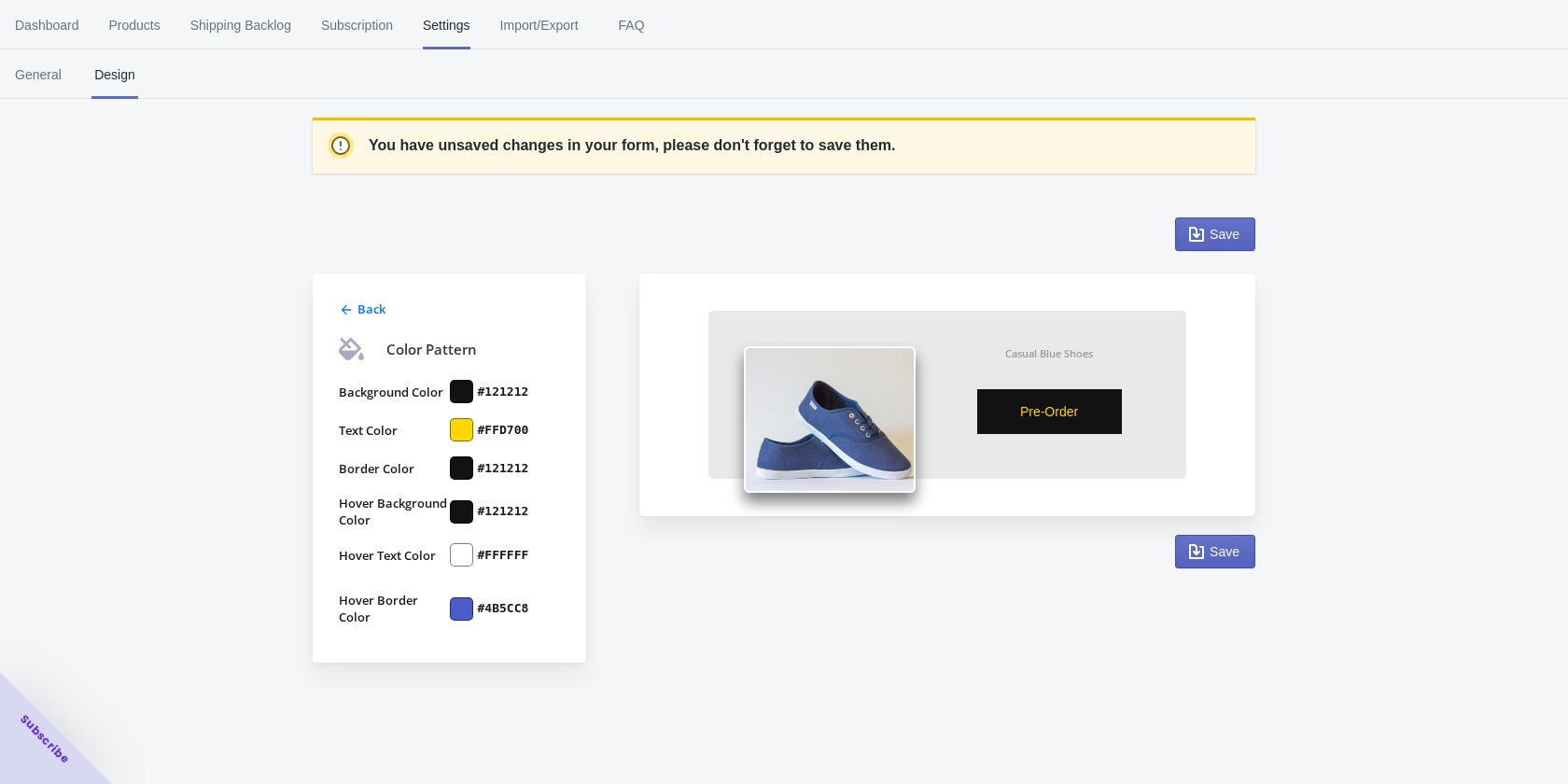
click at [463, 549] on div at bounding box center [461, 554] width 24 height 24
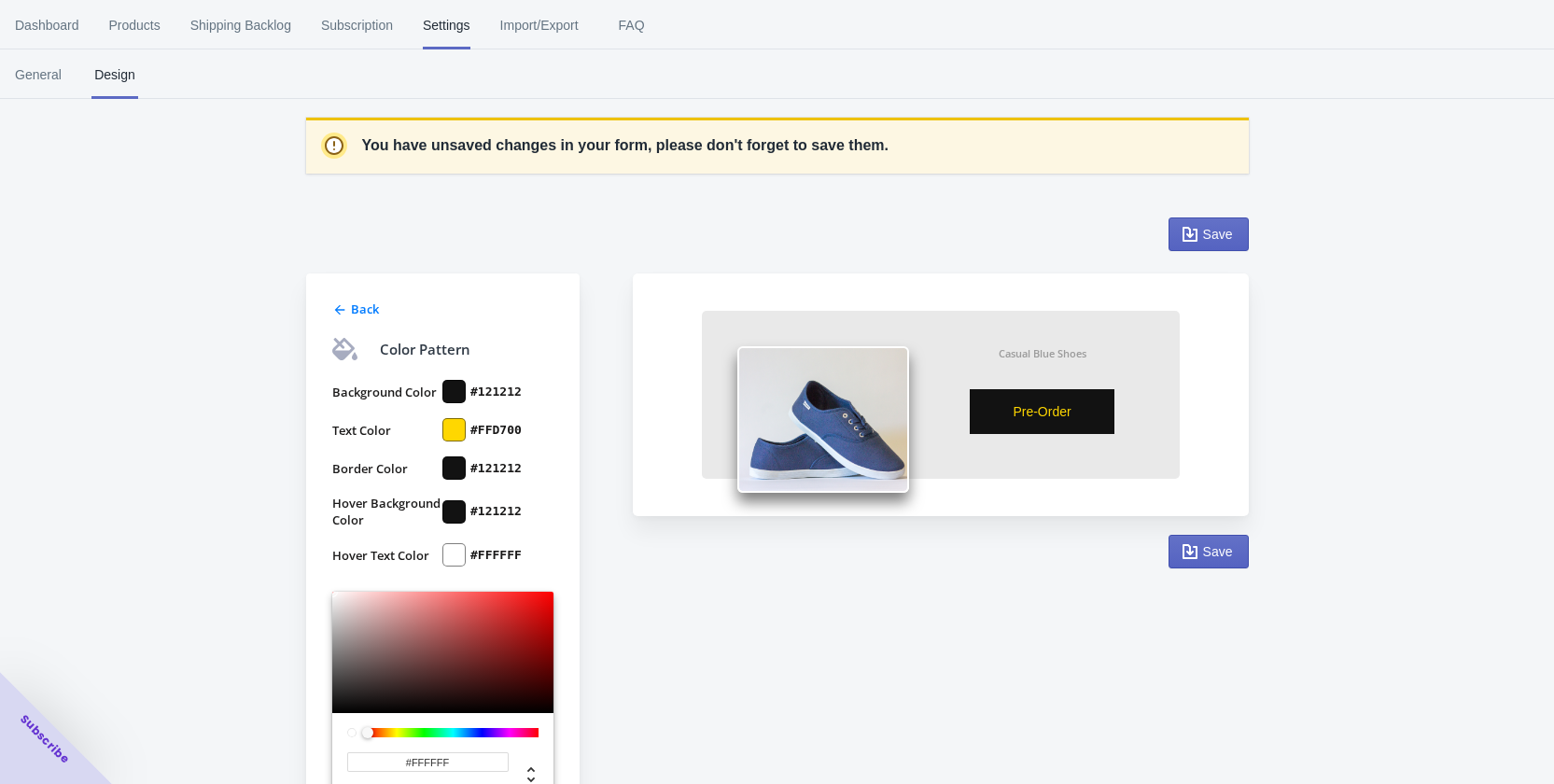
drag, startPoint x: 454, startPoint y: 750, endPoint x: 390, endPoint y: 761, distance: 64.9
click at [378, 758] on div "#FFFFFF hex" at bounding box center [443, 765] width 192 height 56
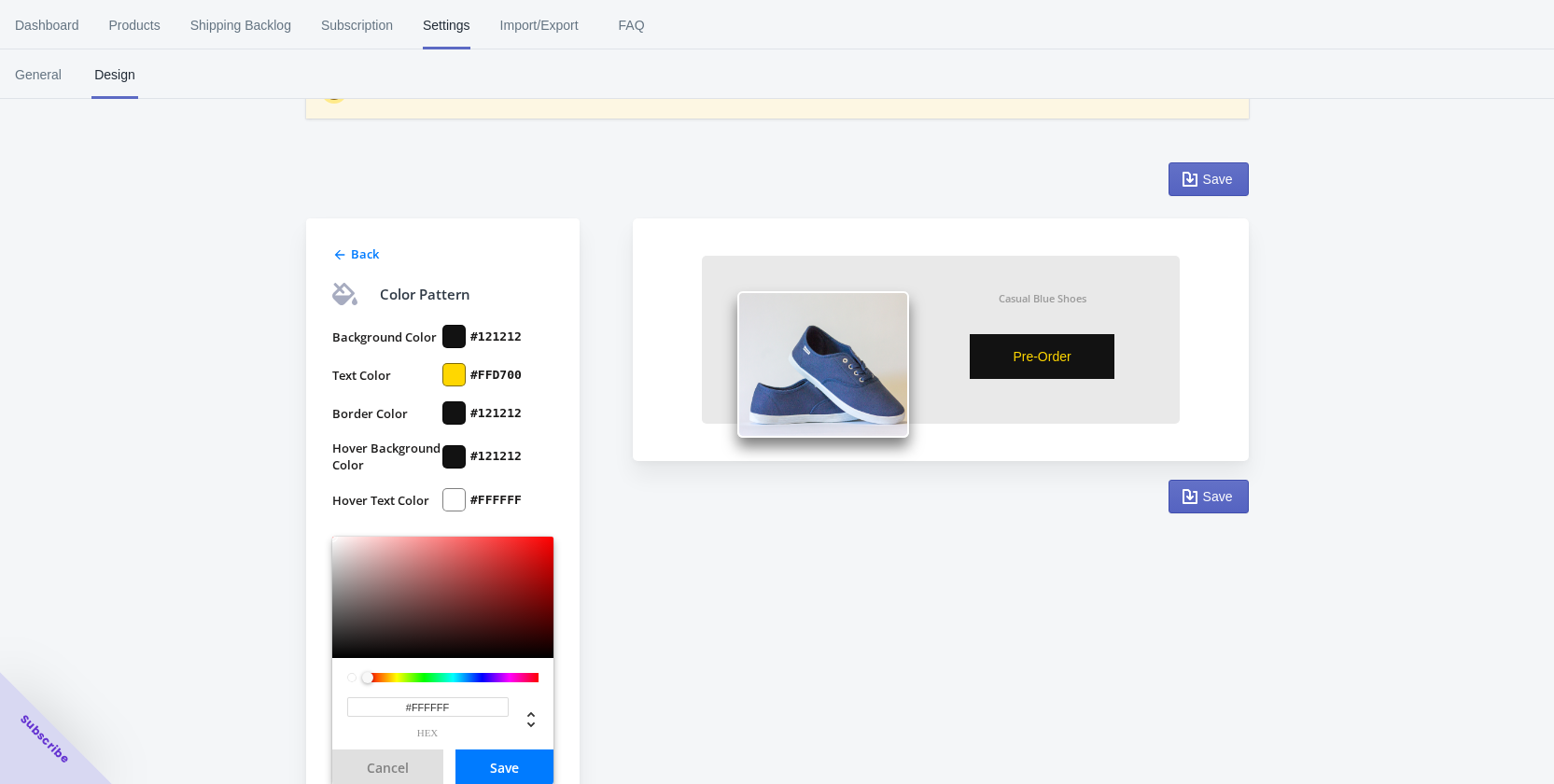
scroll to position [102, 0]
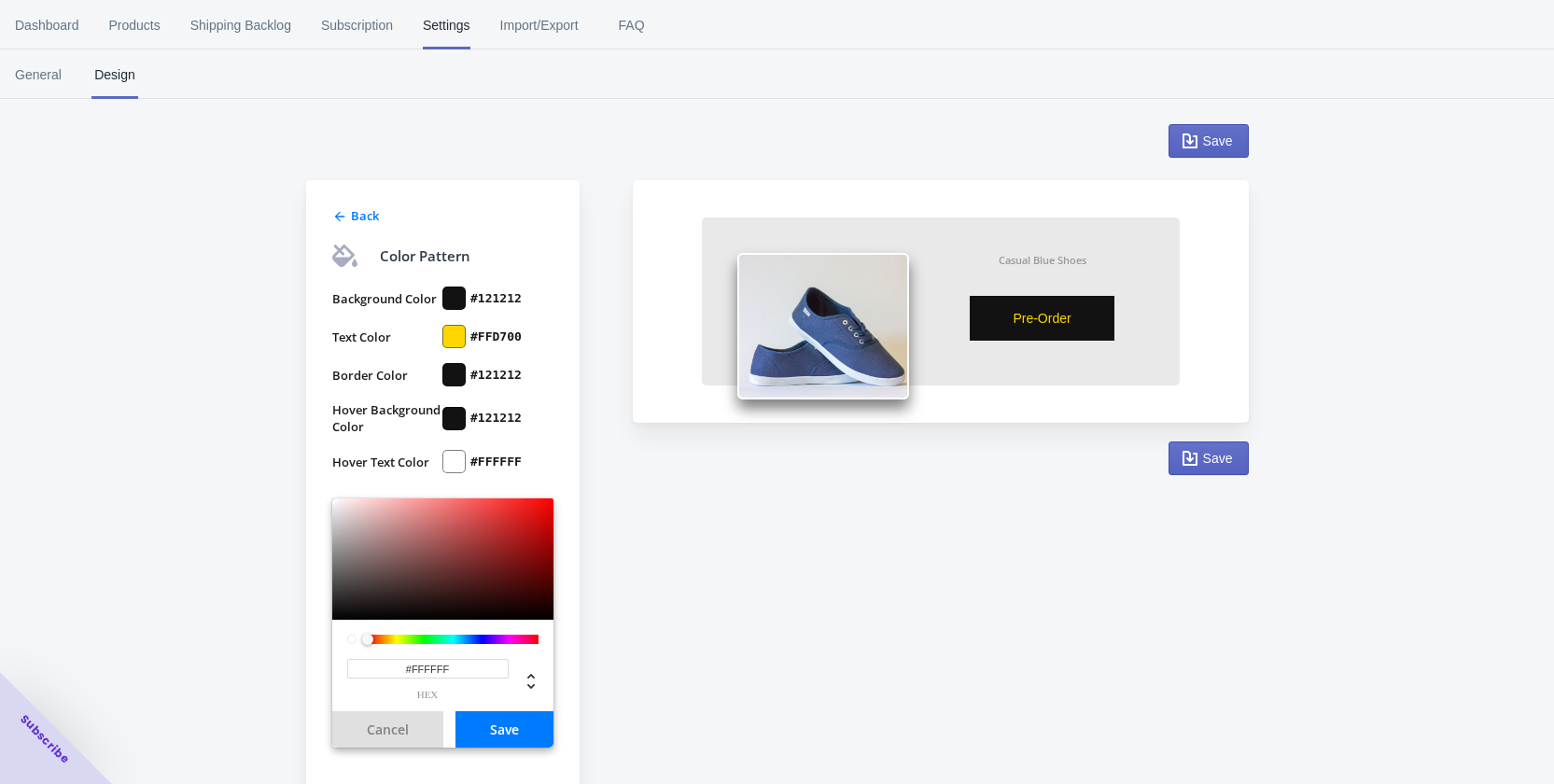
drag, startPoint x: 379, startPoint y: 771, endPoint x: 410, endPoint y: 754, distance: 35.4
click at [370, 770] on div "#FFFFFF hex Cancel Save" at bounding box center [443, 639] width 221 height 280
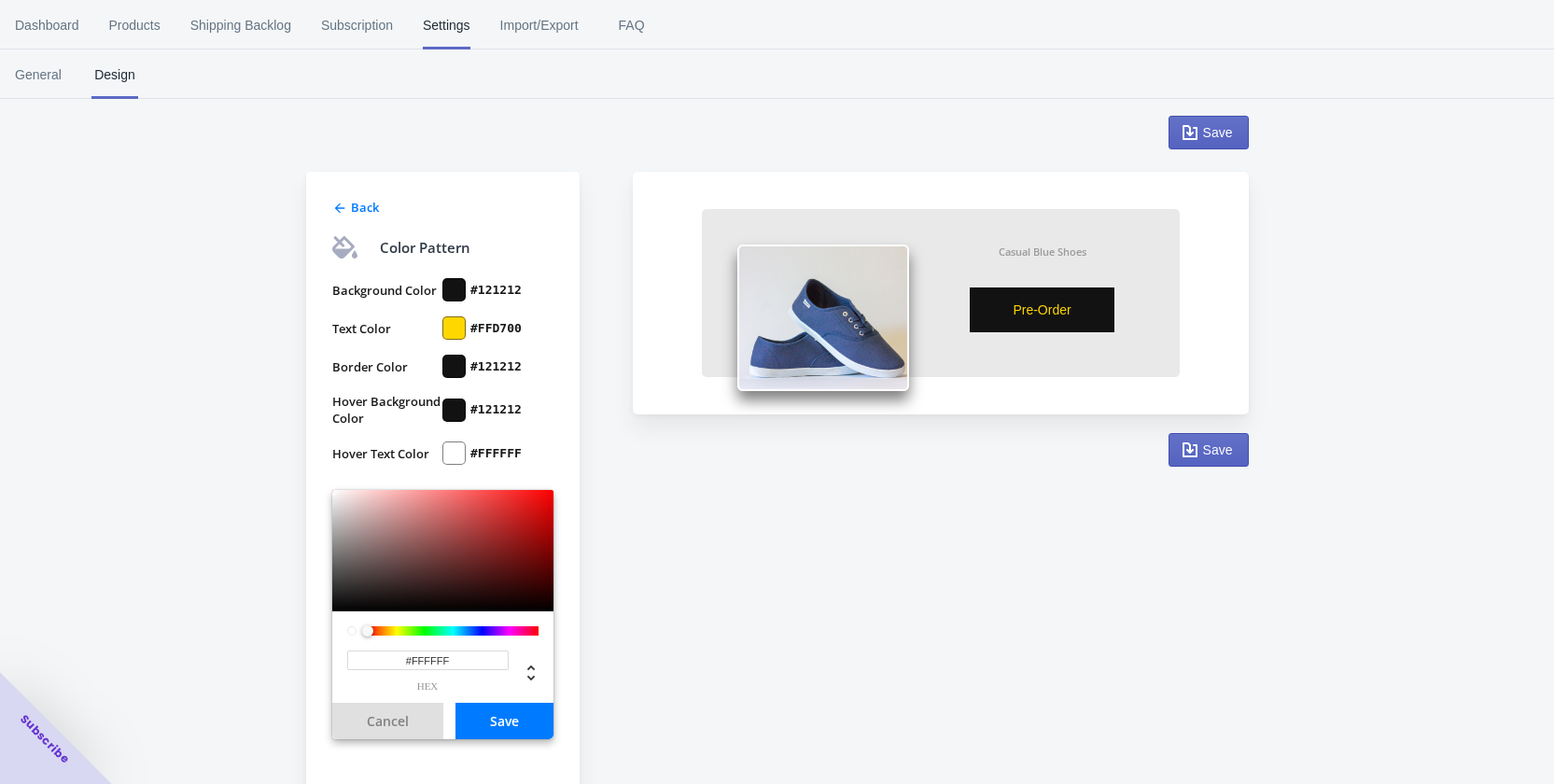
paste input "D700"
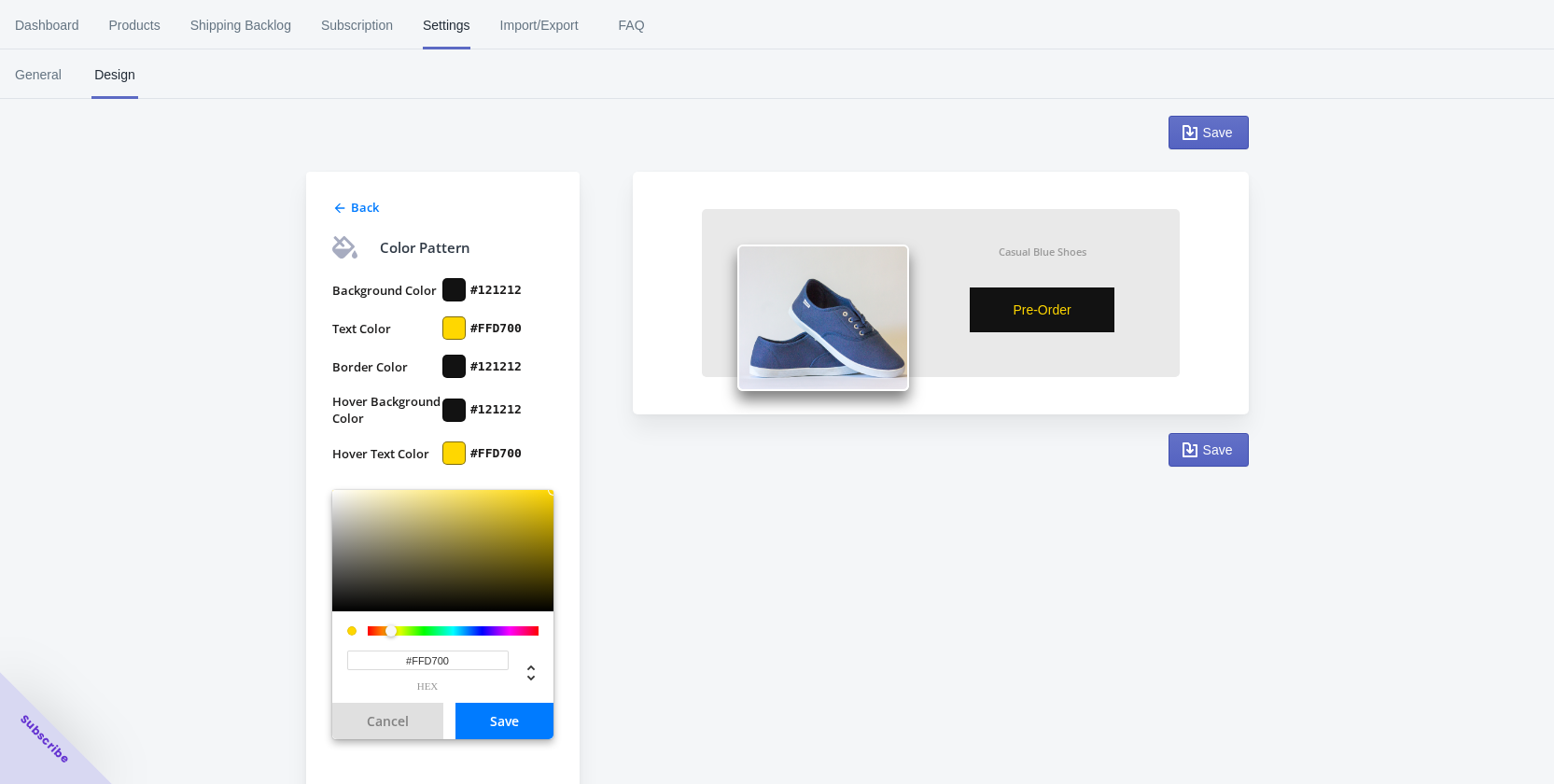
type input "#FFD700"
click at [513, 724] on button "Save" at bounding box center [504, 721] width 98 height 37
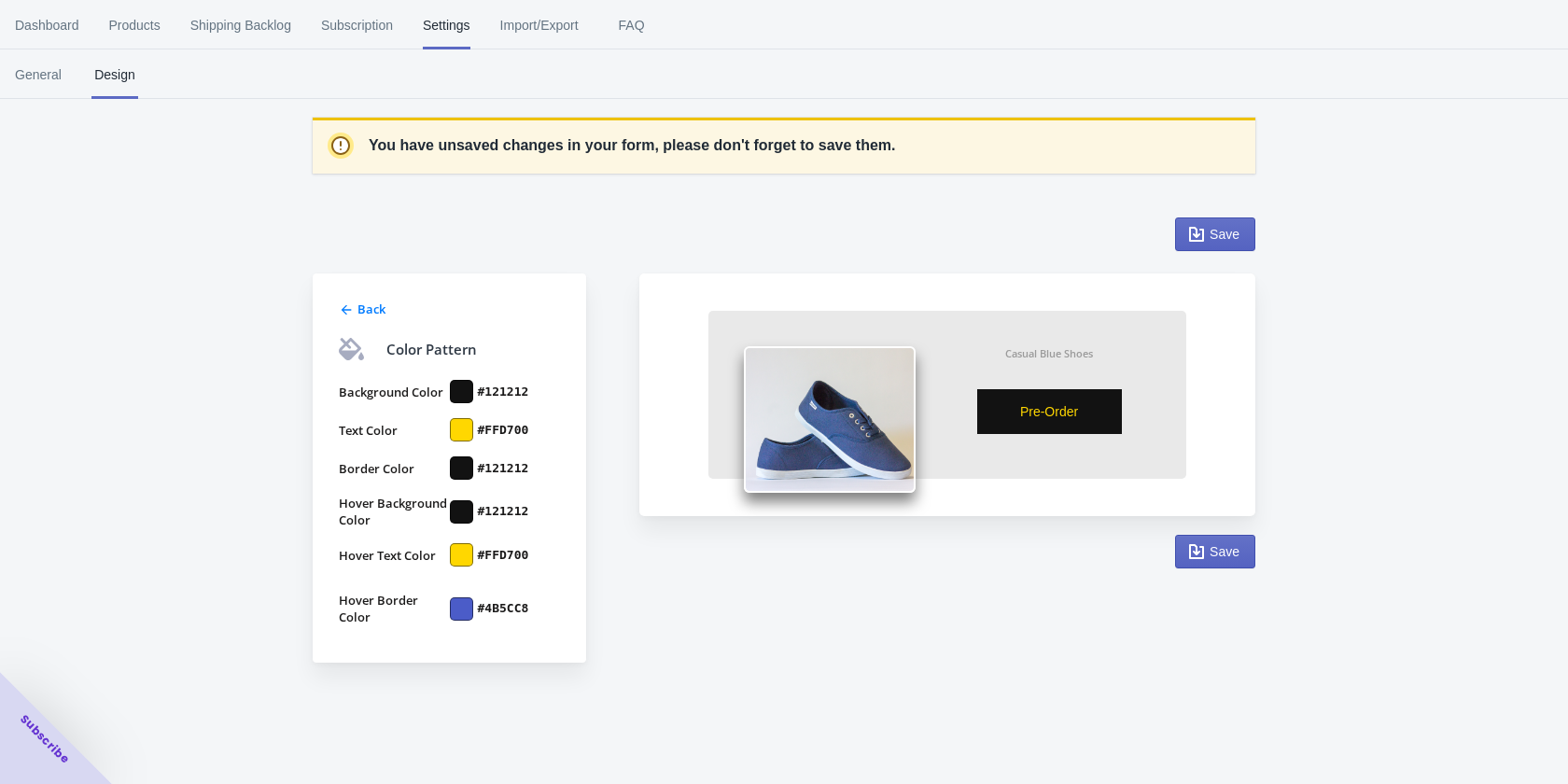
click at [461, 508] on div at bounding box center [461, 512] width 24 height 24
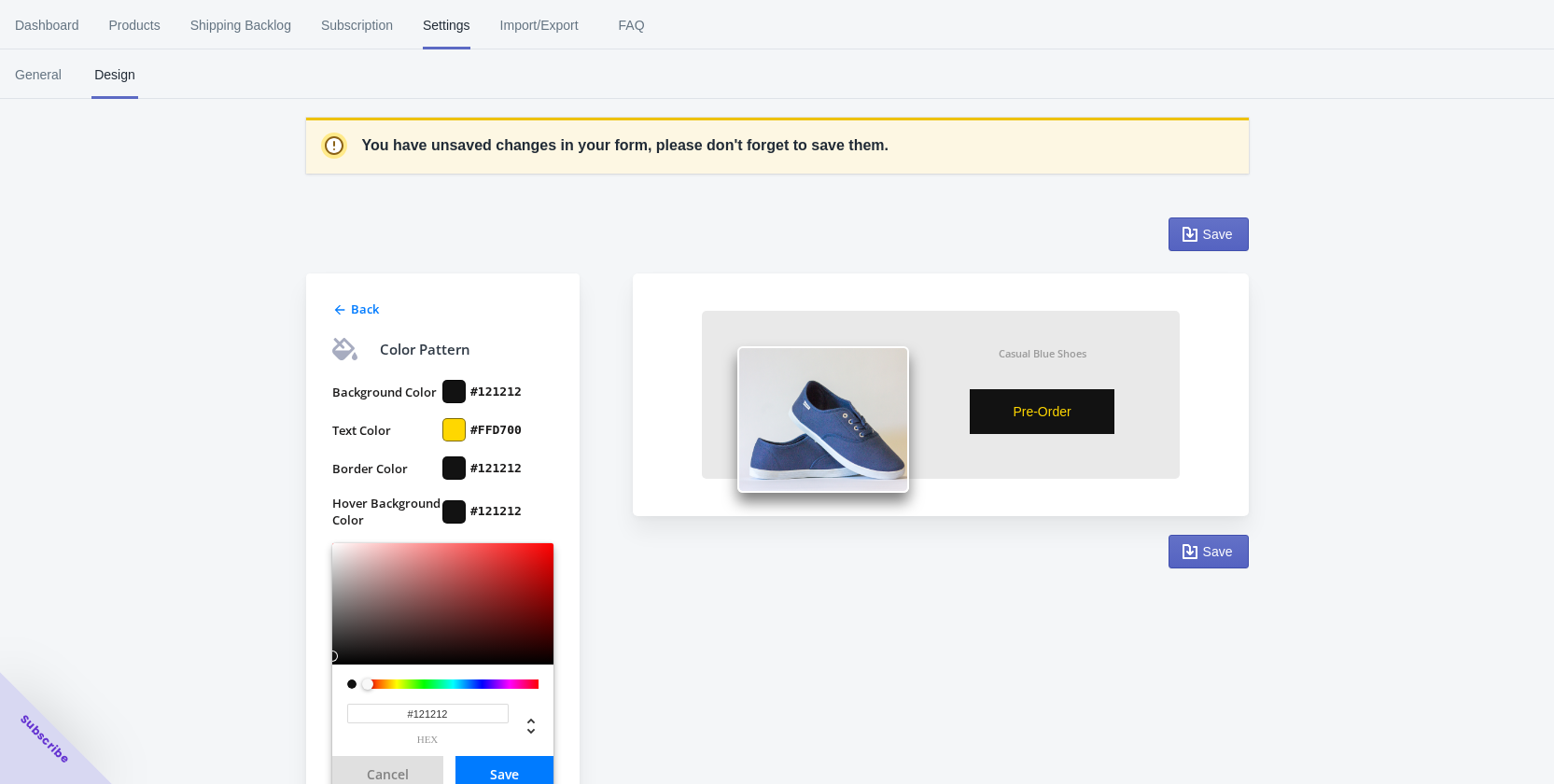
drag, startPoint x: 458, startPoint y: 712, endPoint x: 316, endPoint y: 711, distance: 142.0
click at [306, 707] on div "Back Color Pattern Background Color #121212 Text Color #FFD700 Border Color #12…" at bounding box center [443, 616] width 274 height 684
click at [515, 773] on button "Save" at bounding box center [504, 774] width 98 height 37
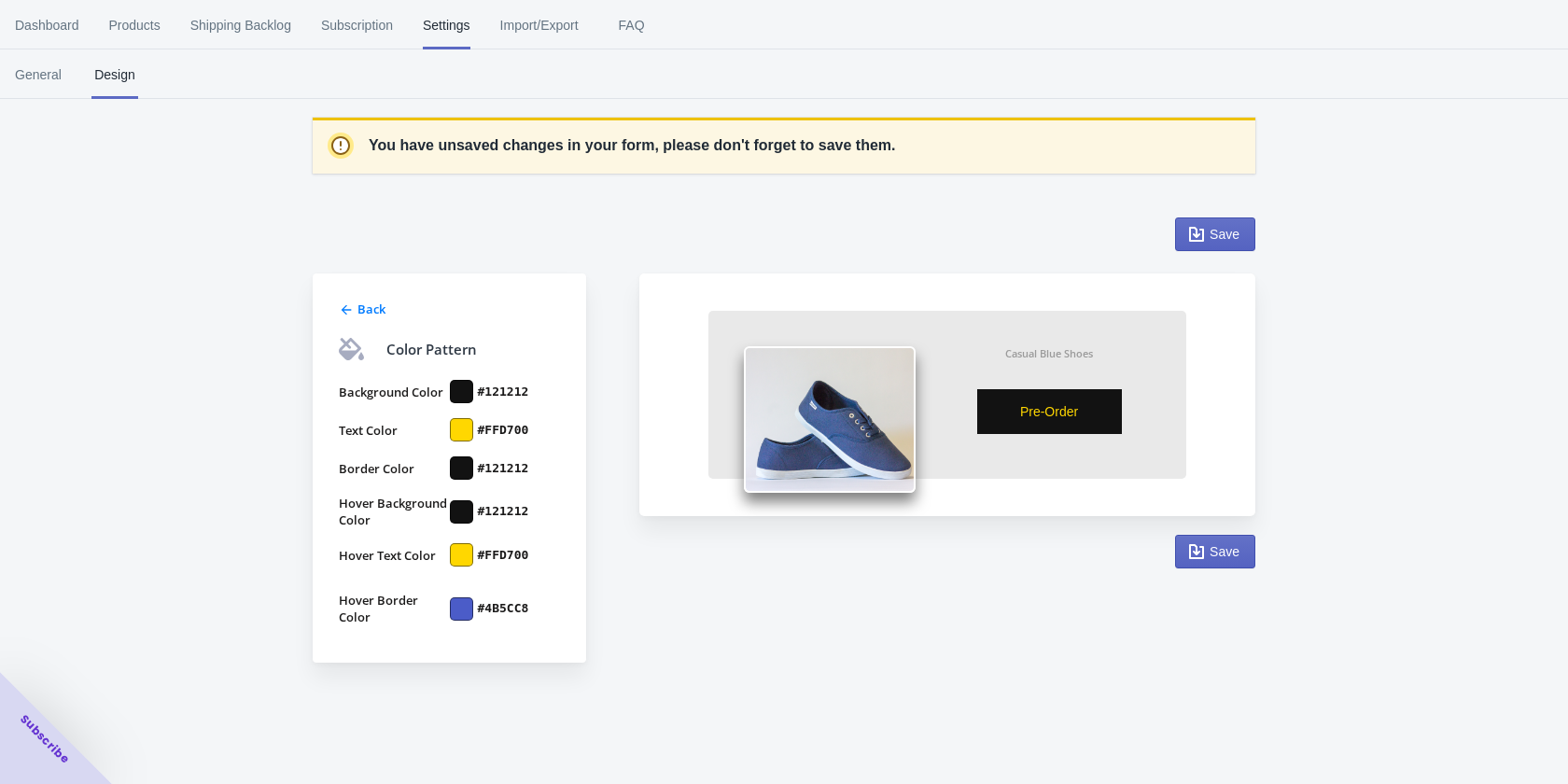
click at [462, 550] on div at bounding box center [461, 554] width 24 height 24
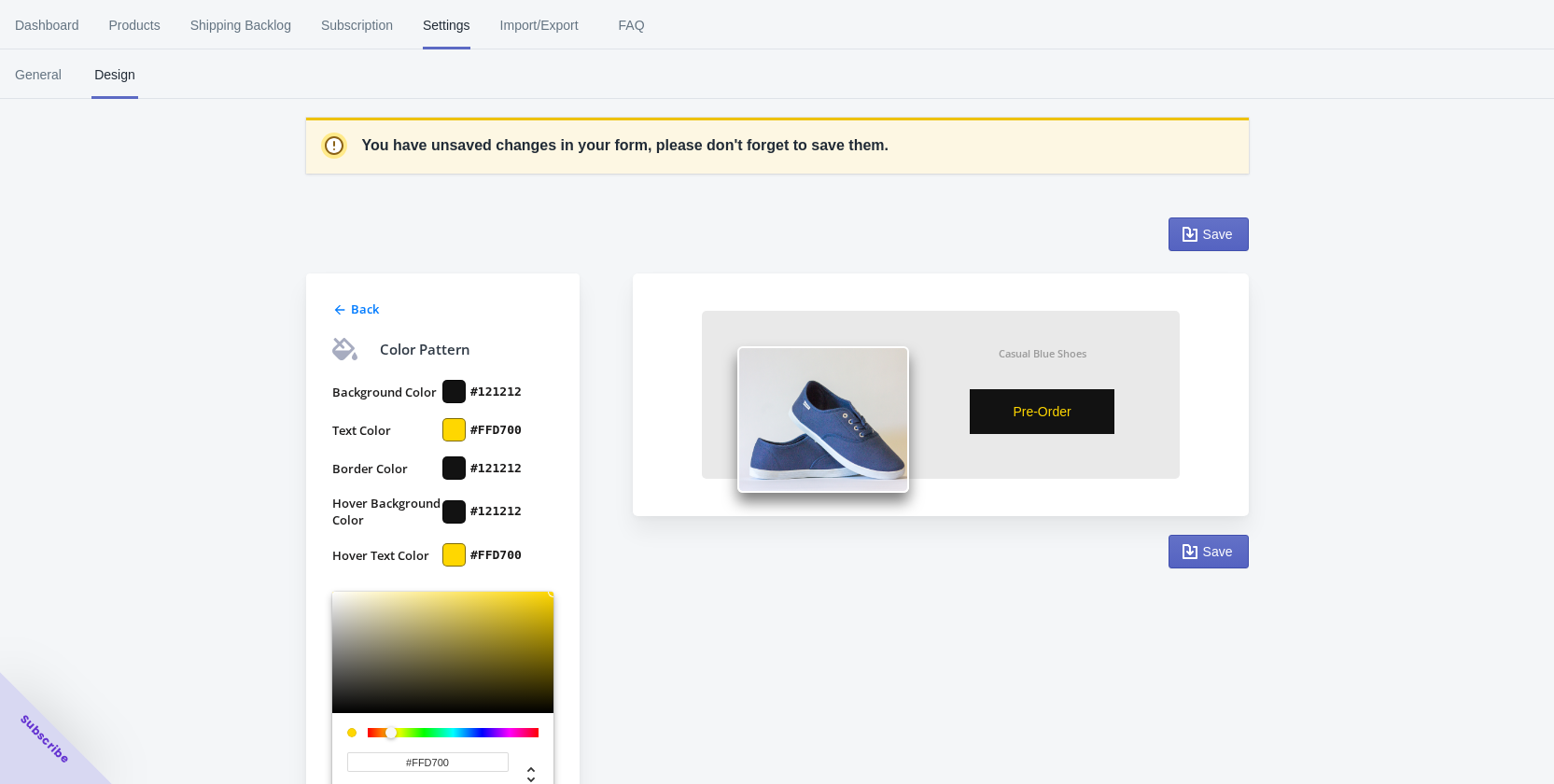
drag, startPoint x: 473, startPoint y: 758, endPoint x: 355, endPoint y: 757, distance: 118.0
click at [352, 755] on input "#FFD700" at bounding box center [428, 761] width 162 height 20
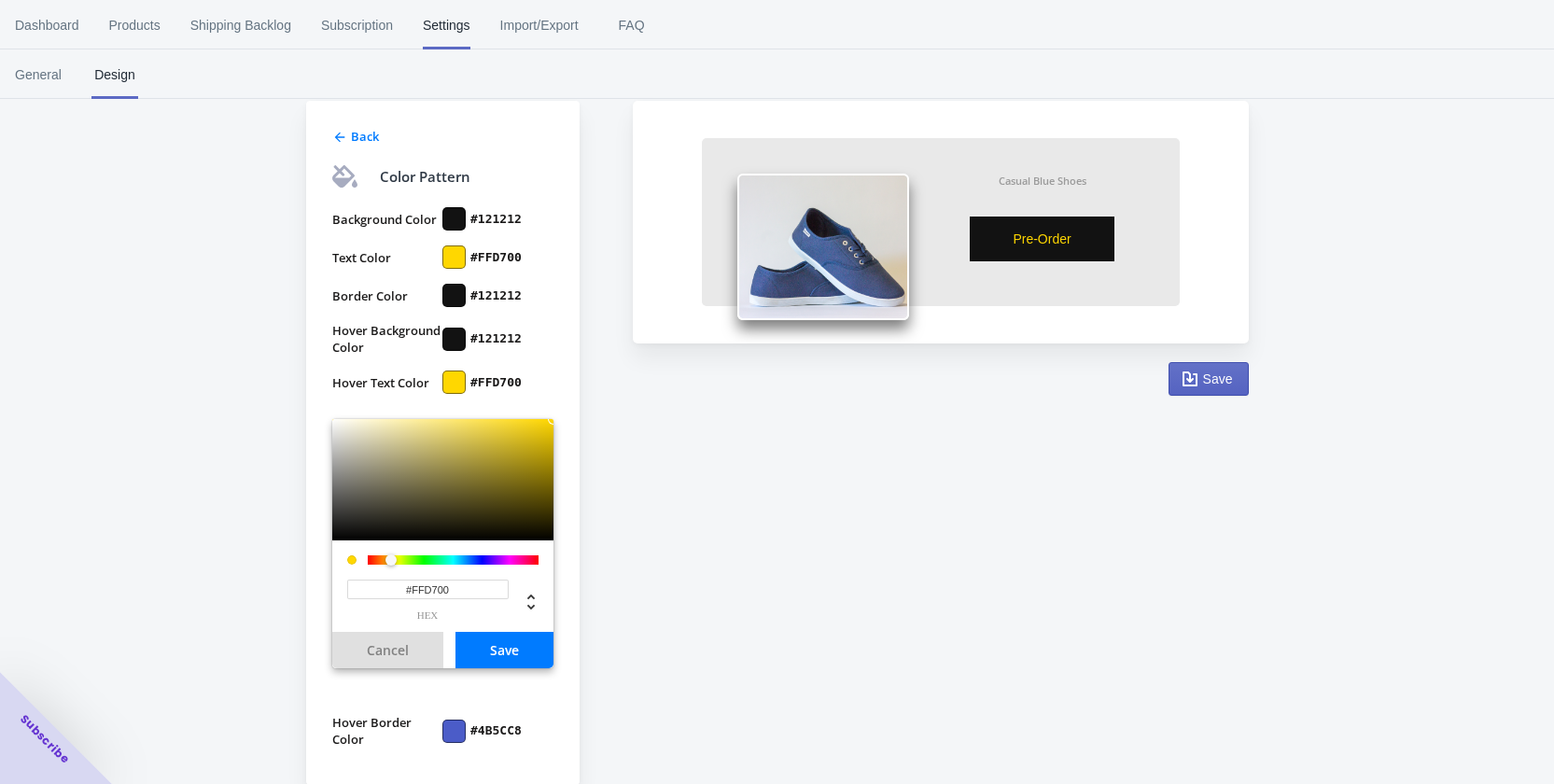
scroll to position [187, 0]
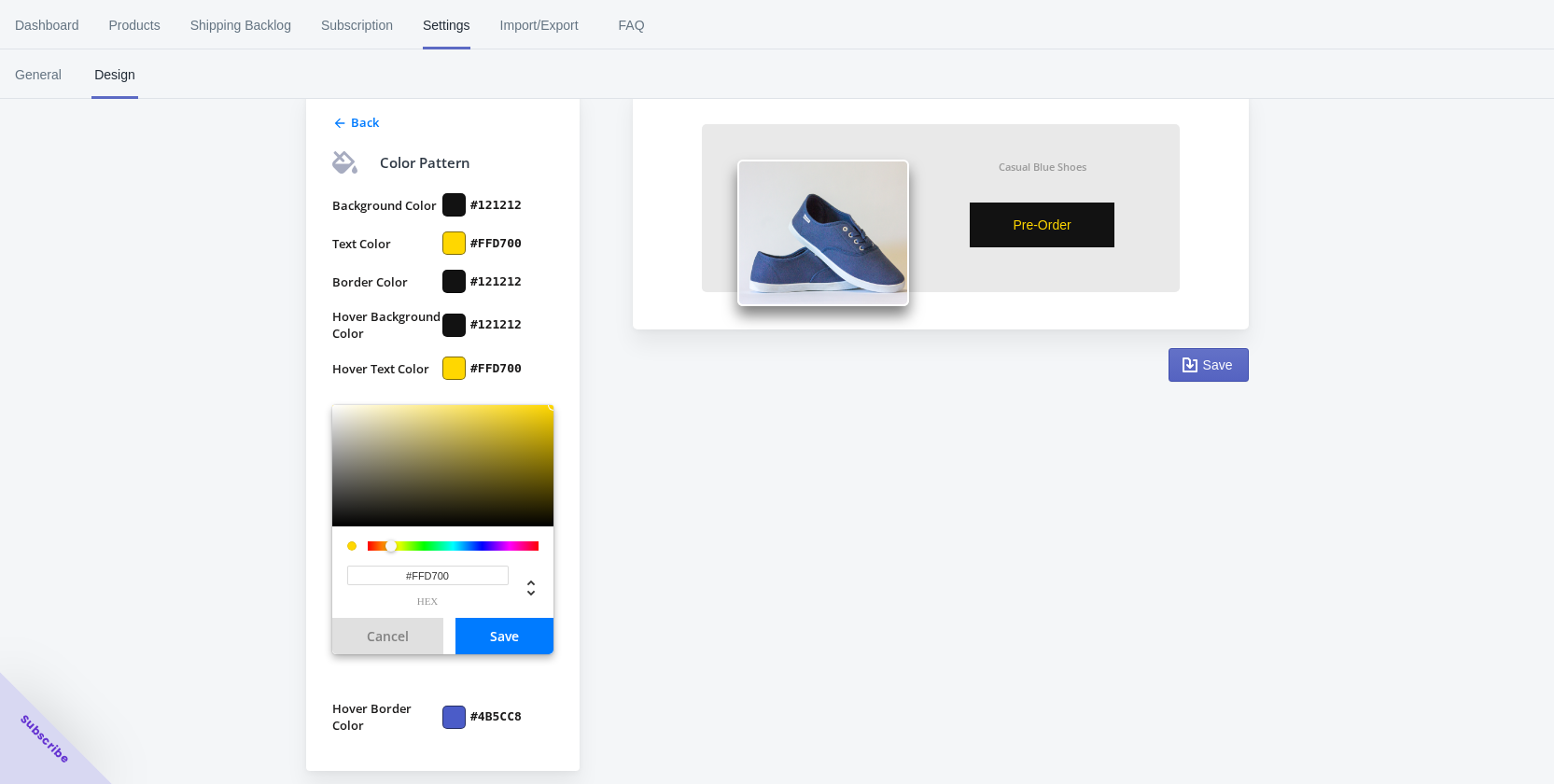
click at [516, 631] on button "Save" at bounding box center [504, 636] width 98 height 37
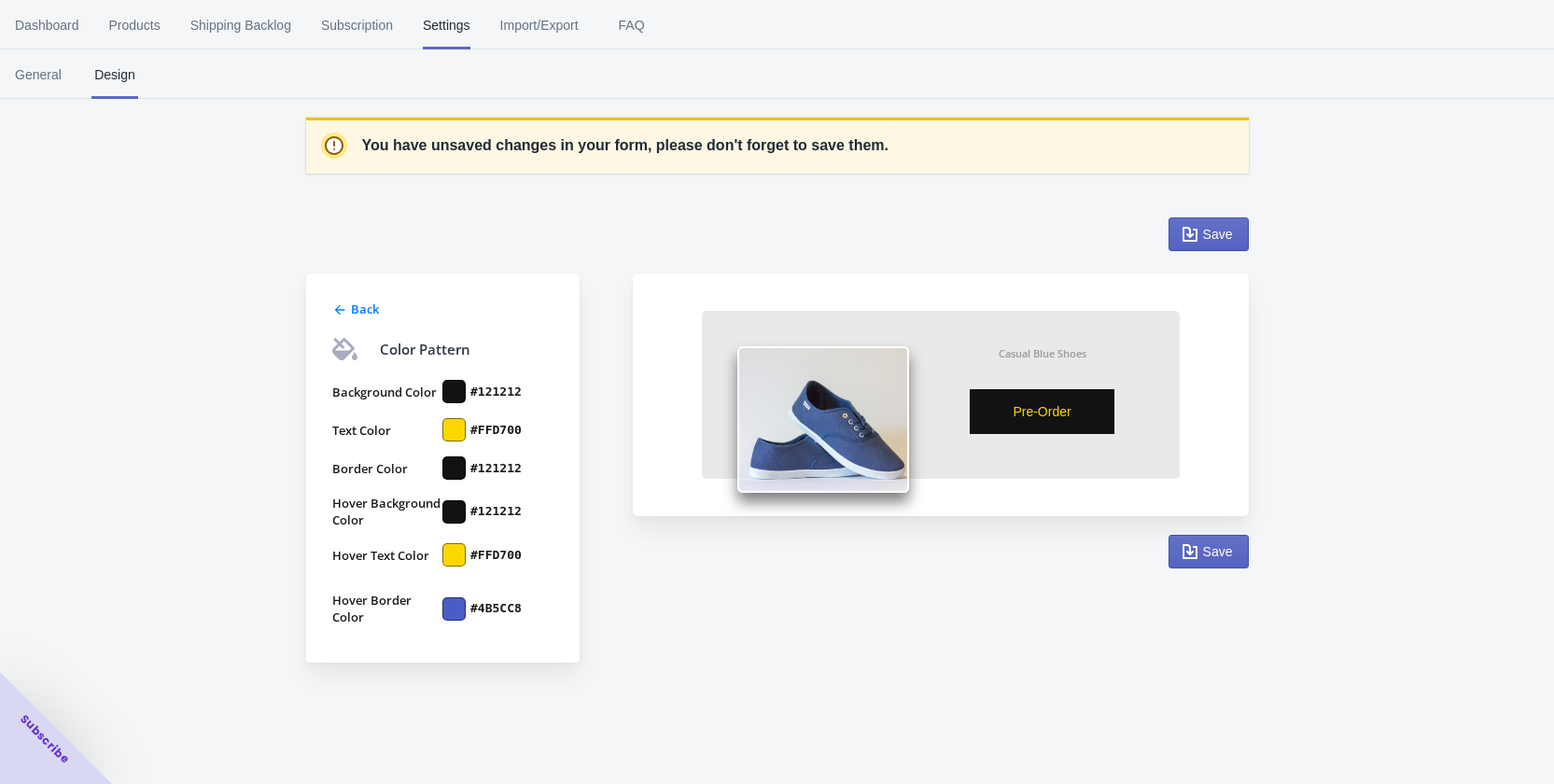
scroll to position [0, 0]
click at [461, 597] on div at bounding box center [461, 608] width 24 height 24
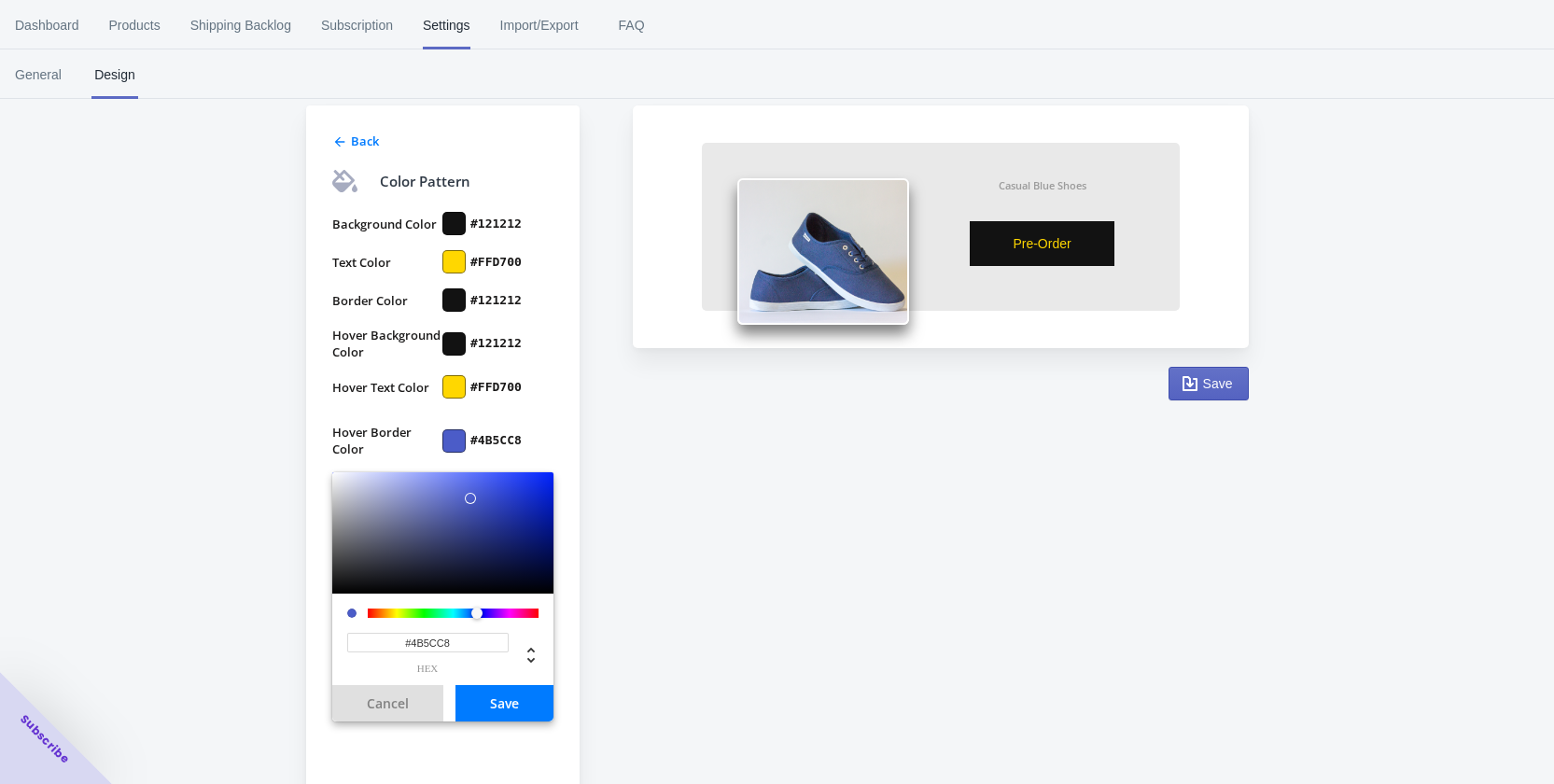
scroll to position [187, 0]
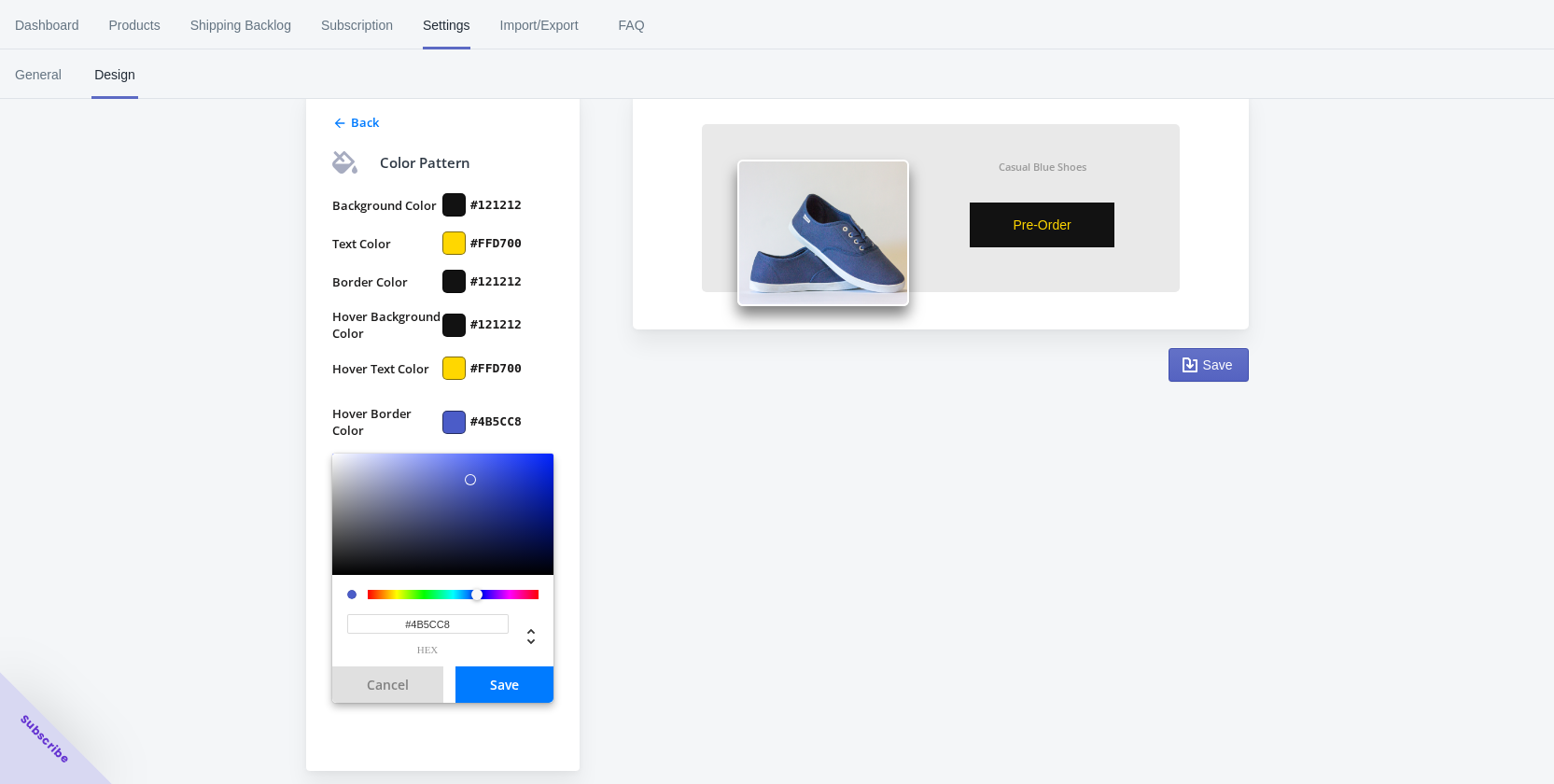
drag, startPoint x: 460, startPoint y: 622, endPoint x: 320, endPoint y: 625, distance: 140.0
click at [312, 622] on div "Back Color Pattern Background Color #121212 Text Color #FFD700 Border Color #12…" at bounding box center [443, 429] width 274 height 684
paste input "FFD700"
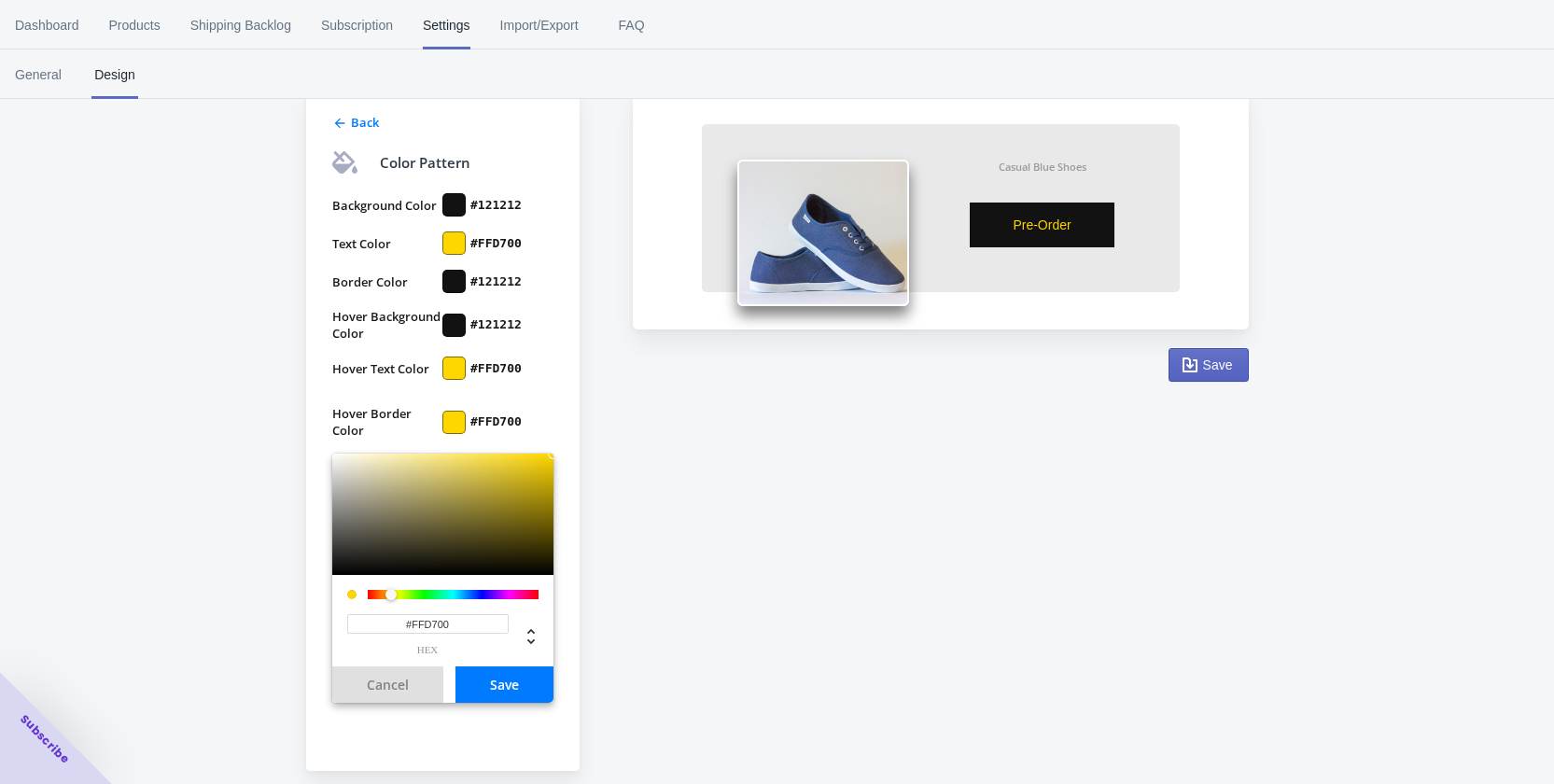
type input "#FFD700"
click at [513, 688] on button "Save" at bounding box center [504, 685] width 98 height 37
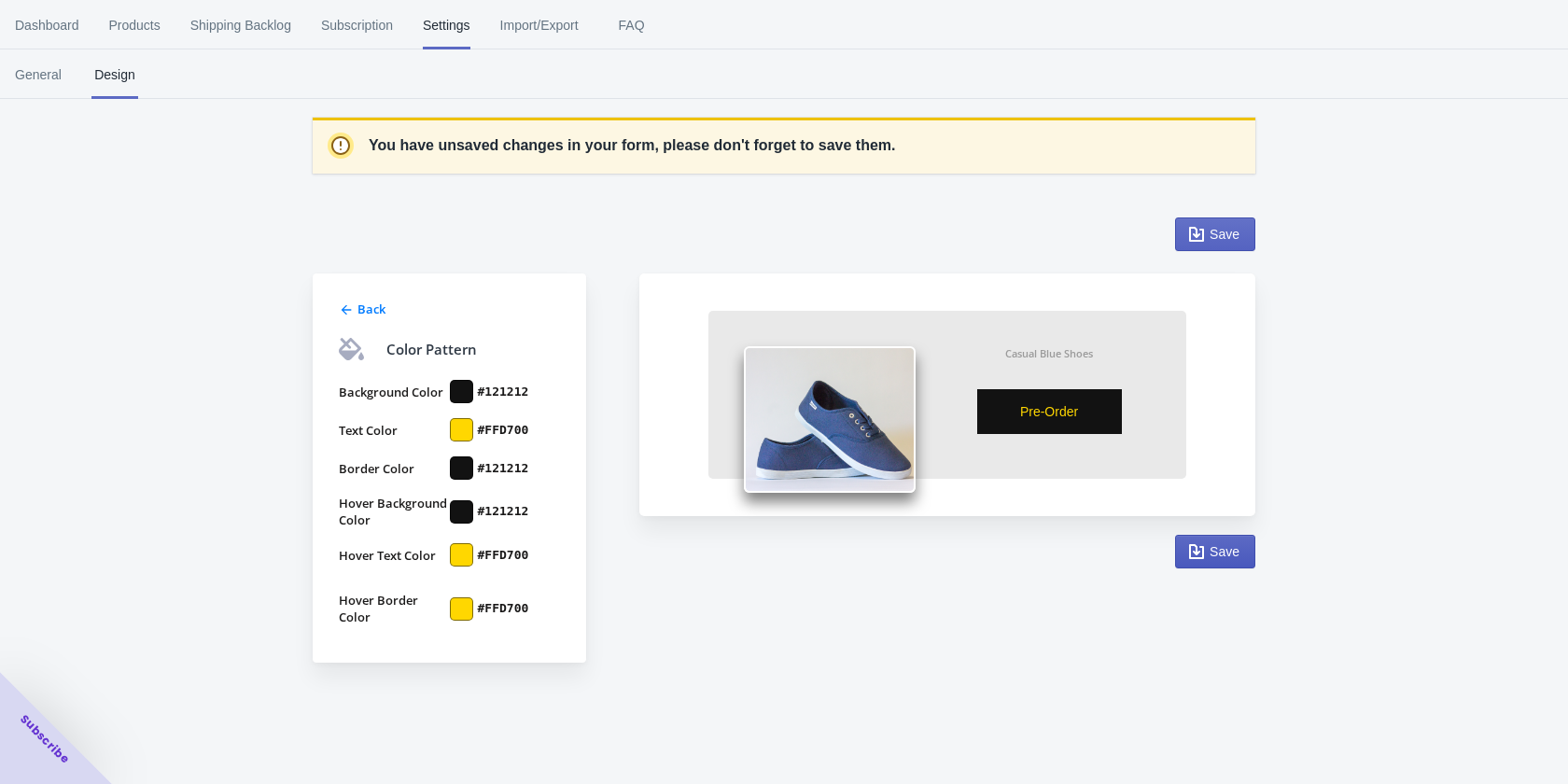
click at [1217, 549] on span "Save" at bounding box center [1225, 552] width 30 height 15
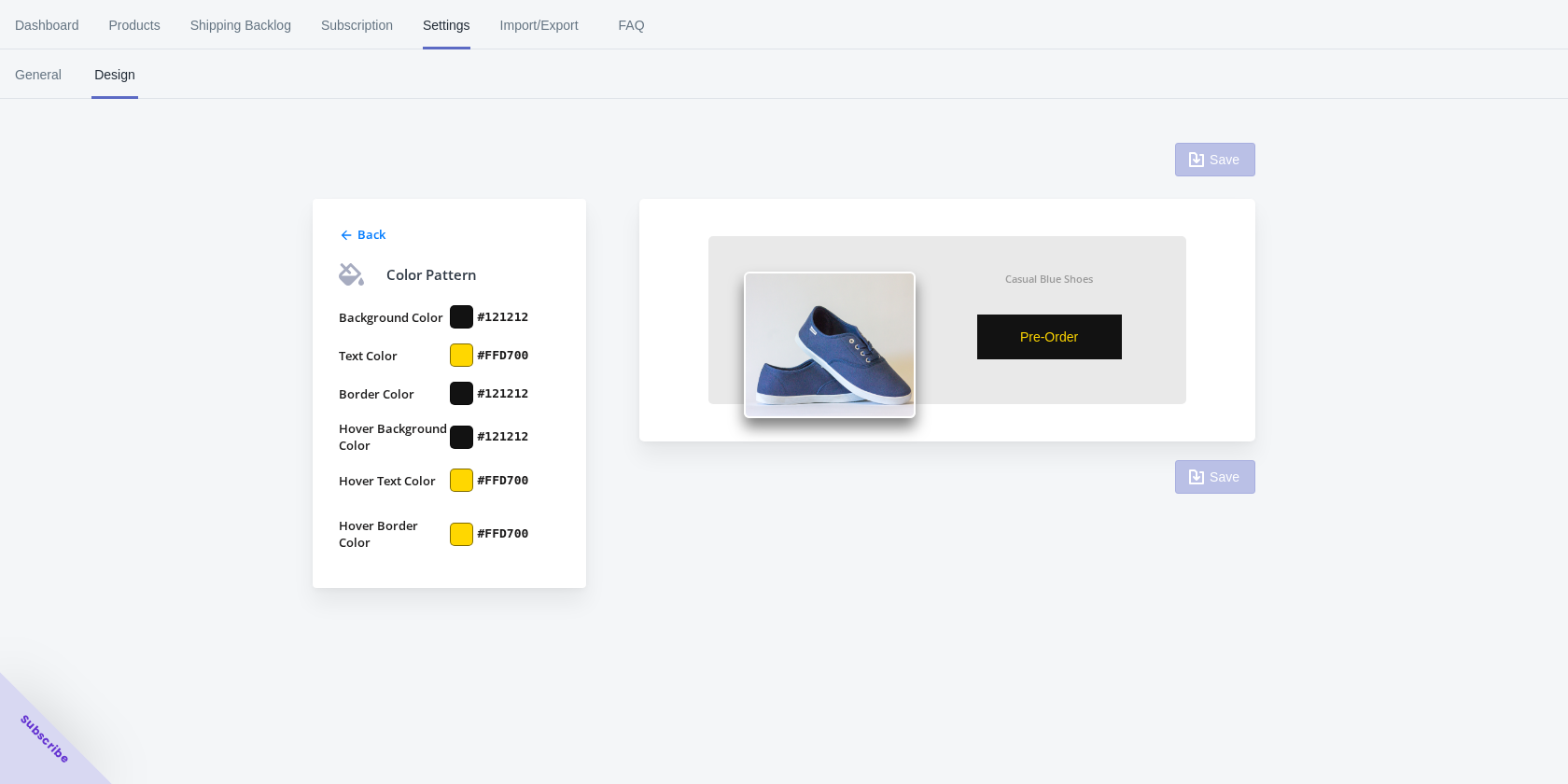
click at [468, 311] on div at bounding box center [461, 316] width 24 height 24
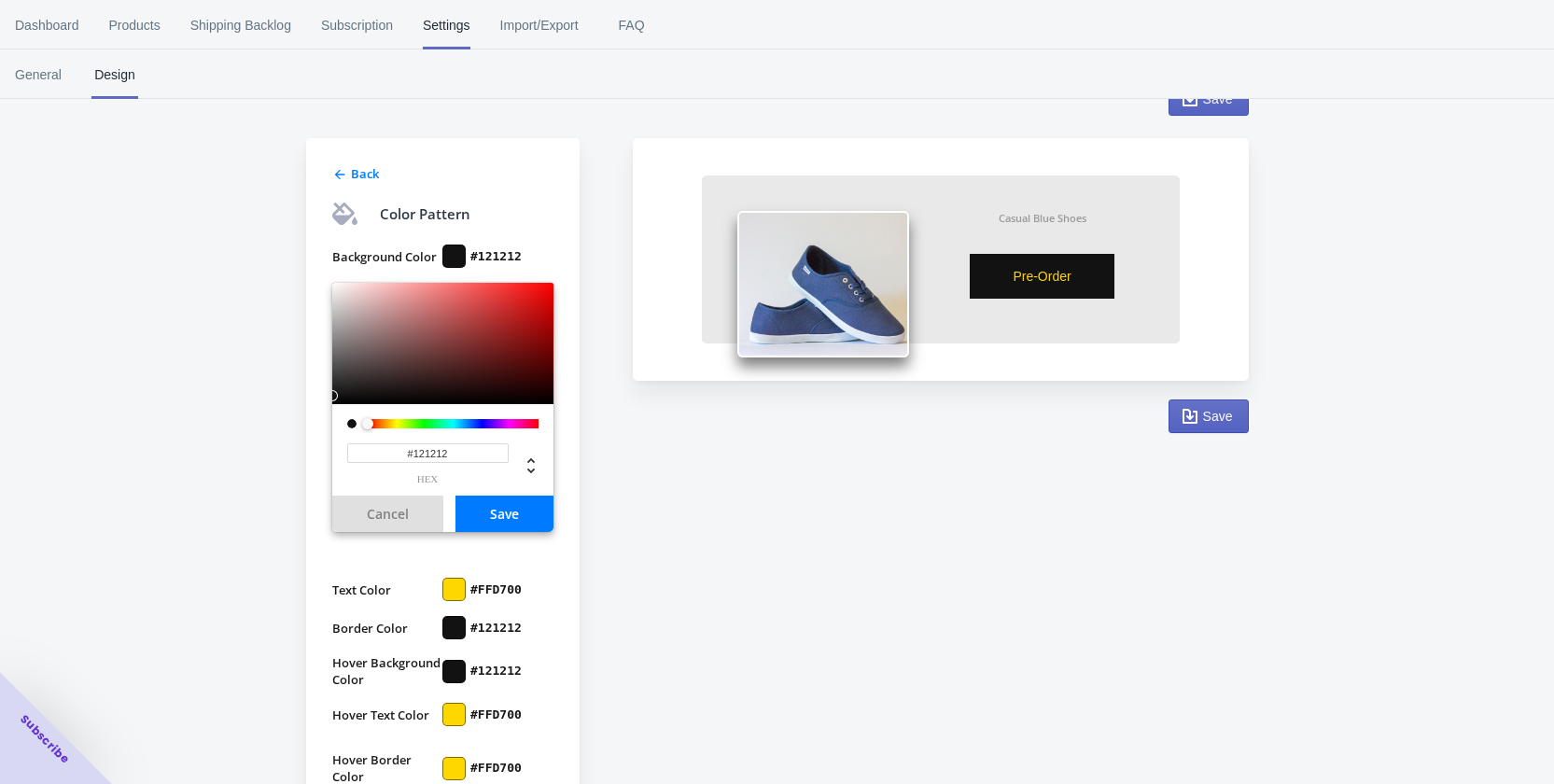
scroll to position [187, 0]
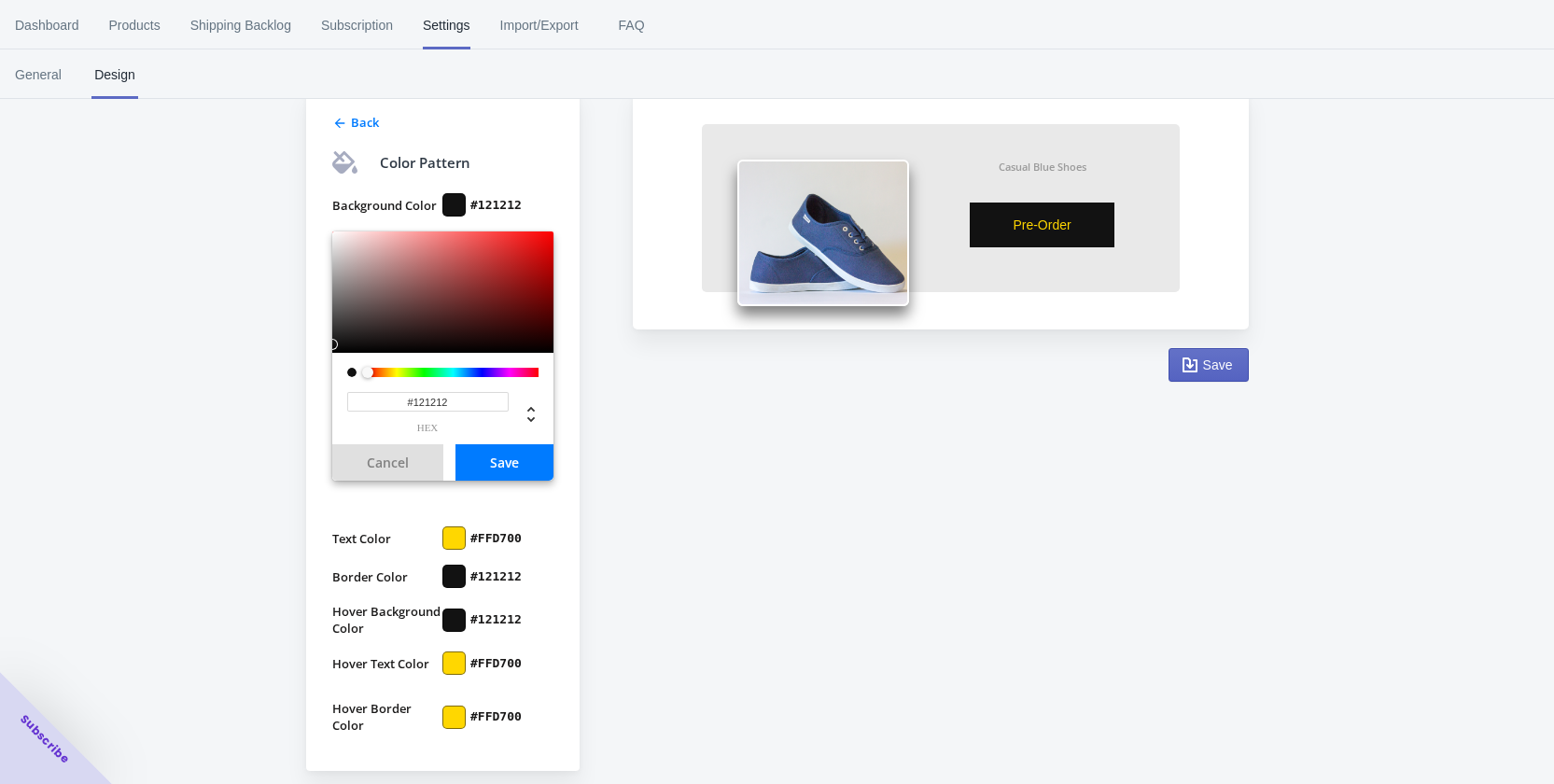
click at [465, 536] on div at bounding box center [453, 537] width 24 height 24
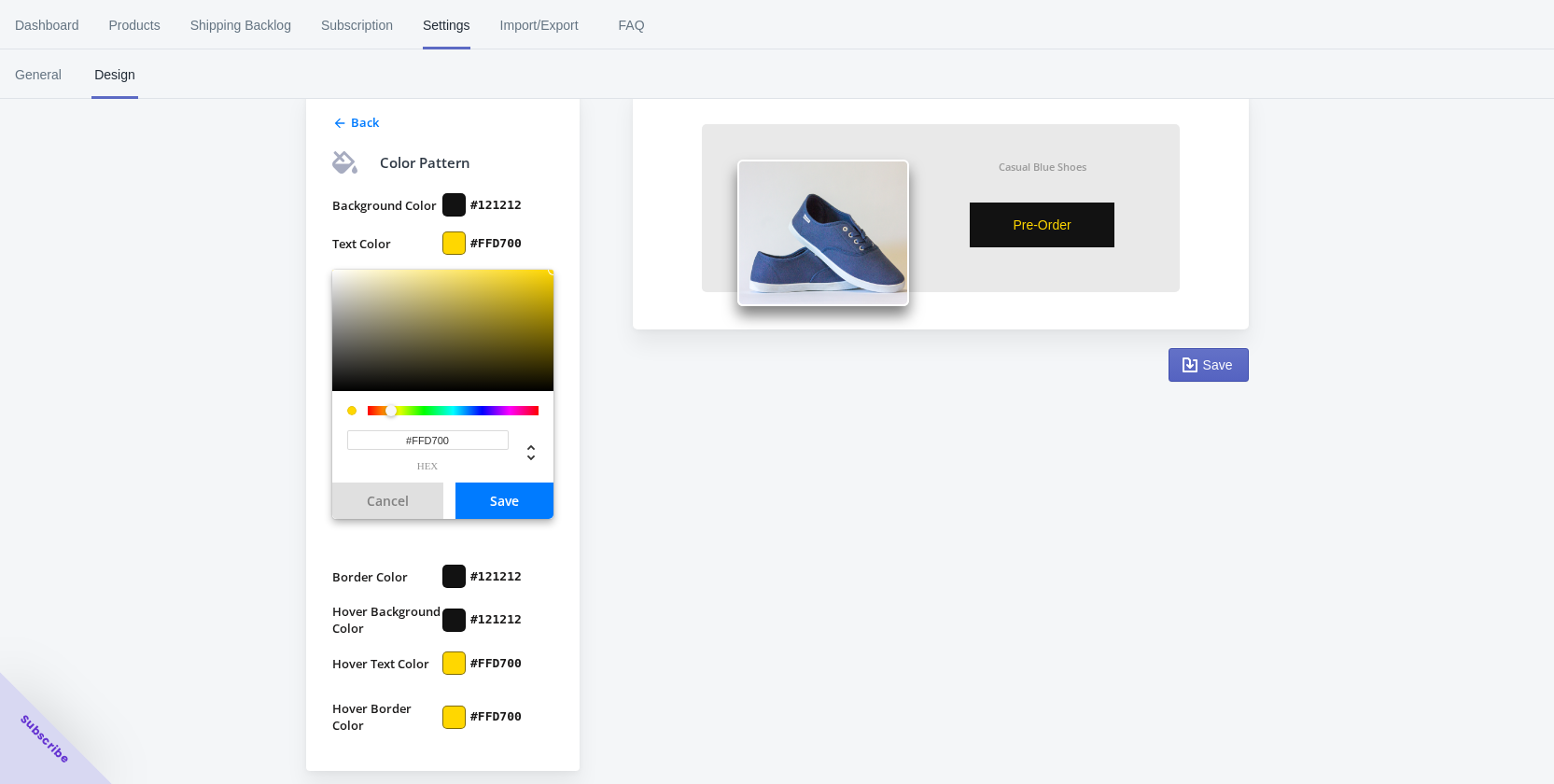
drag, startPoint x: 465, startPoint y: 440, endPoint x: 372, endPoint y: 465, distance: 96.3
click at [360, 457] on div "#FFD700 hex" at bounding box center [428, 451] width 162 height 41
click at [512, 499] on button "Save" at bounding box center [504, 501] width 98 height 37
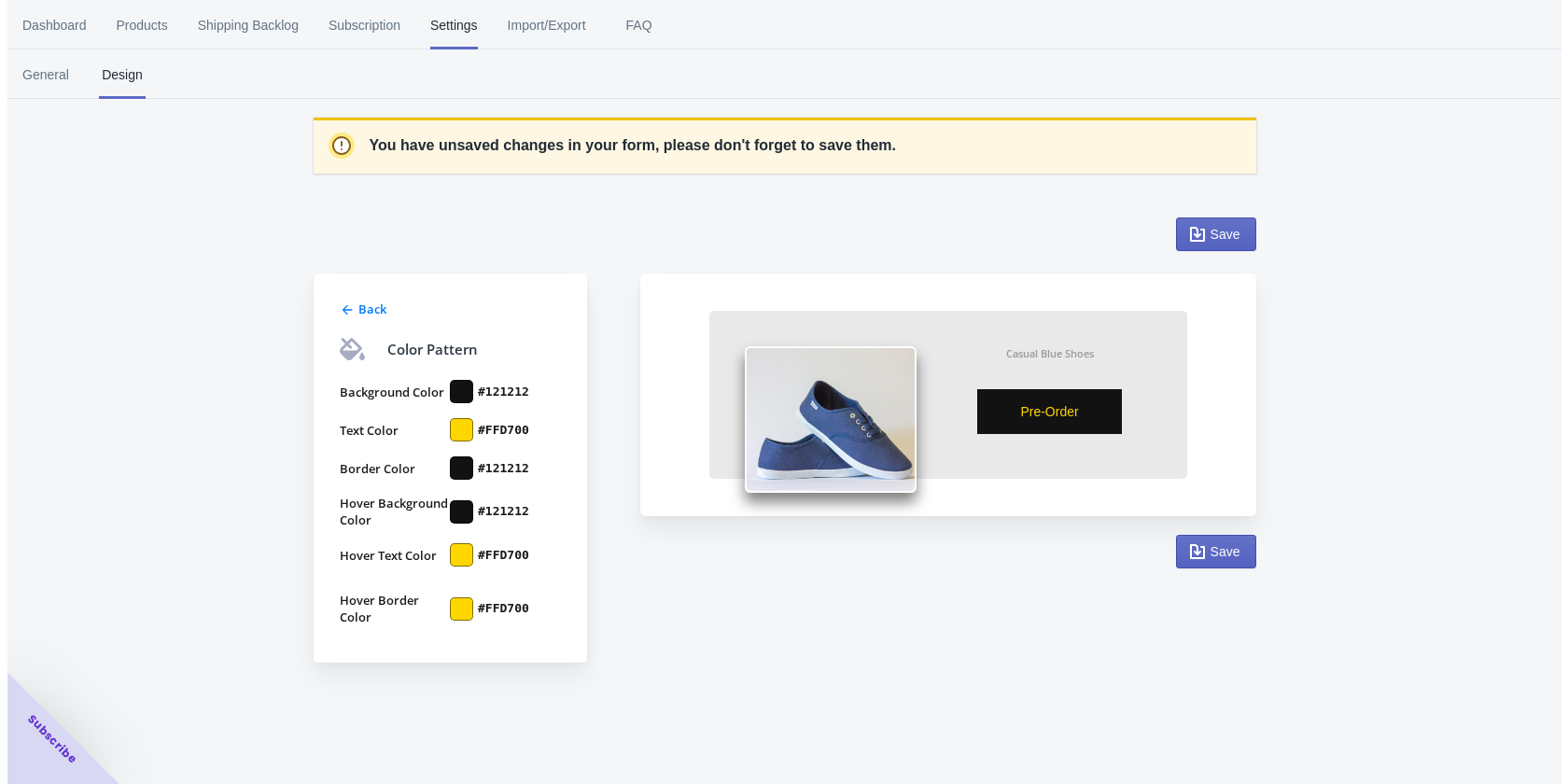
scroll to position [0, 0]
click at [464, 389] on div at bounding box center [461, 391] width 24 height 24
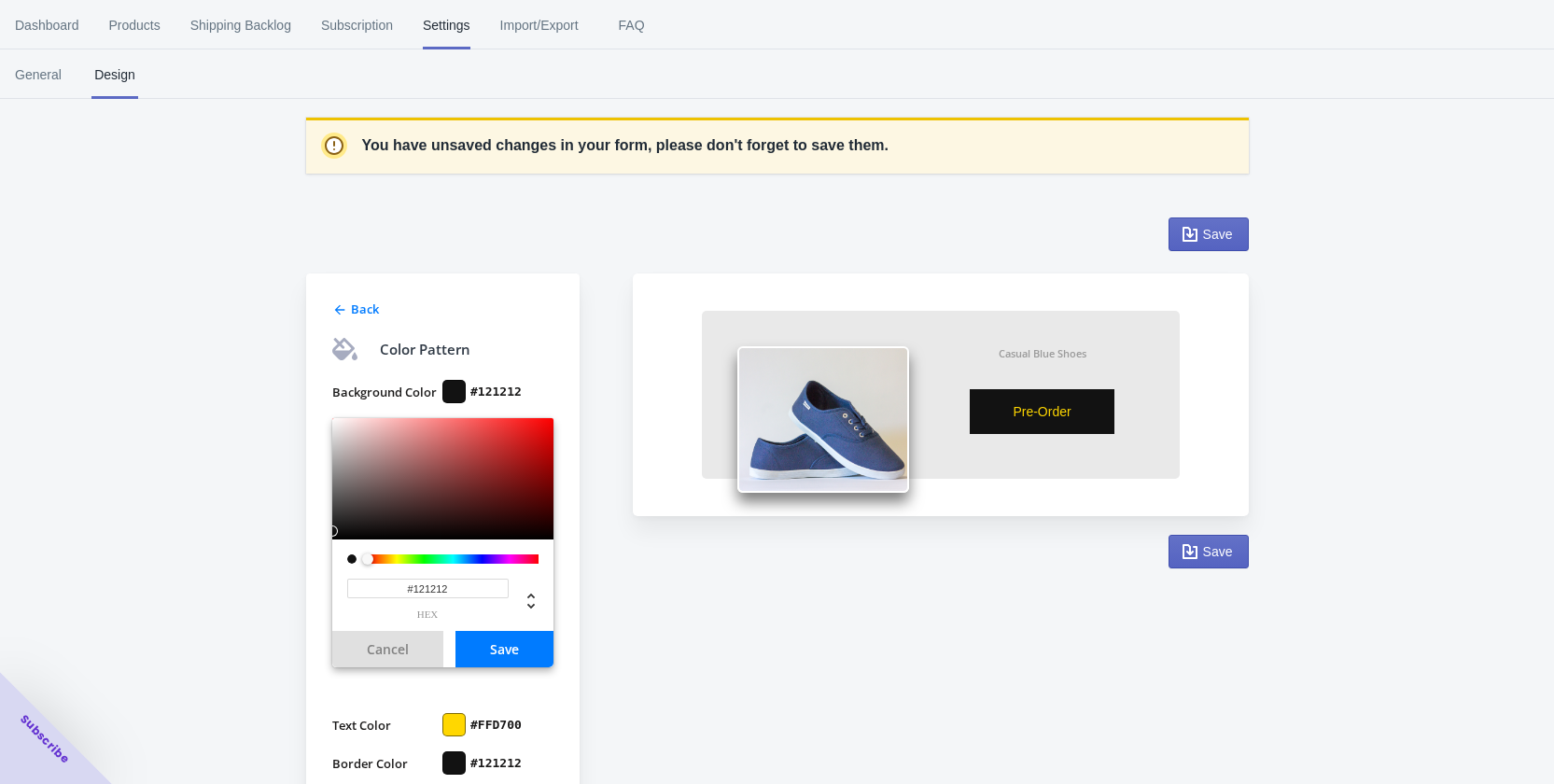
drag, startPoint x: 463, startPoint y: 573, endPoint x: 457, endPoint y: 593, distance: 20.9
click at [459, 582] on div "#121212 hex" at bounding box center [443, 591] width 192 height 56
drag, startPoint x: 449, startPoint y: 594, endPoint x: 391, endPoint y: 619, distance: 63.2
click at [333, 597] on div "#121212 hex" at bounding box center [443, 585] width 221 height 92
paste input "FFD700"
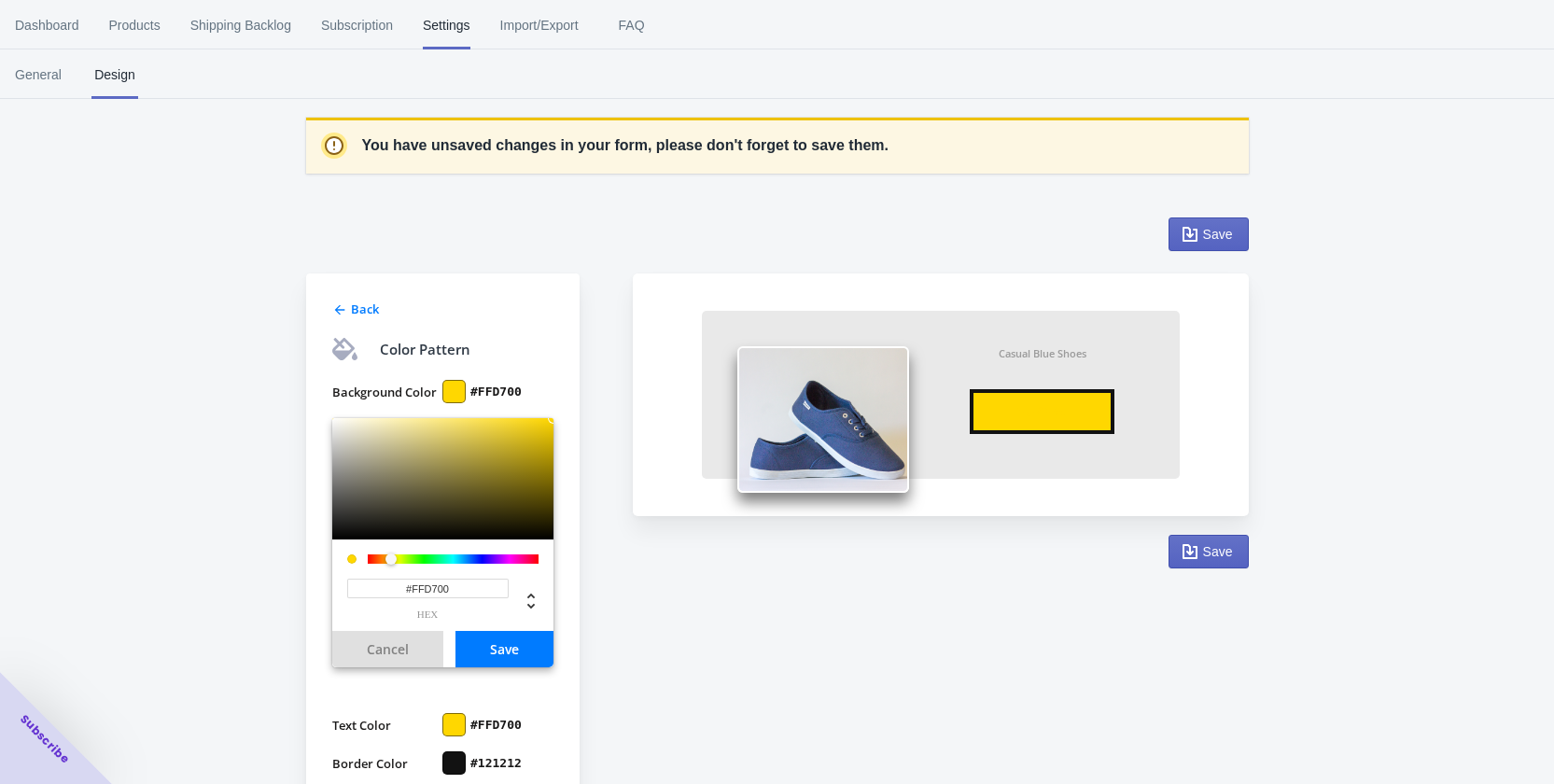
type input "#FFD700"
click at [495, 647] on button "Save" at bounding box center [504, 649] width 98 height 37
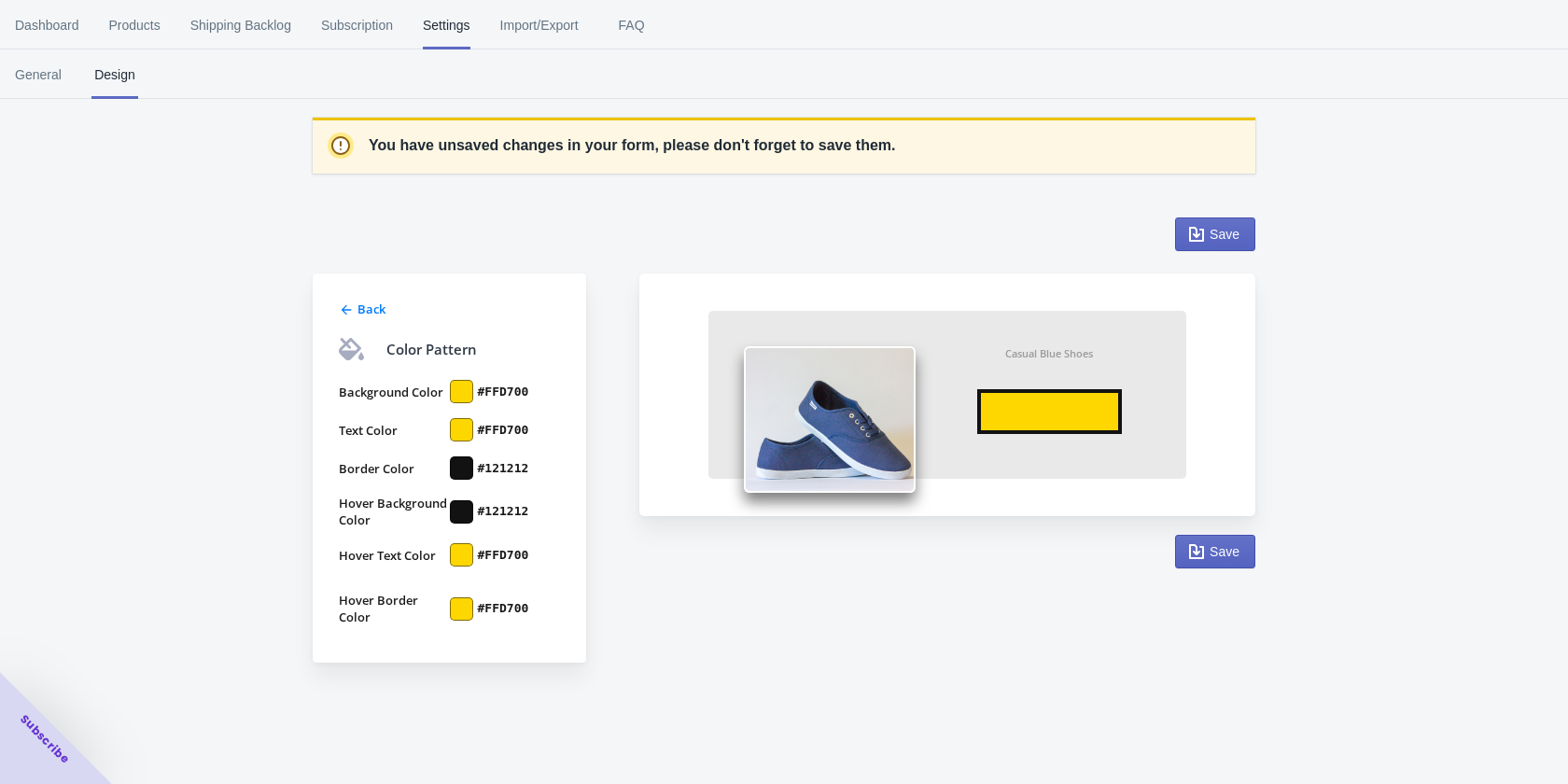
click at [460, 467] on div at bounding box center [461, 468] width 24 height 24
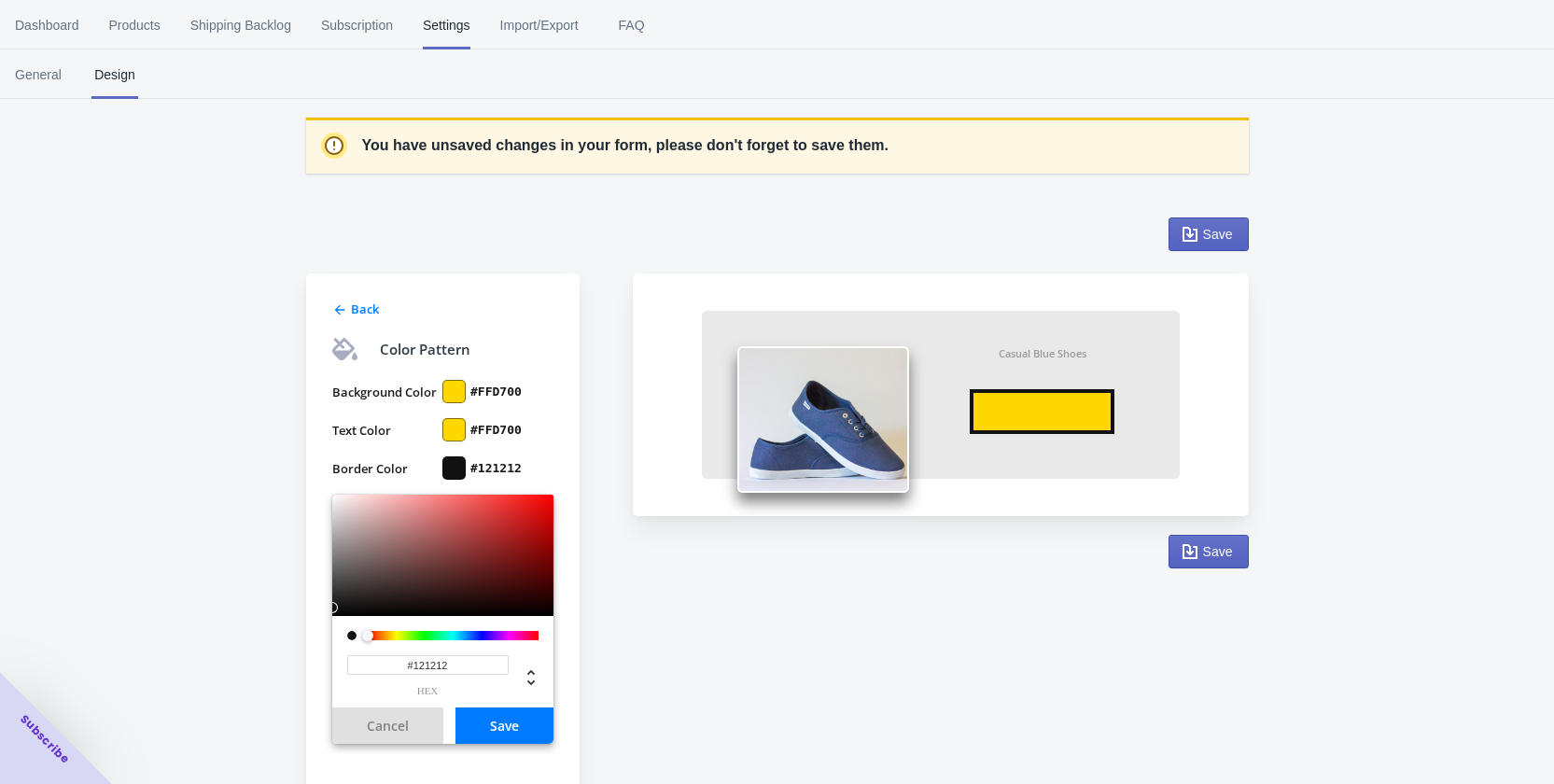
drag, startPoint x: 456, startPoint y: 669, endPoint x: 331, endPoint y: 663, distance: 125.1
click at [331, 663] on div "Back Color Pattern Background Color #FFD700 Text Color #FFD700 Border Color #12…" at bounding box center [443, 616] width 274 height 684
paste input "FFD700"
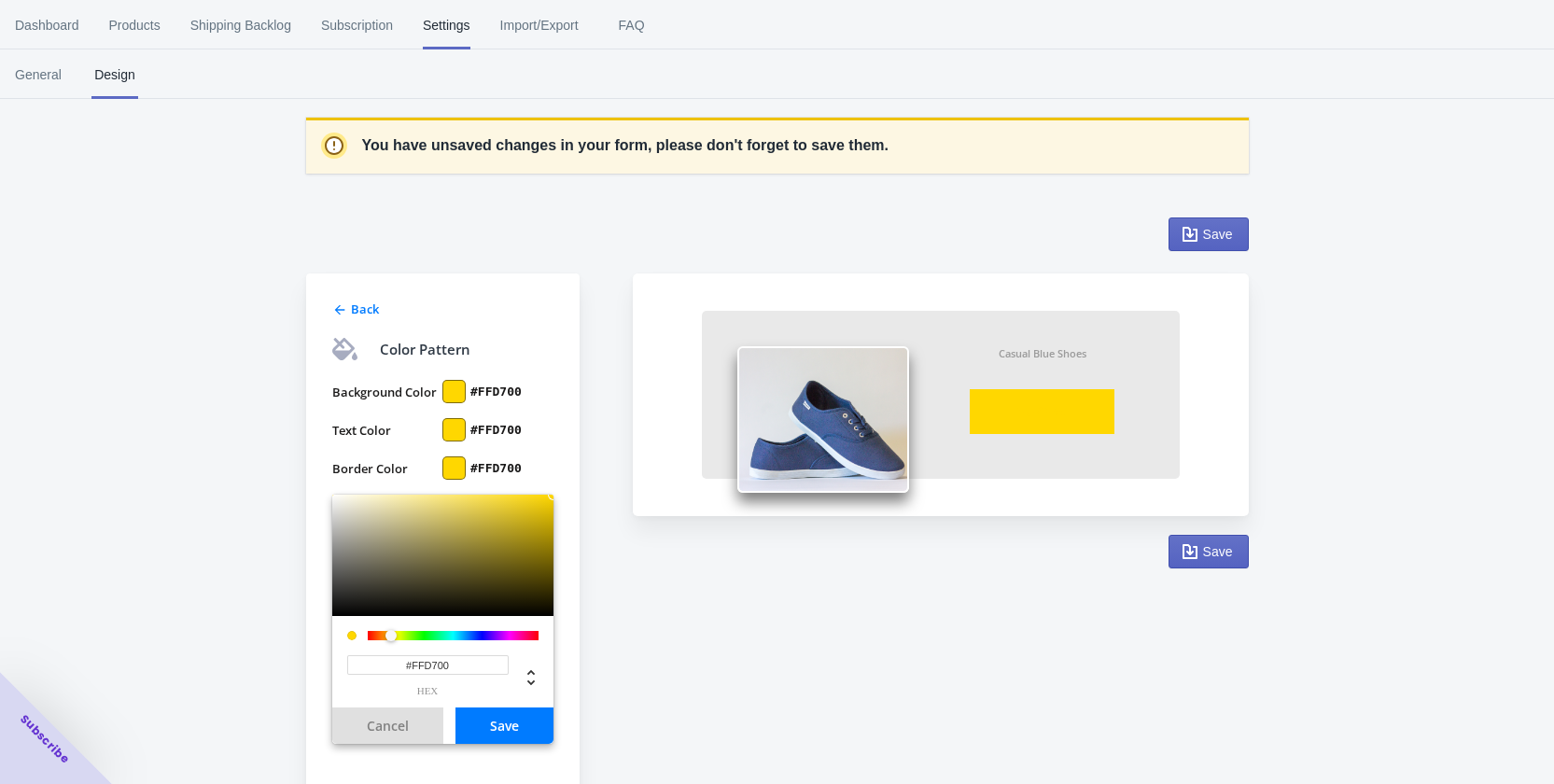
type input "#FFD700"
click at [517, 730] on button "Save" at bounding box center [504, 725] width 98 height 37
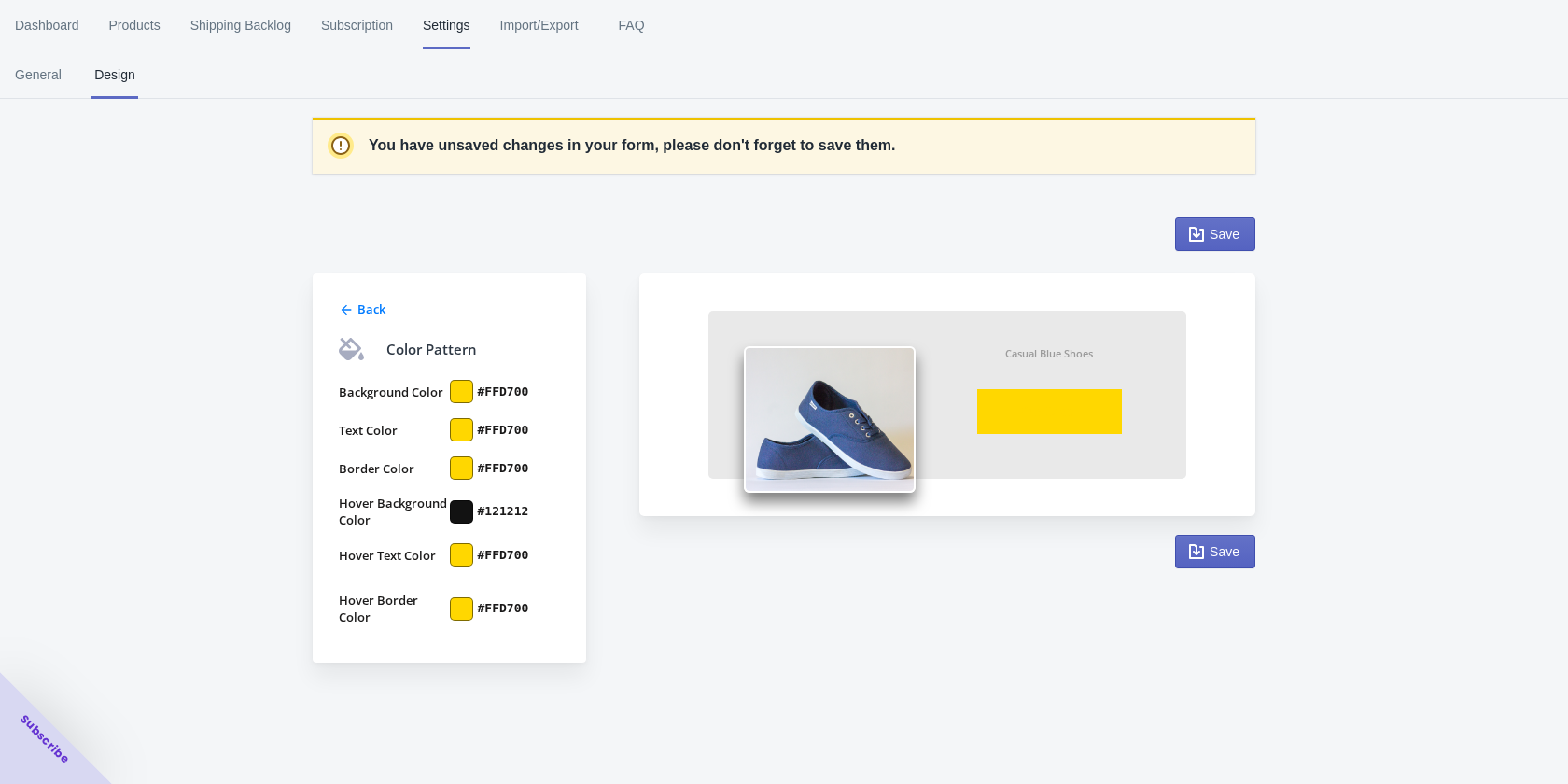
click at [468, 515] on div at bounding box center [461, 512] width 24 height 24
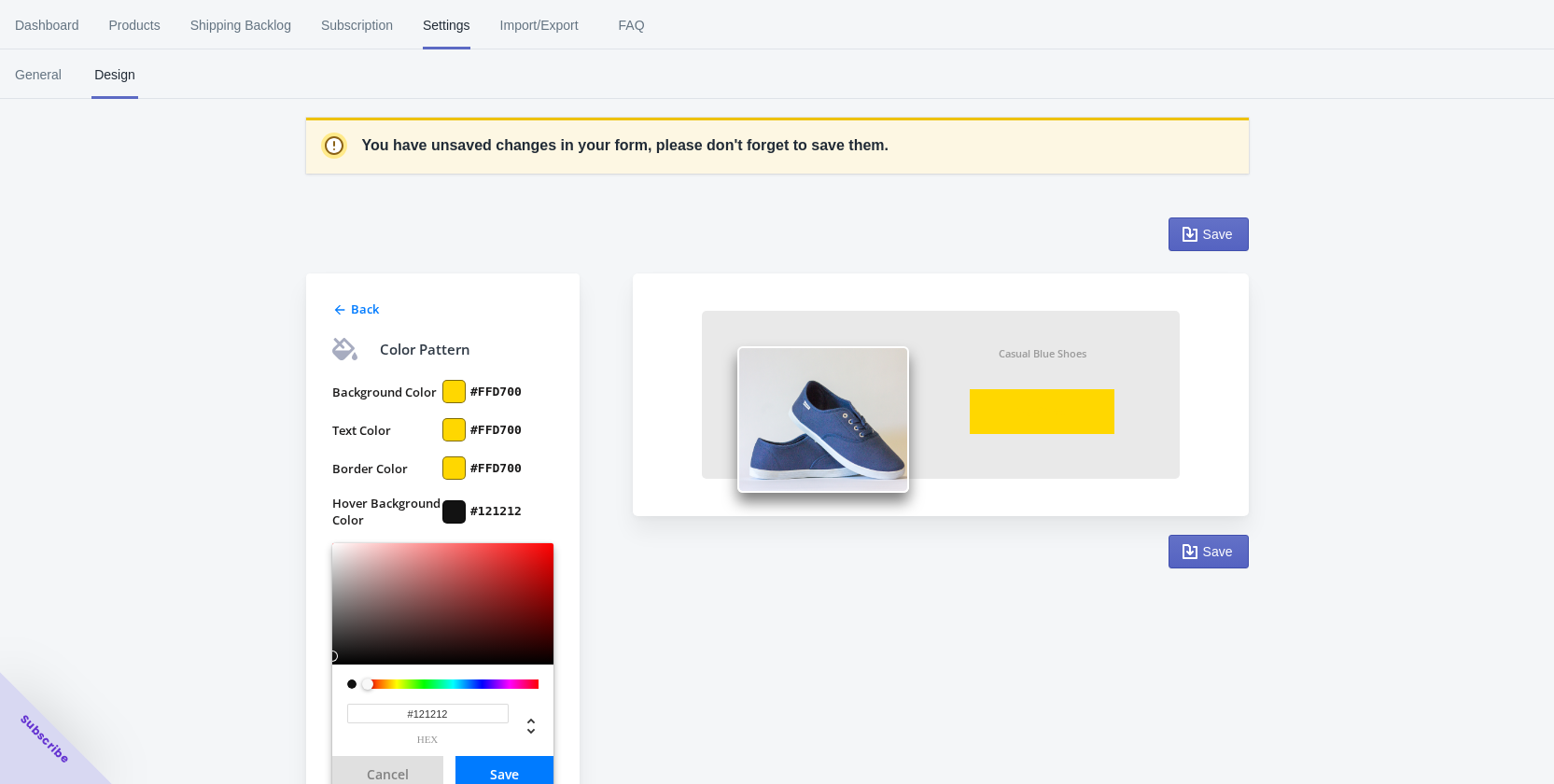
drag, startPoint x: 466, startPoint y: 709, endPoint x: 342, endPoint y: 708, distance: 124.0
click at [342, 708] on div "#121212 hex" at bounding box center [425, 724] width 167 height 41
click at [459, 435] on div at bounding box center [453, 430] width 24 height 24
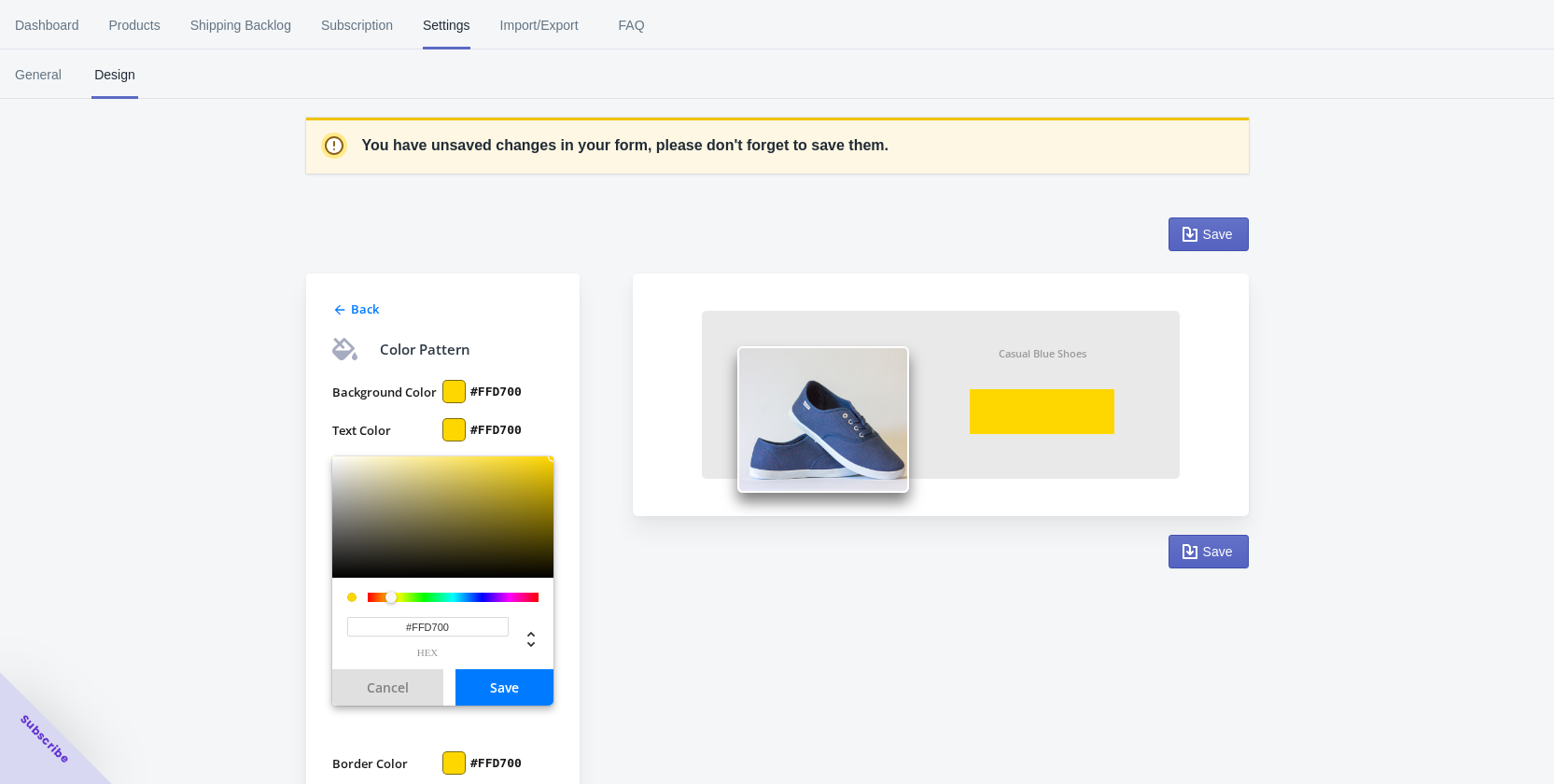
drag, startPoint x: 470, startPoint y: 633, endPoint x: 440, endPoint y: 674, distance: 50.8
click at [344, 630] on div "#FFD700 hex" at bounding box center [425, 637] width 167 height 41
paste input "121212"
type input "#121212"
click at [498, 683] on button "Save" at bounding box center [504, 688] width 98 height 37
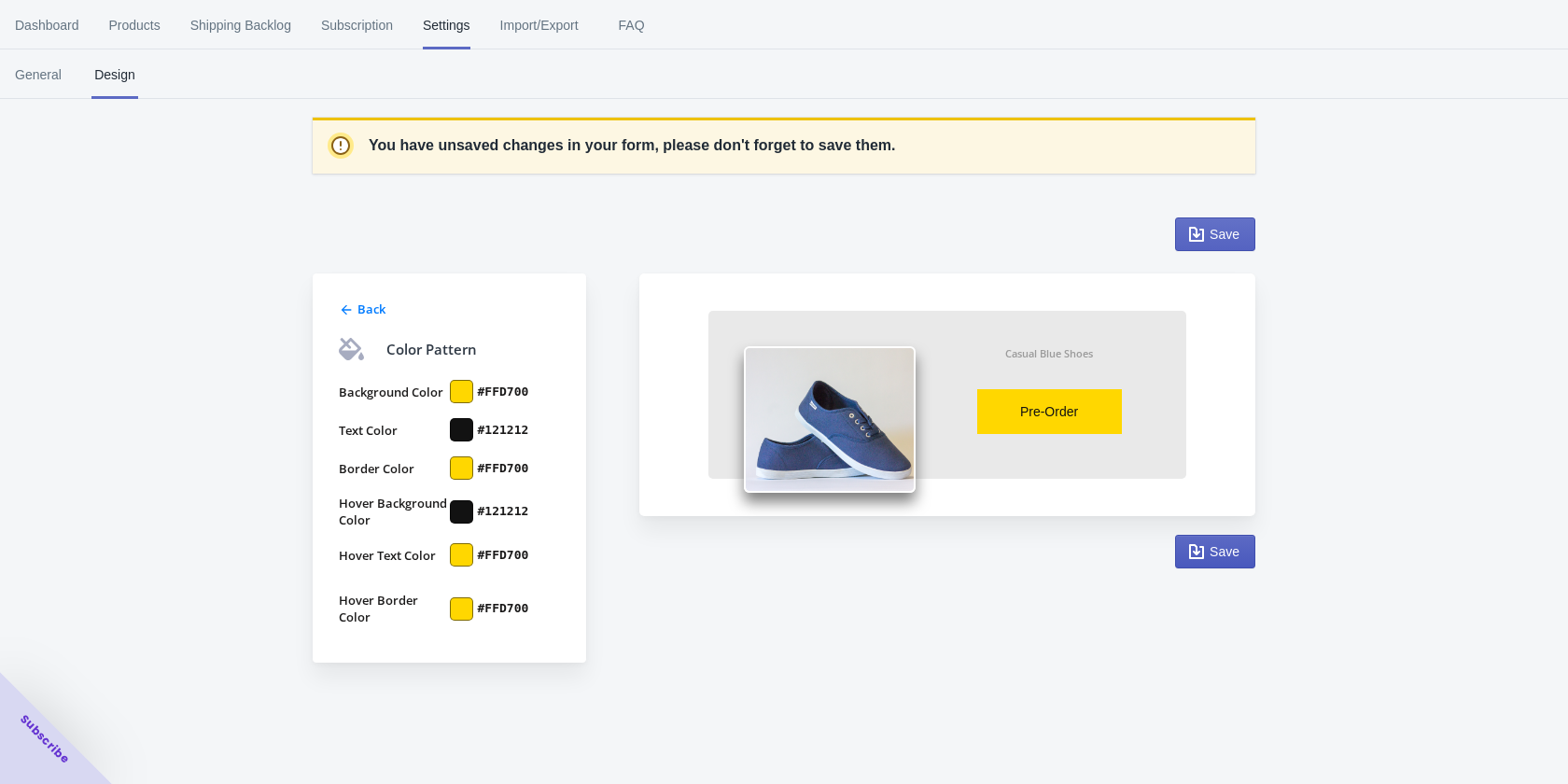
click at [1205, 564] on button "Save" at bounding box center [1215, 552] width 80 height 34
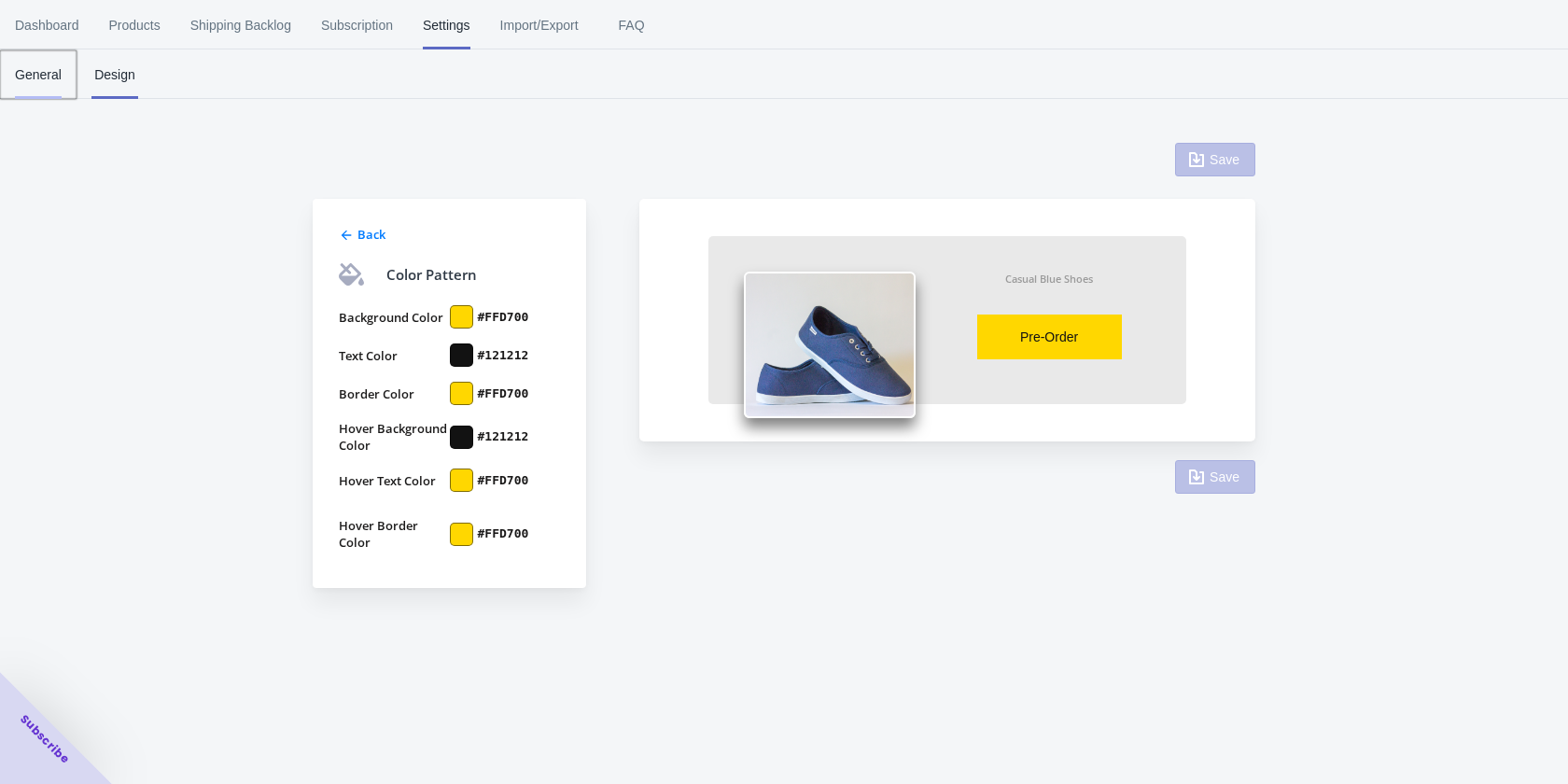
click at [60, 61] on span "General" at bounding box center [38, 74] width 46 height 48
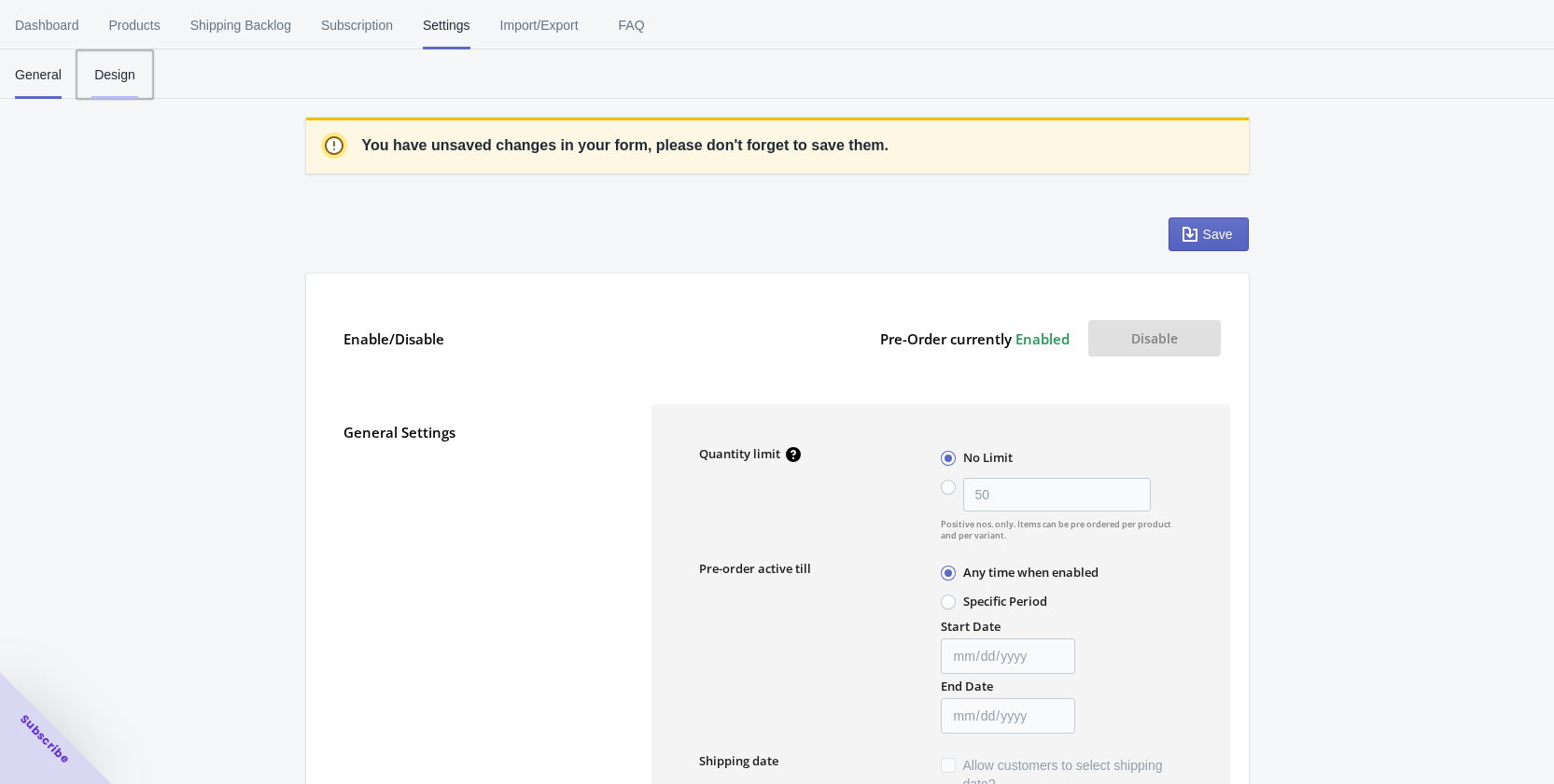
click at [143, 75] on button "Design" at bounding box center [114, 74] width 77 height 48
